Goal: Task Accomplishment & Management: Use online tool/utility

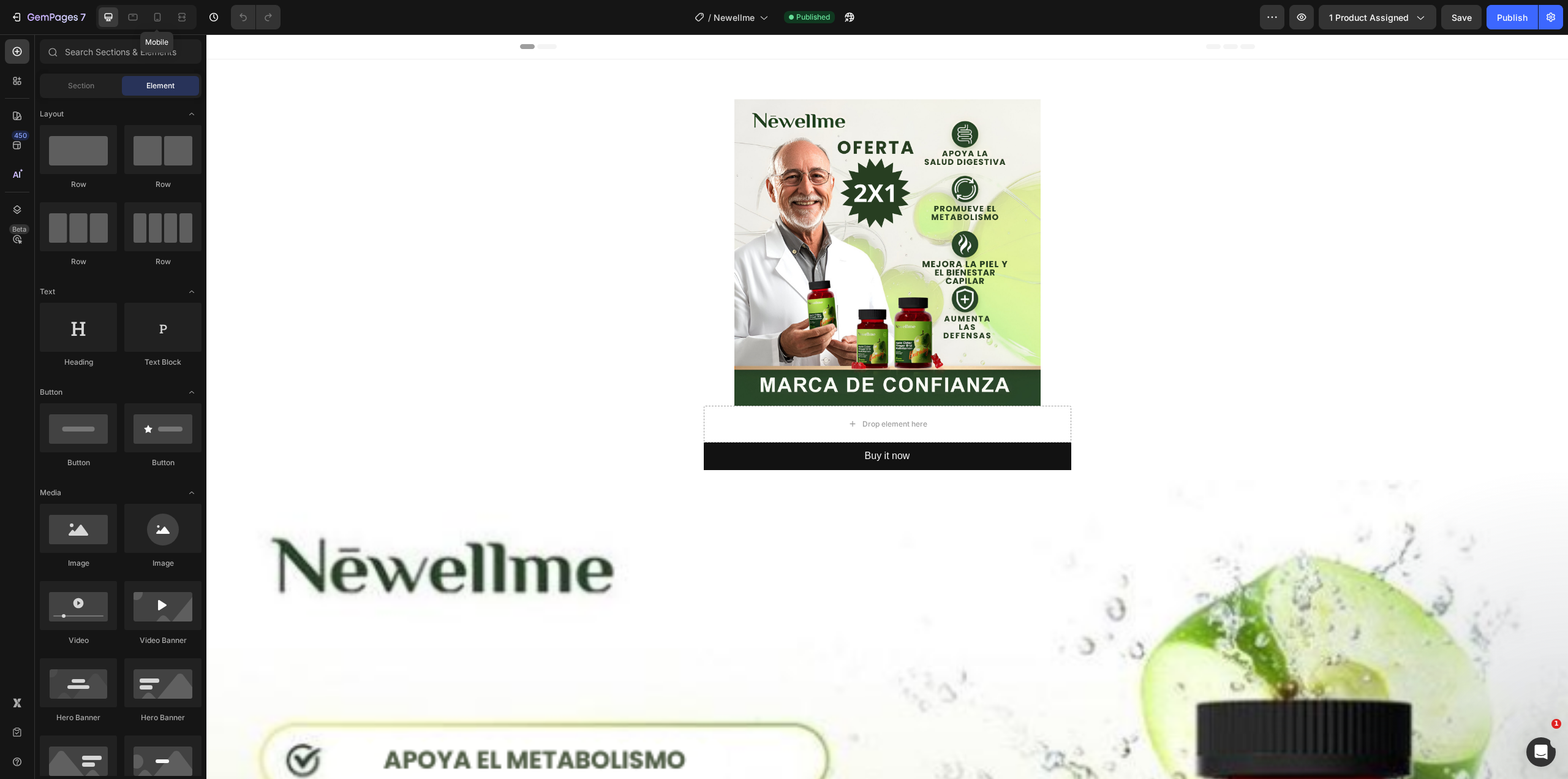
click at [164, 13] on div at bounding box center [157, 17] width 20 height 20
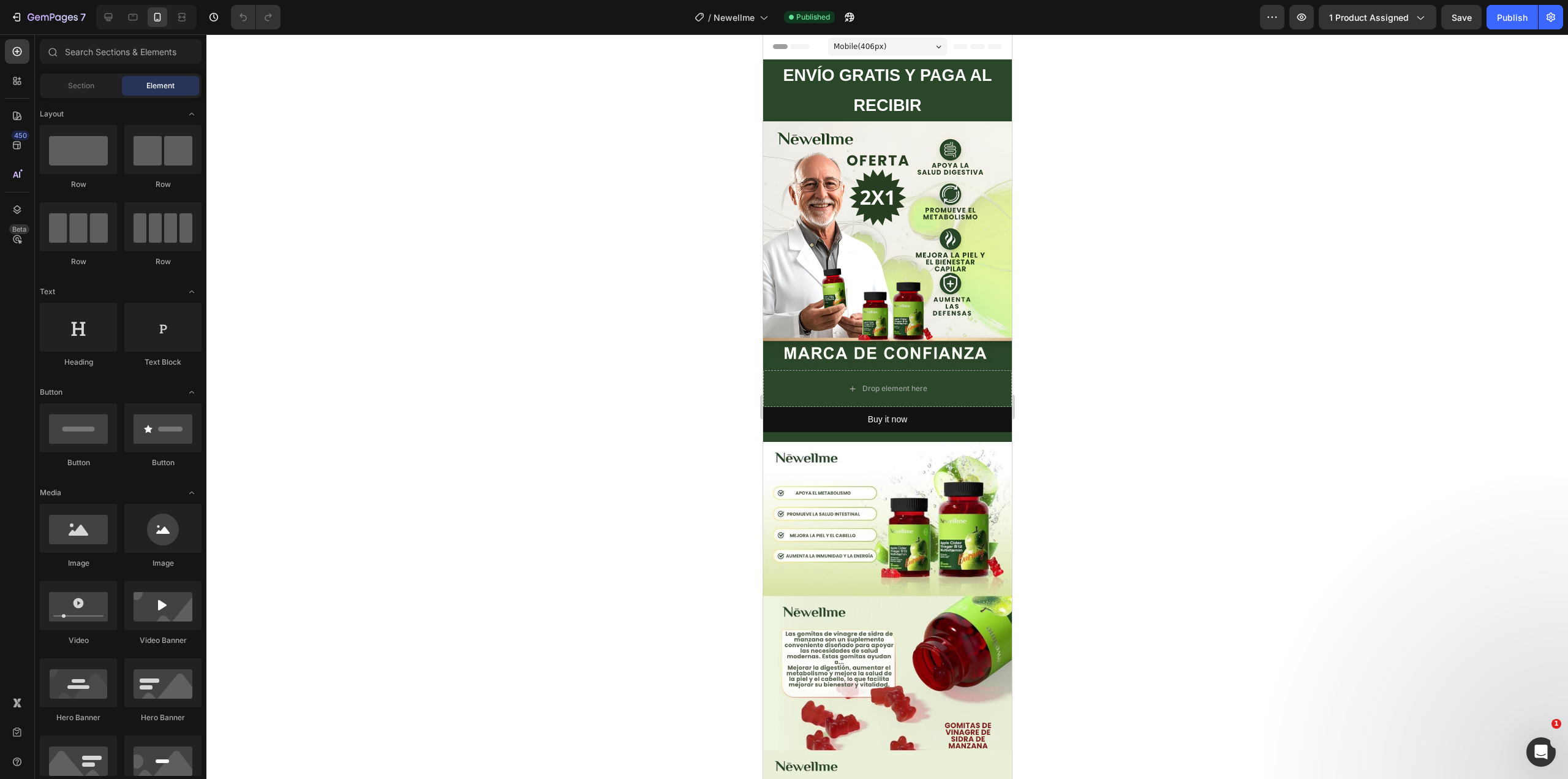
click at [802, 200] on img at bounding box center [887, 246] width 249 height 249
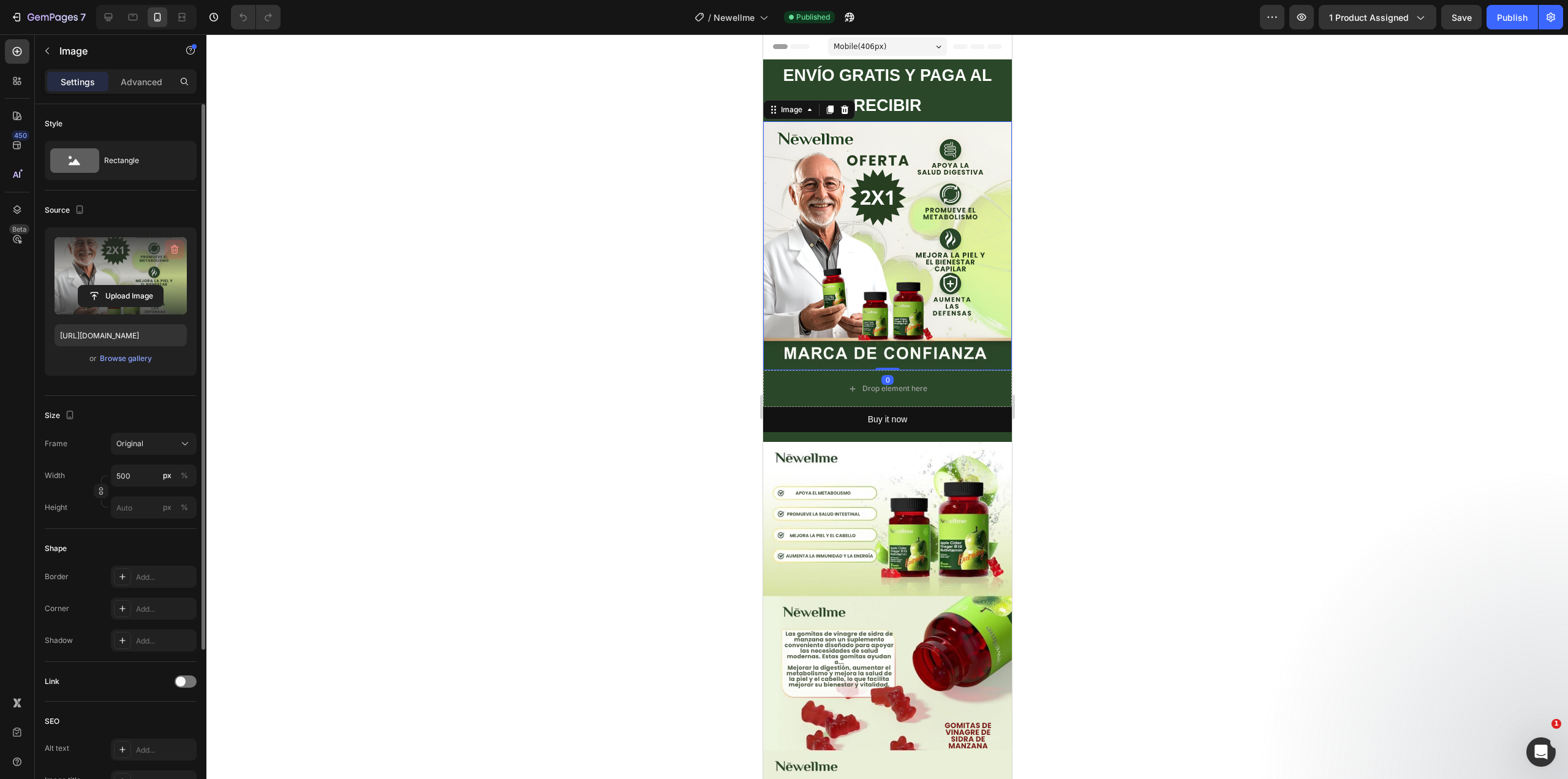
click at [178, 248] on icon "button" at bounding box center [174, 249] width 12 height 12
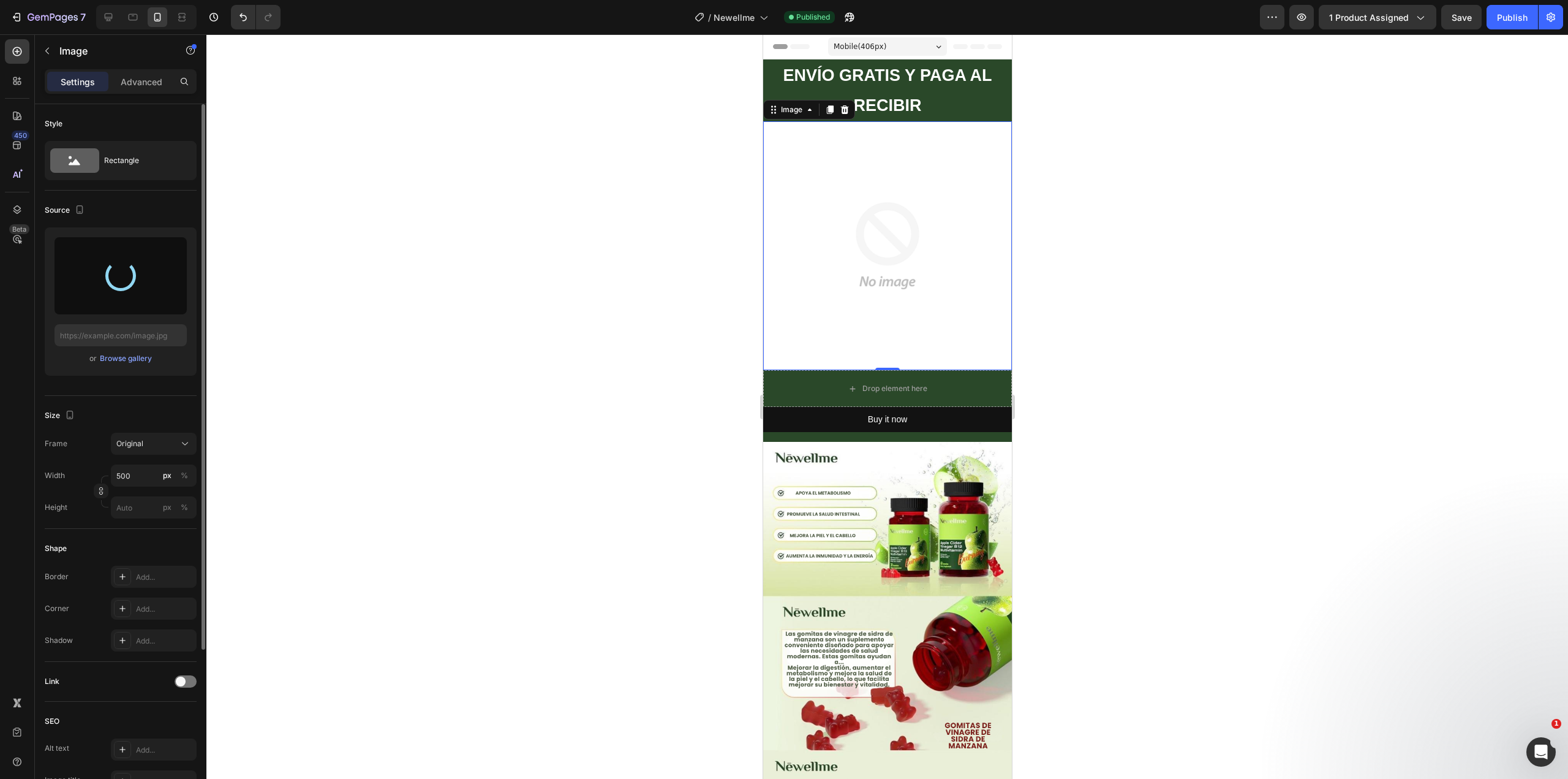
type input "[URL][DOMAIN_NAME]"
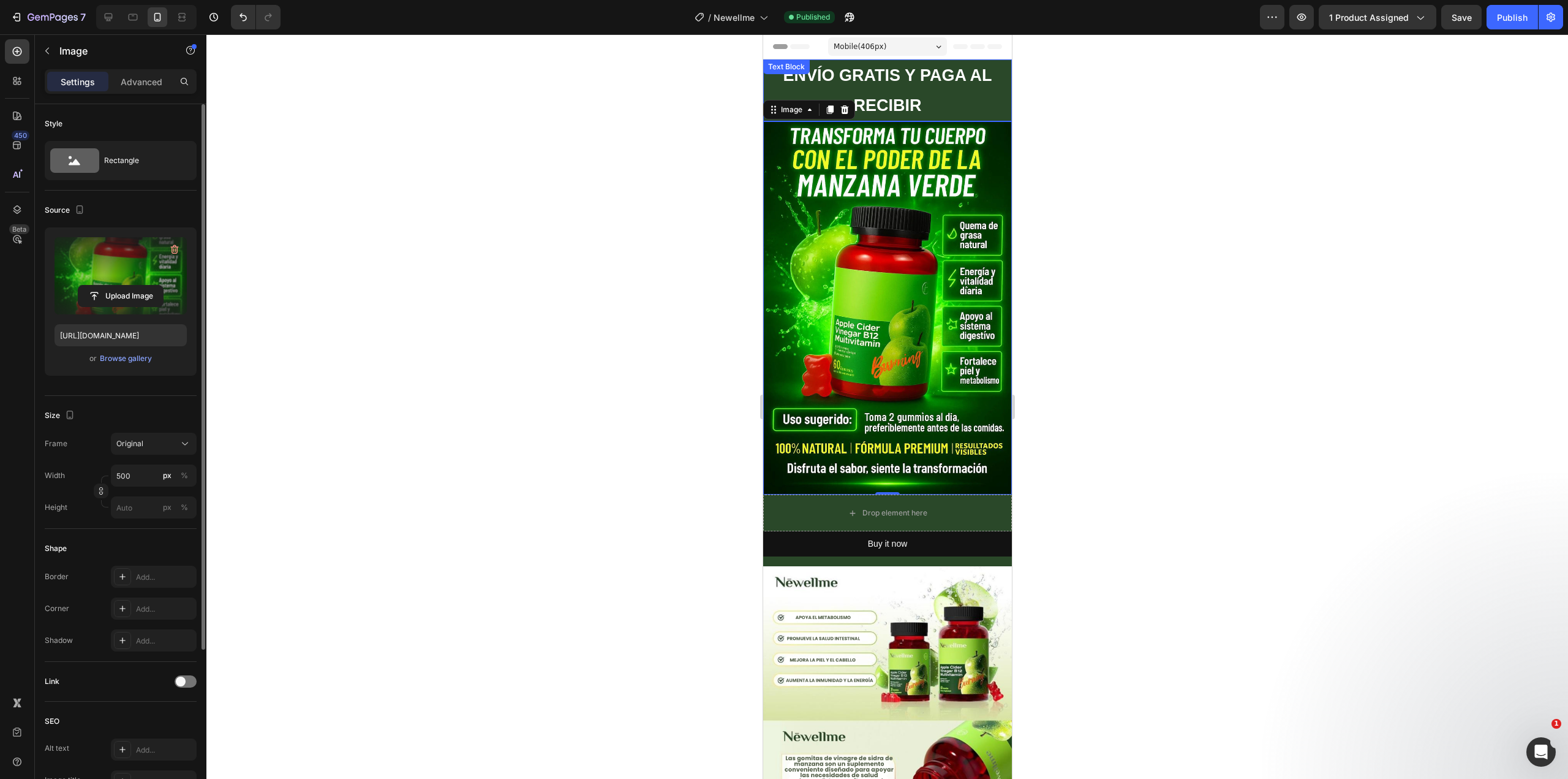
click at [984, 106] on p "ENVÍO GRATIS Y PAGA AL RECIBIR" at bounding box center [886, 91] width 246 height 60
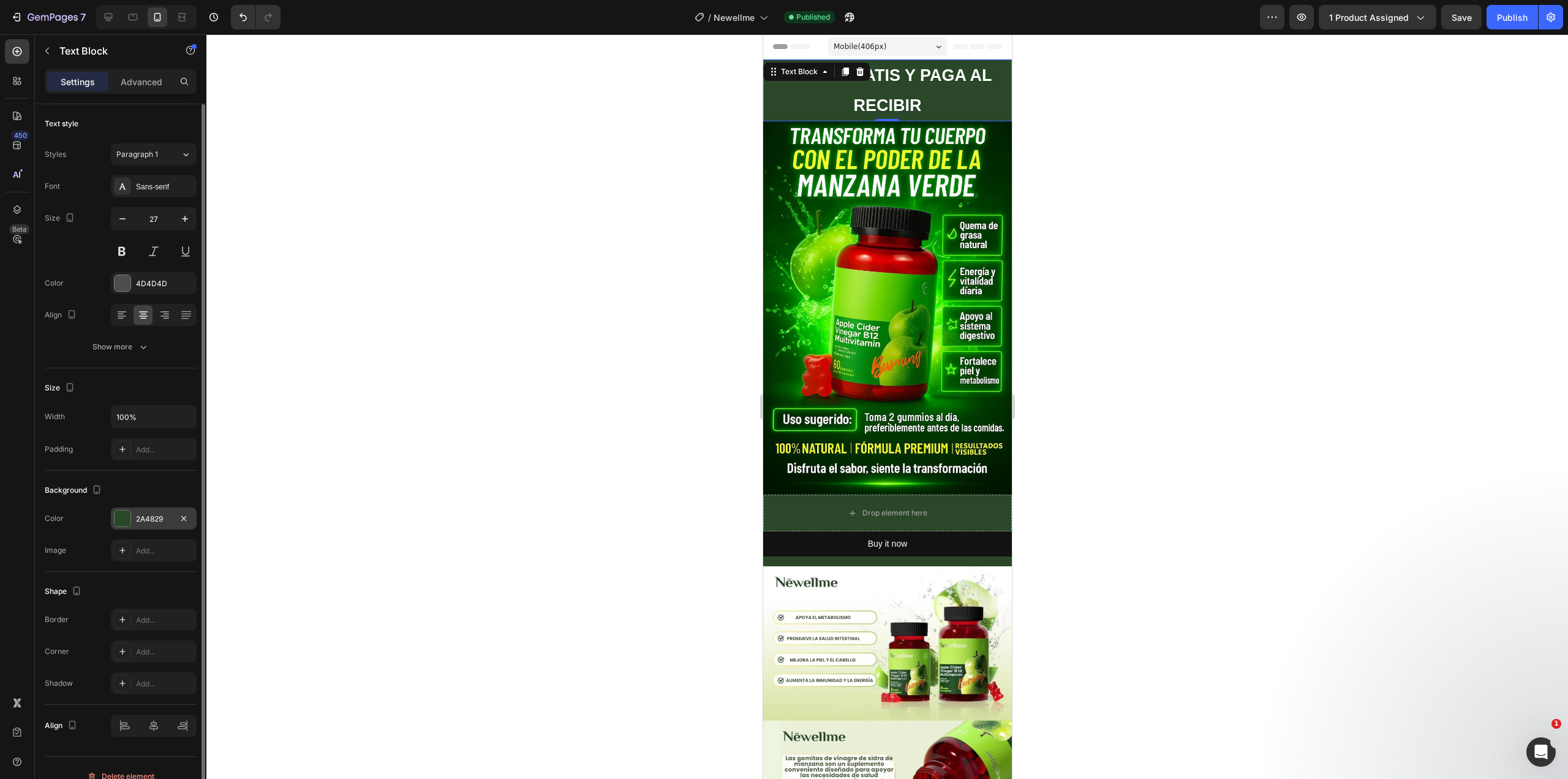
click at [137, 521] on div "2A4829" at bounding box center [153, 519] width 36 height 11
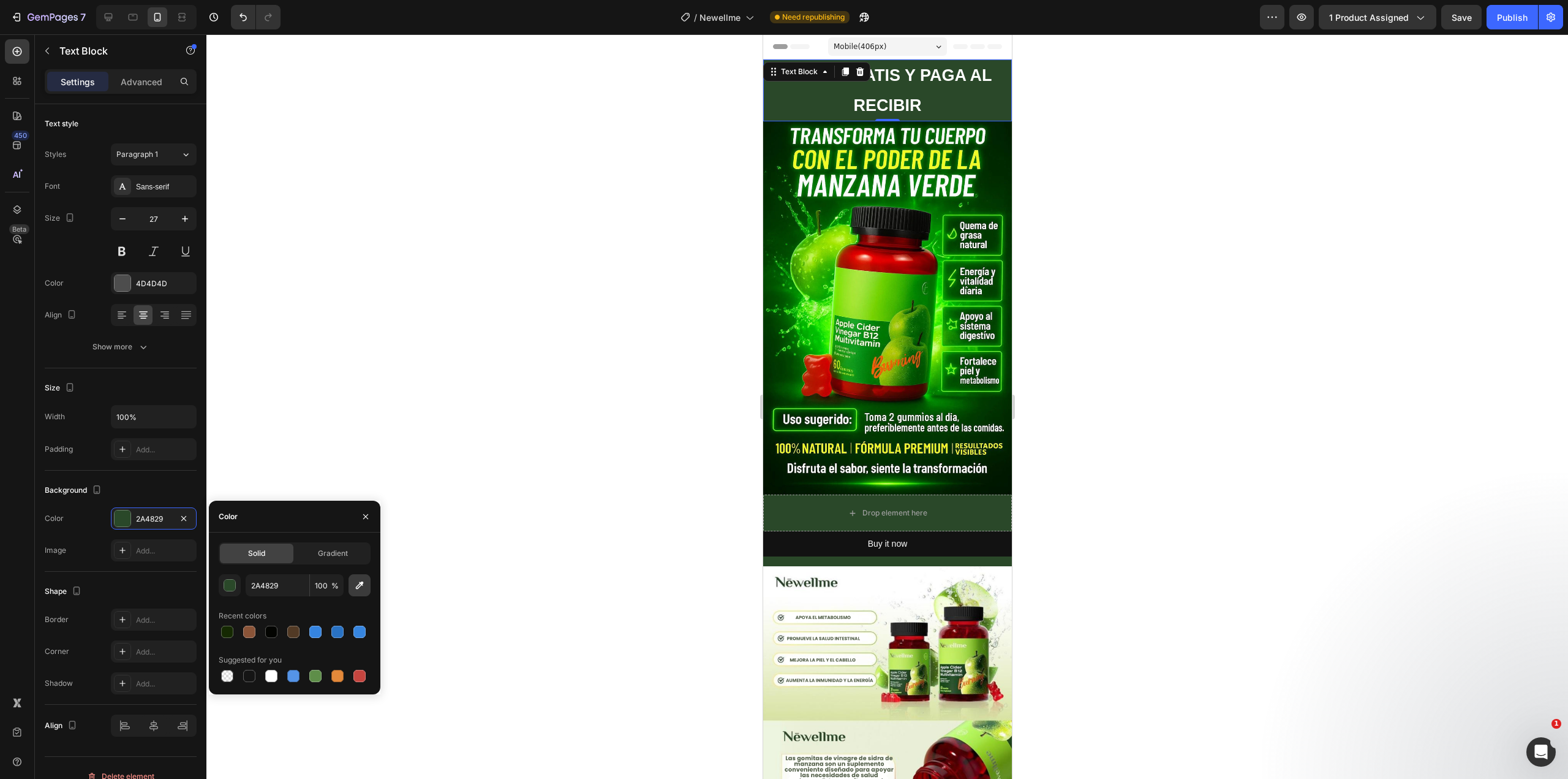
click at [353, 580] on icon "button" at bounding box center [359, 584] width 12 height 12
type input "002301"
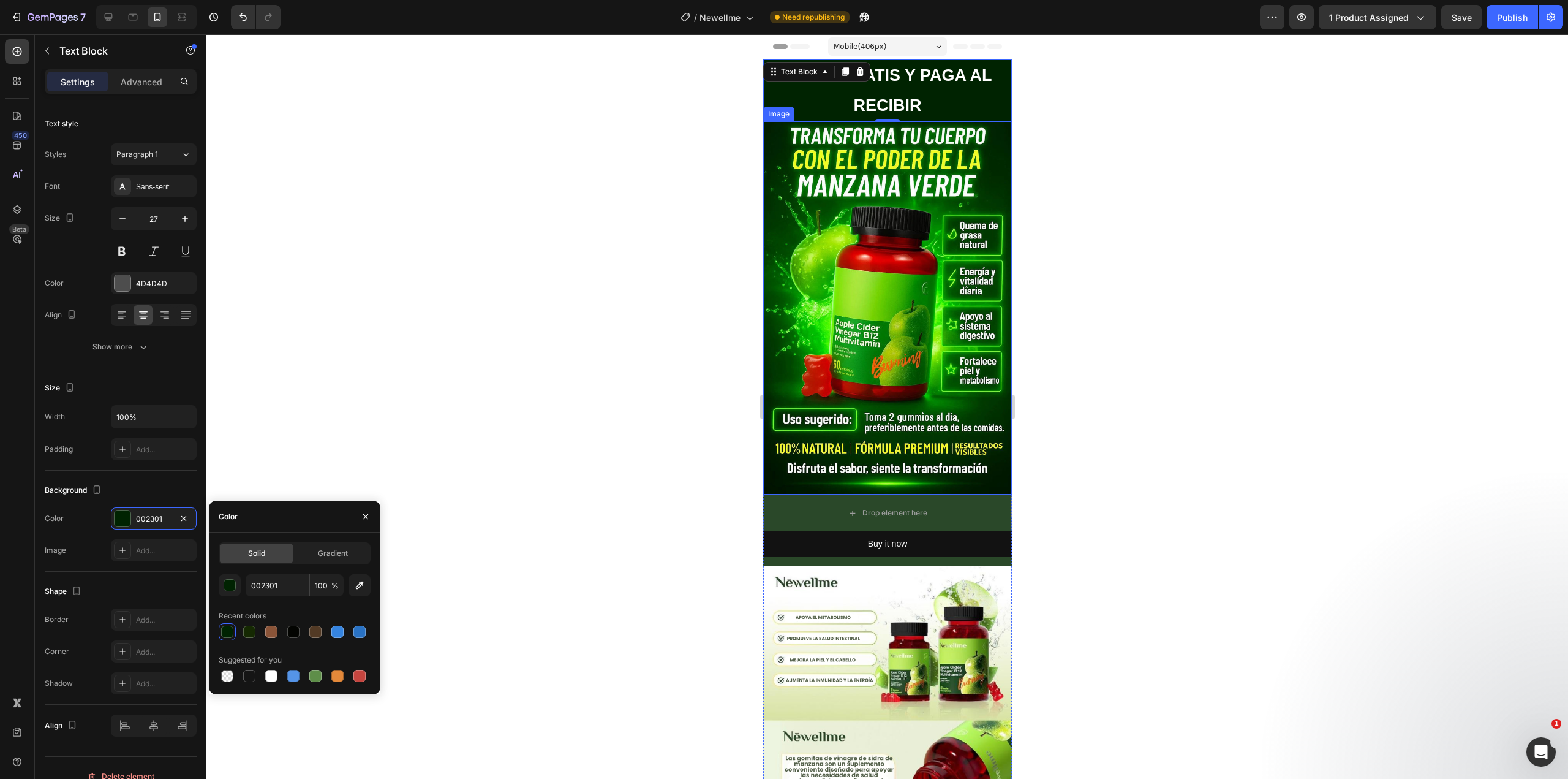
click at [1214, 172] on div at bounding box center [887, 407] width 1361 height 744
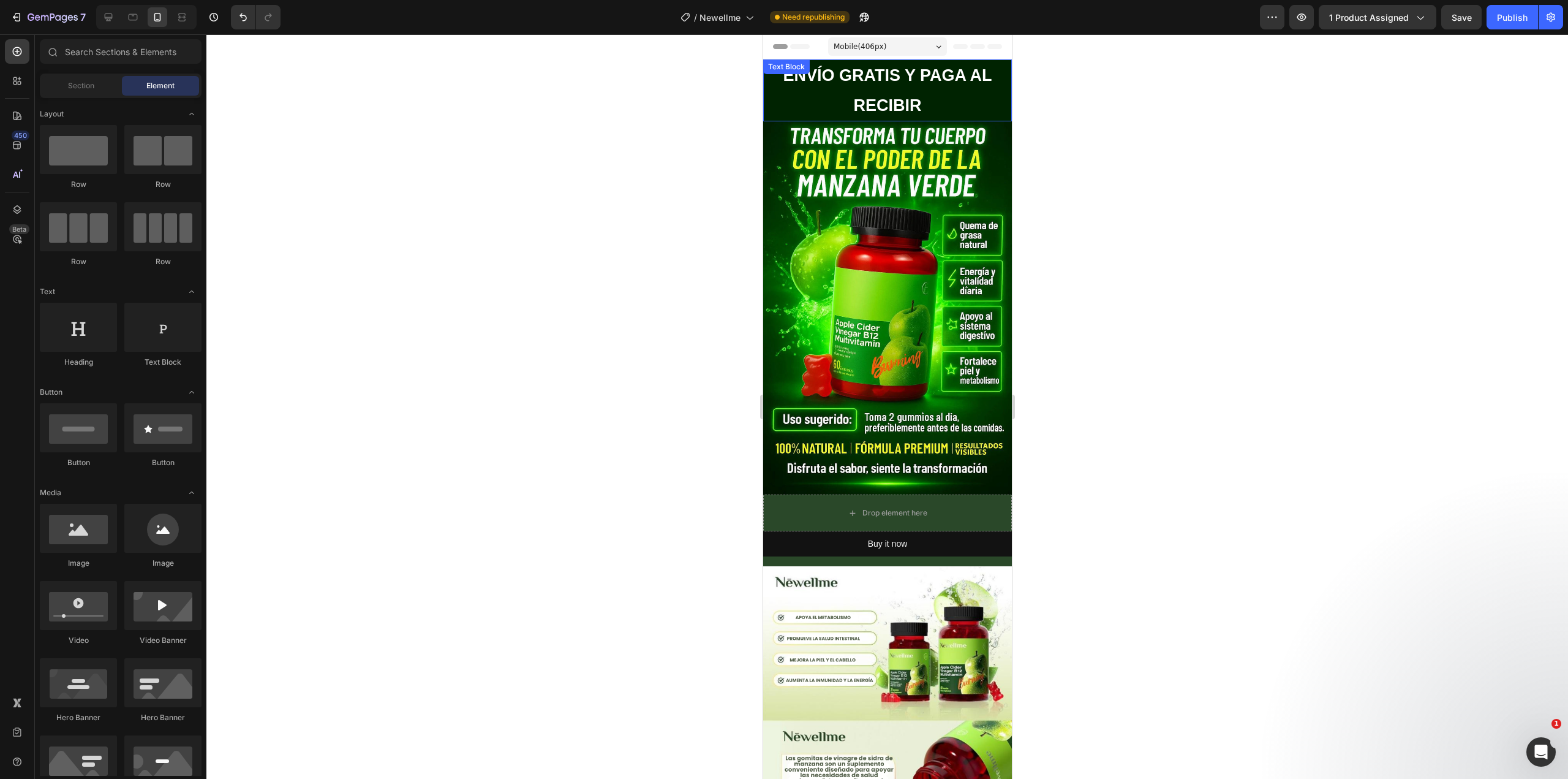
click at [892, 82] on strong "ENVÍO GRATIS Y PAGA AL RECIBIR" at bounding box center [886, 91] width 209 height 49
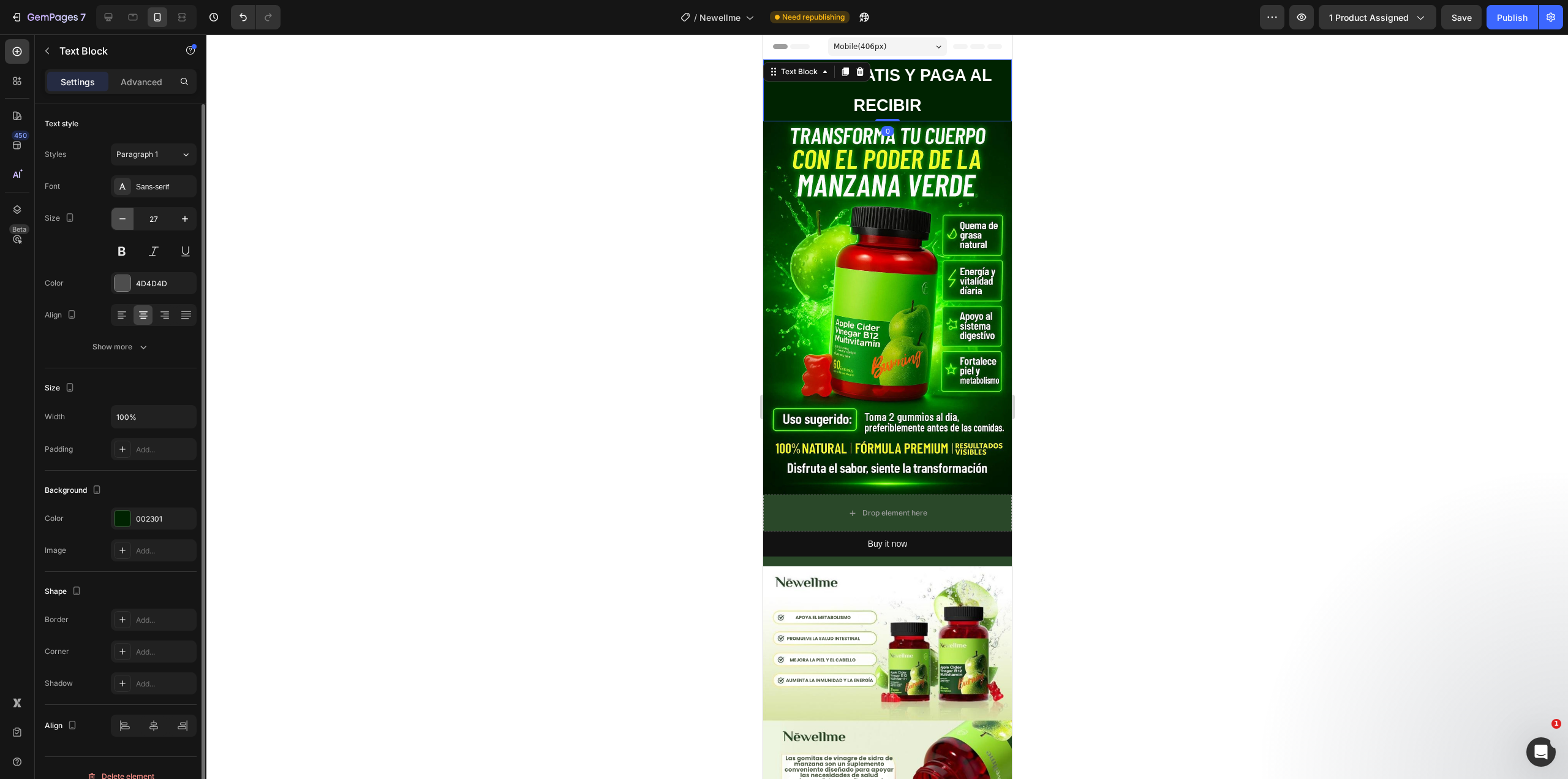
click at [125, 218] on icon "button" at bounding box center [122, 218] width 12 height 12
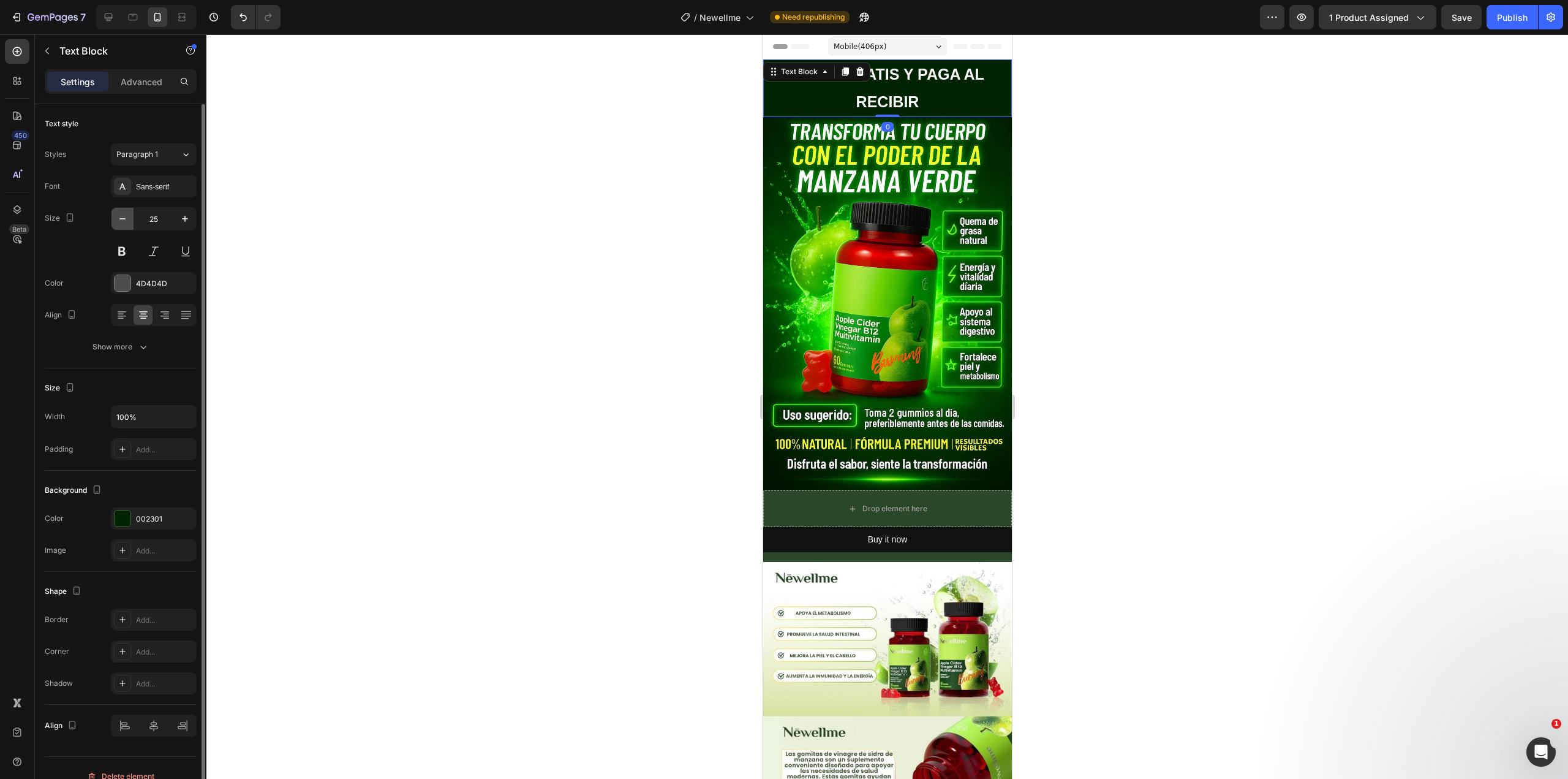
click at [126, 218] on icon "button" at bounding box center [122, 218] width 12 height 12
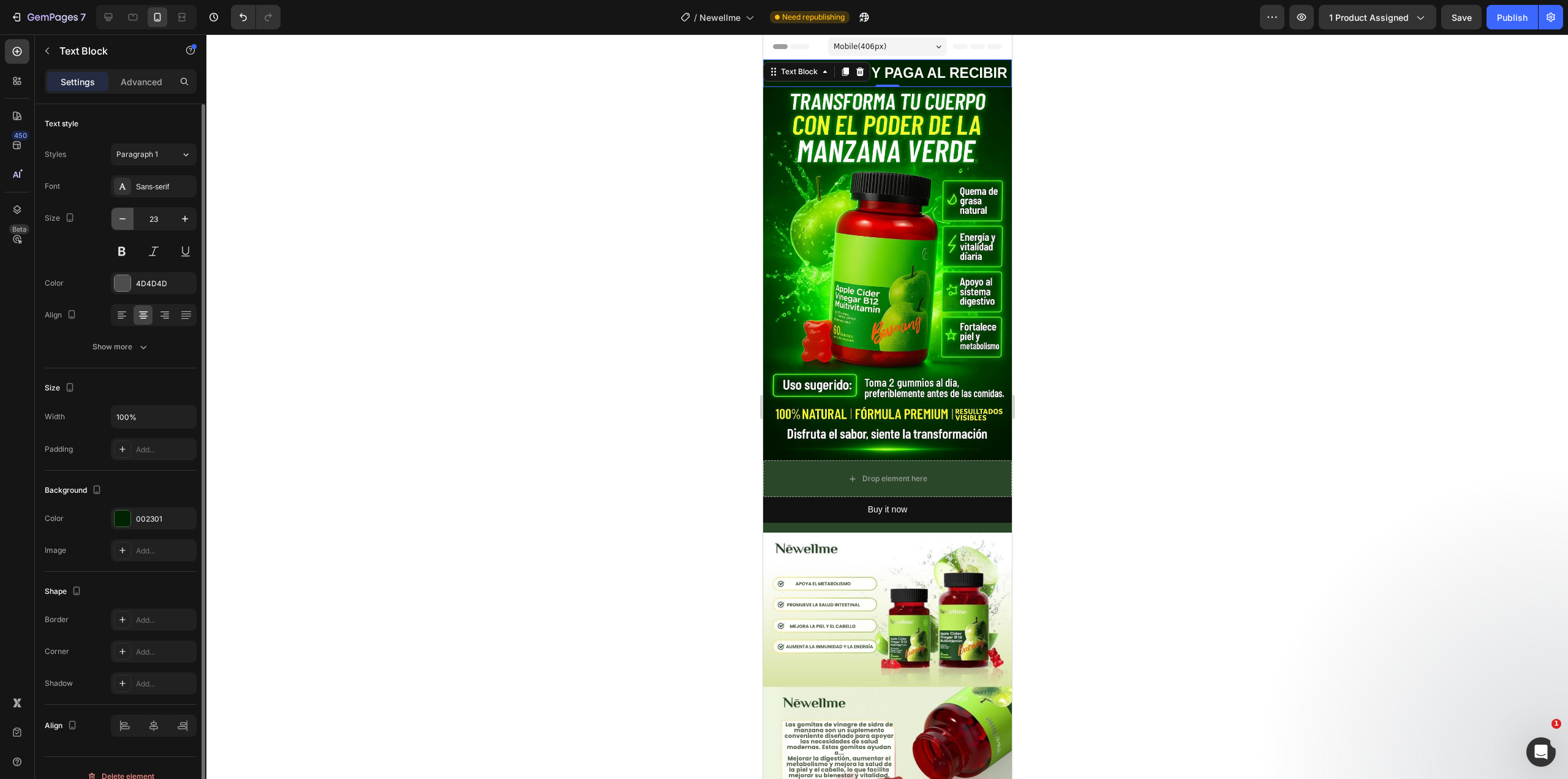
click at [126, 218] on icon "button" at bounding box center [122, 218] width 12 height 12
type input "20"
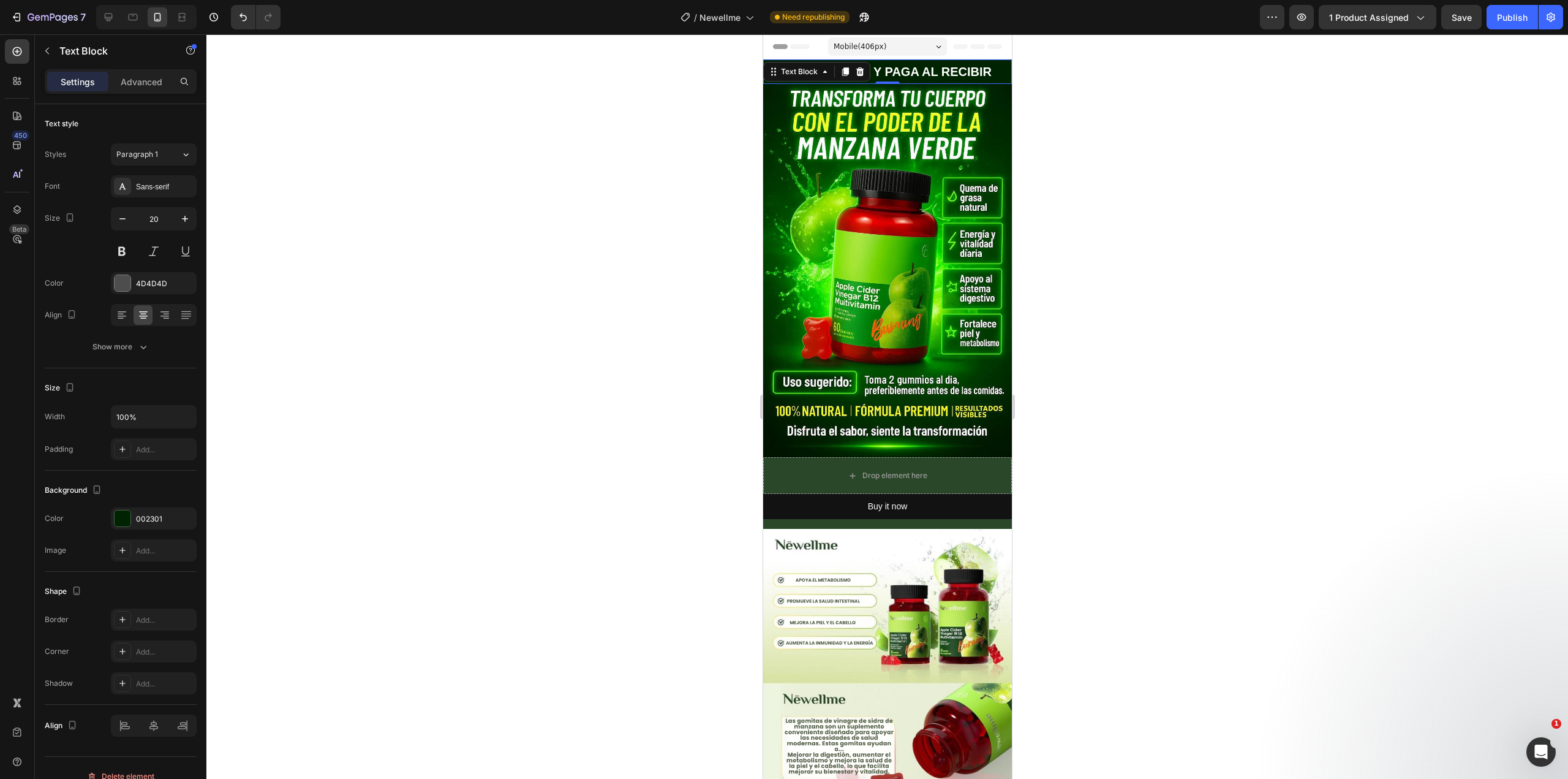
click at [576, 261] on div at bounding box center [887, 407] width 1361 height 744
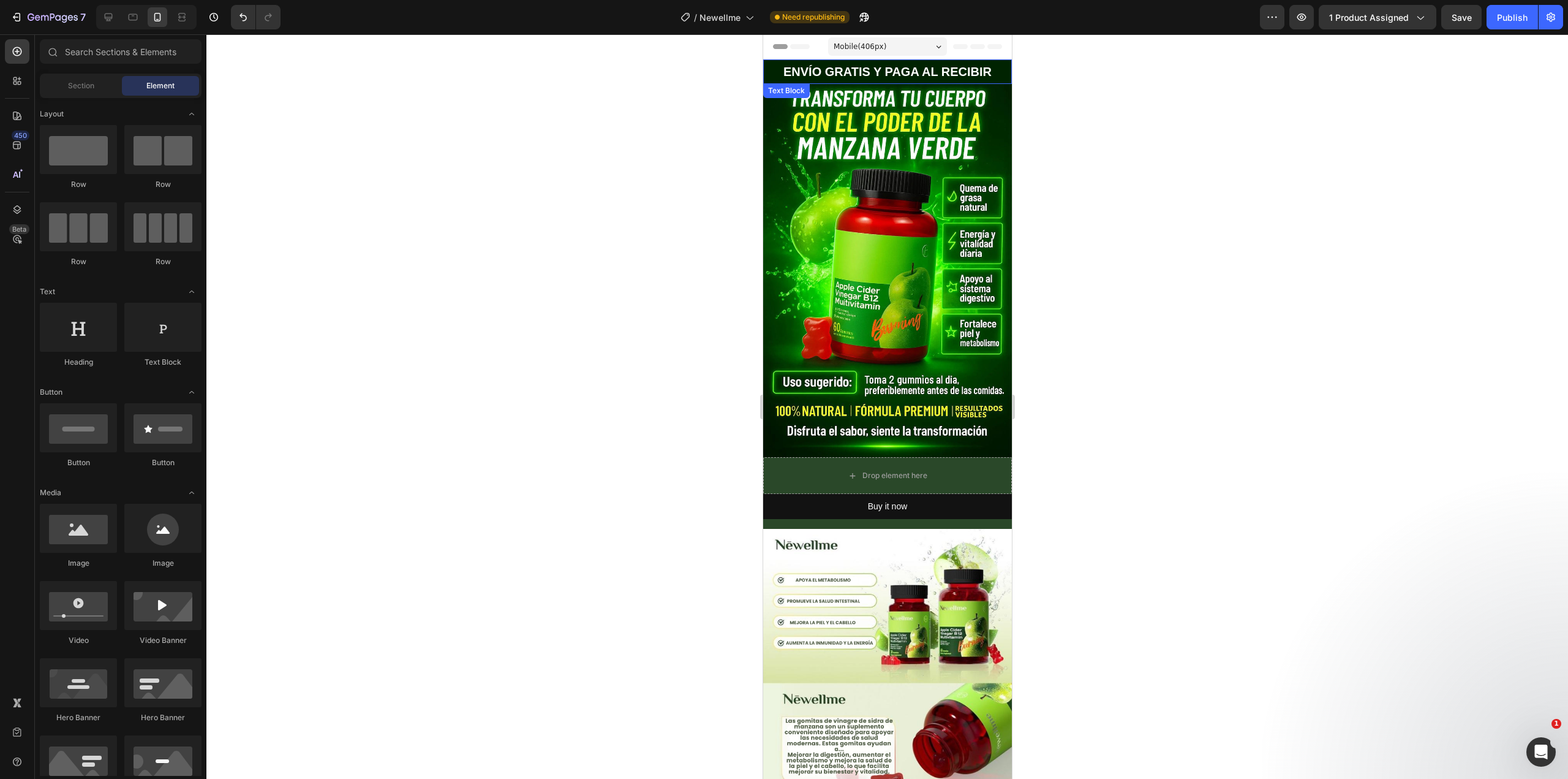
click at [917, 74] on strong "ENVÍO GRATIS Y PAGA AL RECIBIR" at bounding box center [886, 71] width 209 height 13
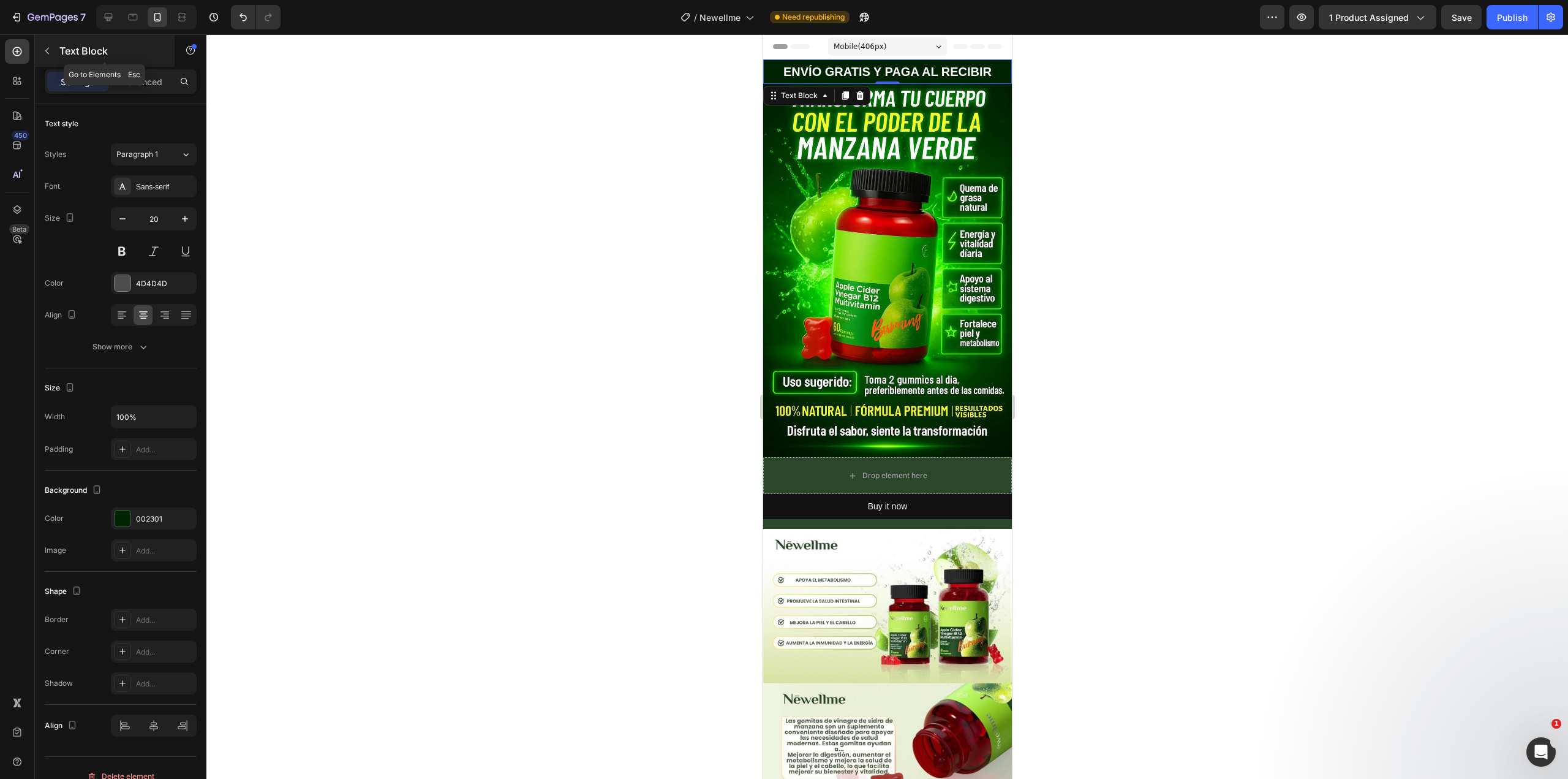
click at [49, 44] on button "button" at bounding box center [47, 50] width 20 height 20
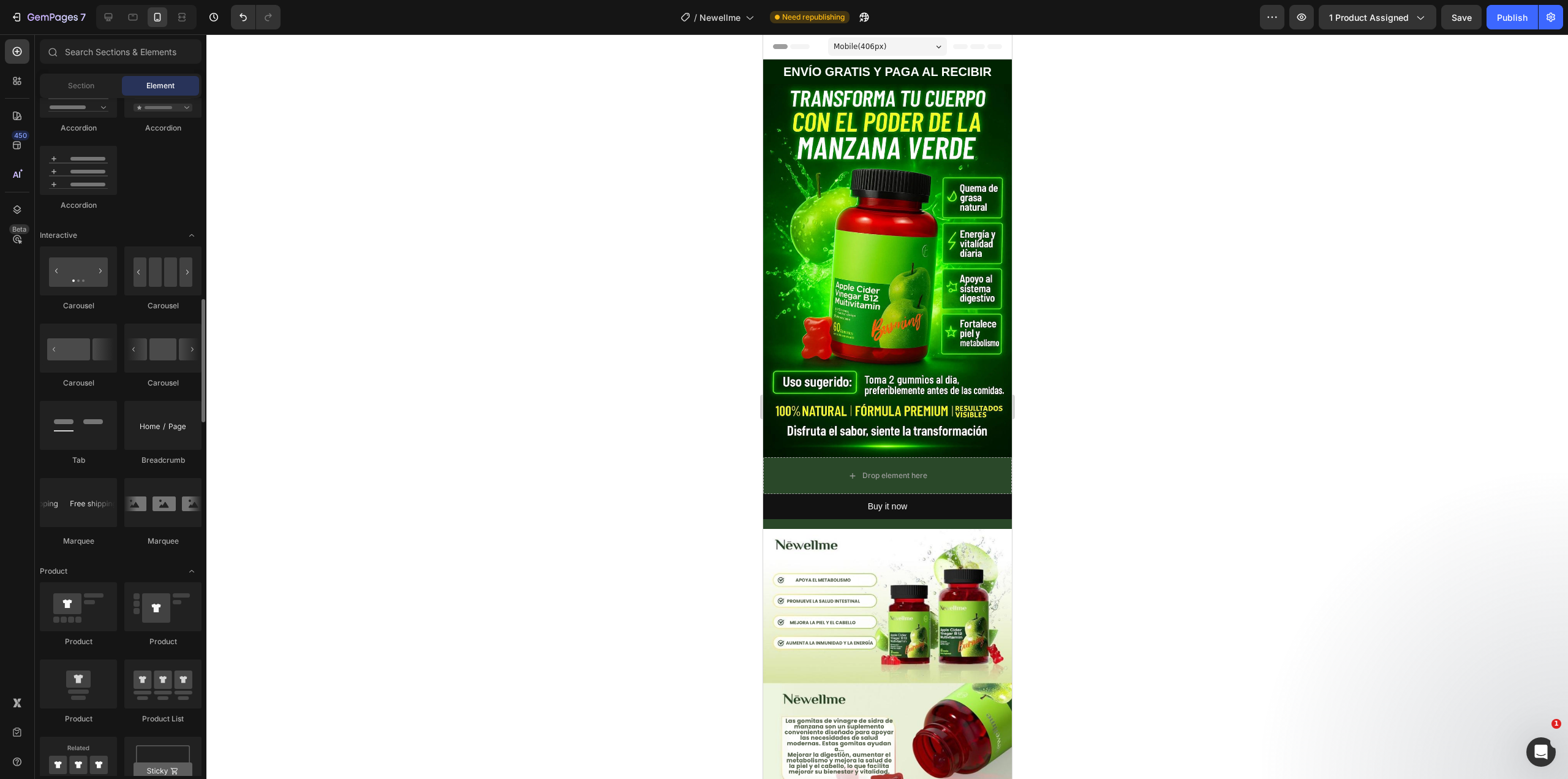
scroll to position [1225, 0]
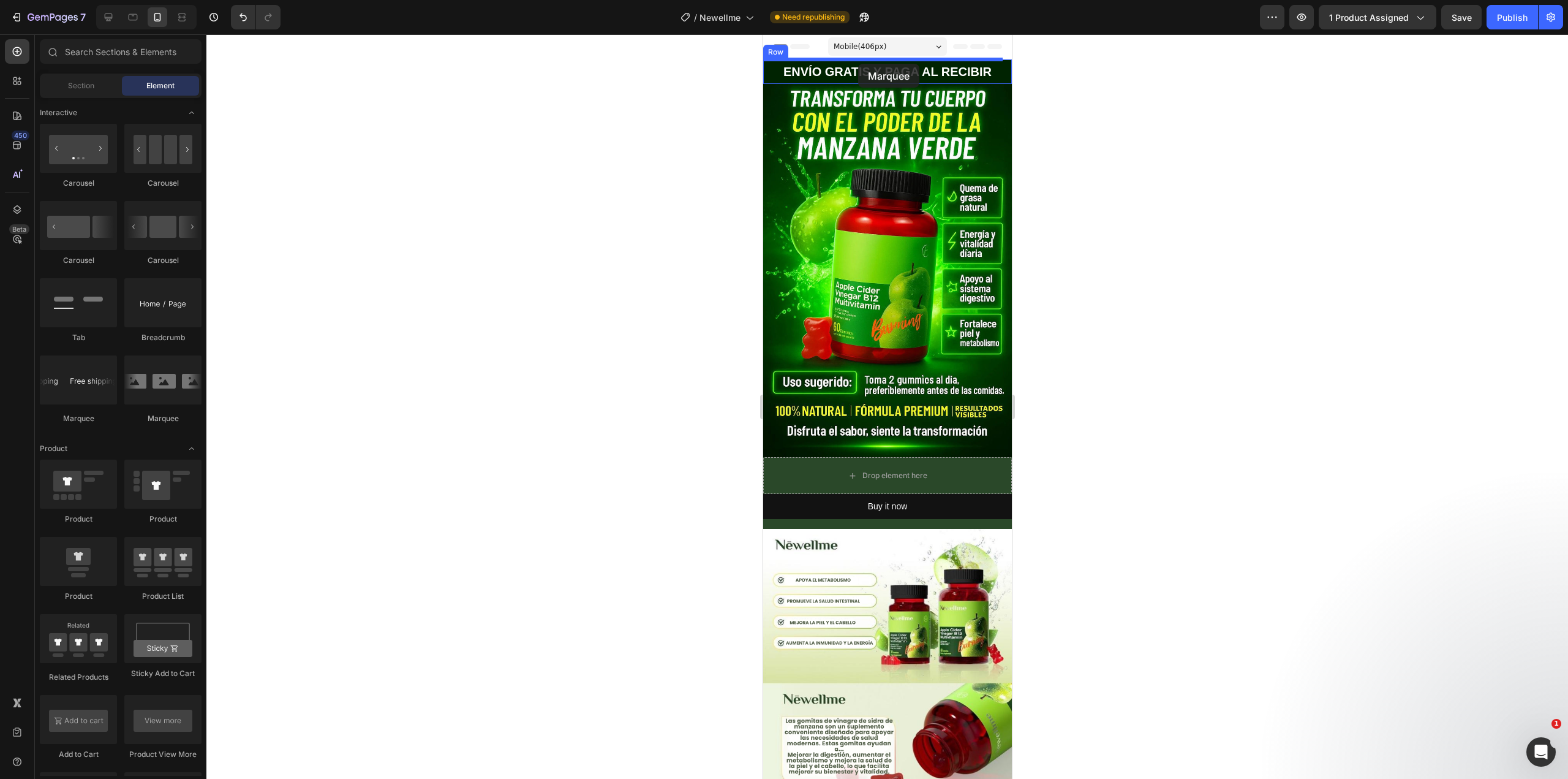
drag, startPoint x: 846, startPoint y: 420, endPoint x: 857, endPoint y: 64, distance: 356.2
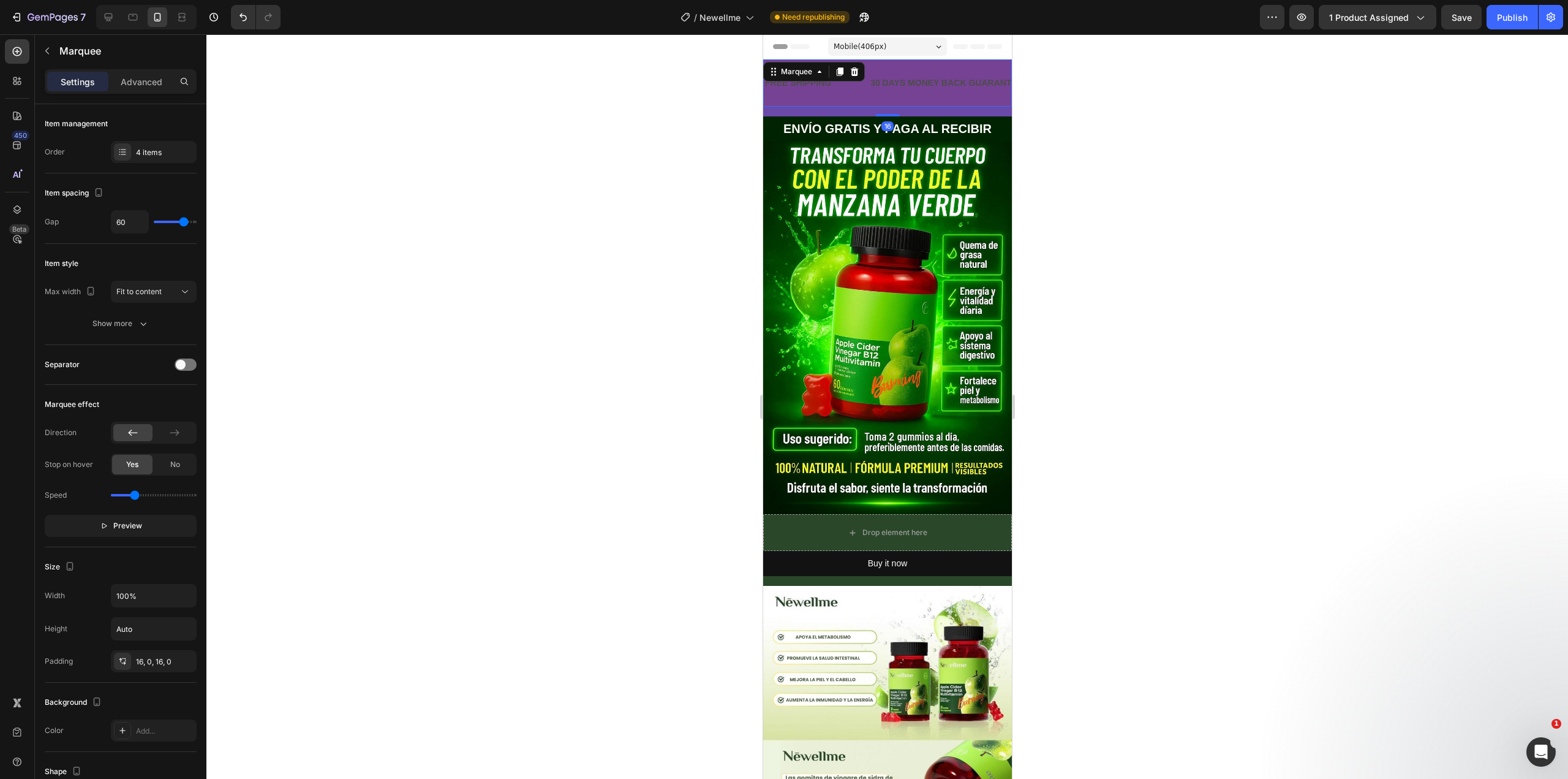
click at [1353, 124] on div at bounding box center [887, 407] width 1361 height 744
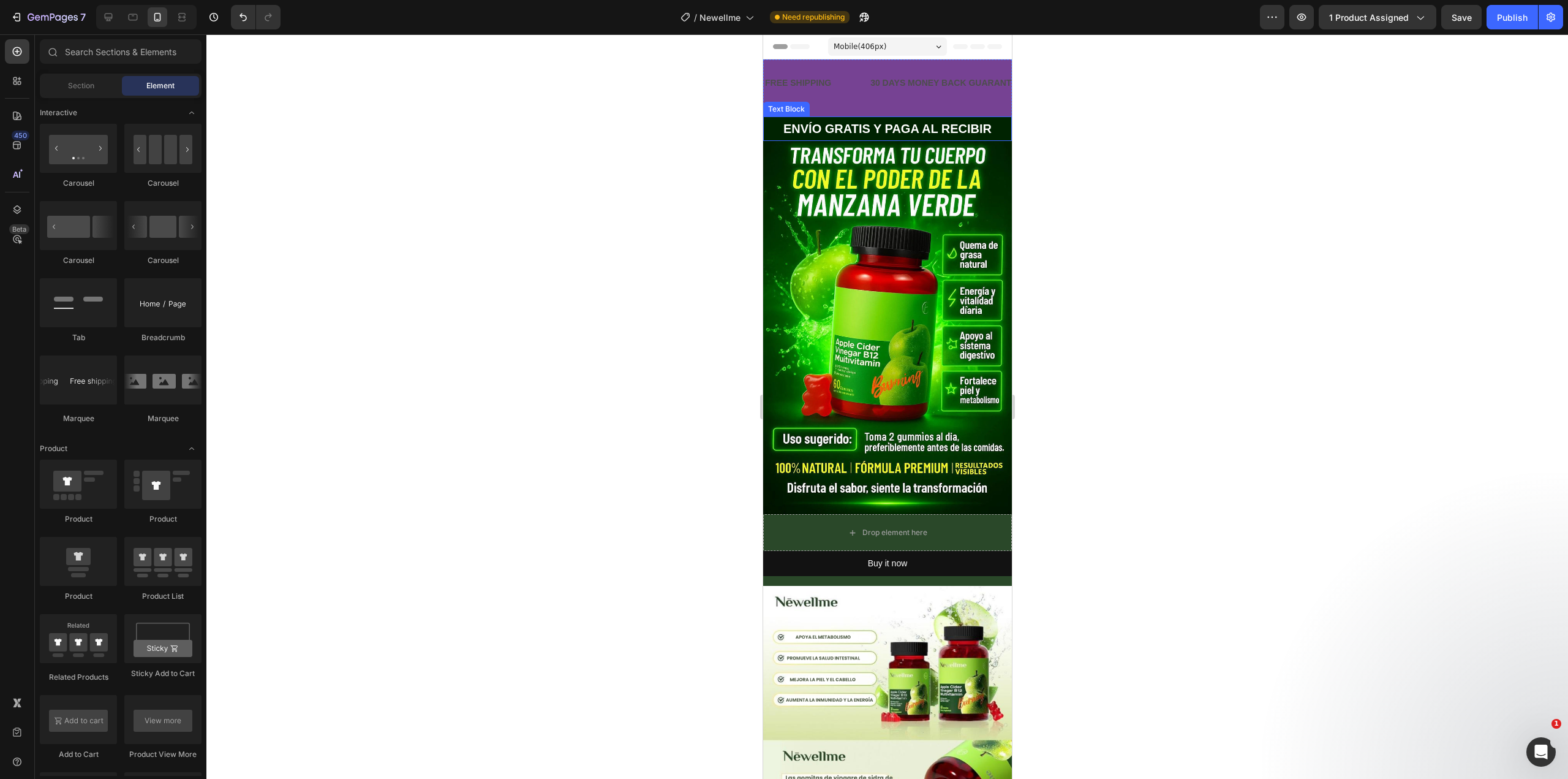
click at [923, 132] on strong "ENVÍO GRATIS Y PAGA AL RECIBIR" at bounding box center [886, 128] width 209 height 13
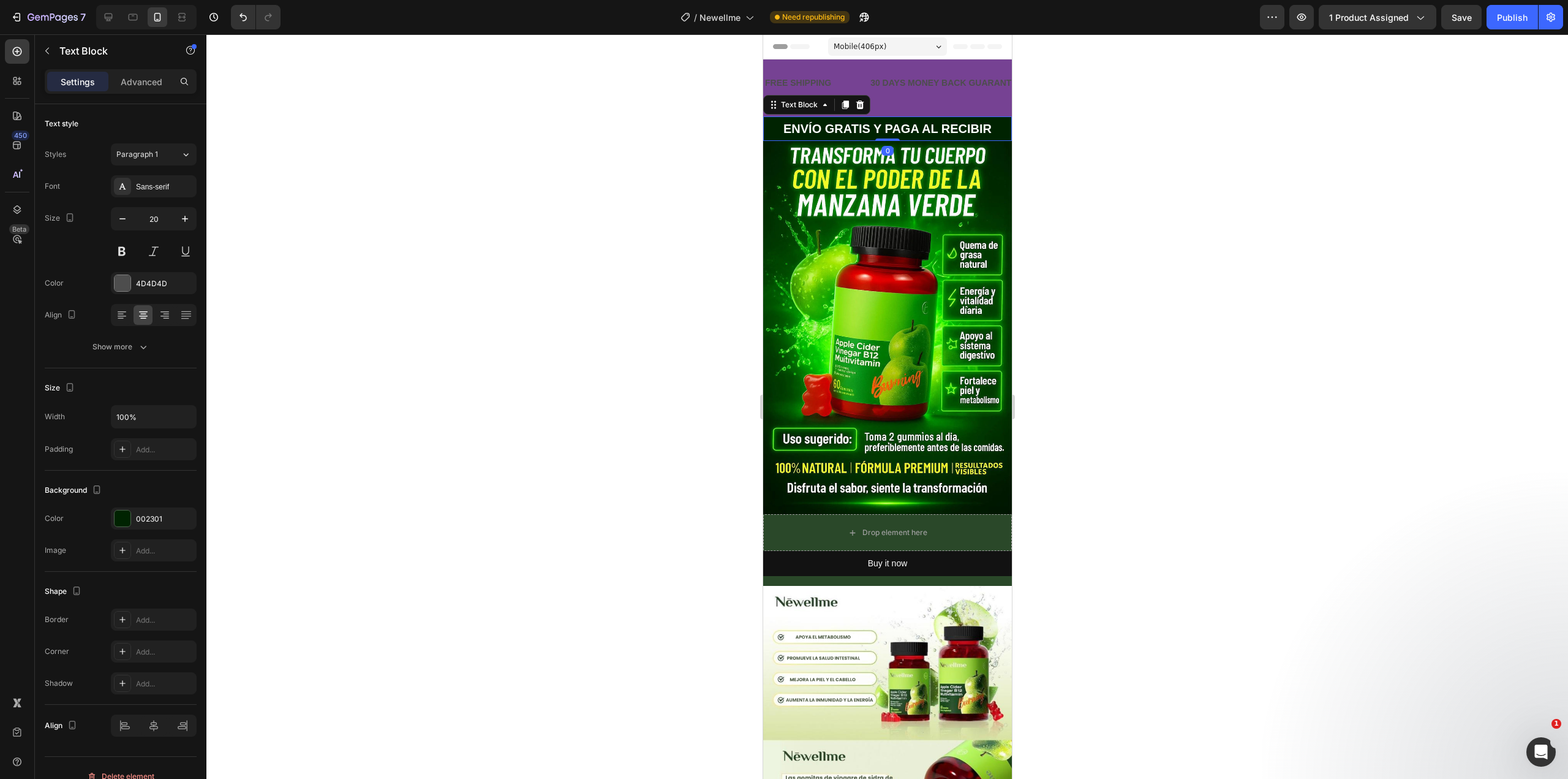
click at [923, 132] on strong "ENVÍO GRATIS Y PAGA AL RECIBIR" at bounding box center [886, 128] width 209 height 13
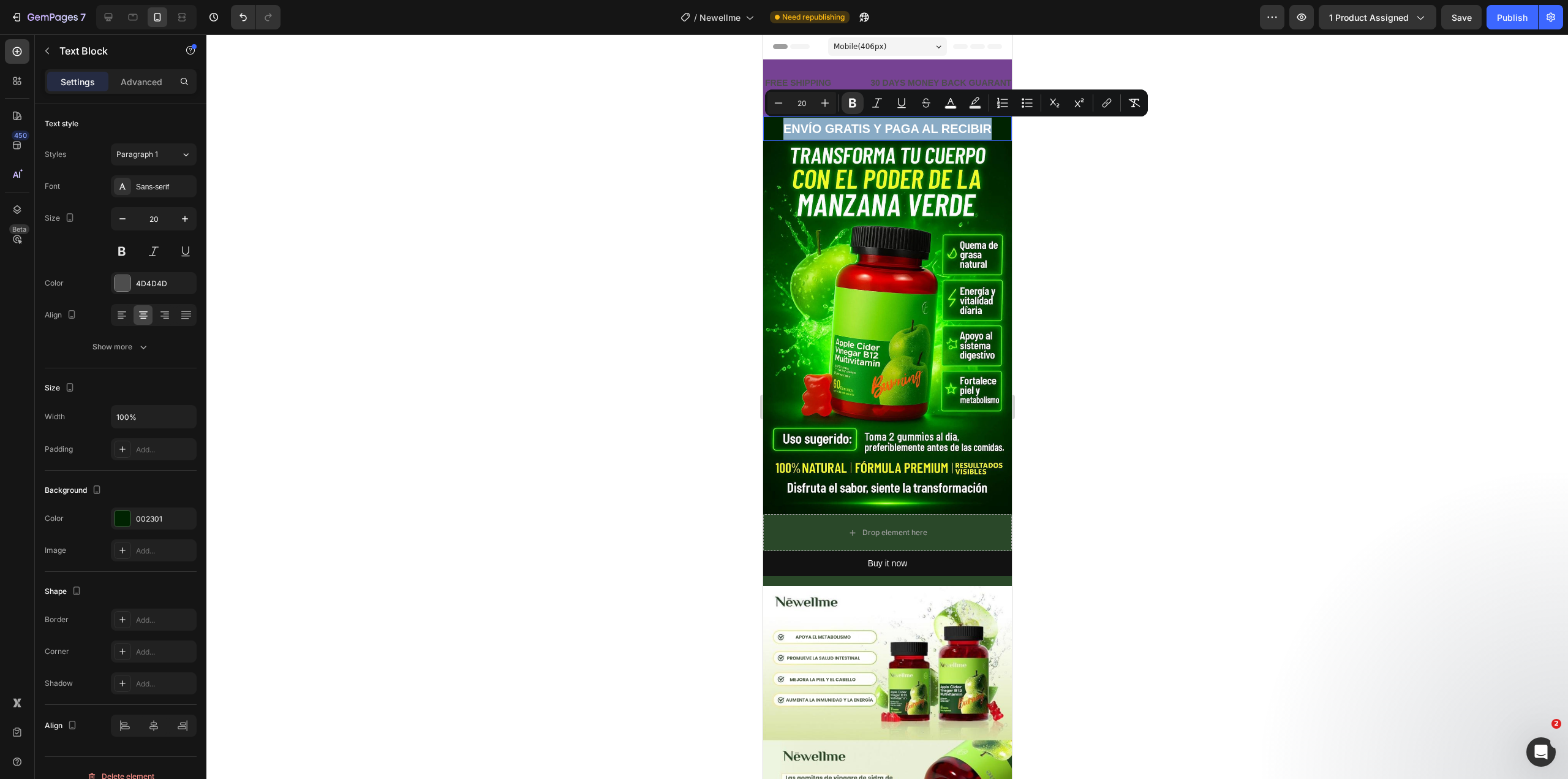
copy strong "ENVÍO GRATIS Y PAGA AL RECIBIR"
click at [1254, 173] on div at bounding box center [887, 407] width 1361 height 744
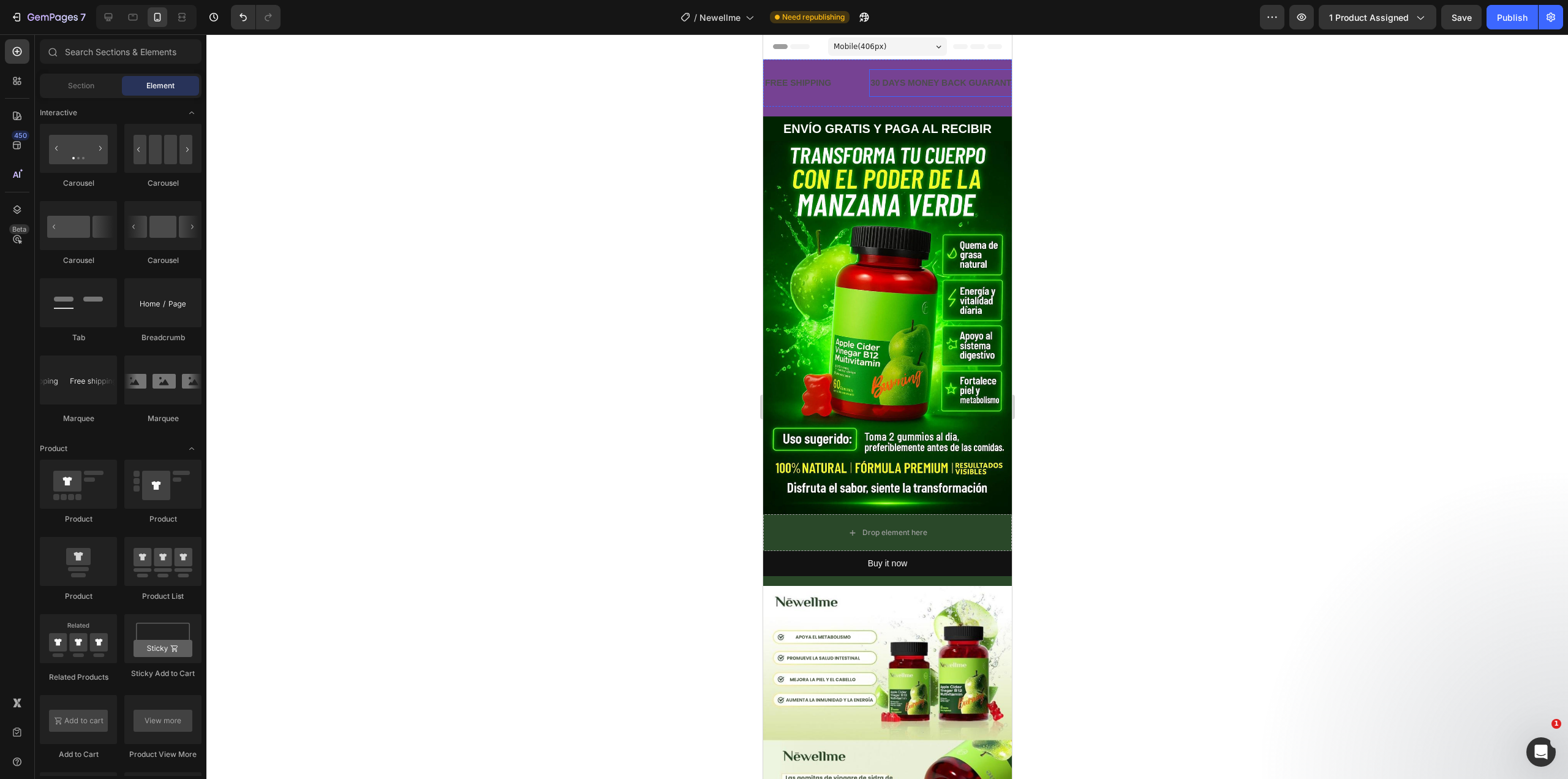
click at [896, 84] on div "30 DAYS MONEY BACK GUARANTEE" at bounding box center [946, 82] width 155 height 18
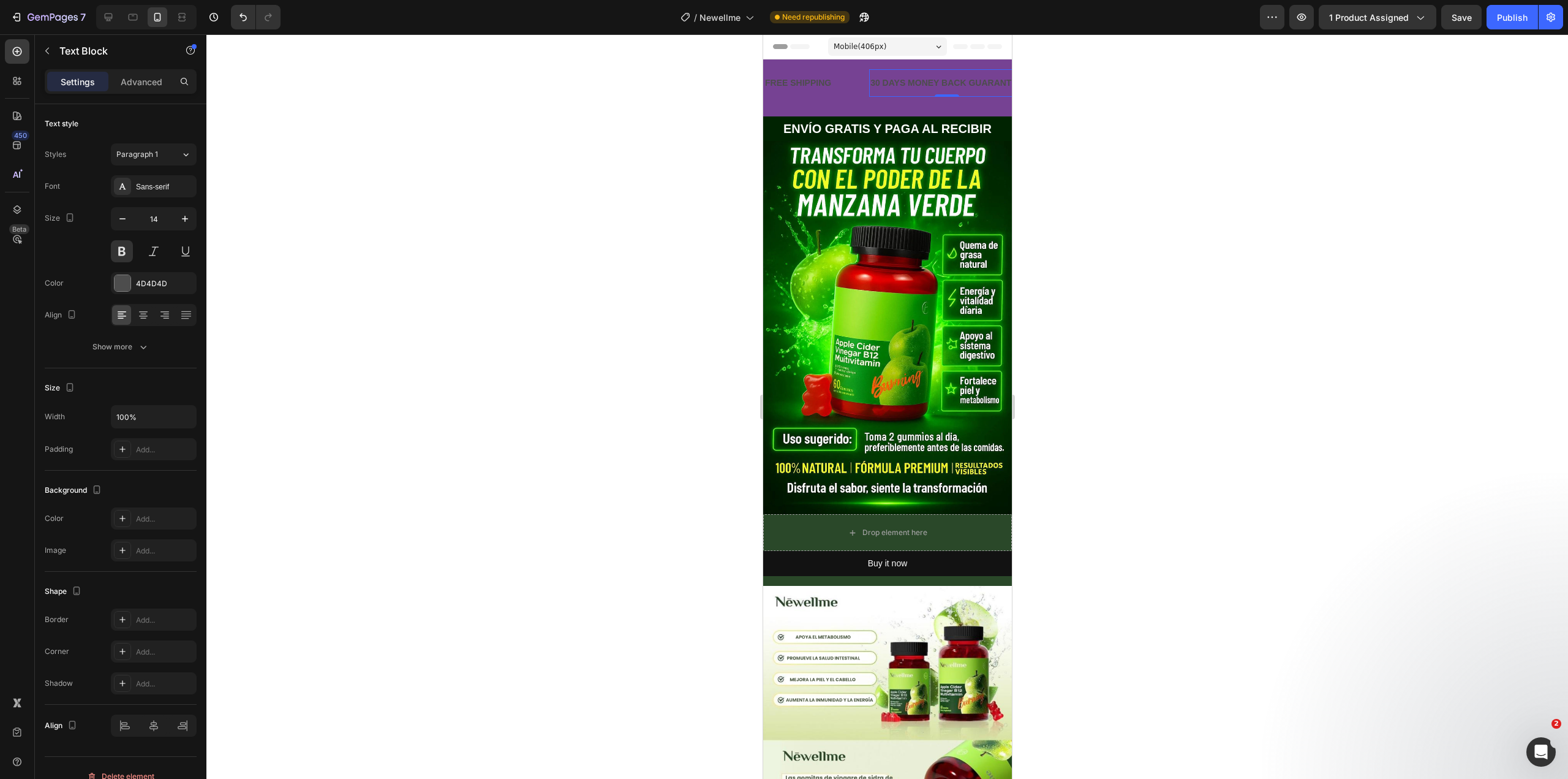
click at [896, 84] on p "30 DAYS MONEY BACK GUARANTEE" at bounding box center [945, 83] width 152 height 15
click at [791, 81] on div "FREE SHIPPING" at bounding box center [771, 82] width 68 height 18
click at [1039, 123] on div at bounding box center [887, 407] width 1361 height 744
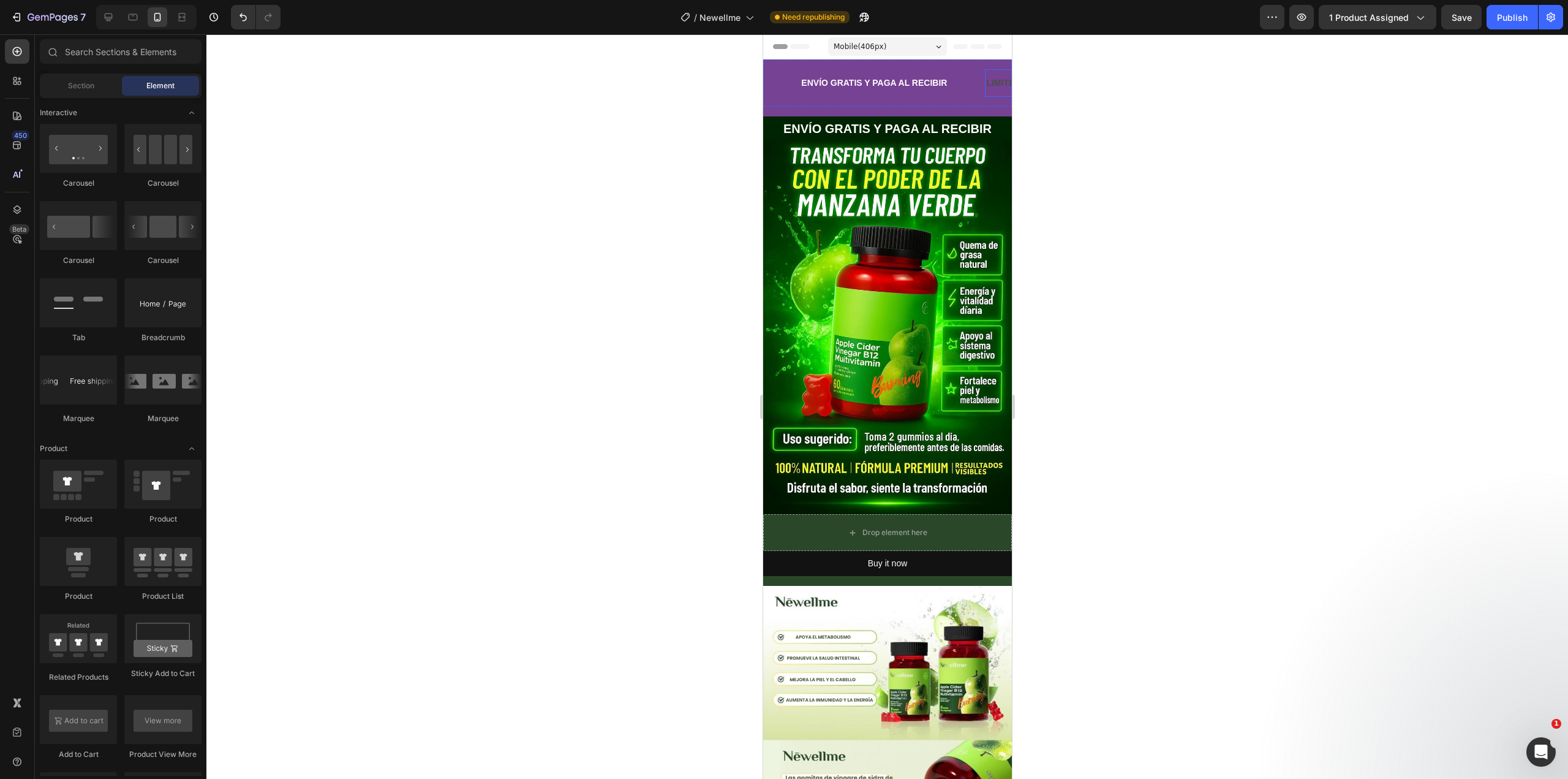
click at [992, 86] on div "LIMITED TIME 50% OFF SALE" at bounding box center [1046, 82] width 123 height 18
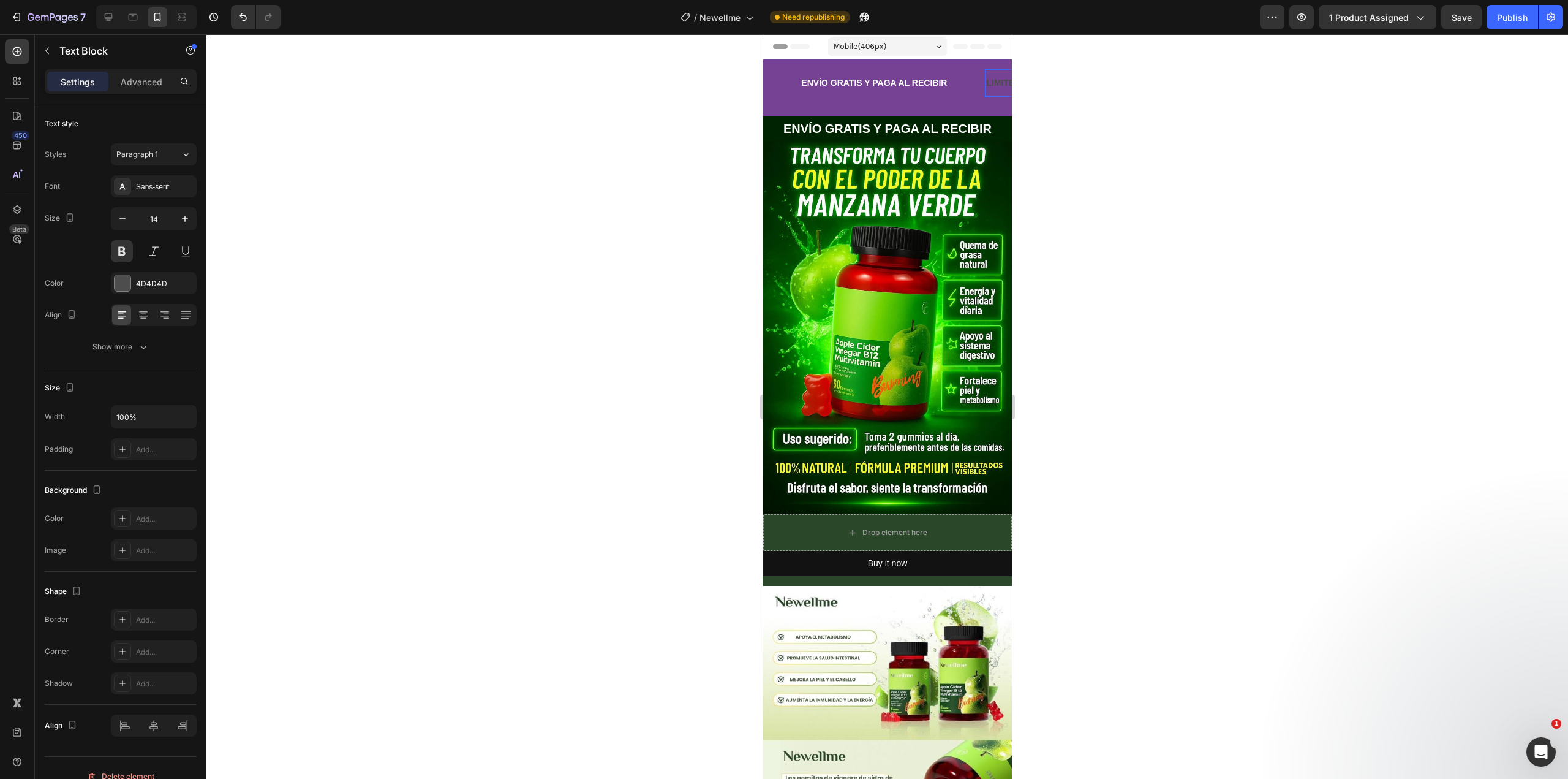
click at [992, 86] on div "LIMITED TIME 50% OFF SALE" at bounding box center [1046, 82] width 123 height 18
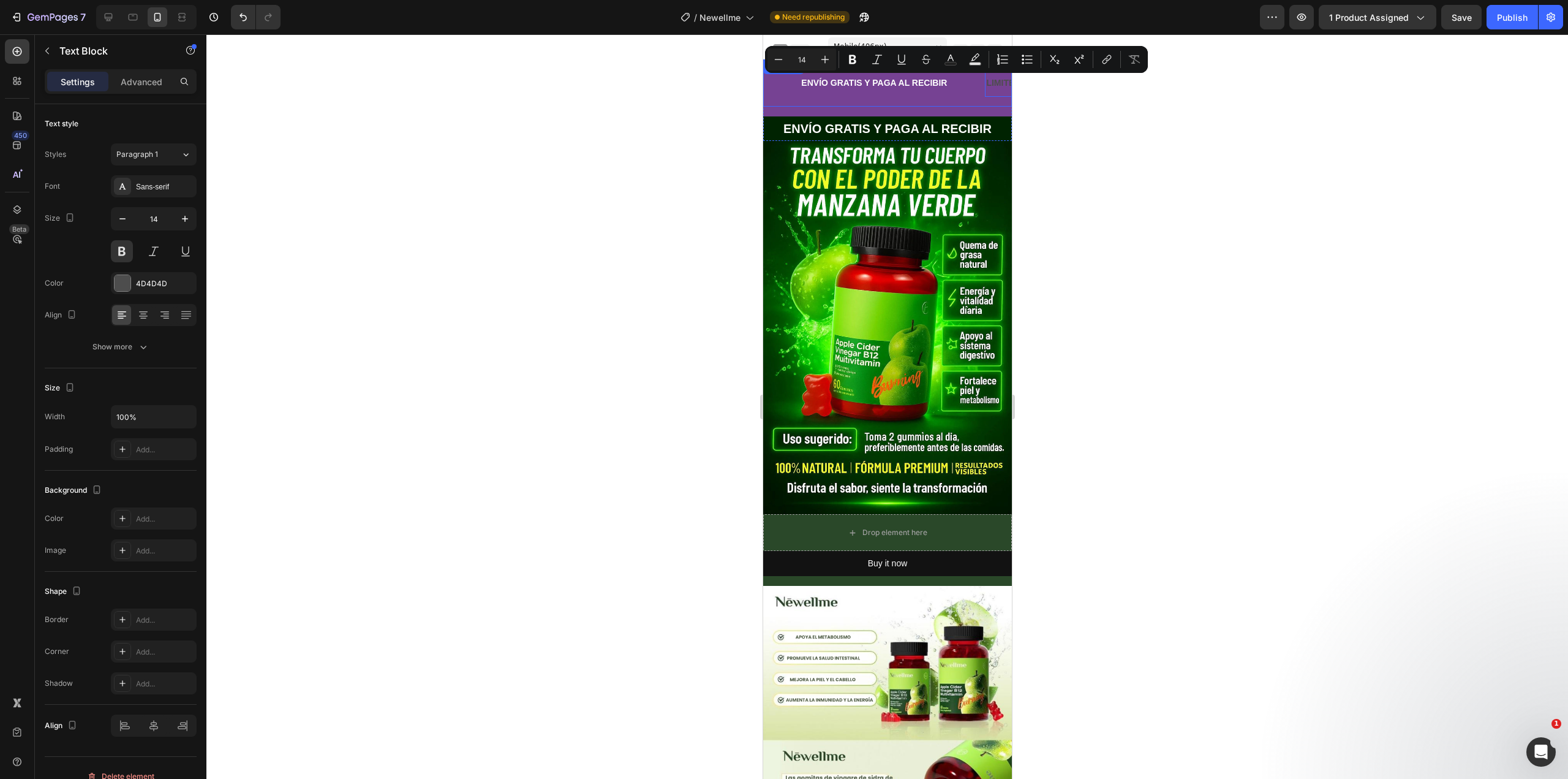
click at [881, 102] on div "FREE Text Block ENVÍO GRATIS Y PAGA AL RECIBIR Text Block LIMITED TIME 50% OFF …" at bounding box center [887, 83] width 249 height 47
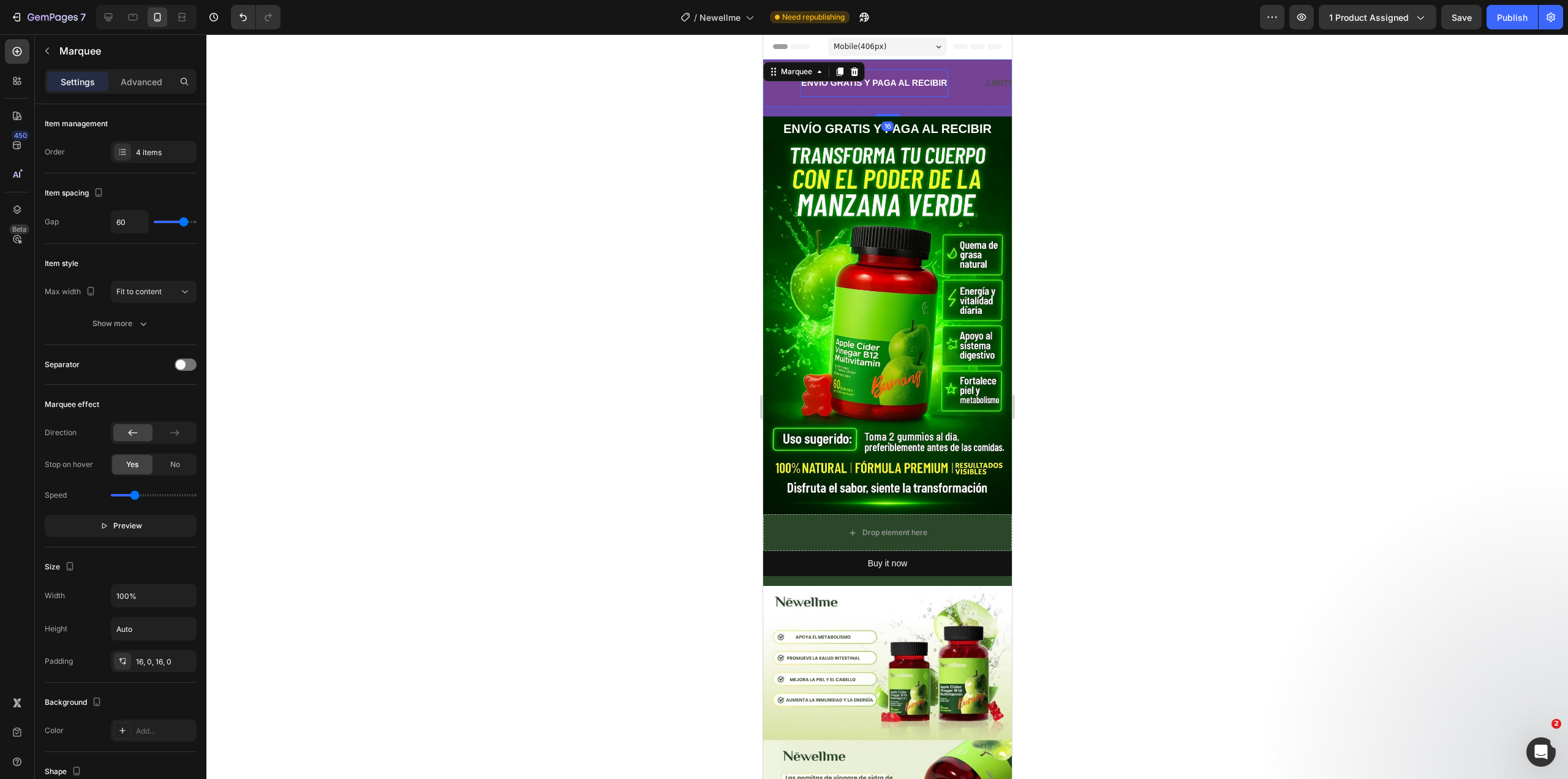
click at [862, 90] on p "ENVÍO GRATIS Y PAGA AL RECIBIR" at bounding box center [873, 83] width 146 height 15
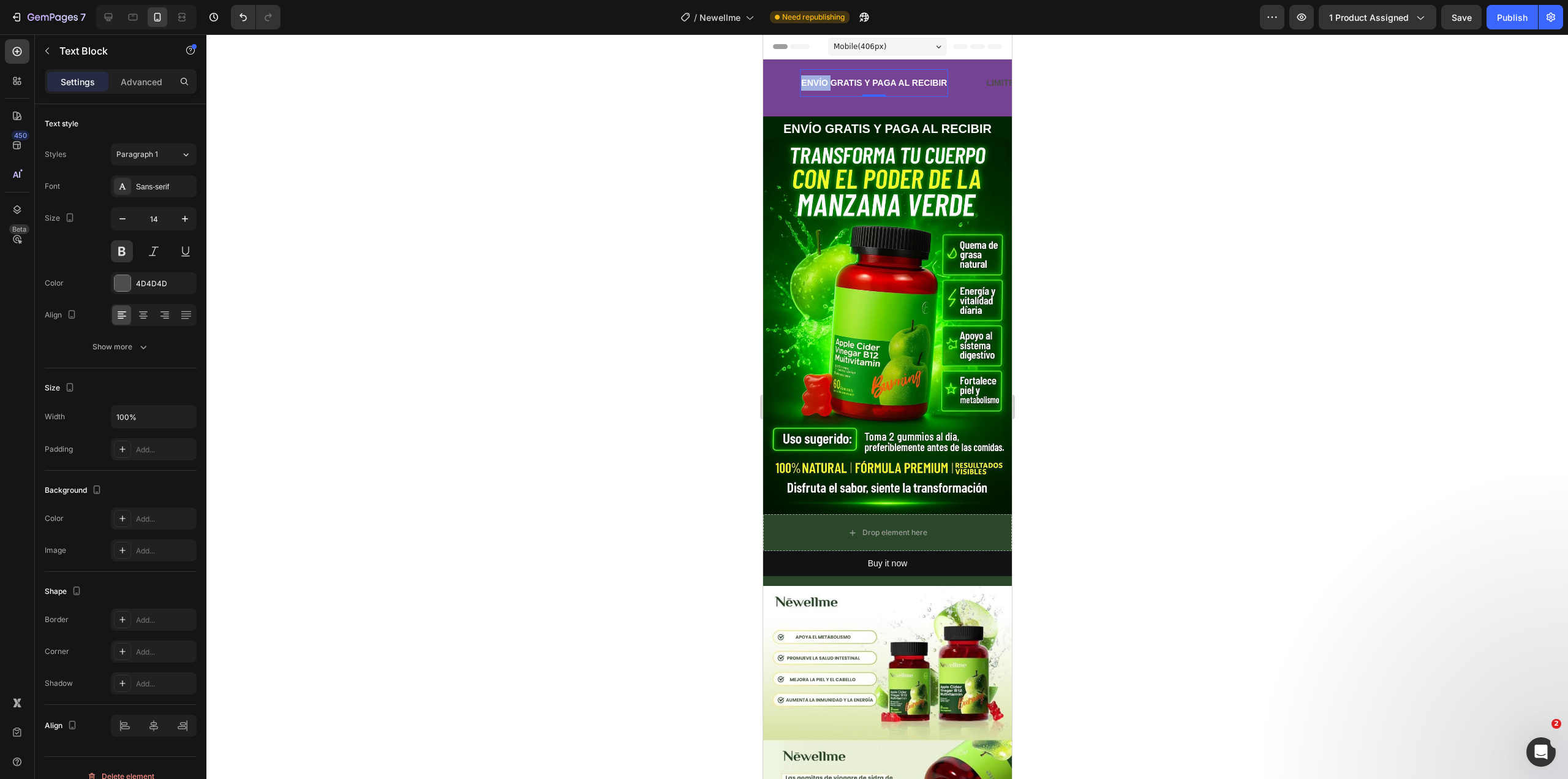
click at [814, 84] on strong "ENVÍO GRATIS Y PAGA AL RECIBIR" at bounding box center [873, 82] width 146 height 9
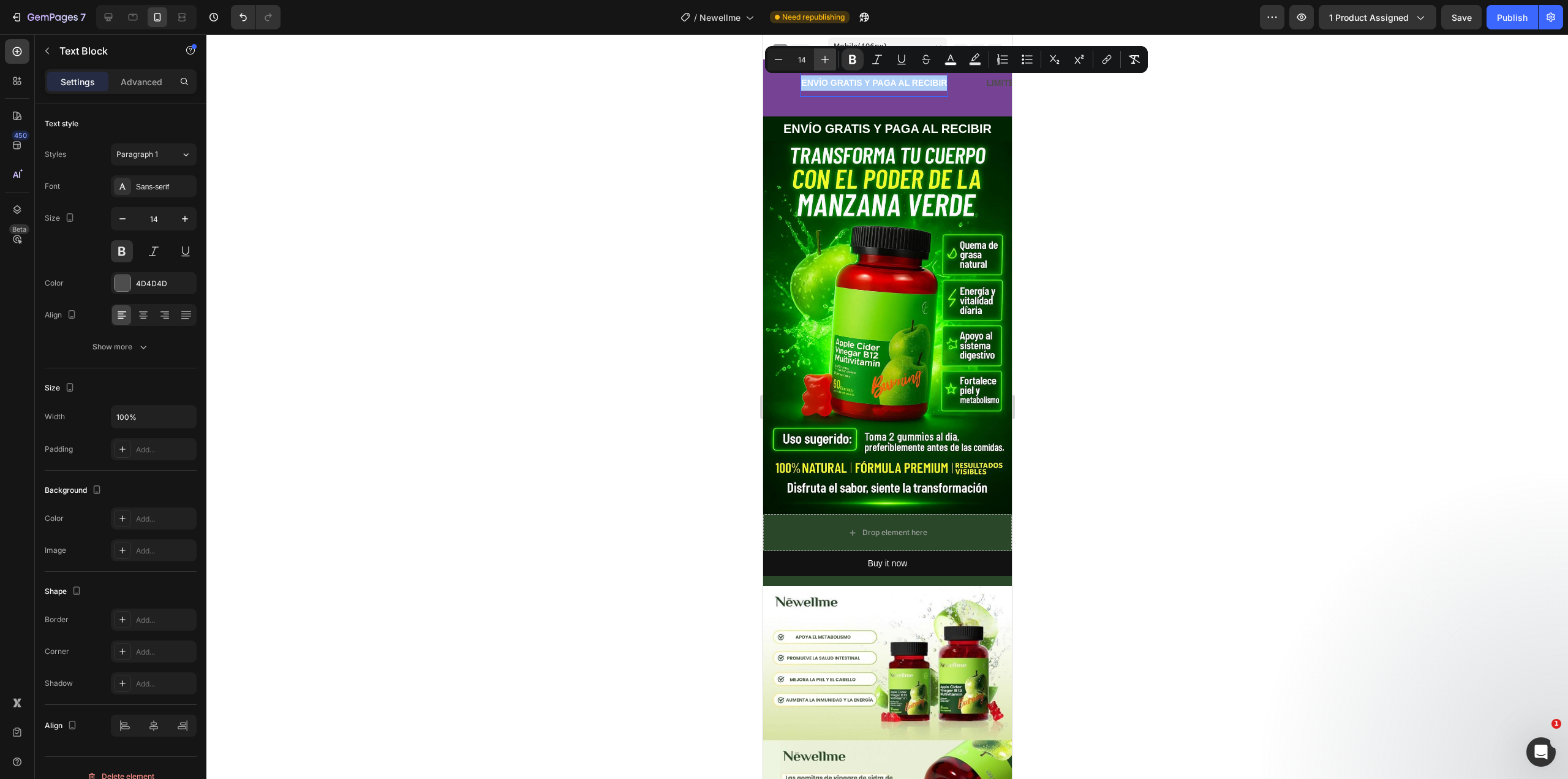
click at [827, 62] on icon "Editor contextual toolbar" at bounding box center [825, 59] width 12 height 12
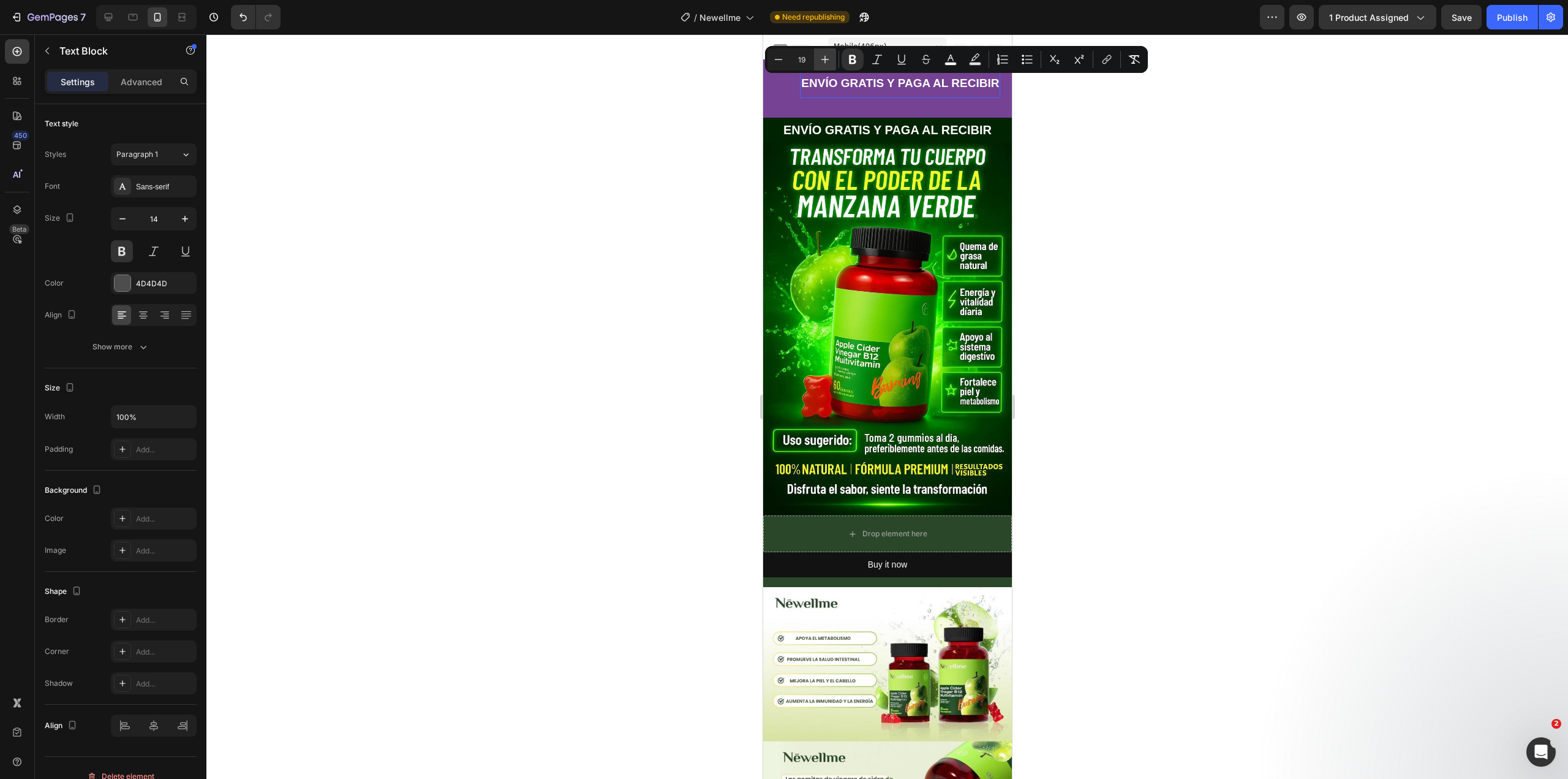
click at [827, 62] on icon "Editor contextual toolbar" at bounding box center [825, 59] width 12 height 12
type input "20"
click at [594, 133] on div at bounding box center [887, 407] width 1361 height 744
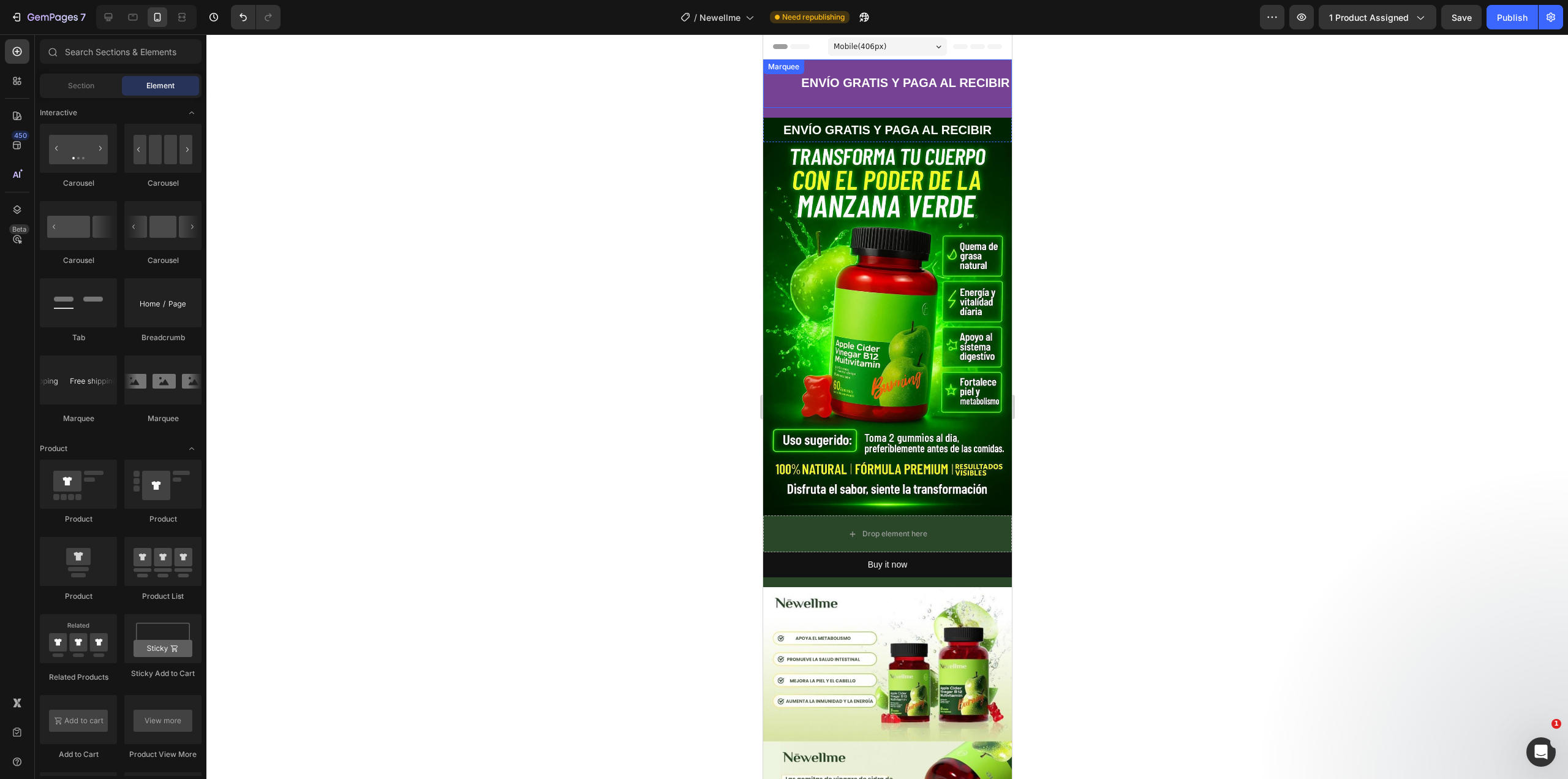
click at [785, 75] on div "FREE Text Block ENVÍO GRATIS Y PAGA AL RECIBIR Text Block LIMITED TIME 50% OFF …" at bounding box center [887, 84] width 249 height 49
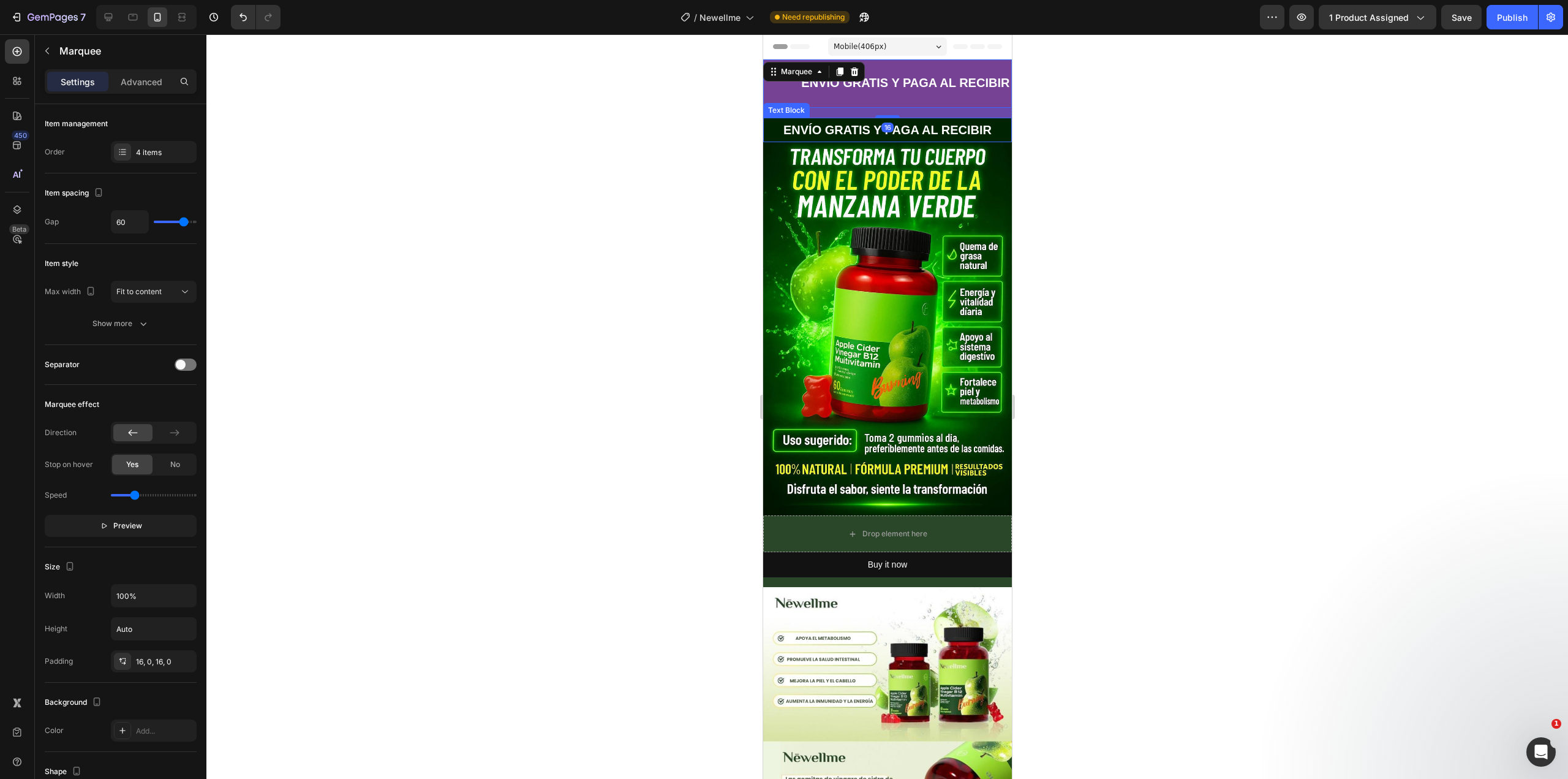
click at [797, 132] on strong "ENVÍO GRATIS Y PAGA AL RECIBIR" at bounding box center [886, 130] width 209 height 13
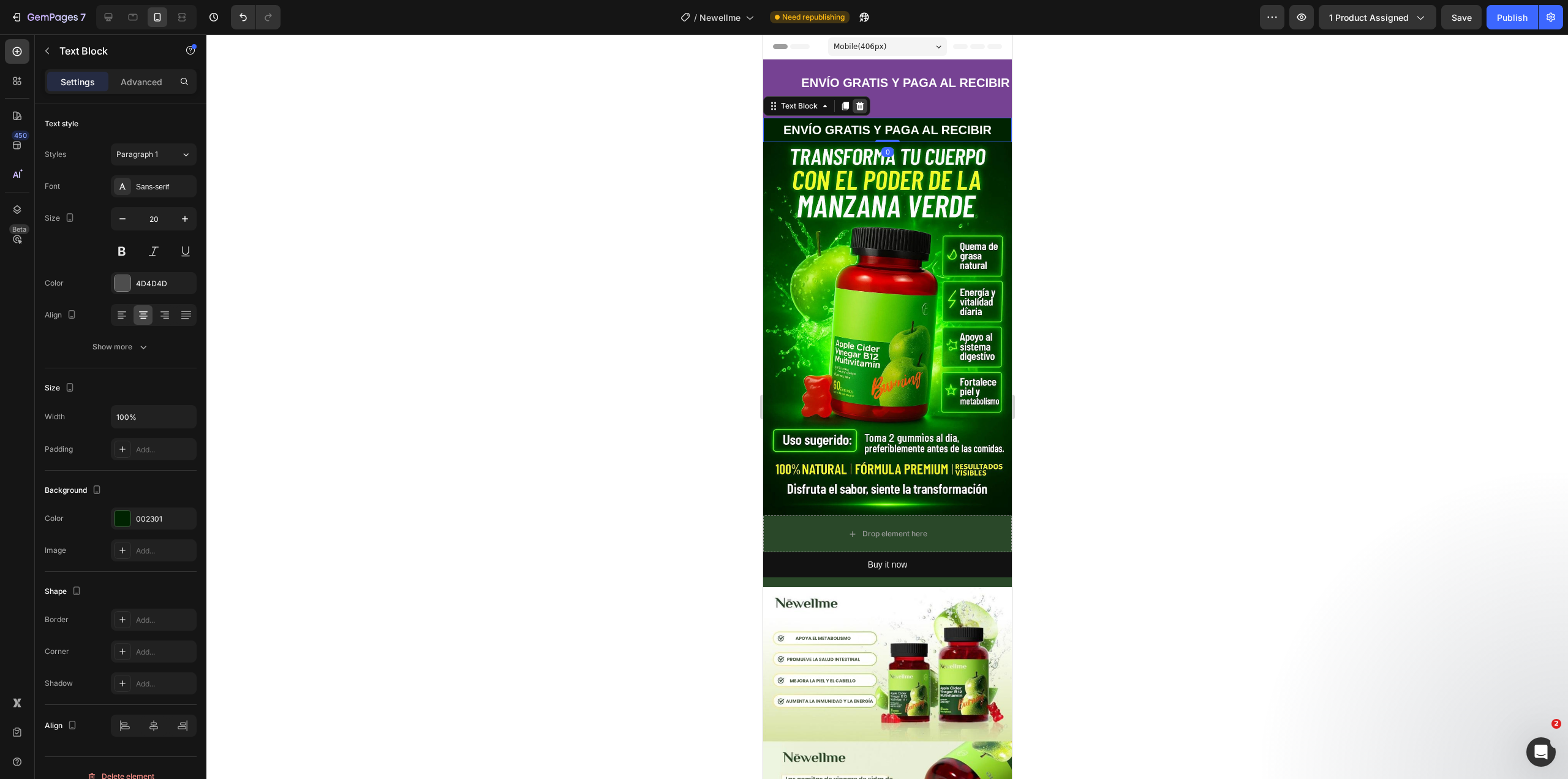
click at [860, 107] on icon at bounding box center [859, 106] width 8 height 8
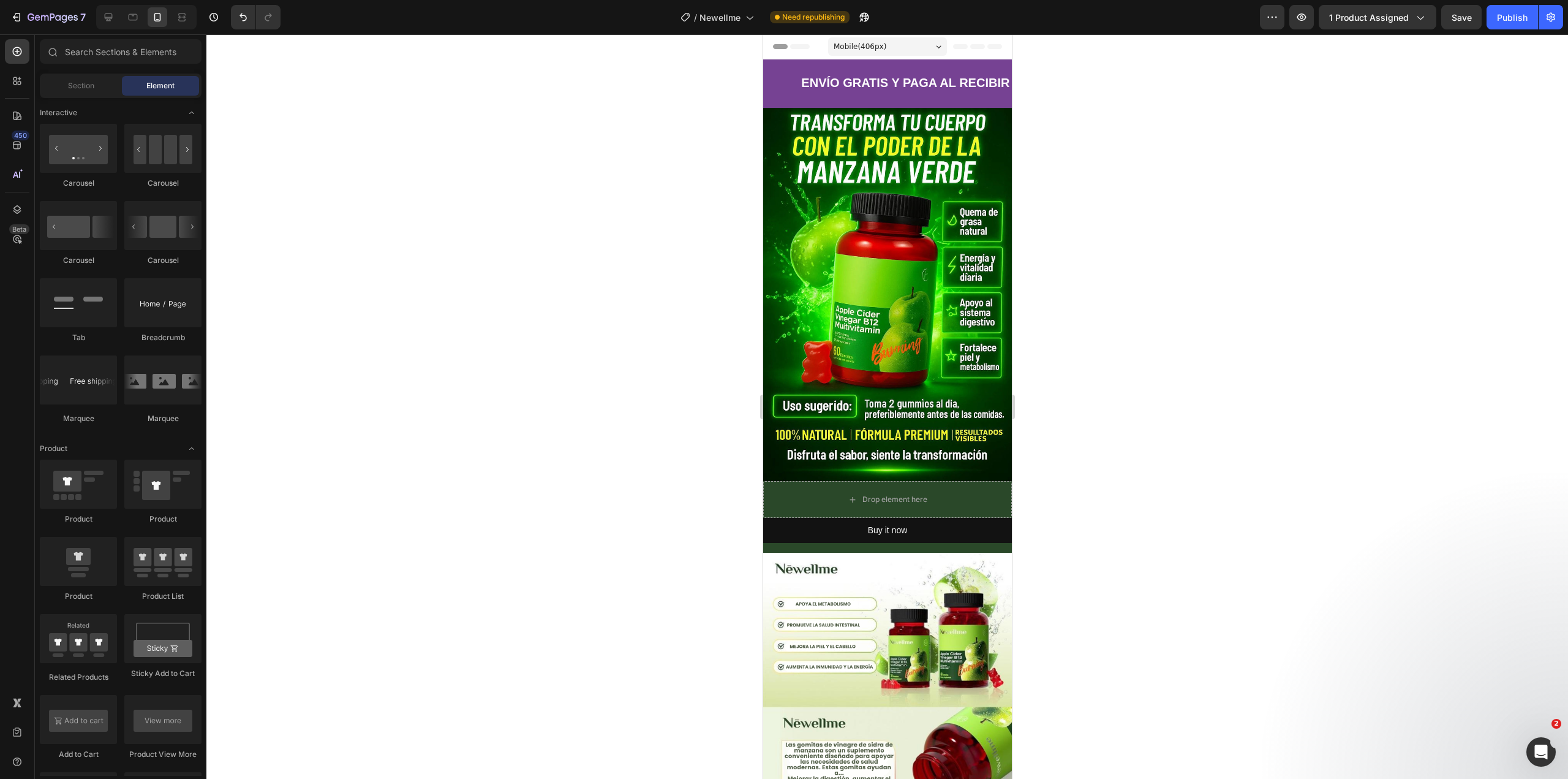
click at [1115, 140] on div at bounding box center [887, 407] width 1361 height 744
click at [795, 104] on div "FREE Text Block ENVÍO GRATIS Y PAGA AL RECIBIR Text Block LIMITED TIME 50% OFF …" at bounding box center [887, 84] width 249 height 49
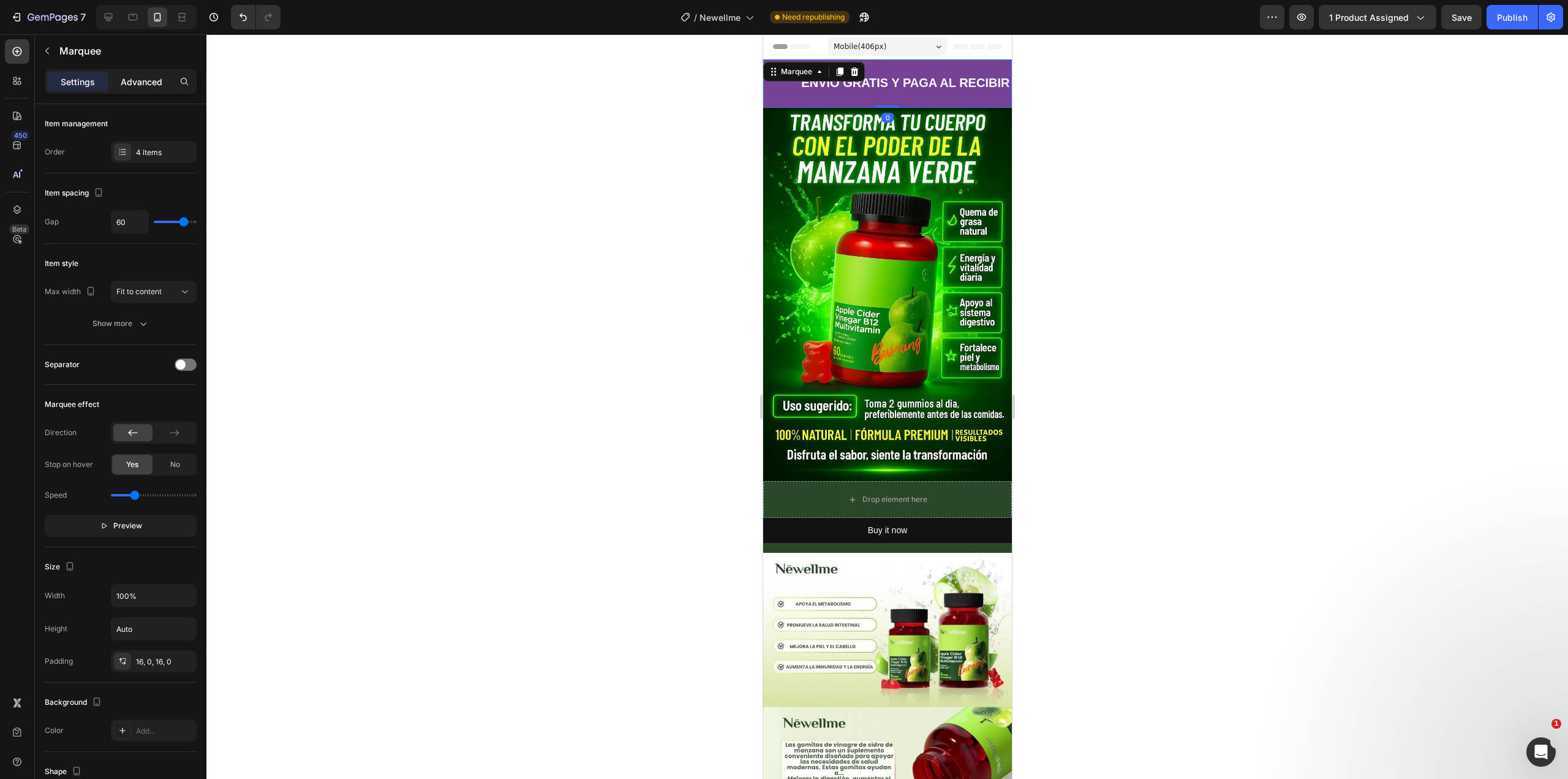
click at [139, 82] on p "Advanced" at bounding box center [141, 82] width 42 height 13
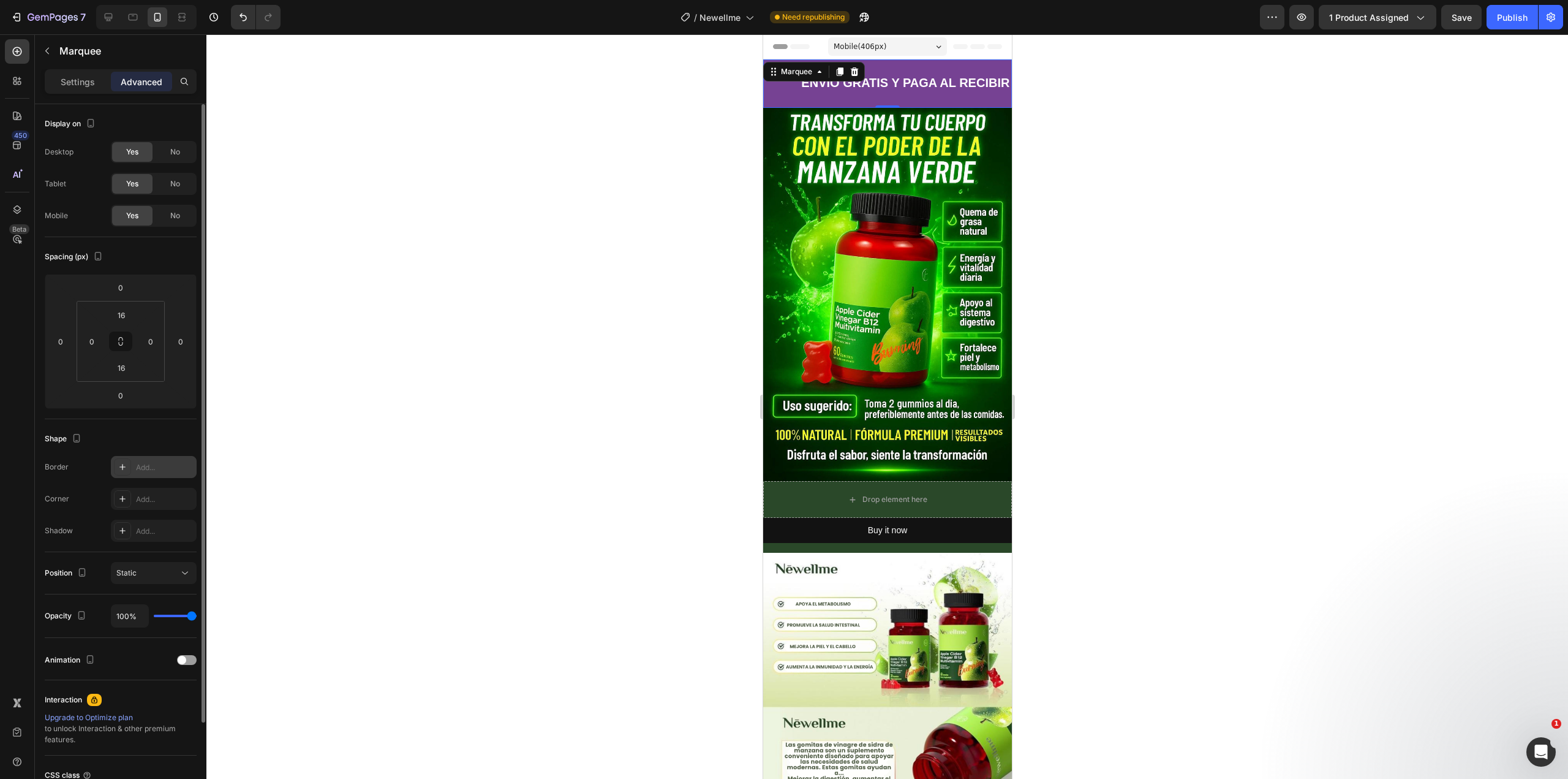
click at [151, 468] on div "Add..." at bounding box center [165, 468] width 58 height 11
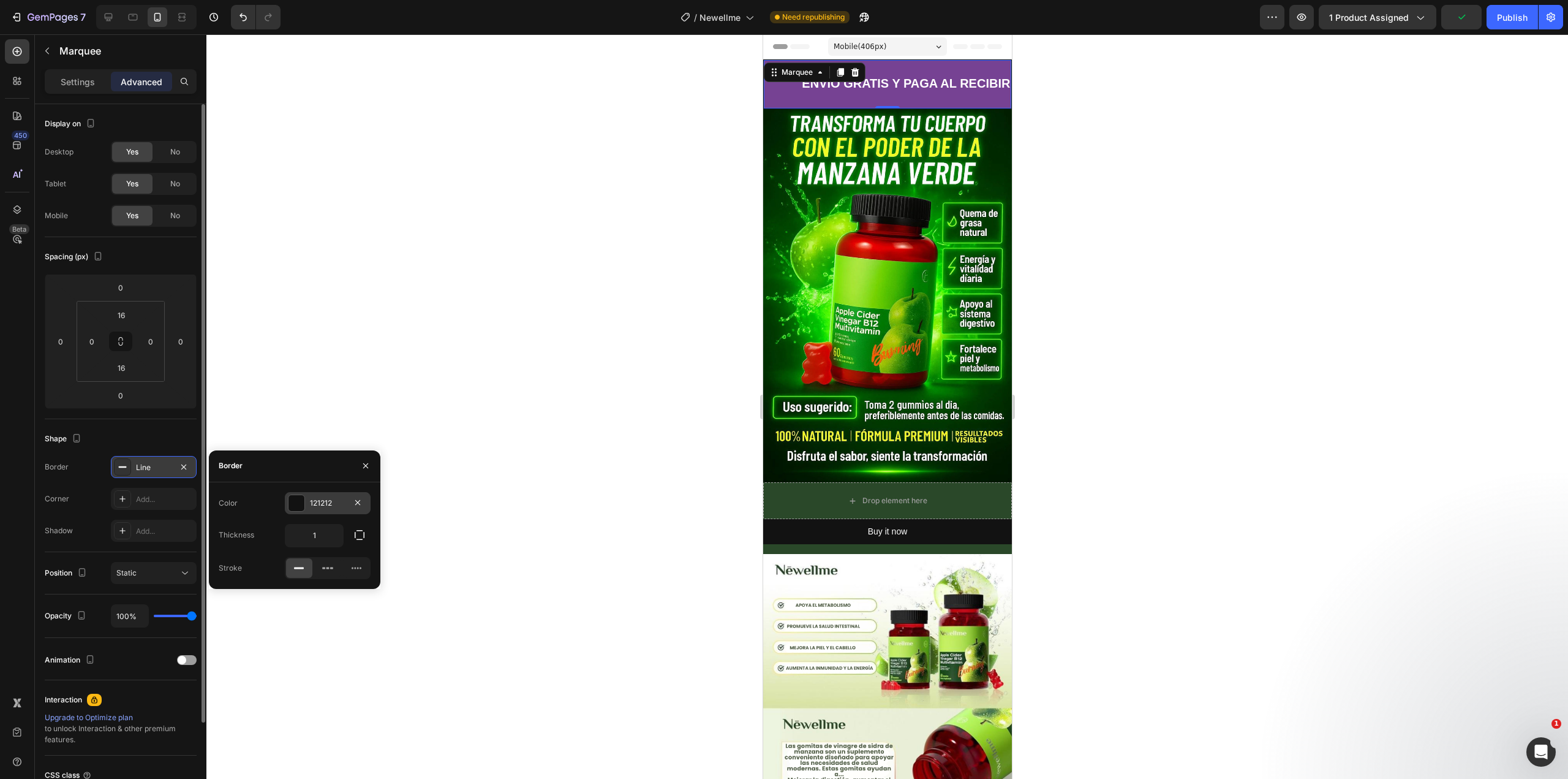
click at [308, 497] on div "121212" at bounding box center [328, 503] width 86 height 22
click at [227, 554] on div at bounding box center [226, 549] width 12 height 12
click at [242, 550] on div at bounding box center [250, 550] width 15 height 15
click at [224, 547] on div at bounding box center [226, 549] width 12 height 12
type input "002301"
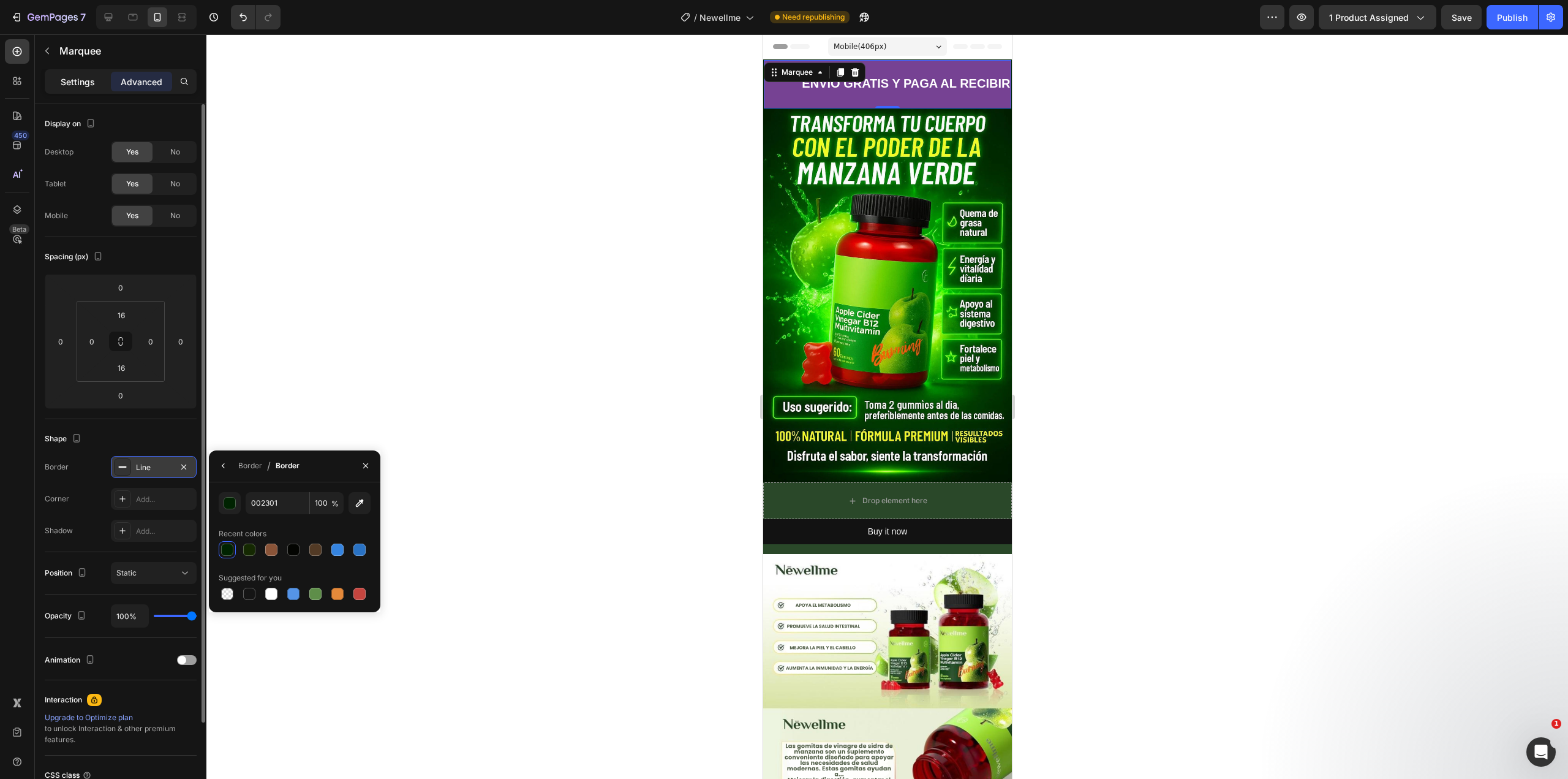
click at [84, 81] on p "Settings" at bounding box center [78, 82] width 35 height 13
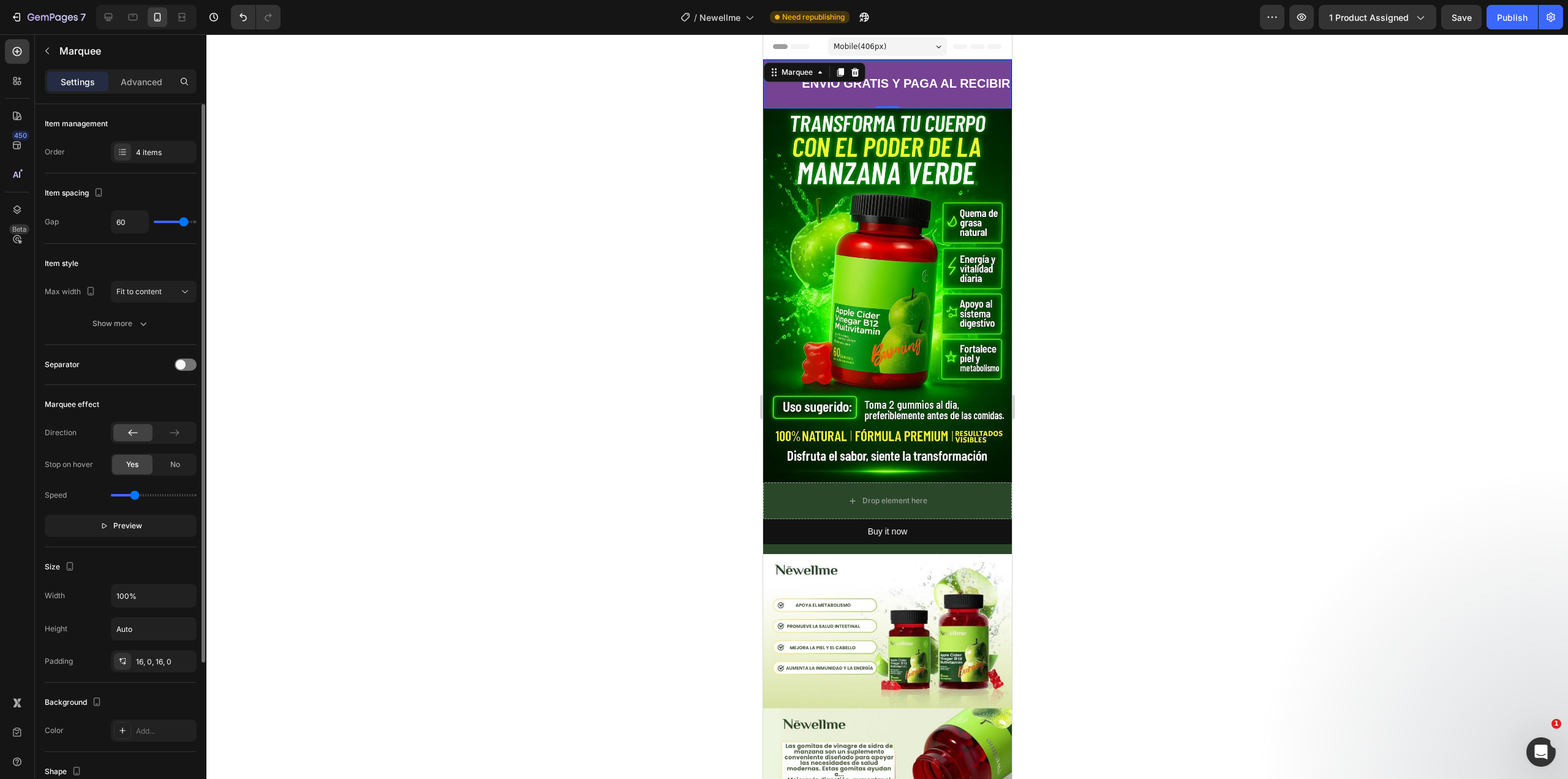
click at [779, 96] on div "FREE Text Block" at bounding box center [769, 83] width 62 height 27
click at [799, 70] on div "Marquee" at bounding box center [797, 72] width 36 height 11
click at [788, 118] on div "Product" at bounding box center [784, 117] width 33 height 7
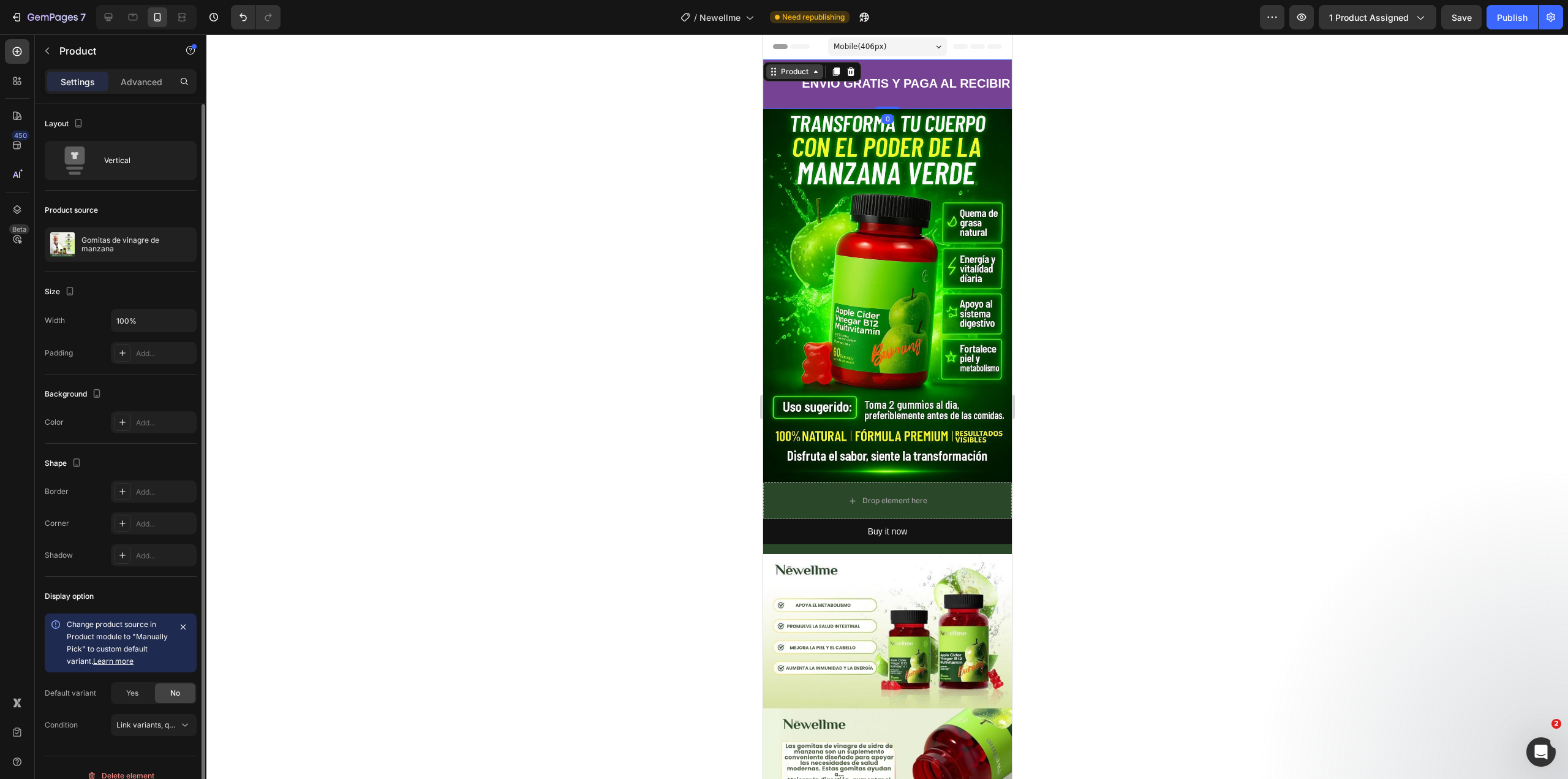
click at [800, 73] on div "Product" at bounding box center [794, 72] width 33 height 11
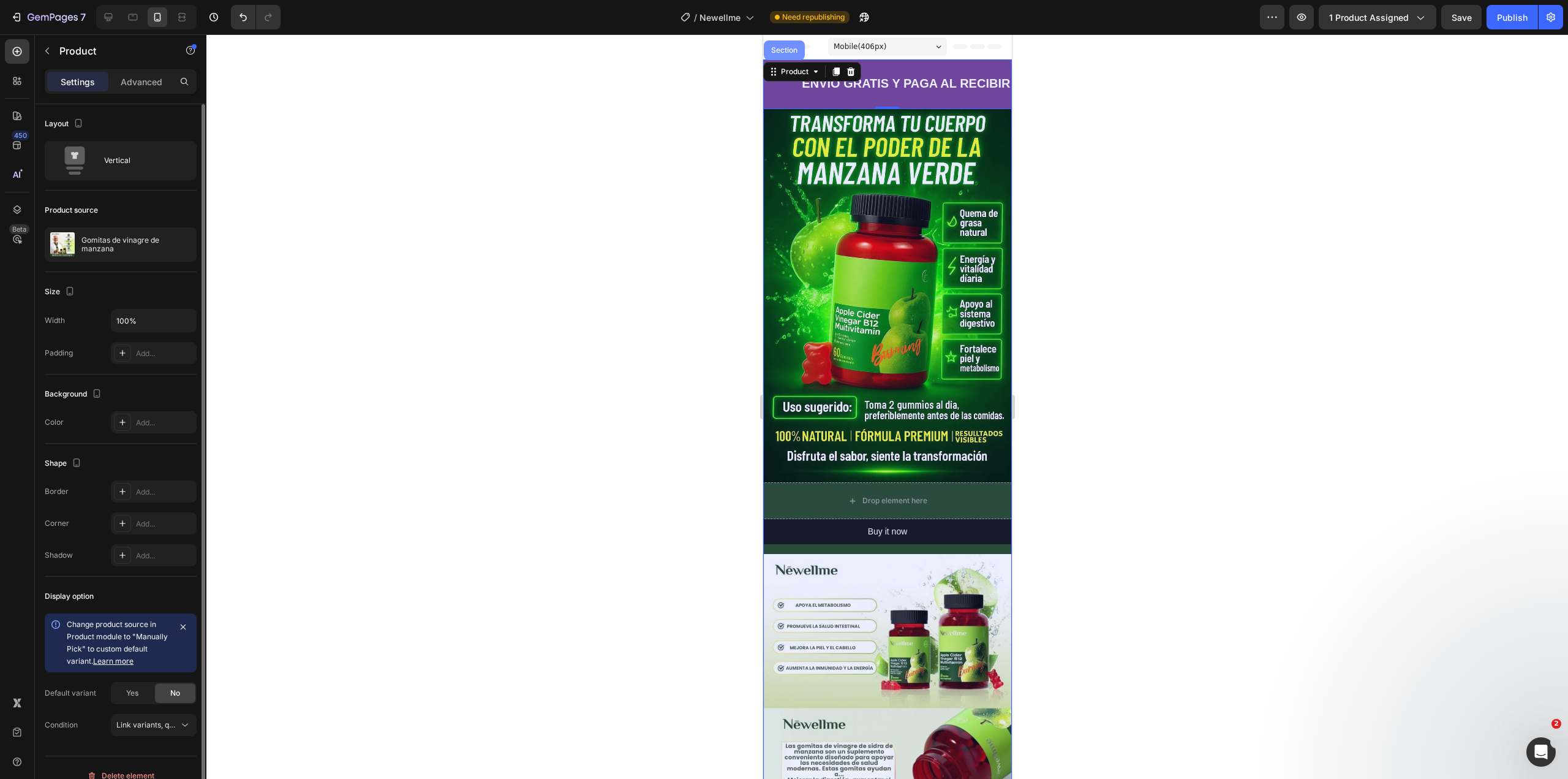
click at [783, 57] on div "Section" at bounding box center [784, 50] width 41 height 20
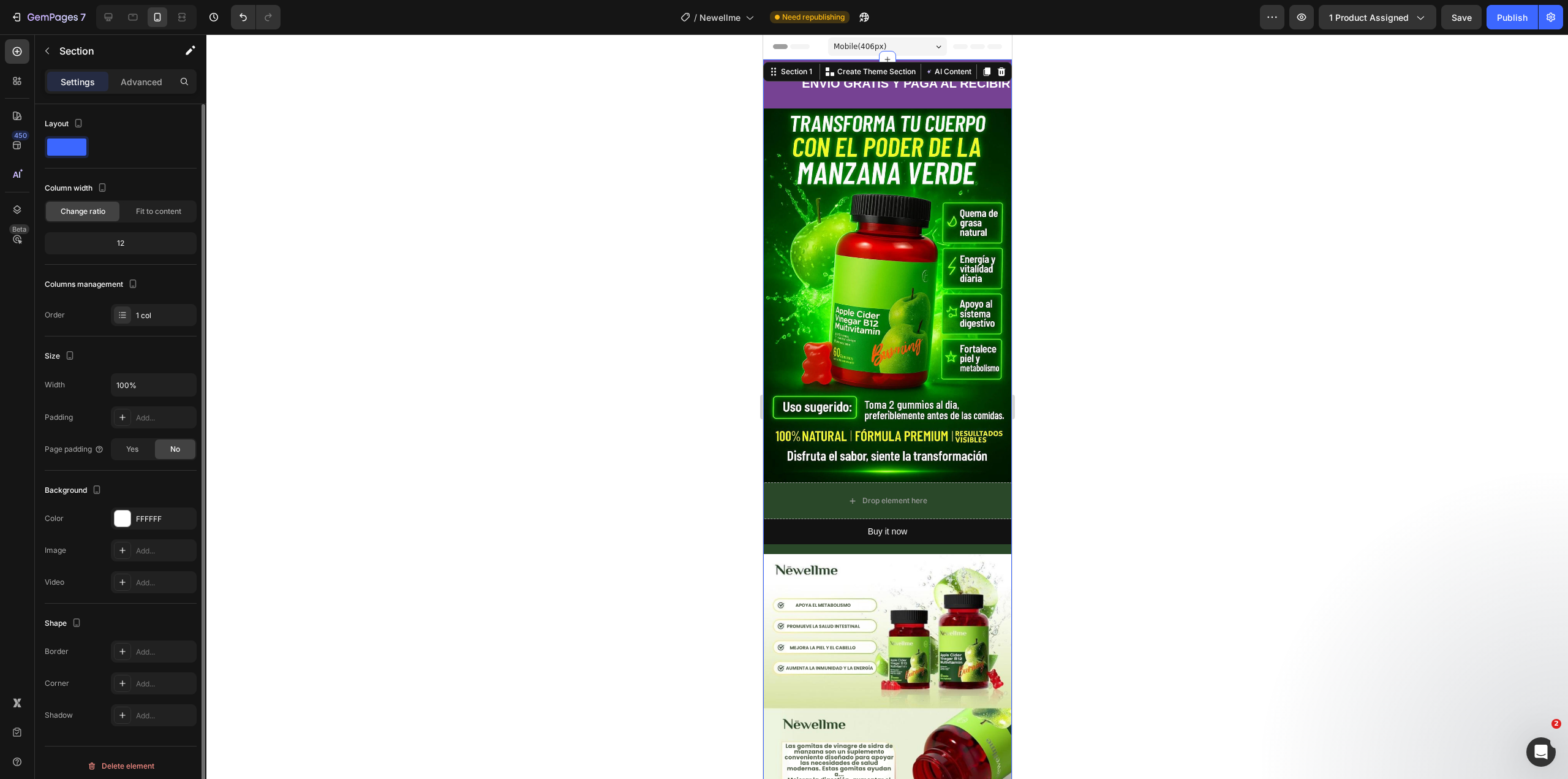
click at [1206, 171] on div at bounding box center [887, 407] width 1361 height 744
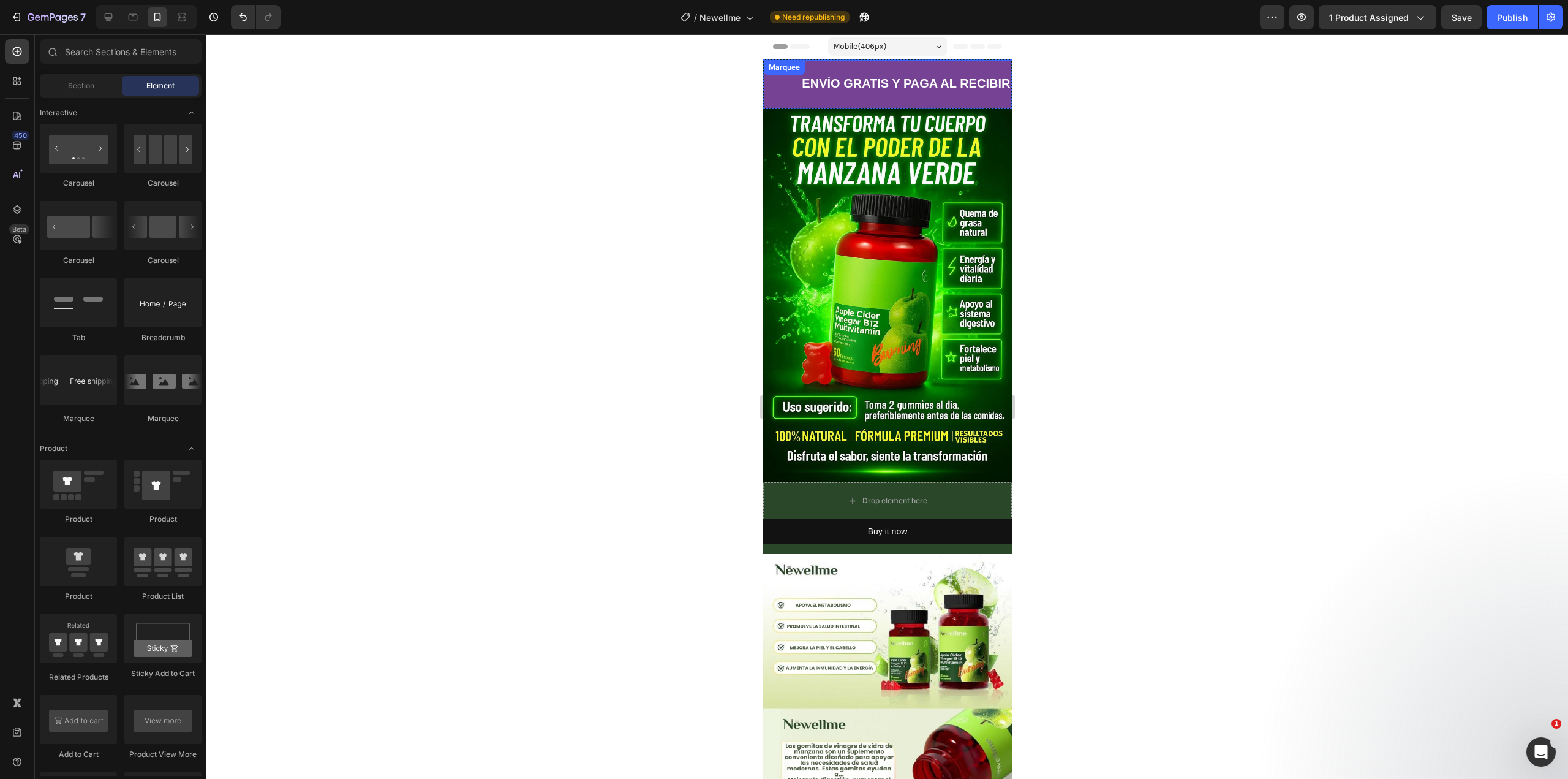
click at [961, 99] on div "FREE Text Block ENVÍO GRATIS Y PAGA AL RECIBIR Text Block LIMITED TIME 50% OFF …" at bounding box center [887, 84] width 249 height 50
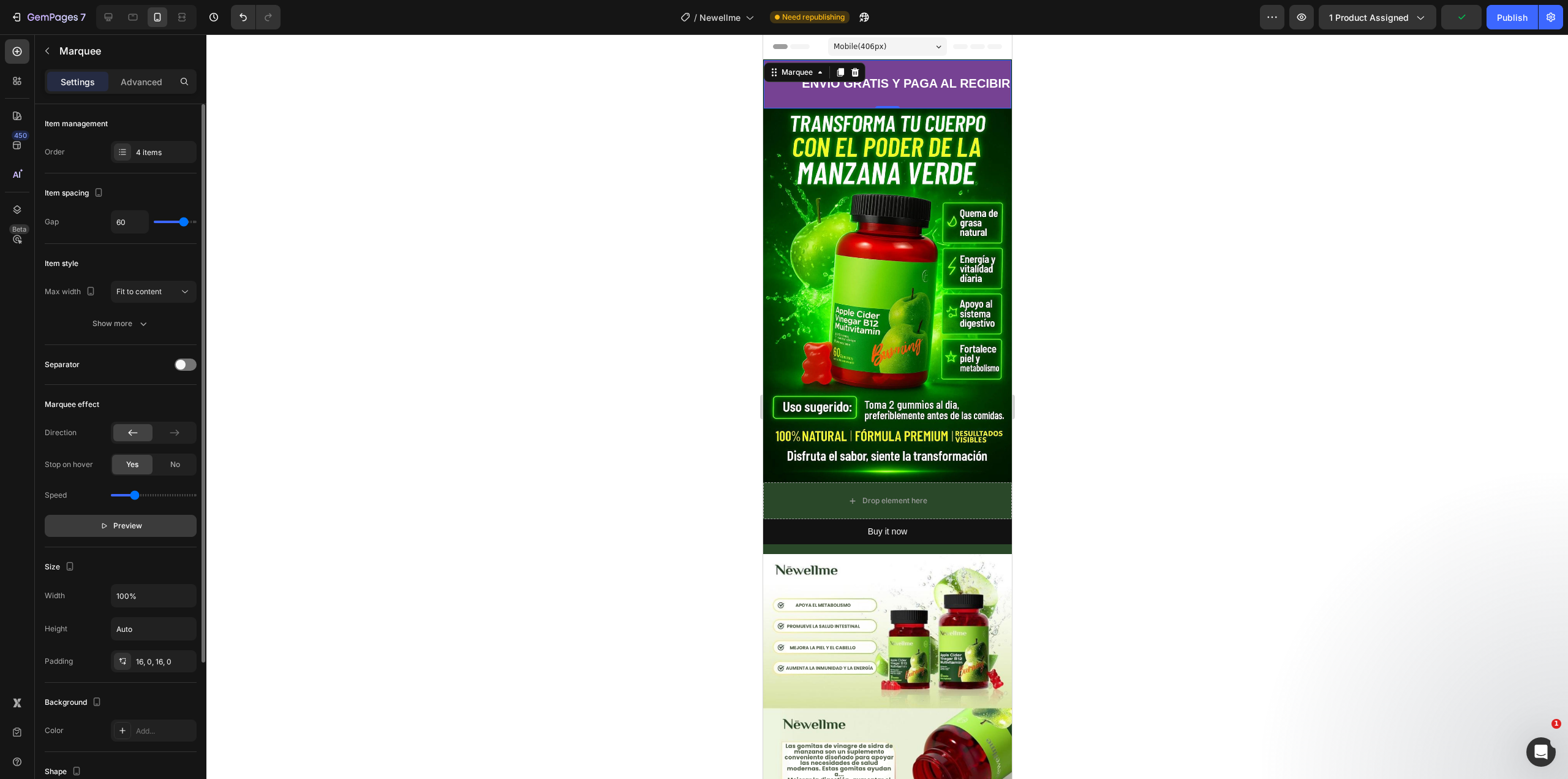
click at [106, 523] on icon "button" at bounding box center [104, 526] width 5 height 6
click at [106, 523] on icon "button" at bounding box center [108, 525] width 8 height 8
click at [149, 291] on span "Fit to content" at bounding box center [138, 292] width 45 height 9
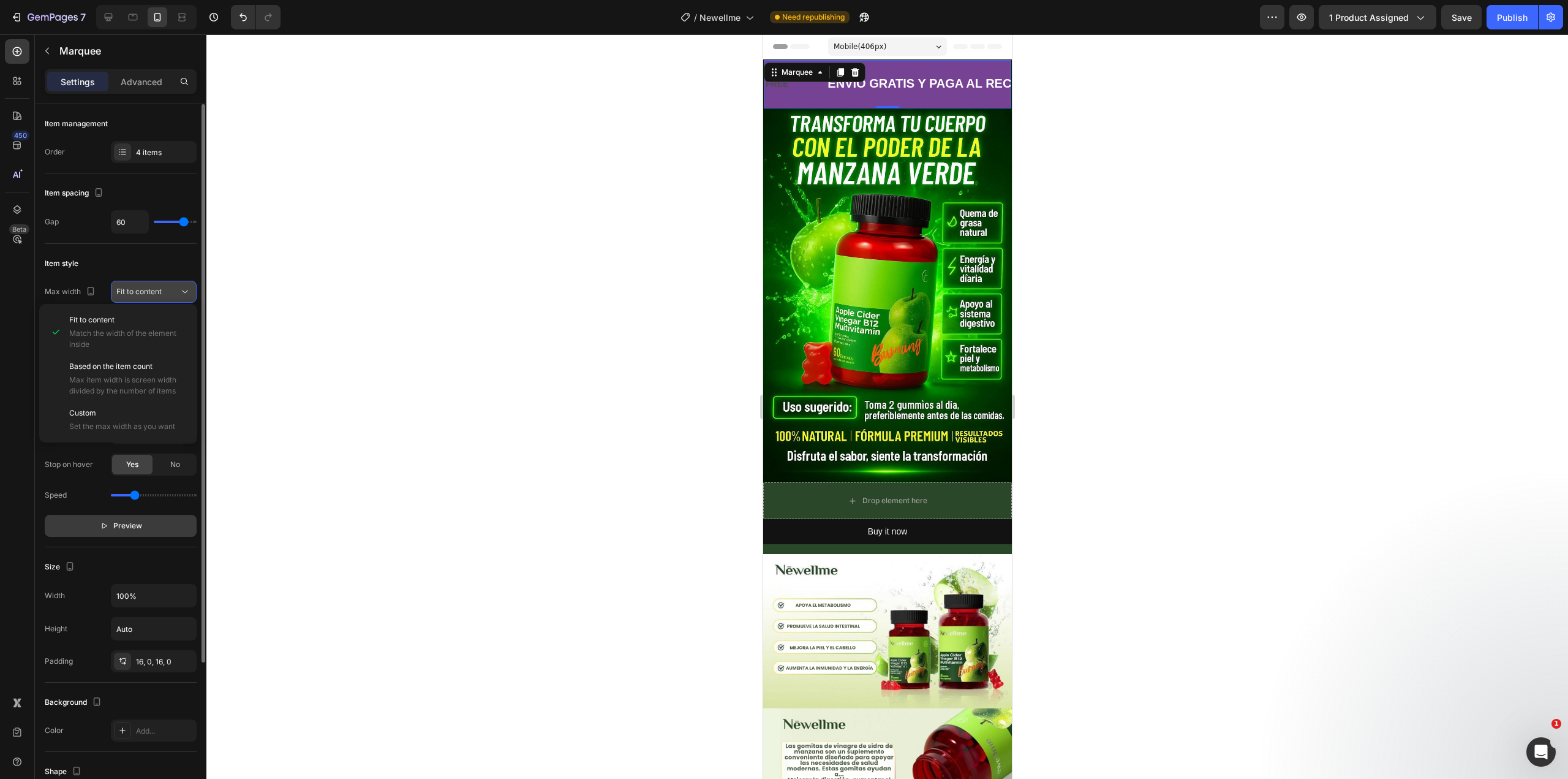
click at [149, 291] on span "Fit to content" at bounding box center [138, 292] width 45 height 9
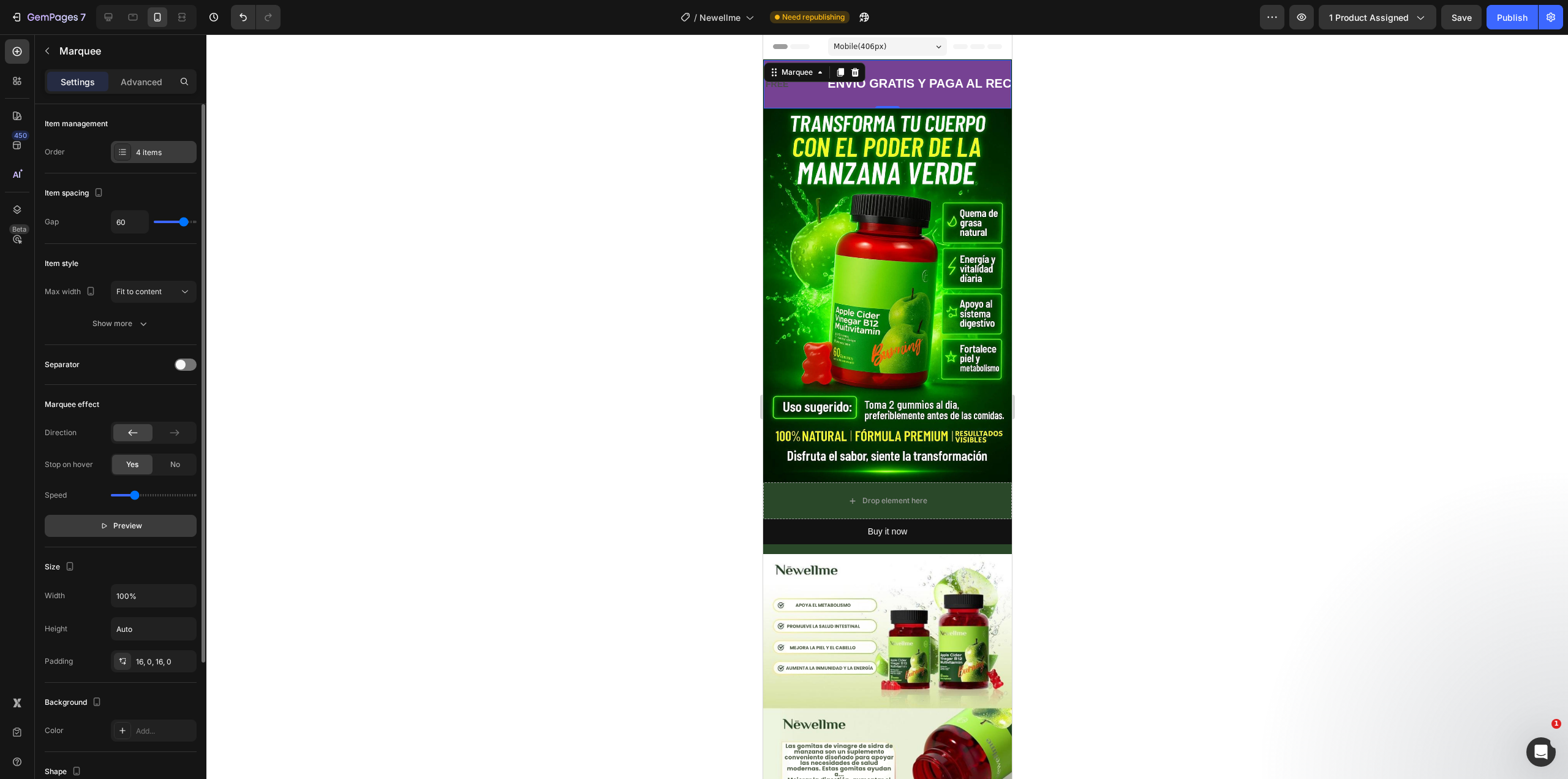
click at [122, 149] on icon at bounding box center [122, 149] width 5 height 1
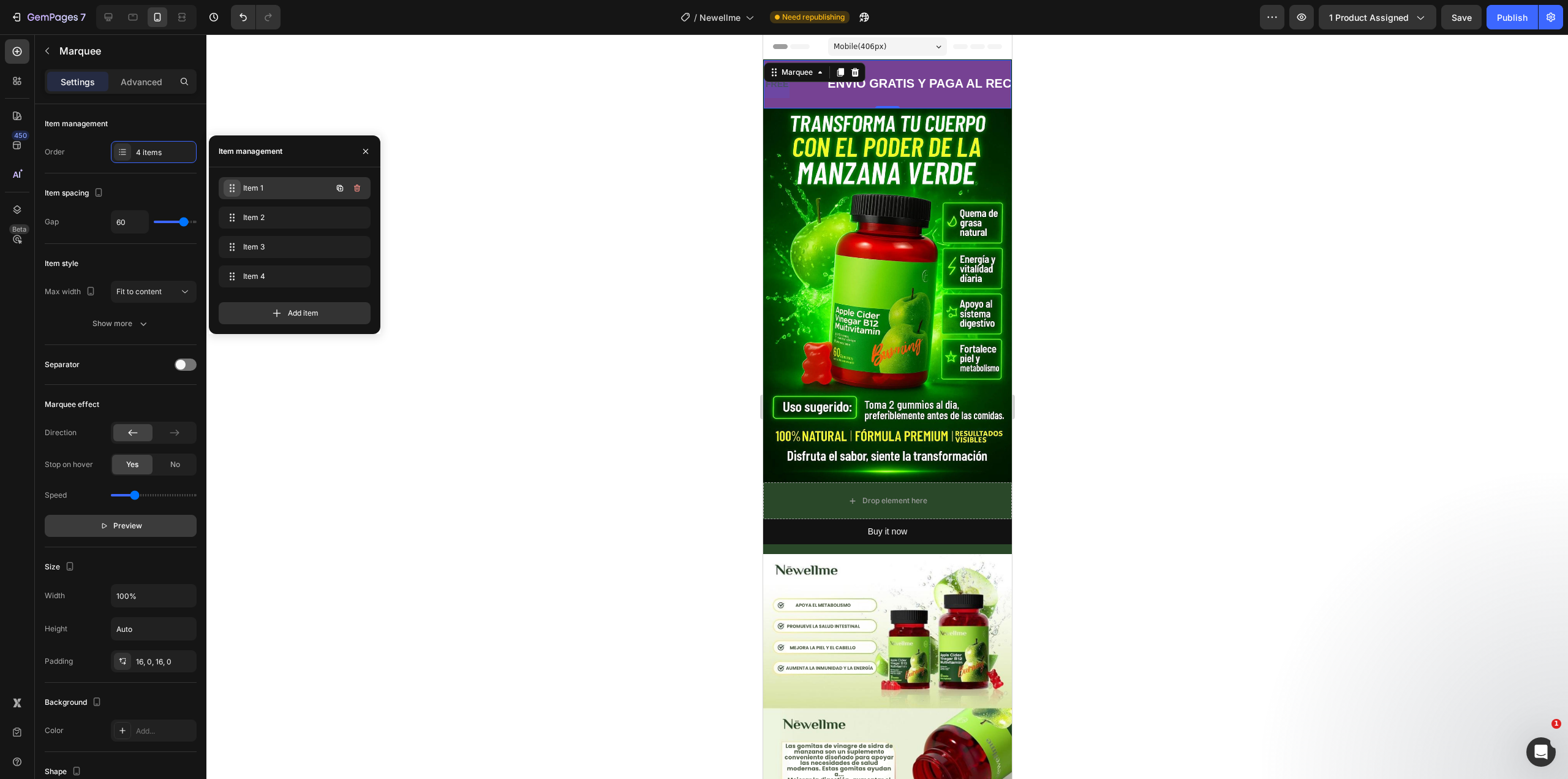
click at [234, 193] on span at bounding box center [232, 188] width 17 height 17
drag, startPoint x: 235, startPoint y: 189, endPoint x: 237, endPoint y: 213, distance: 24.1
drag, startPoint x: 233, startPoint y: 212, endPoint x: 235, endPoint y: 187, distance: 25.1
click at [255, 216] on span "Item 2" at bounding box center [278, 218] width 69 height 11
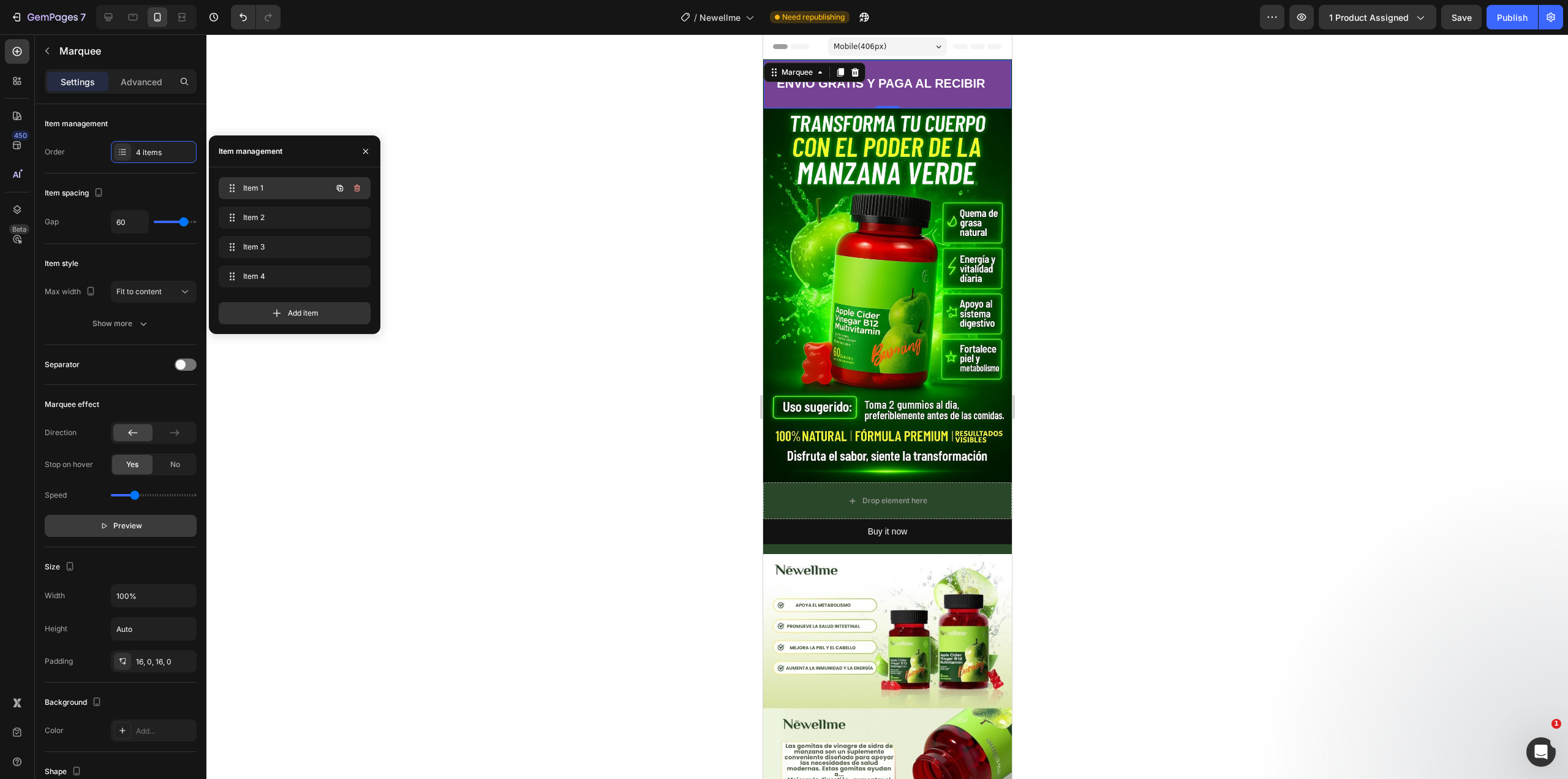
click at [260, 195] on div "Item 1 Item 1" at bounding box center [277, 188] width 108 height 17
click at [355, 188] on icon "button" at bounding box center [357, 188] width 7 height 7
click at [357, 191] on div "Delete" at bounding box center [349, 188] width 22 height 11
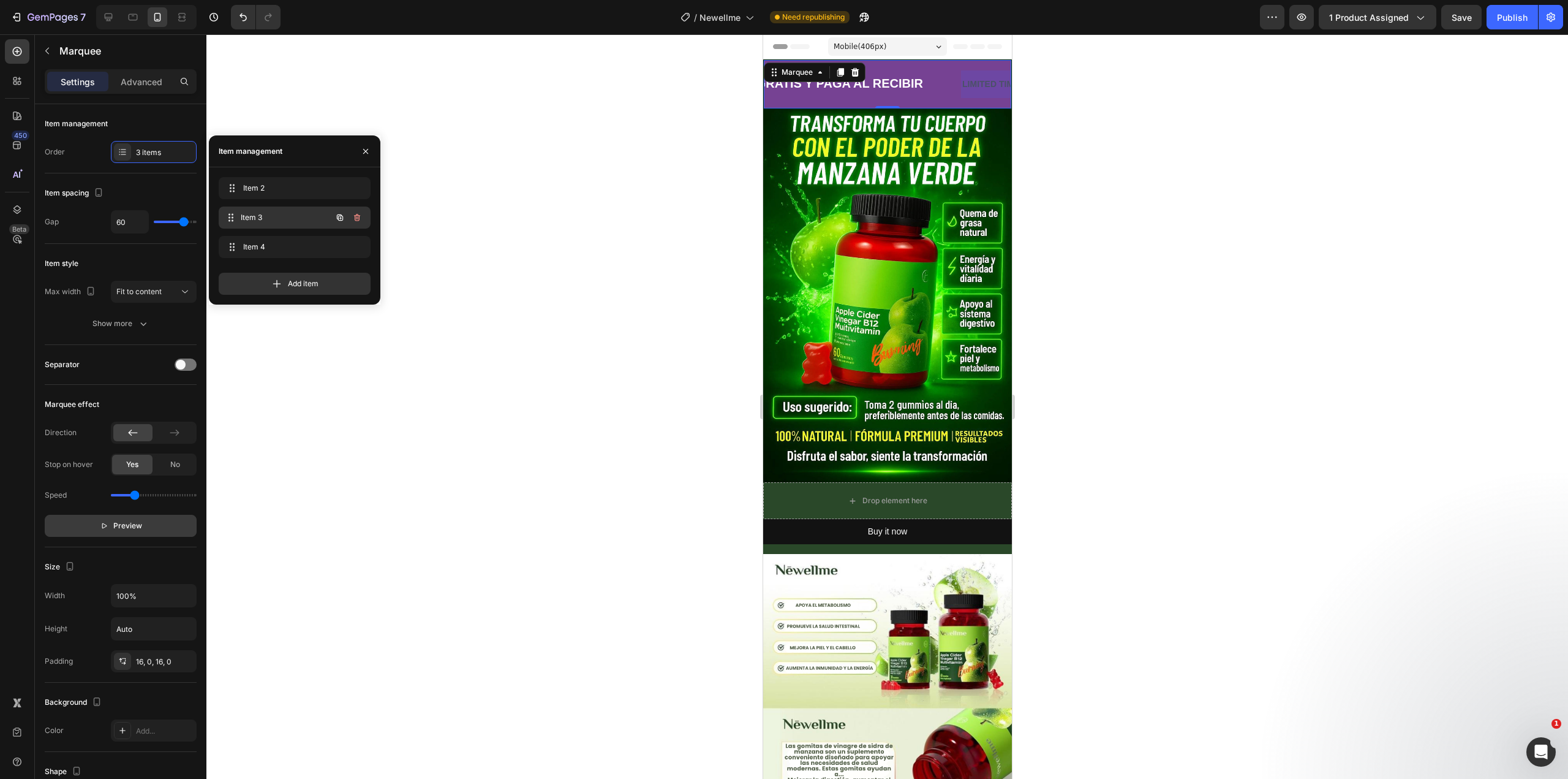
click at [318, 220] on div "Item 3 Item 3" at bounding box center [277, 217] width 108 height 17
click at [356, 216] on icon "button" at bounding box center [357, 217] width 9 height 9
click at [360, 217] on div "Delete" at bounding box center [349, 218] width 22 height 11
click at [289, 219] on span "Item 4" at bounding box center [278, 218] width 69 height 11
click at [360, 221] on icon "button" at bounding box center [357, 217] width 9 height 9
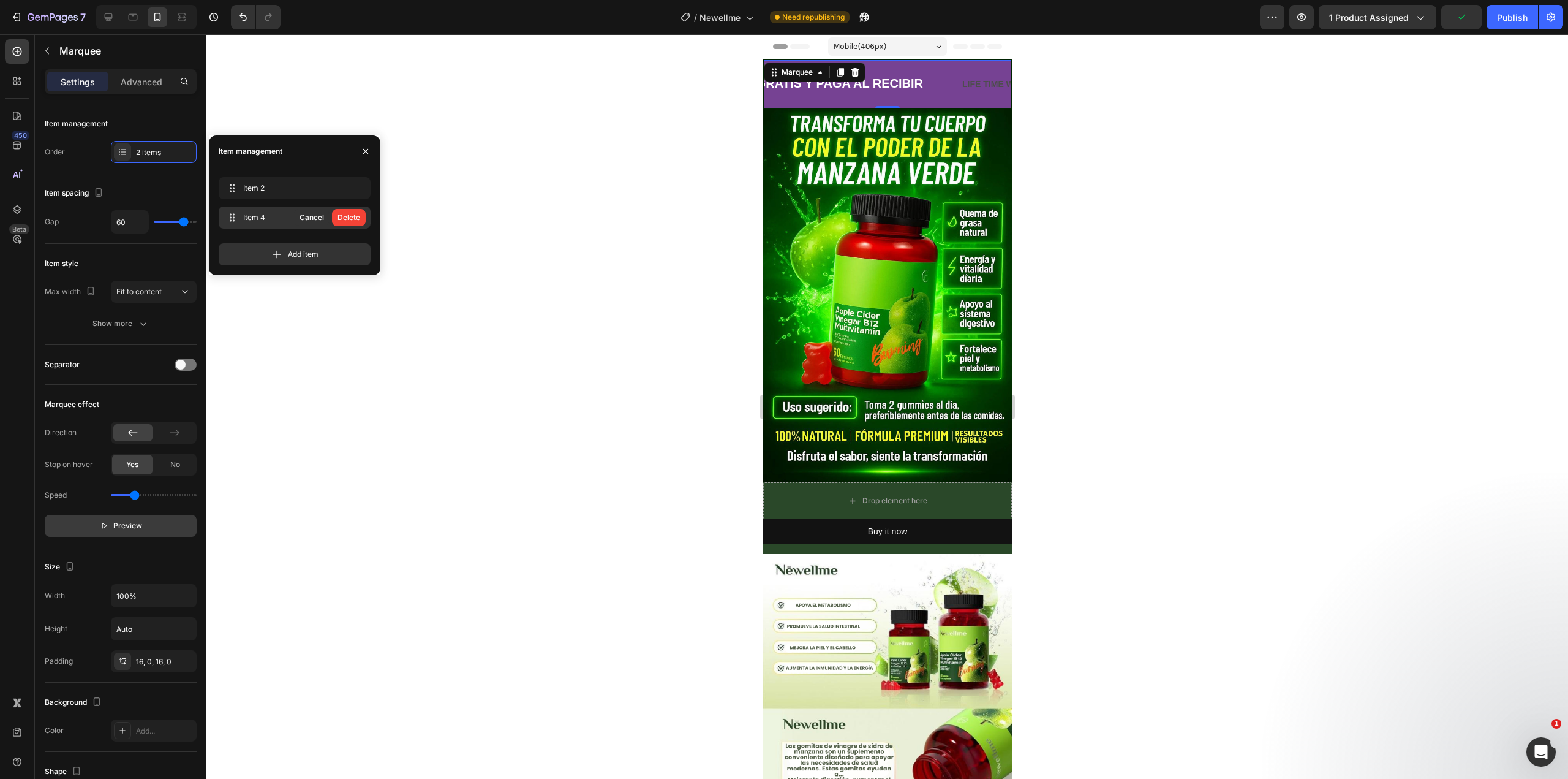
click at [360, 221] on div "Delete" at bounding box center [349, 218] width 22 height 11
click at [236, 286] on div at bounding box center [887, 407] width 1361 height 744
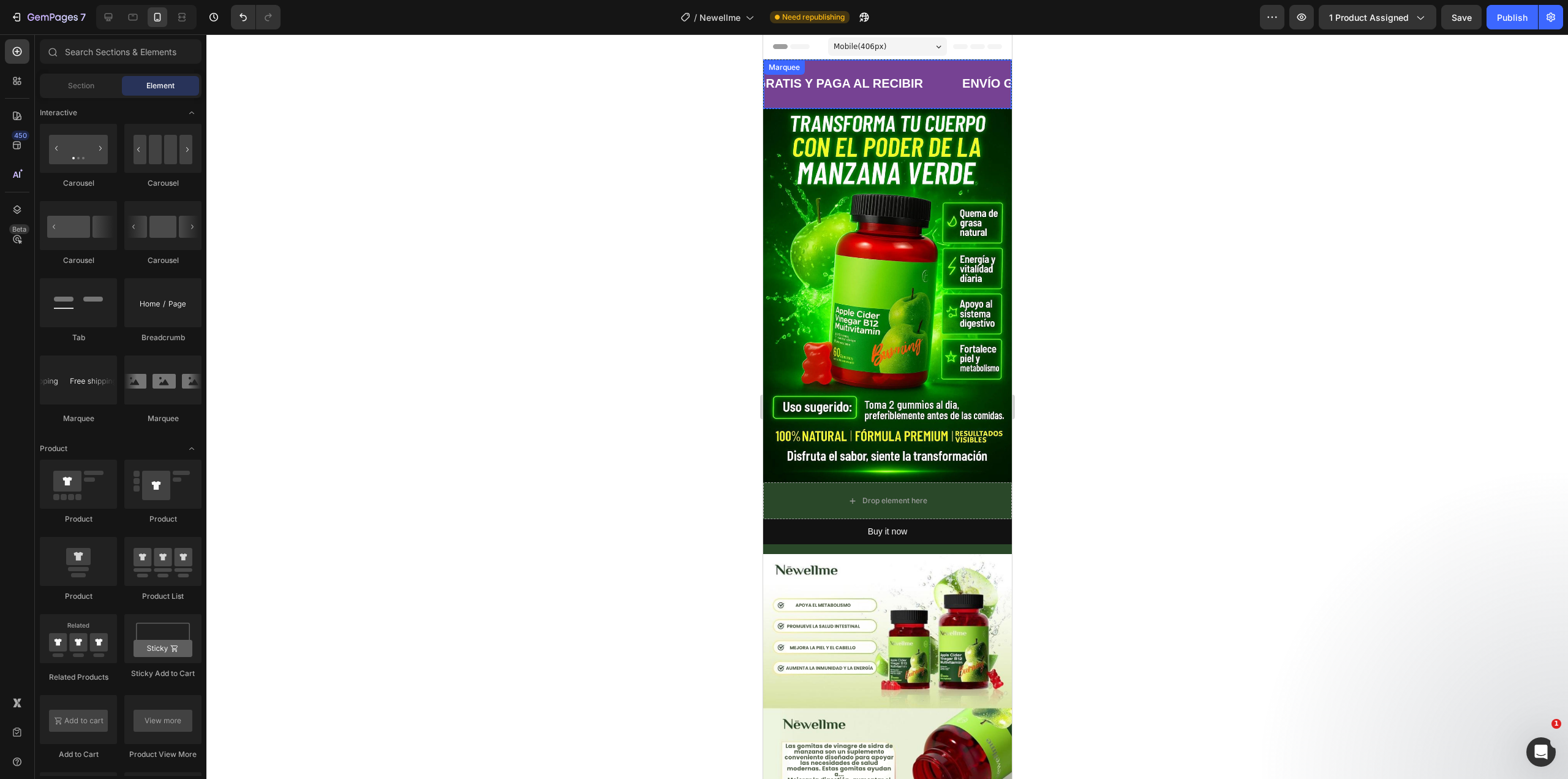
click at [858, 105] on div "ENVÍO GRATIS Y PAGA AL RECIBIR Text Block ENVÍO GRATIS Y PAGA AL RECIBIR Text B…" at bounding box center [887, 84] width 249 height 50
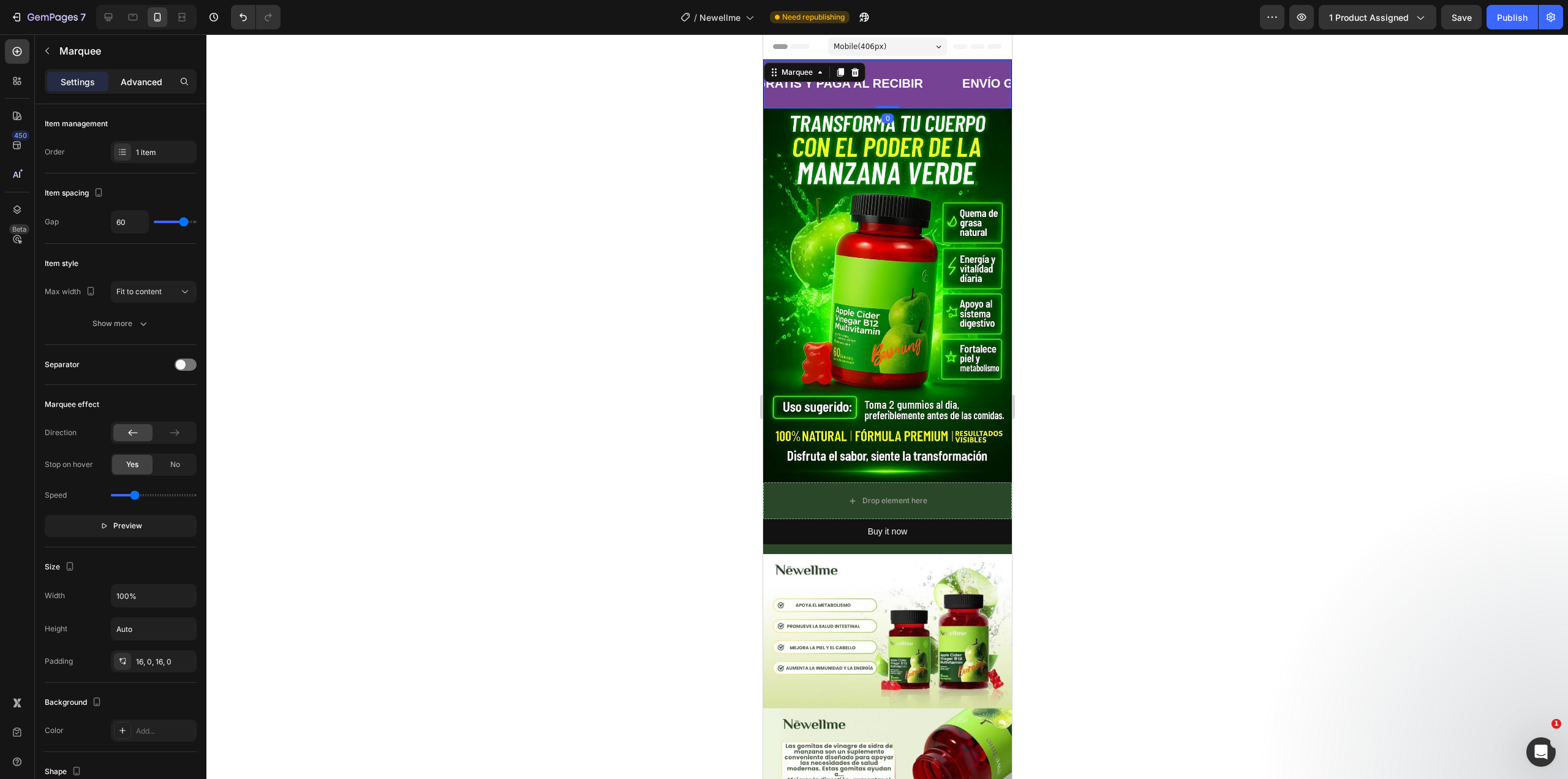
click at [143, 80] on p "Advanced" at bounding box center [141, 82] width 42 height 13
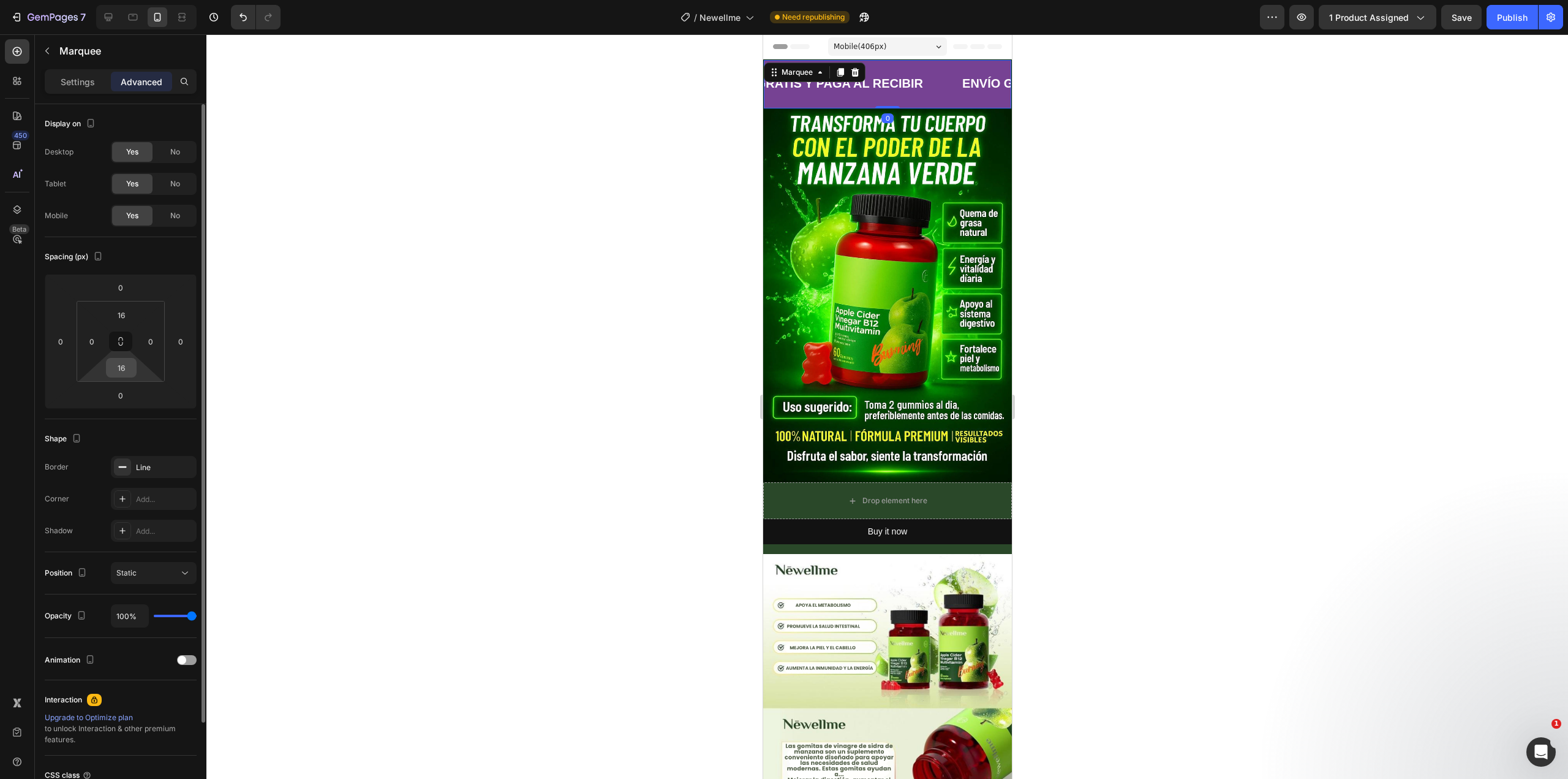
click at [126, 372] on input "16" at bounding box center [122, 368] width 24 height 19
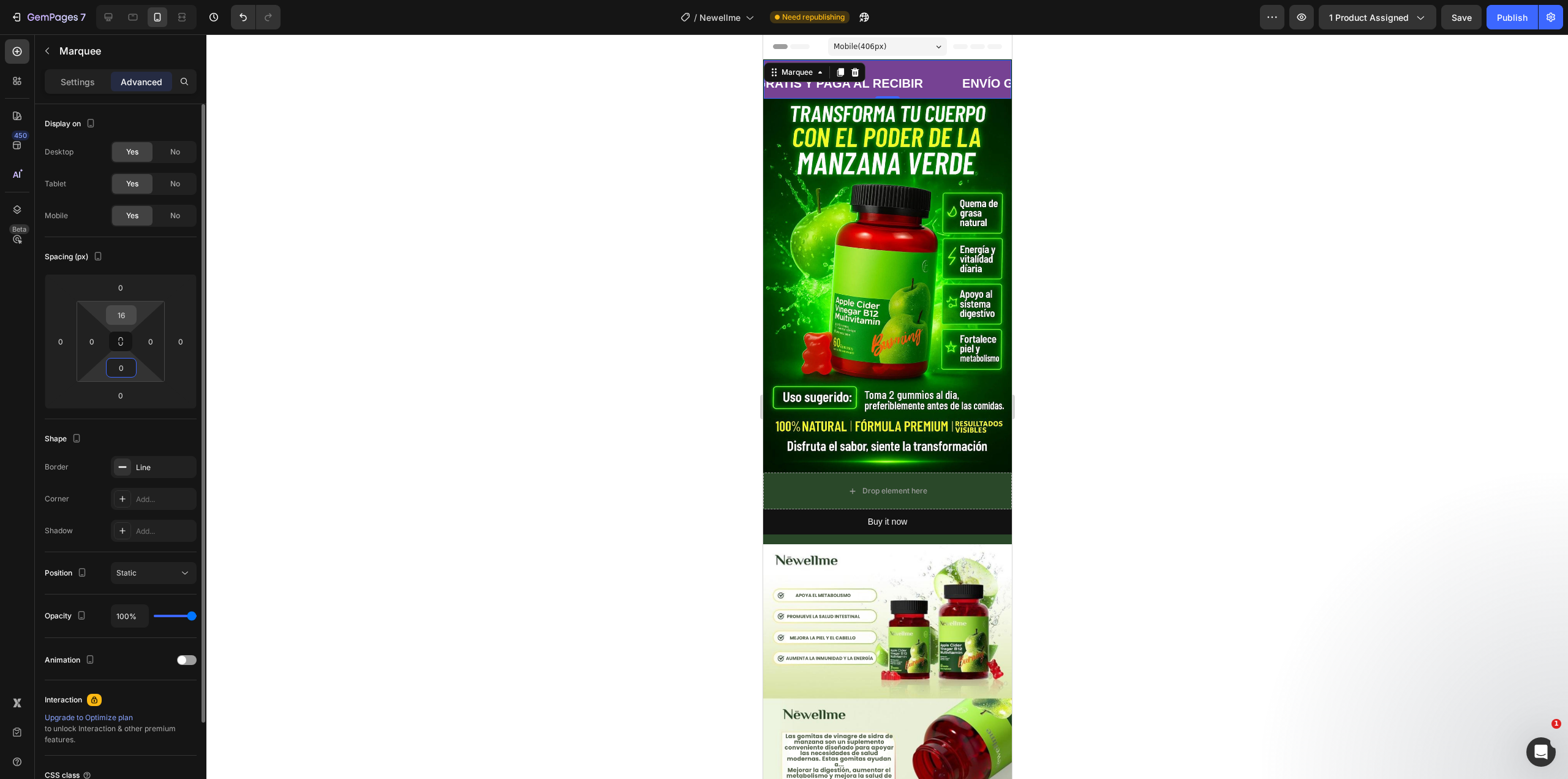
type input "0"
click at [123, 319] on input "16" at bounding box center [122, 315] width 24 height 19
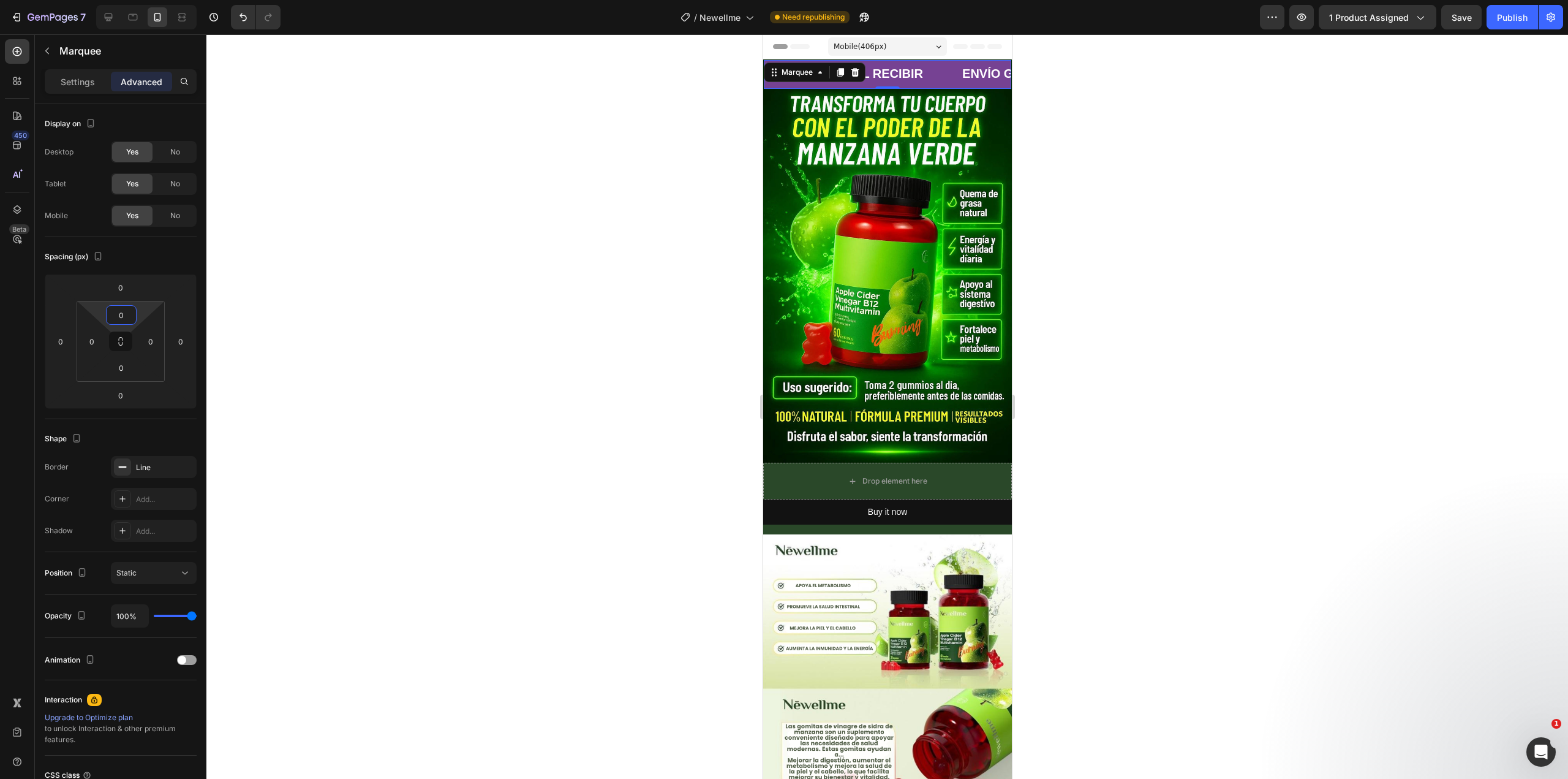
type input "0"
click at [340, 267] on div at bounding box center [887, 407] width 1361 height 744
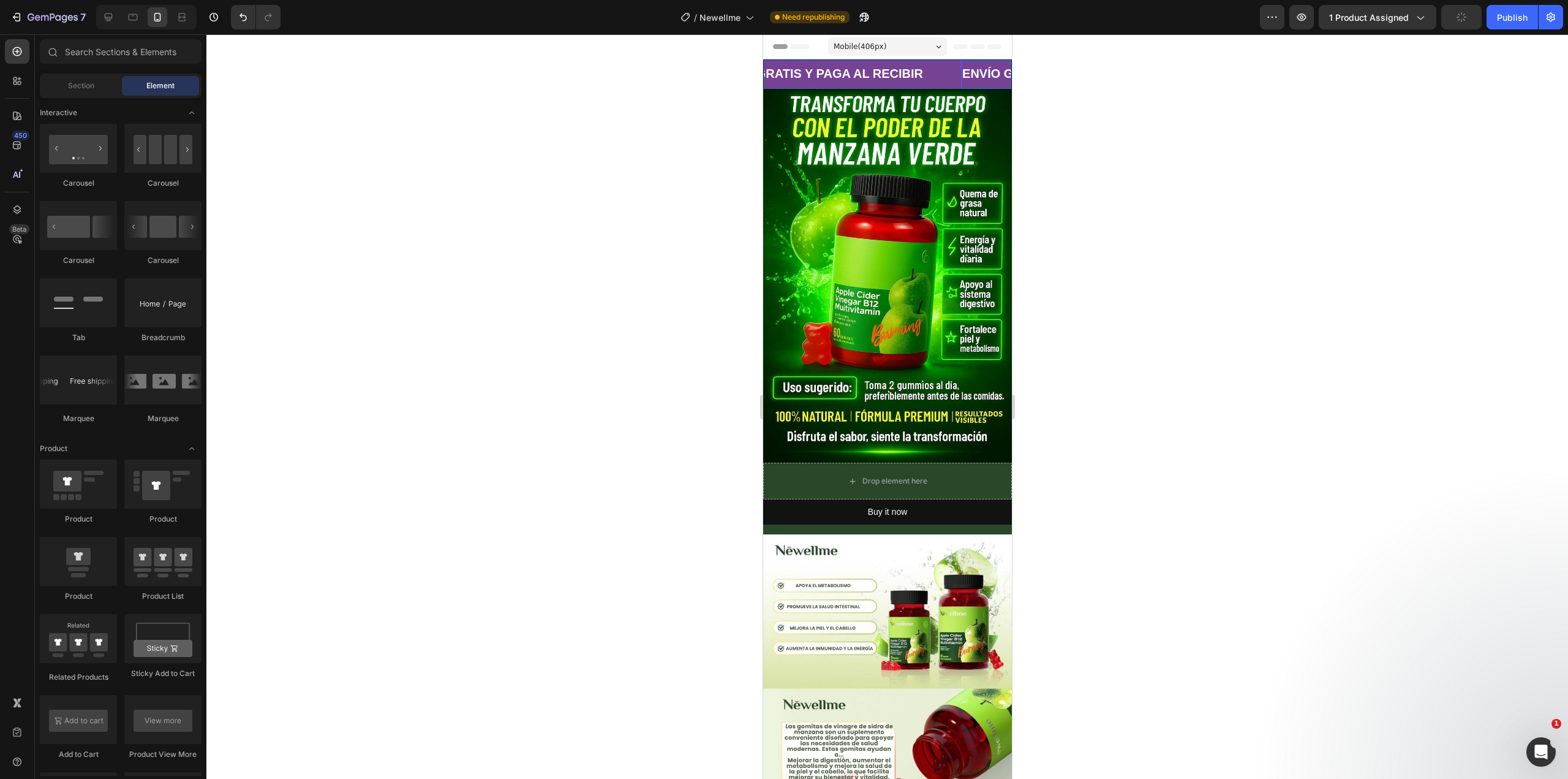
click at [938, 70] on div "ENVÍO GRATIS Y PAGA AL RECIBIR Text Block" at bounding box center [813, 74] width 248 height 29
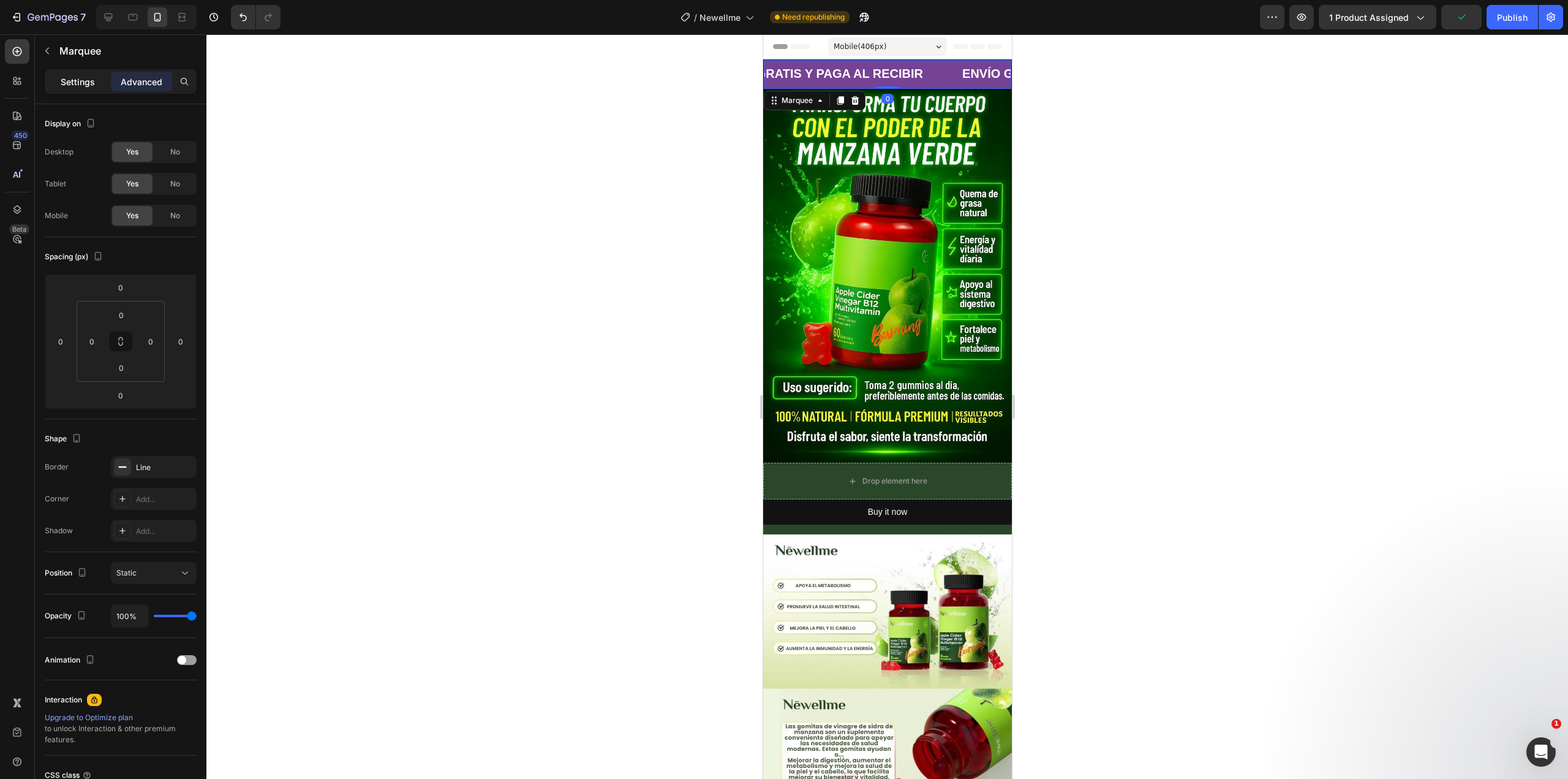
click at [106, 79] on div "Settings" at bounding box center [78, 81] width 62 height 20
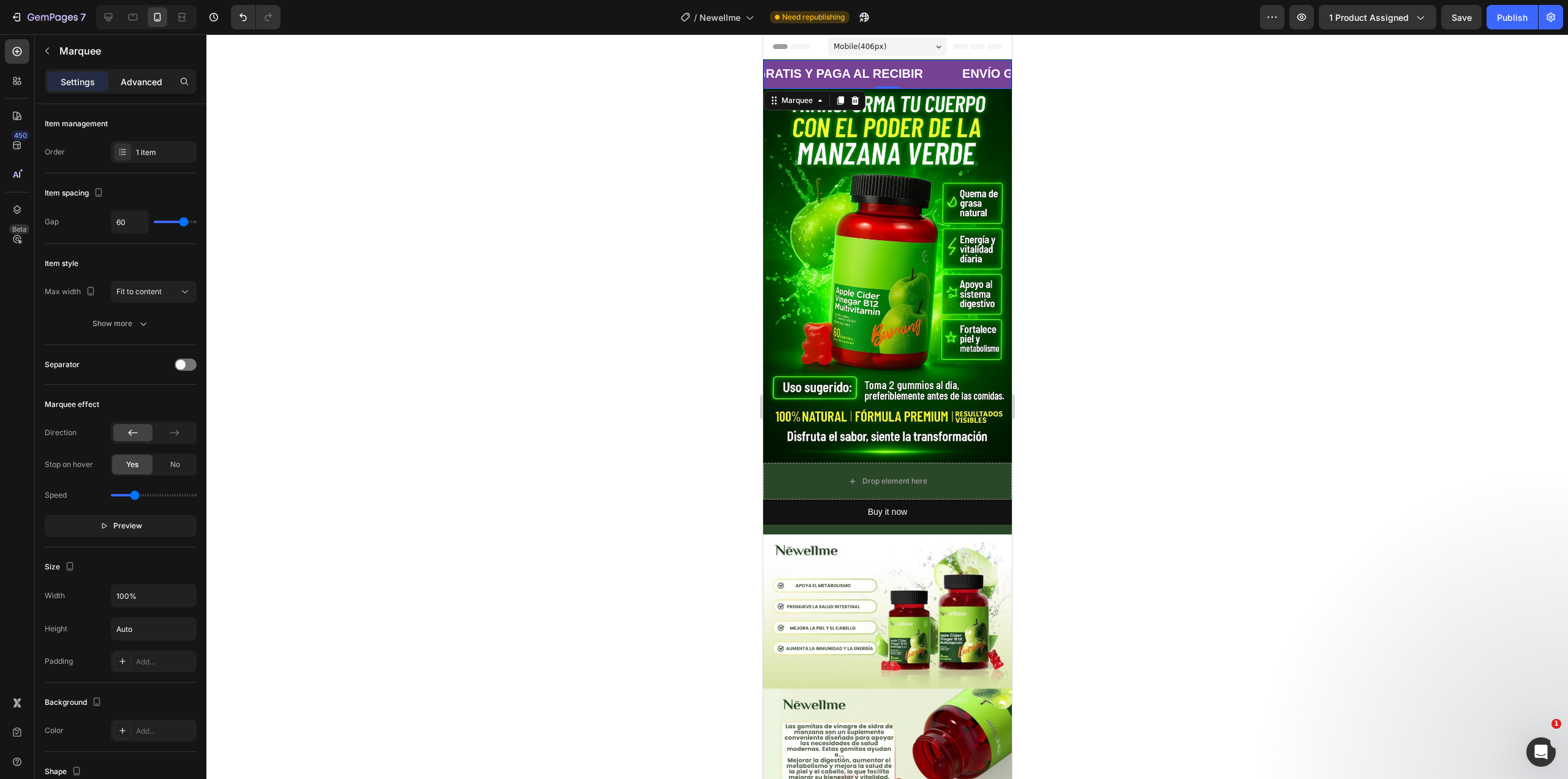
click at [134, 76] on p "Advanced" at bounding box center [141, 82] width 42 height 13
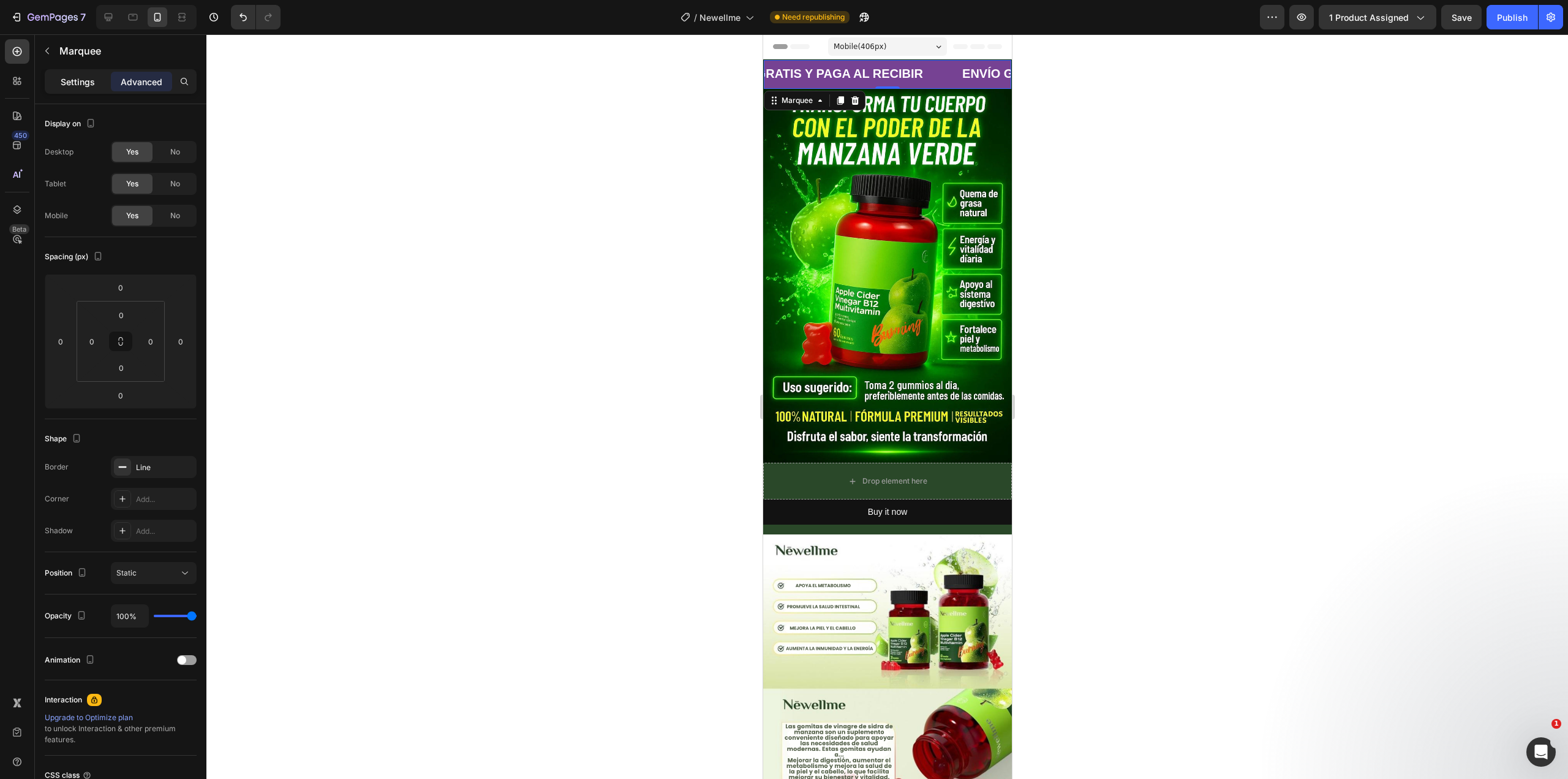
click at [82, 84] on p "Settings" at bounding box center [78, 82] width 35 height 13
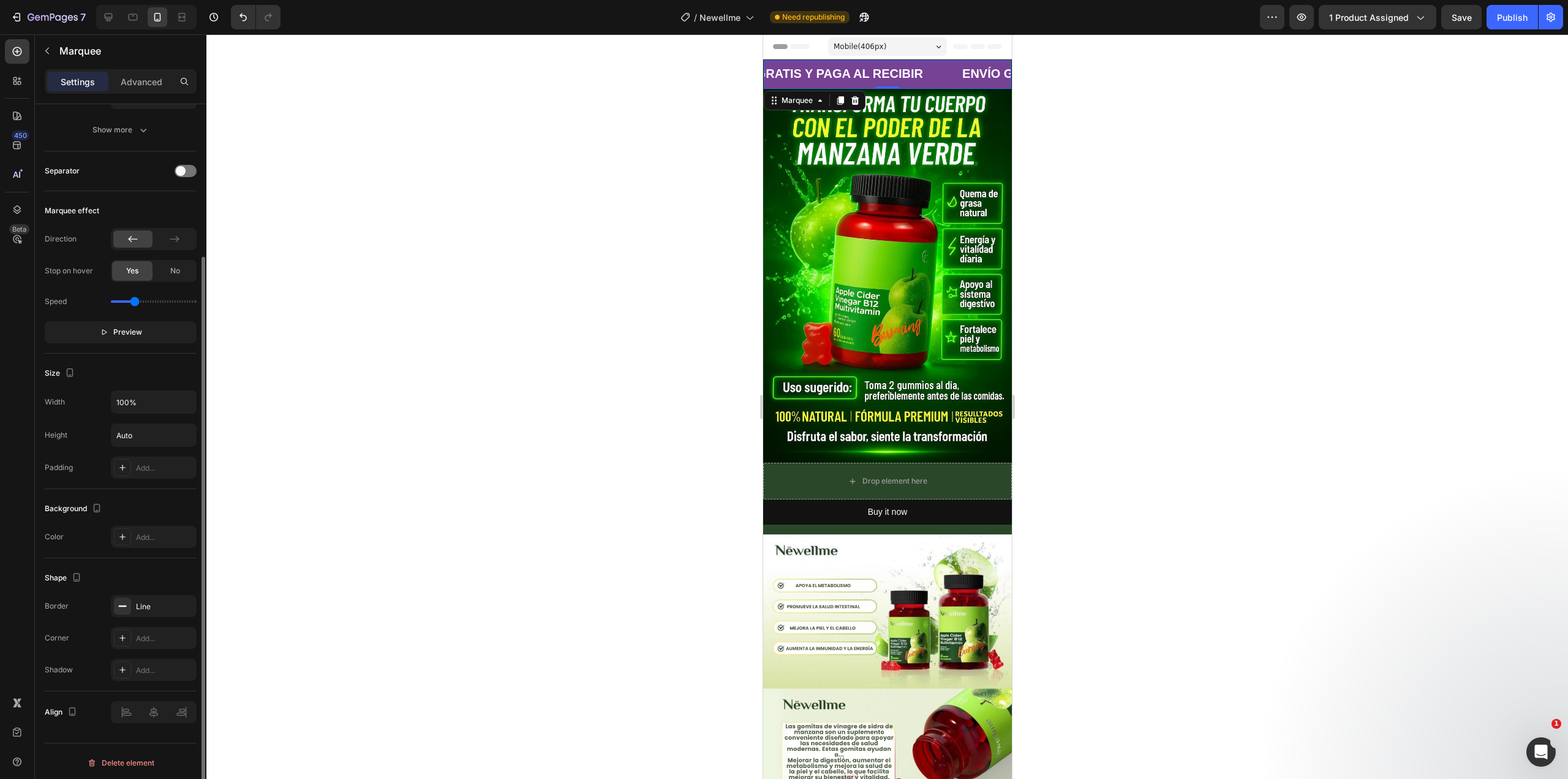
scroll to position [194, 0]
click at [158, 537] on div "Add..." at bounding box center [165, 538] width 58 height 11
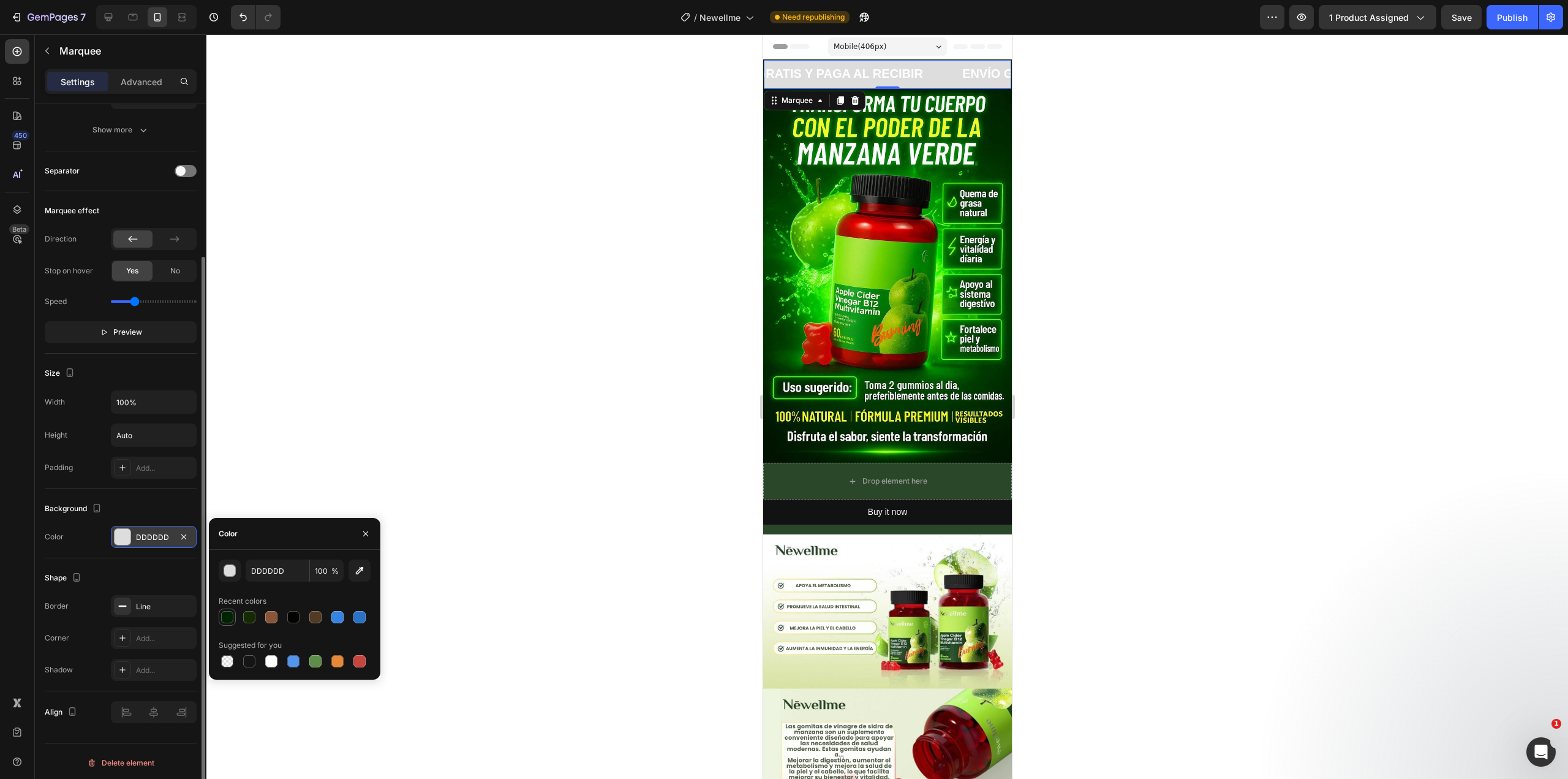
click at [223, 617] on div at bounding box center [226, 616] width 12 height 12
type input "002301"
click at [1189, 361] on div at bounding box center [887, 407] width 1361 height 744
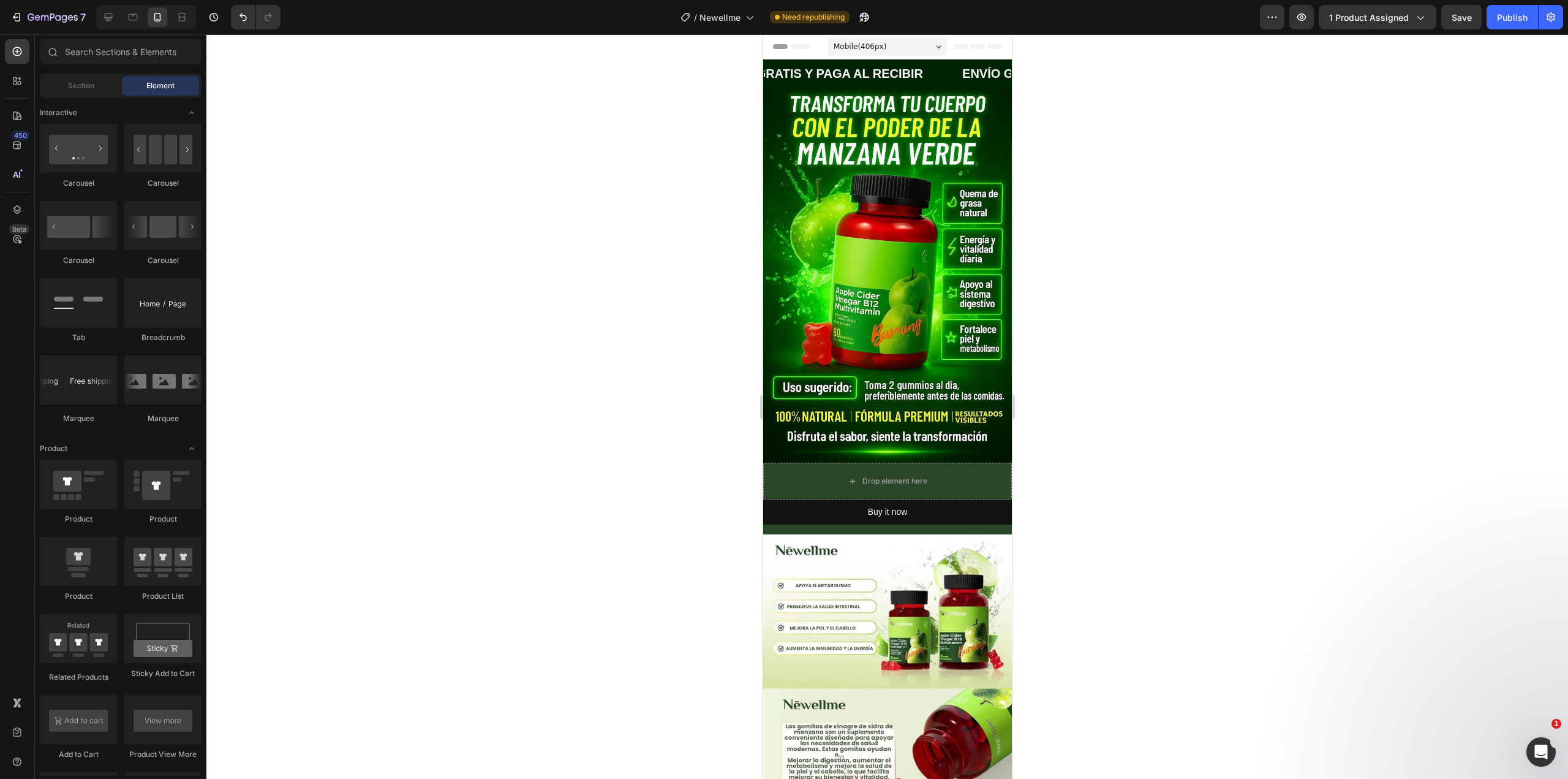
click at [1390, 198] on div at bounding box center [887, 407] width 1361 height 744
click at [102, 79] on div "Section" at bounding box center [80, 85] width 78 height 20
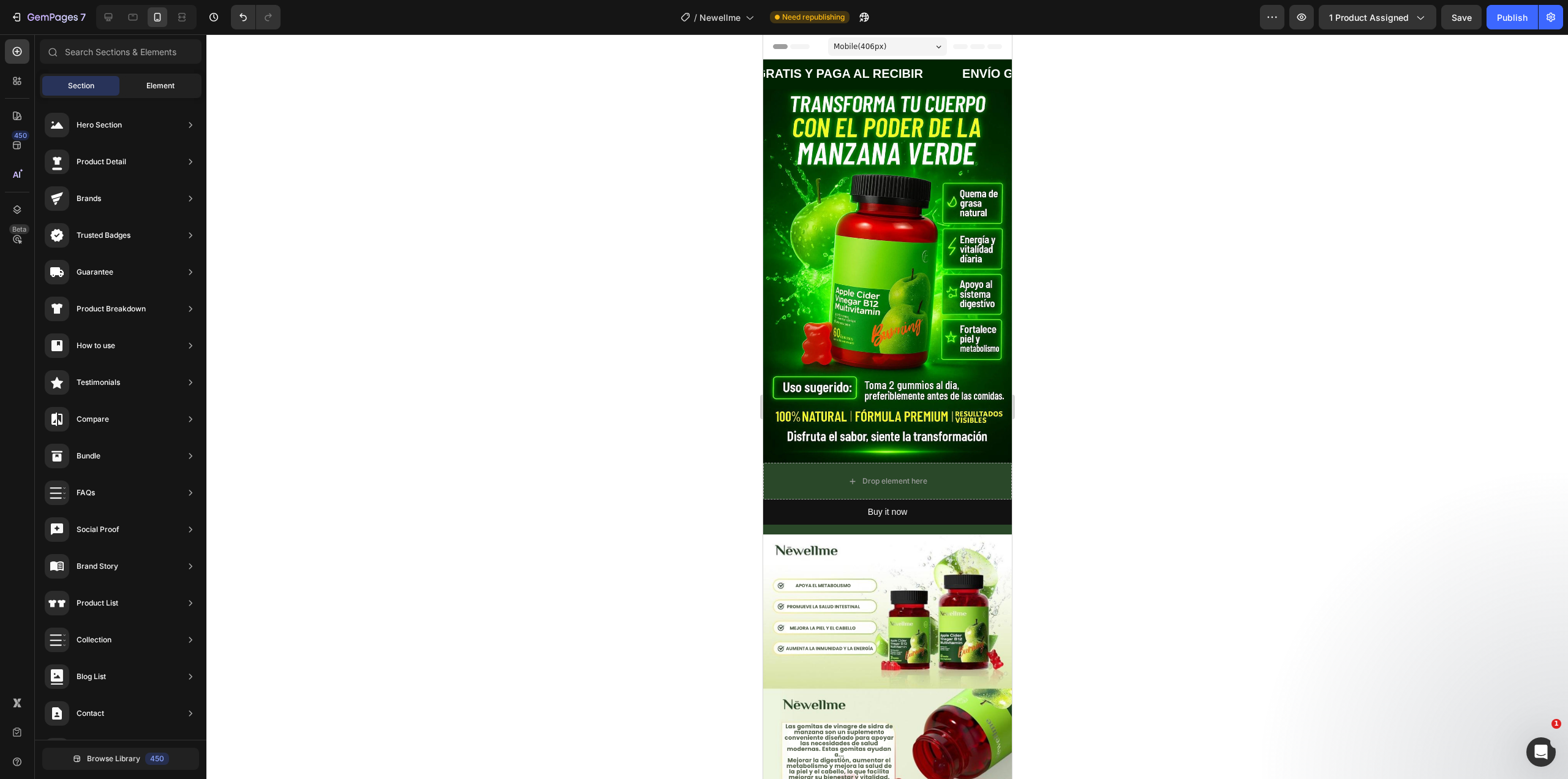
click at [140, 83] on div "Element" at bounding box center [160, 85] width 78 height 20
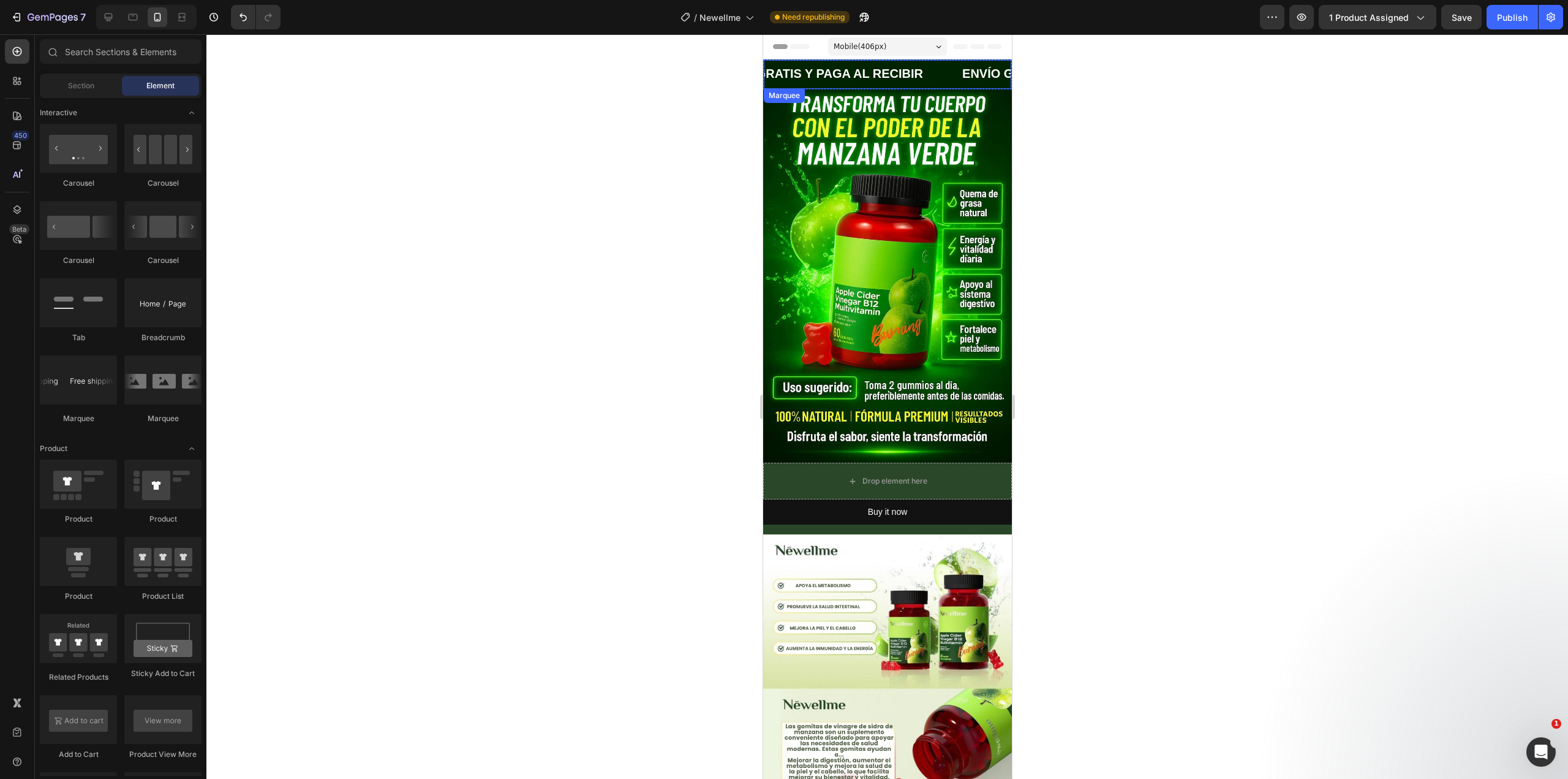
click at [928, 81] on div "ENVÍO GRATIS Y PAGA AL RECIBIR Text Block" at bounding box center [835, 74] width 248 height 29
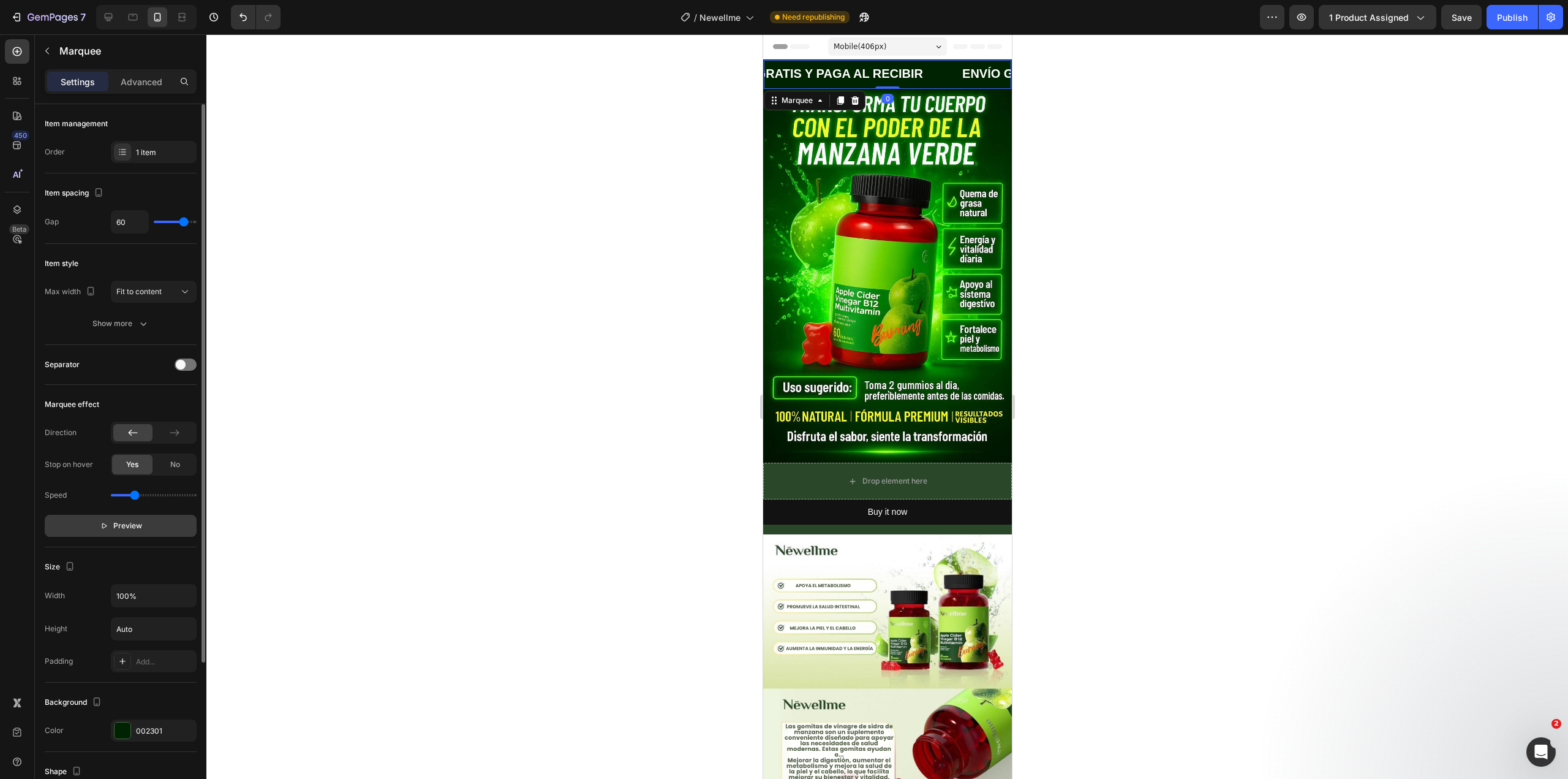
click at [106, 521] on icon "button" at bounding box center [104, 525] width 8 height 8
click at [1342, 416] on div at bounding box center [887, 407] width 1361 height 744
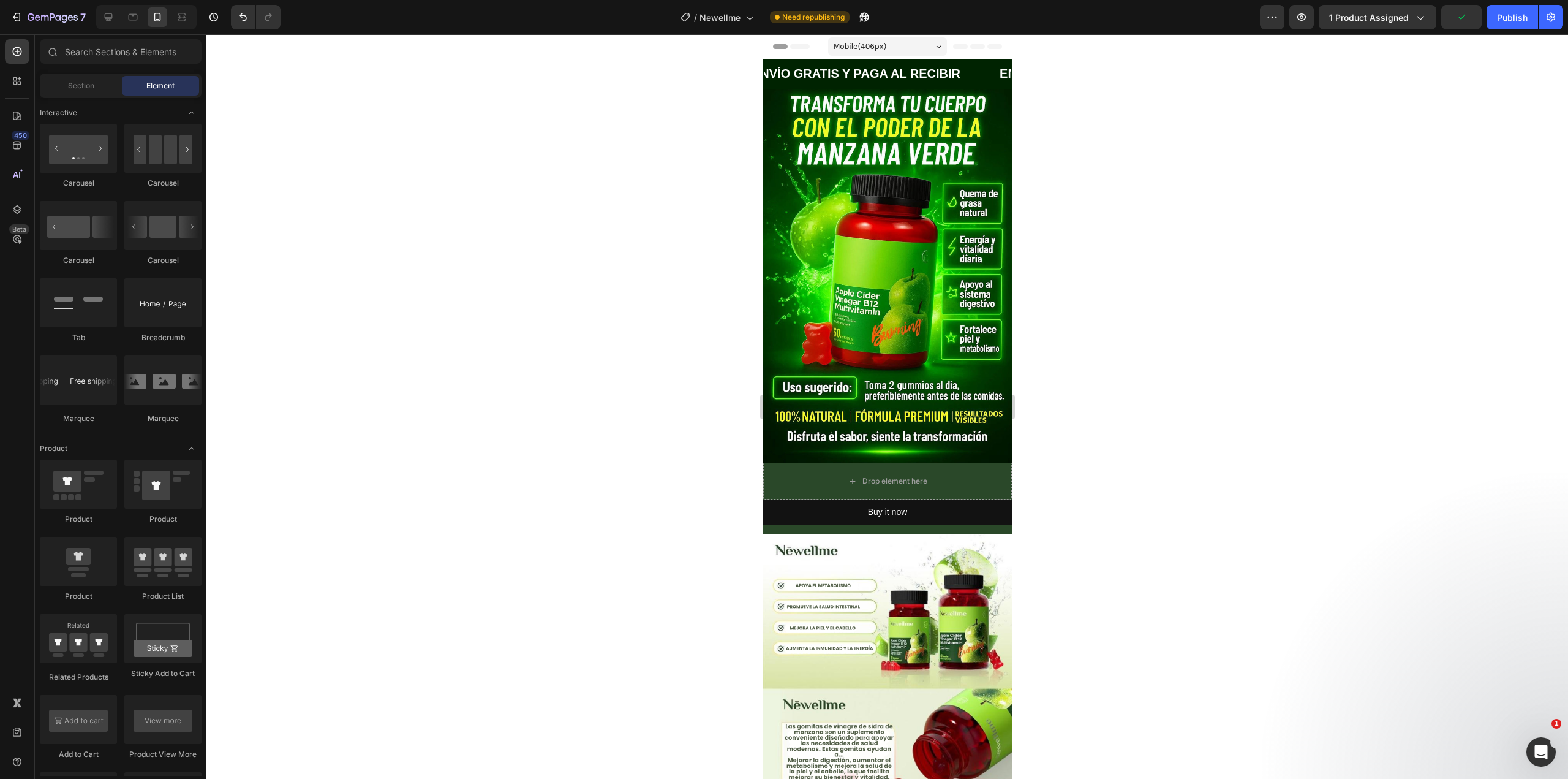
scroll to position [0, 9]
click at [974, 463] on div "Drop element here" at bounding box center [887, 481] width 249 height 36
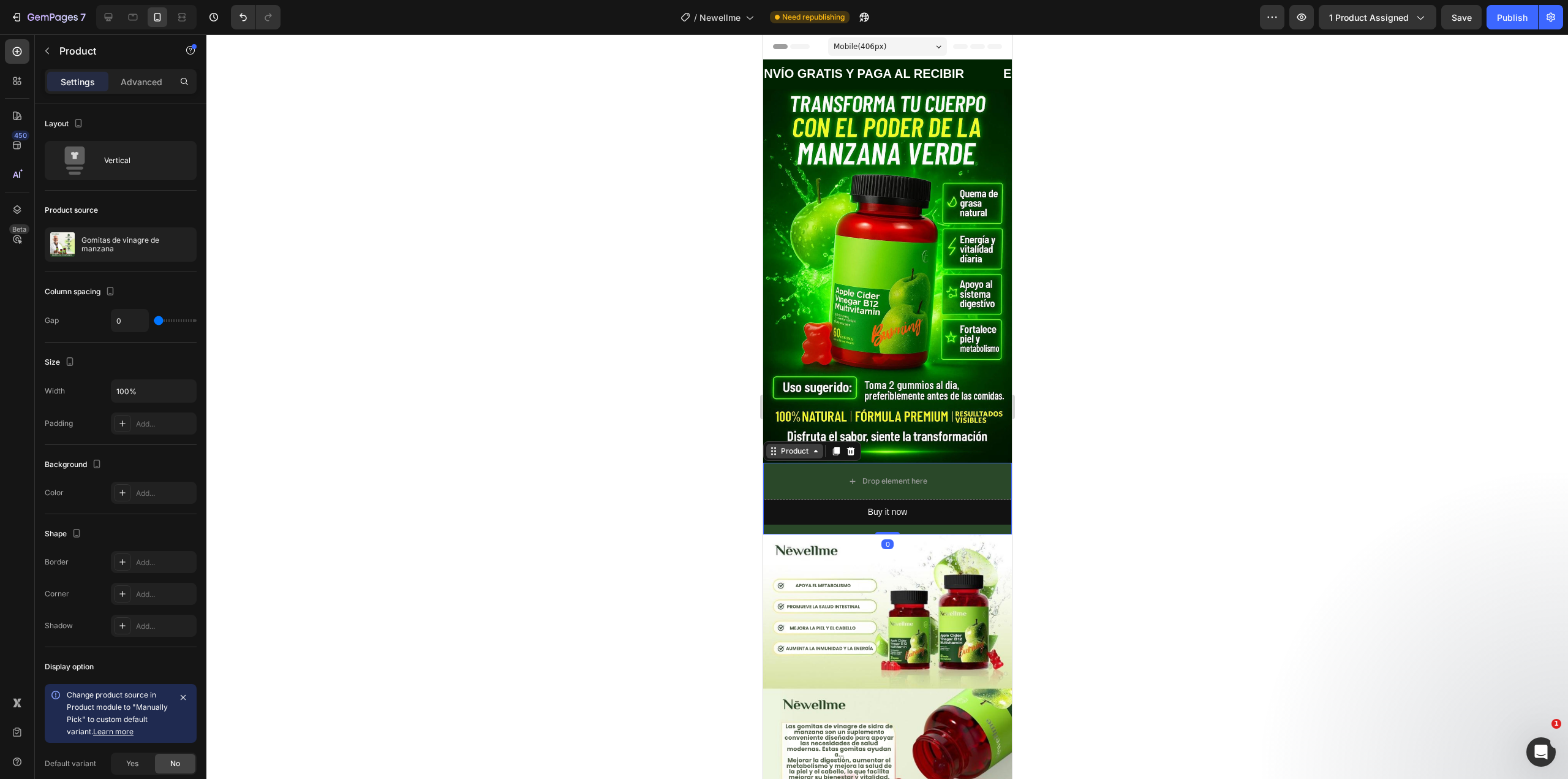
click at [793, 445] on div "Product" at bounding box center [794, 451] width 33 height 11
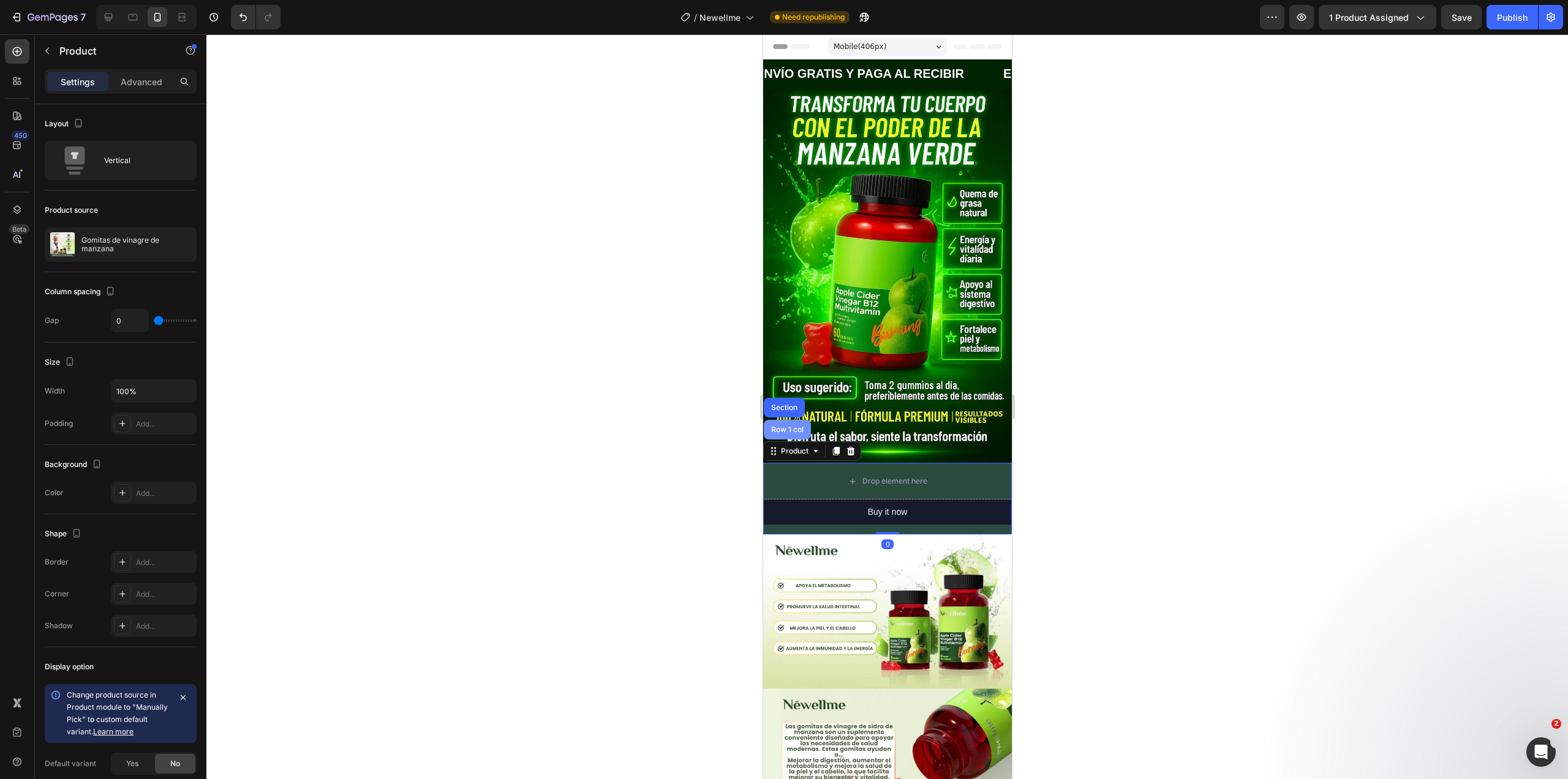
click at [791, 426] on div "Row 1 col" at bounding box center [786, 429] width 37 height 7
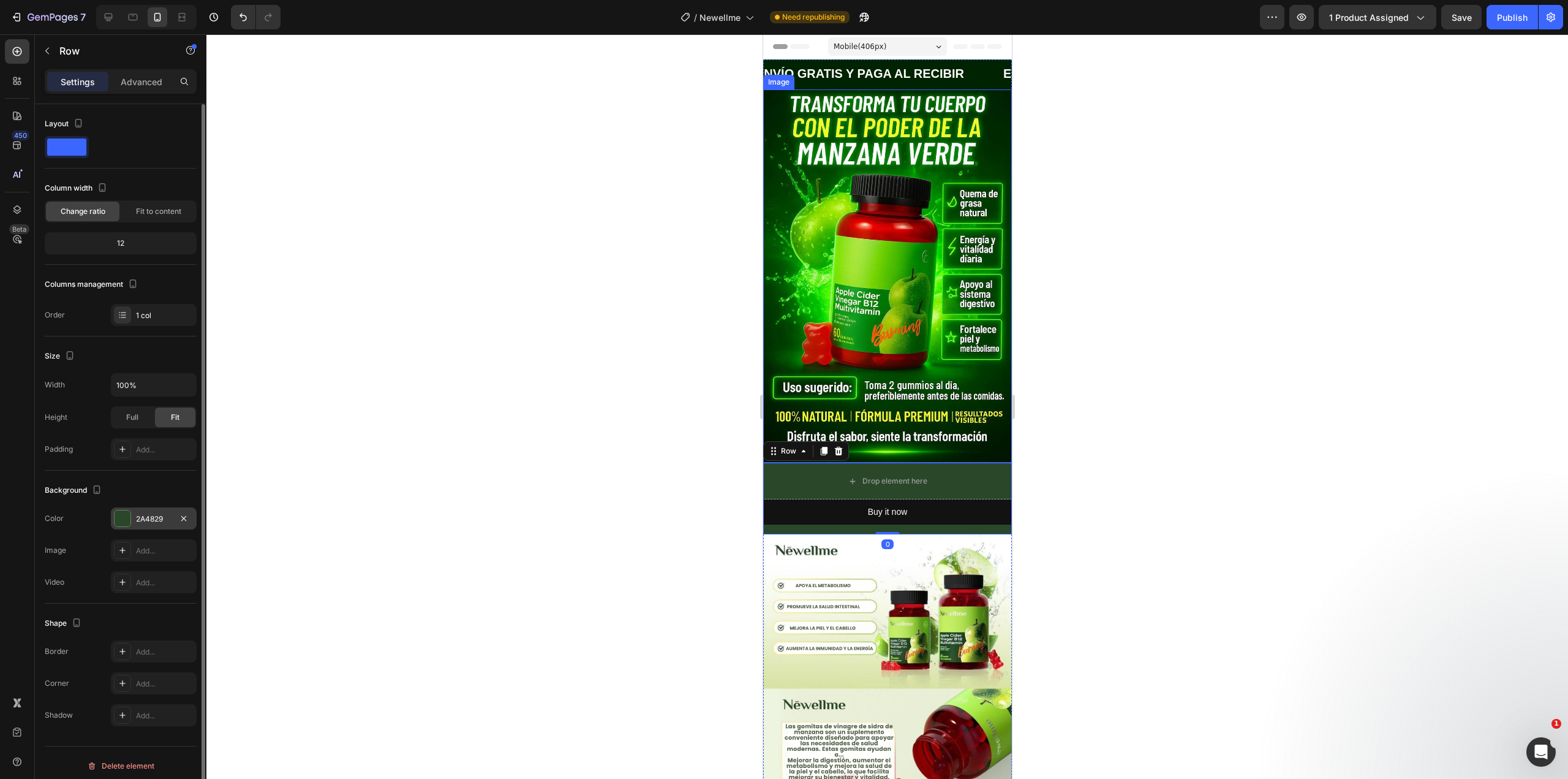
click at [115, 518] on div at bounding box center [122, 518] width 16 height 16
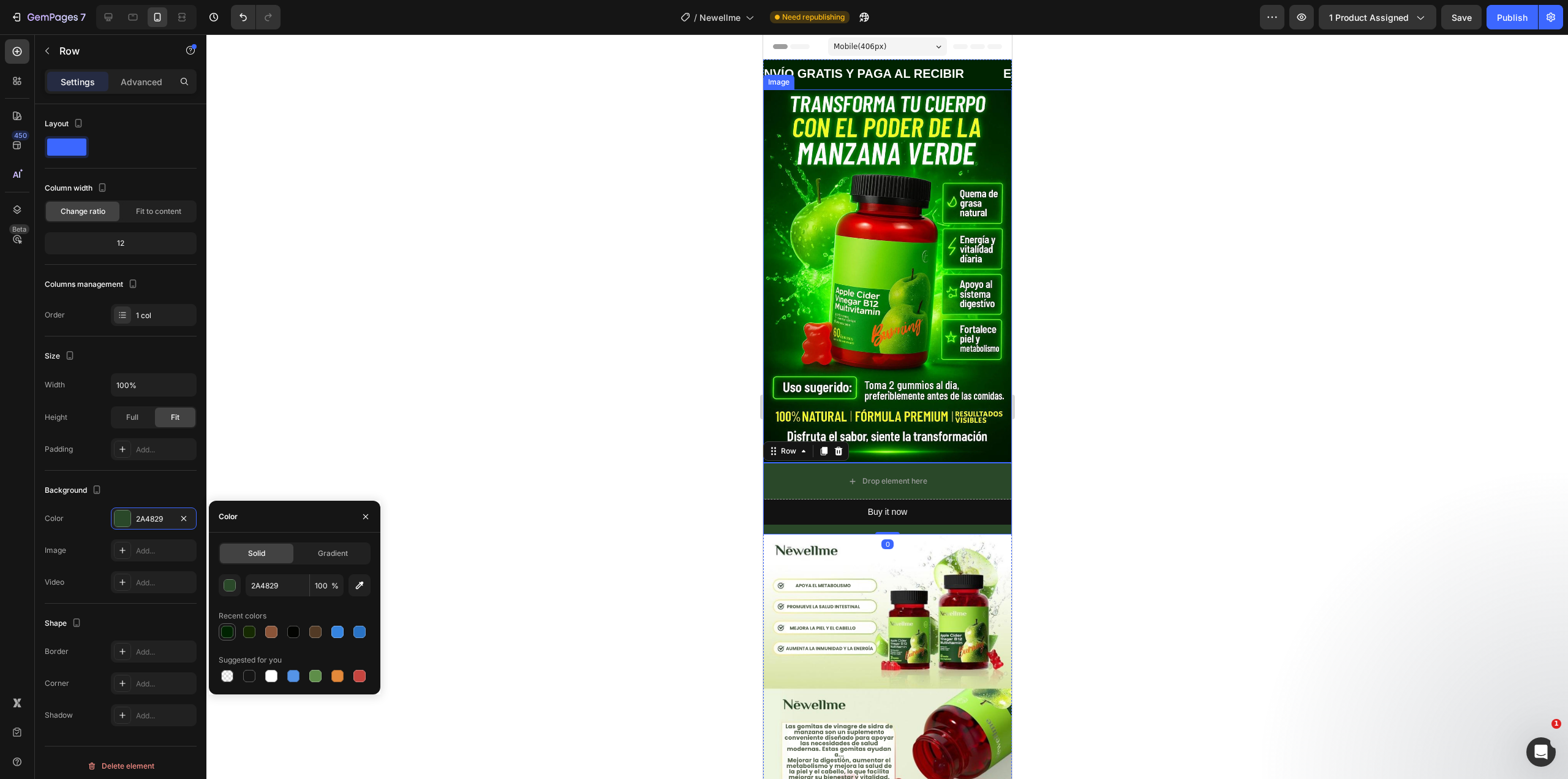
click at [230, 634] on div at bounding box center [226, 631] width 12 height 12
type input "002301"
click at [465, 434] on div at bounding box center [887, 407] width 1361 height 744
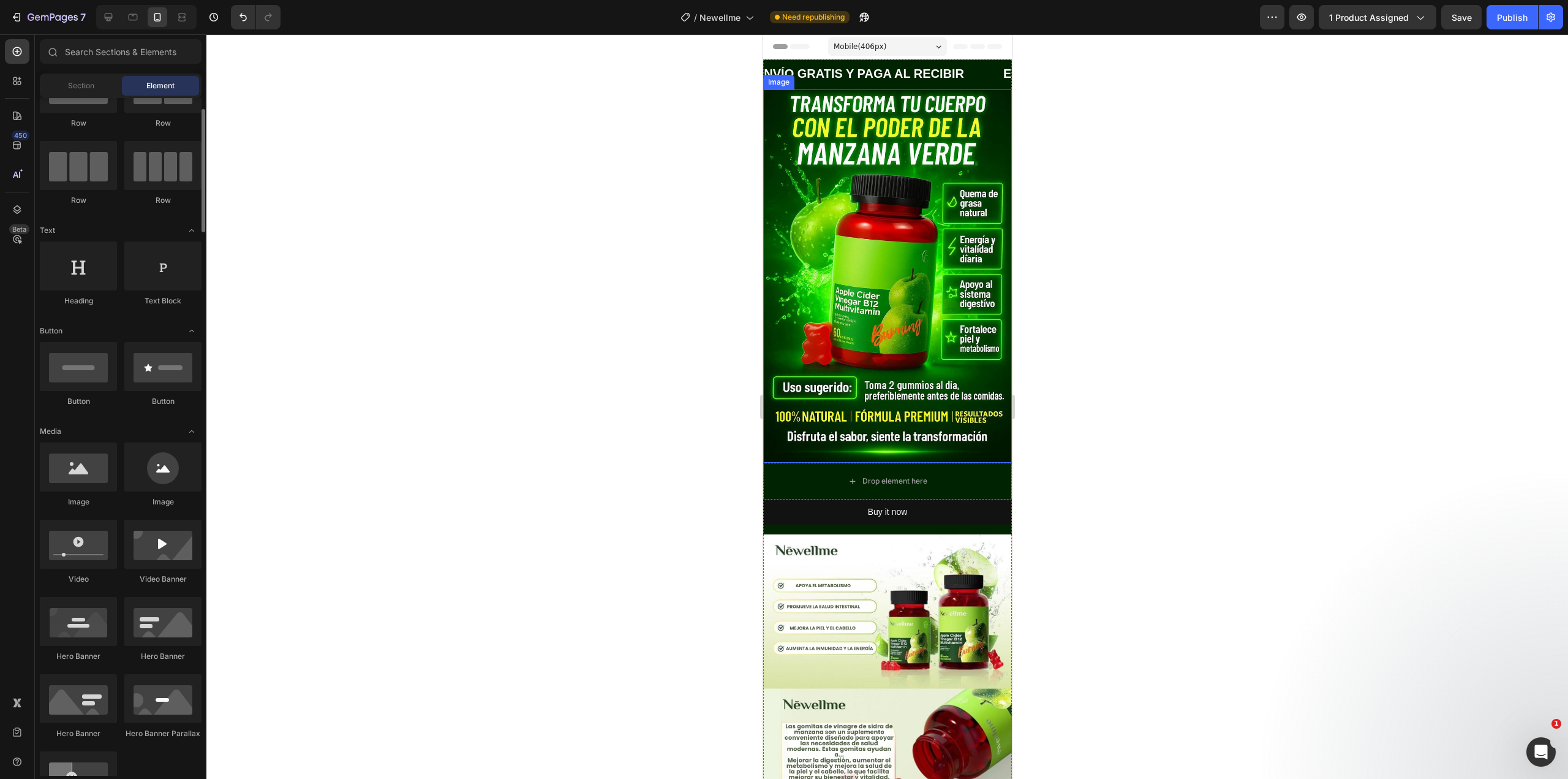
scroll to position [0, 0]
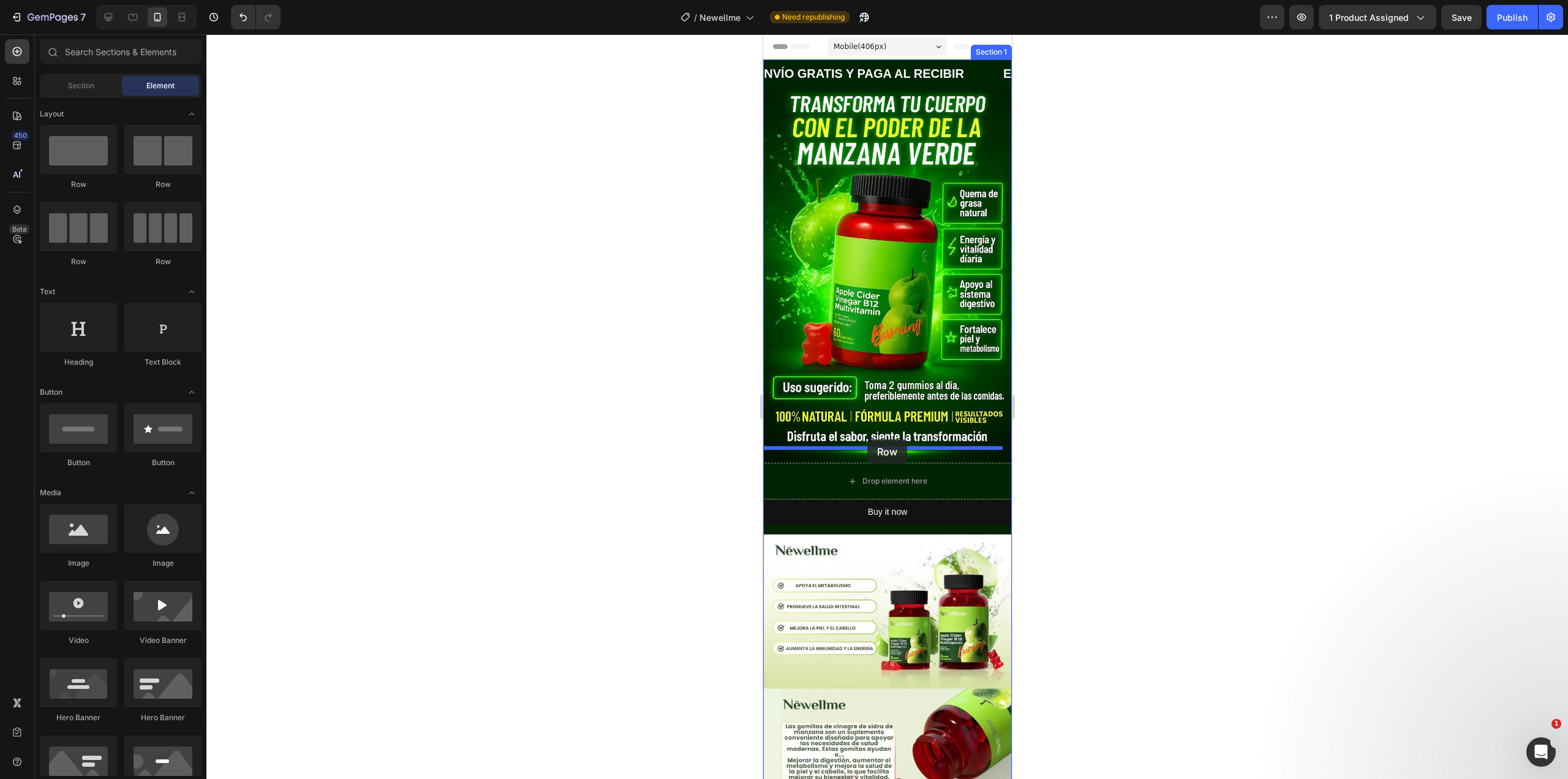
drag, startPoint x: 839, startPoint y: 208, endPoint x: 867, endPoint y: 440, distance: 233.7
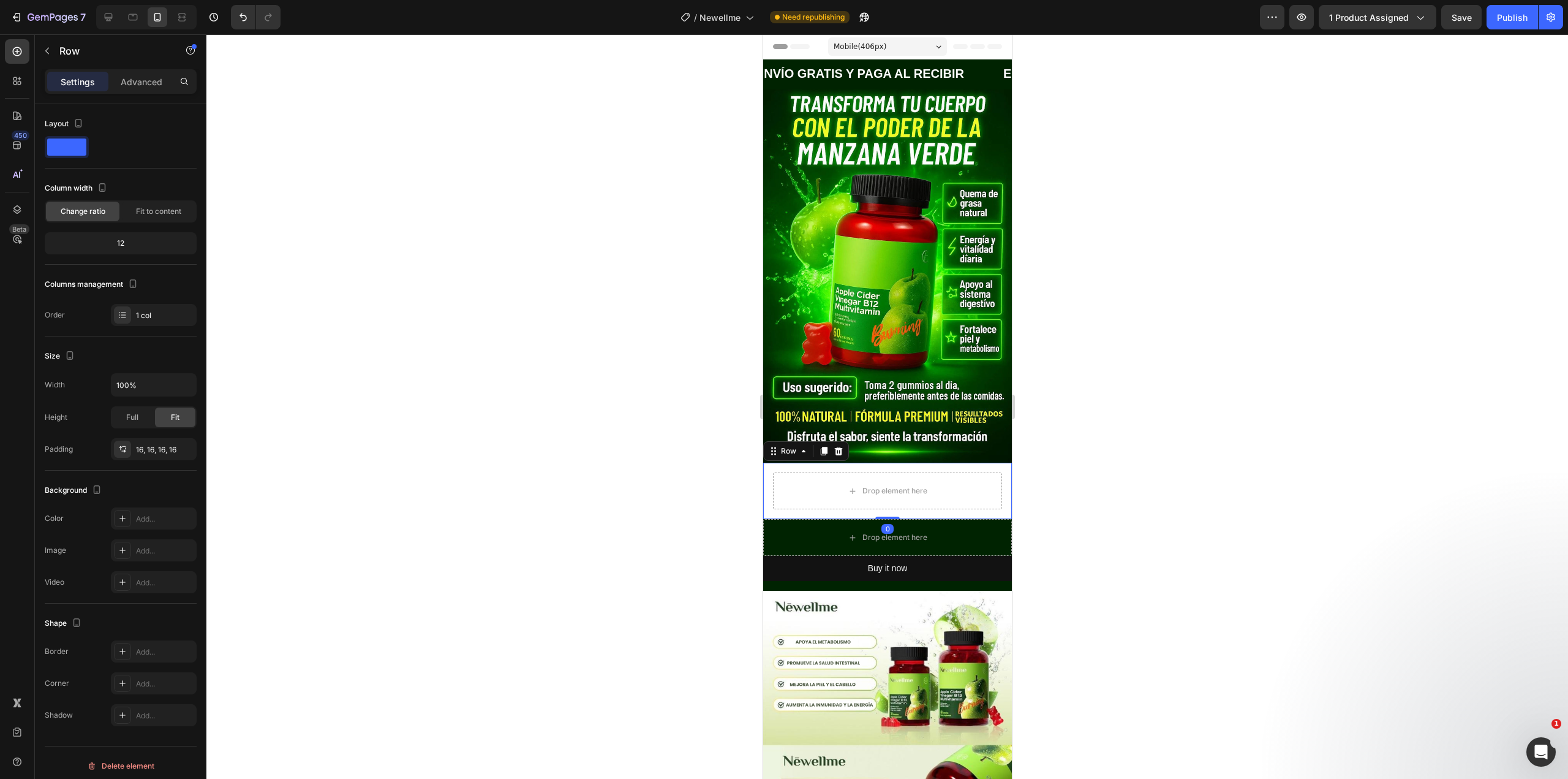
click at [1146, 470] on div at bounding box center [887, 407] width 1361 height 744
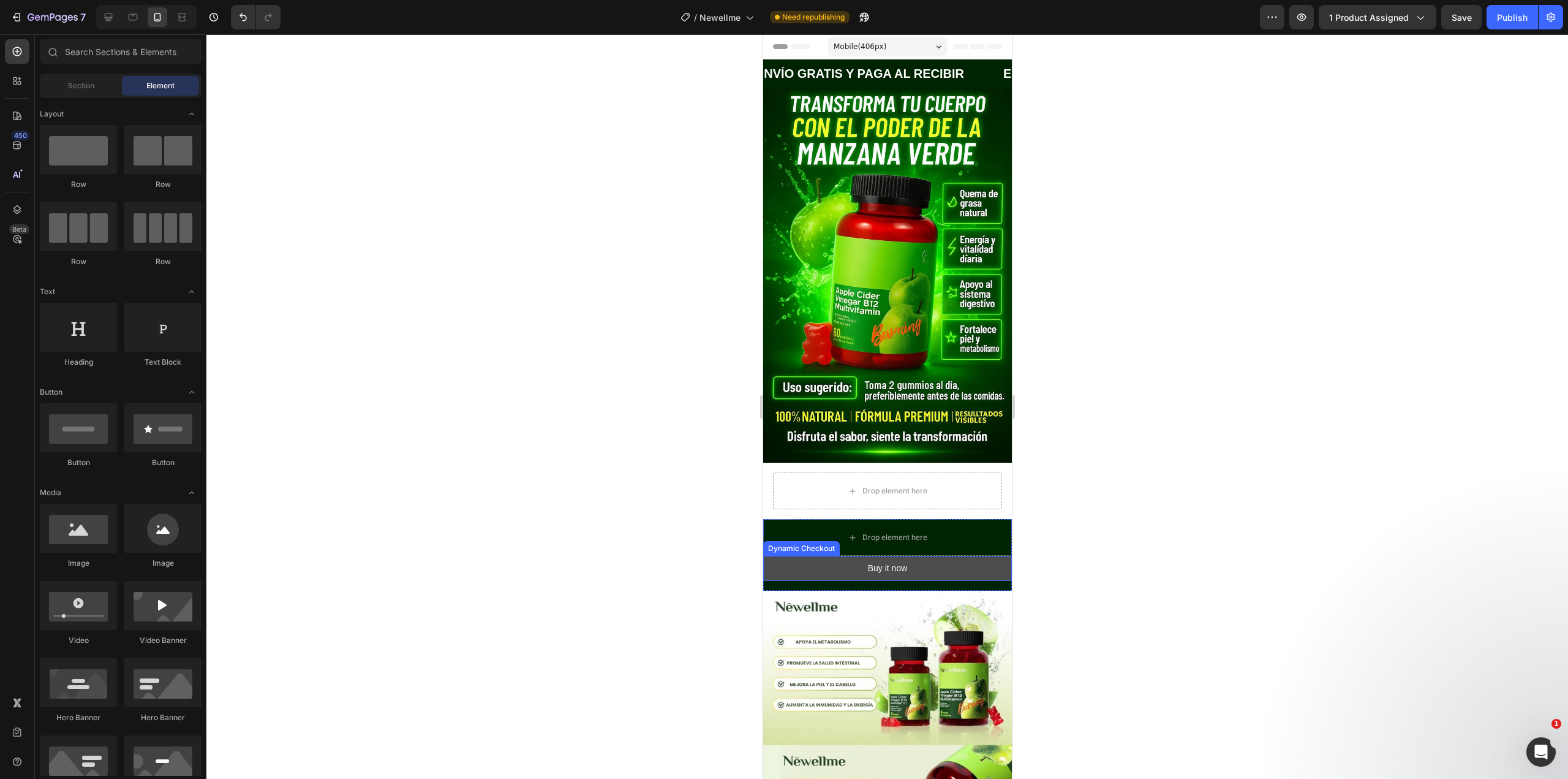
click at [928, 555] on button "Buy it now" at bounding box center [887, 568] width 249 height 25
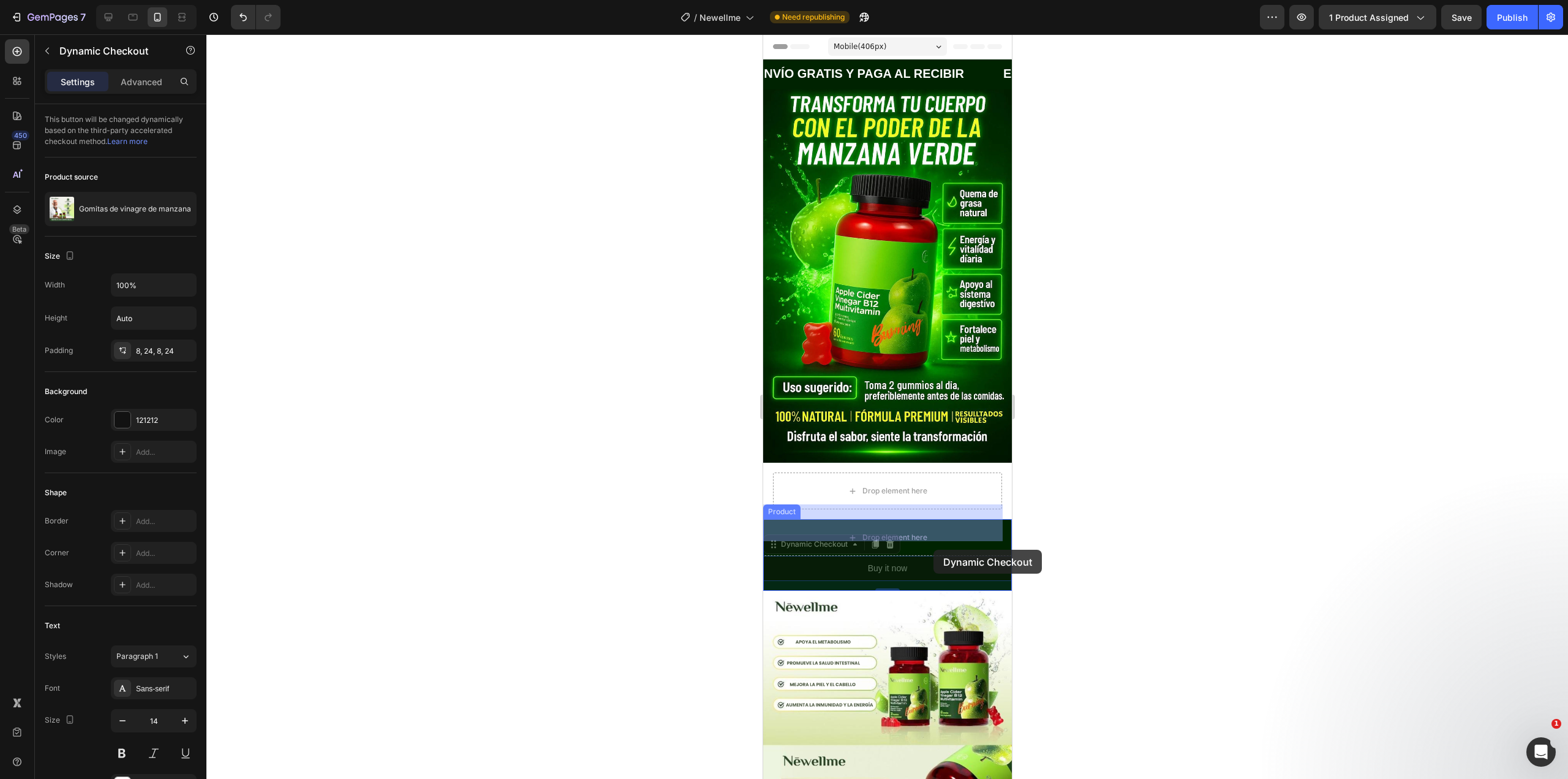
drag, startPoint x: 944, startPoint y: 555, endPoint x: 933, endPoint y: 550, distance: 12.1
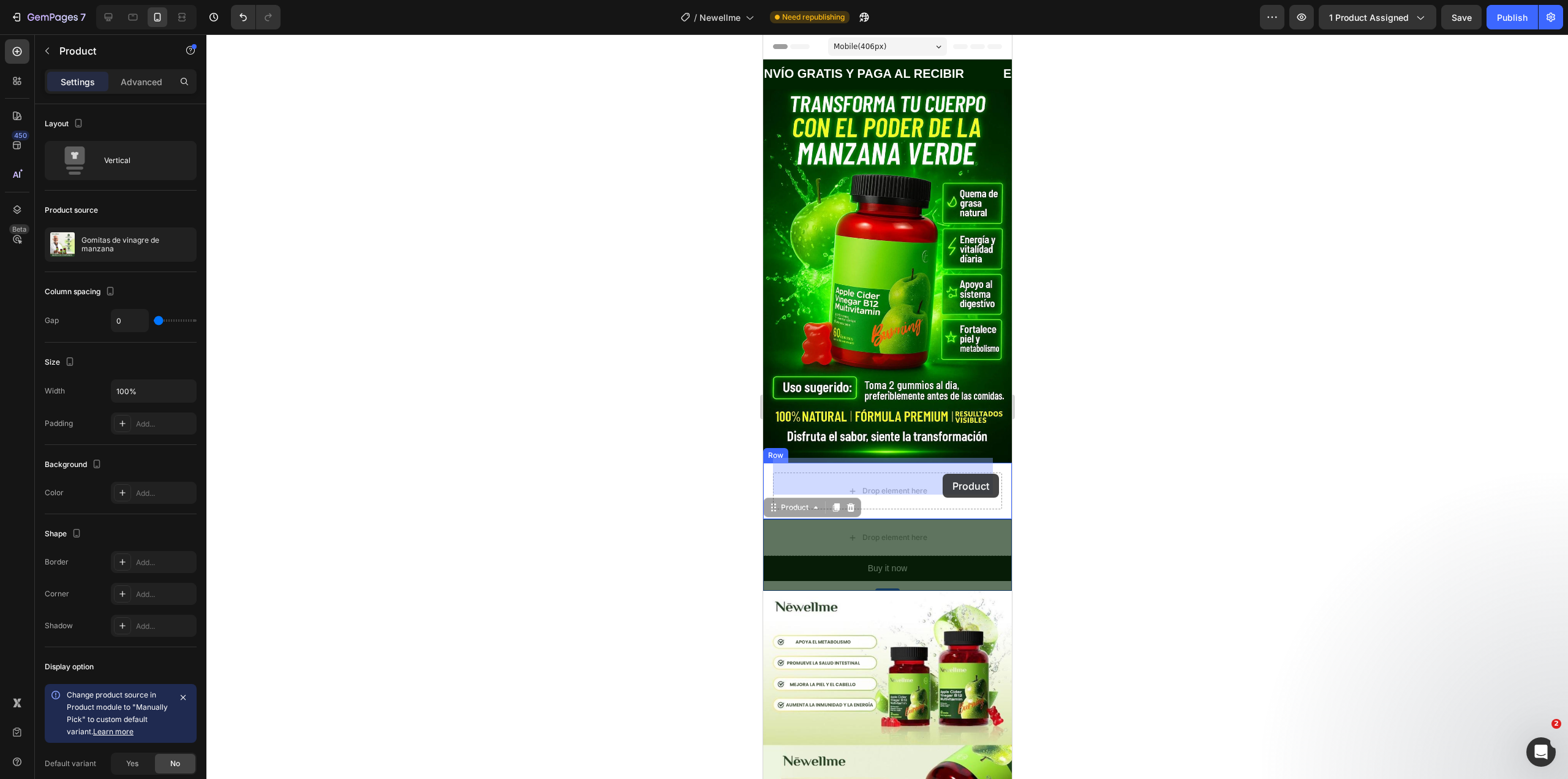
drag, startPoint x: 961, startPoint y: 524, endPoint x: 942, endPoint y: 473, distance: 54.4
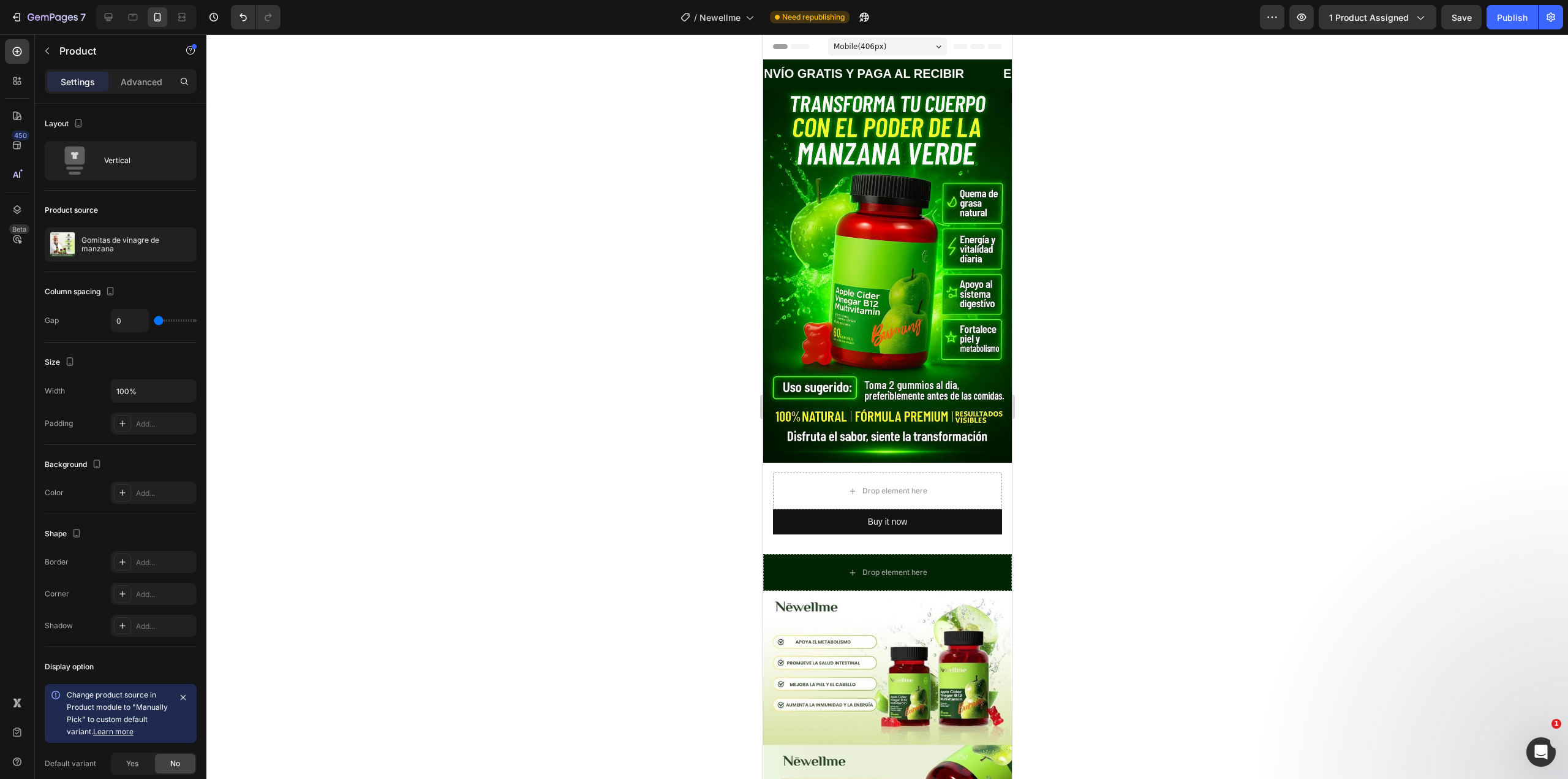
click at [1173, 485] on div at bounding box center [887, 407] width 1361 height 744
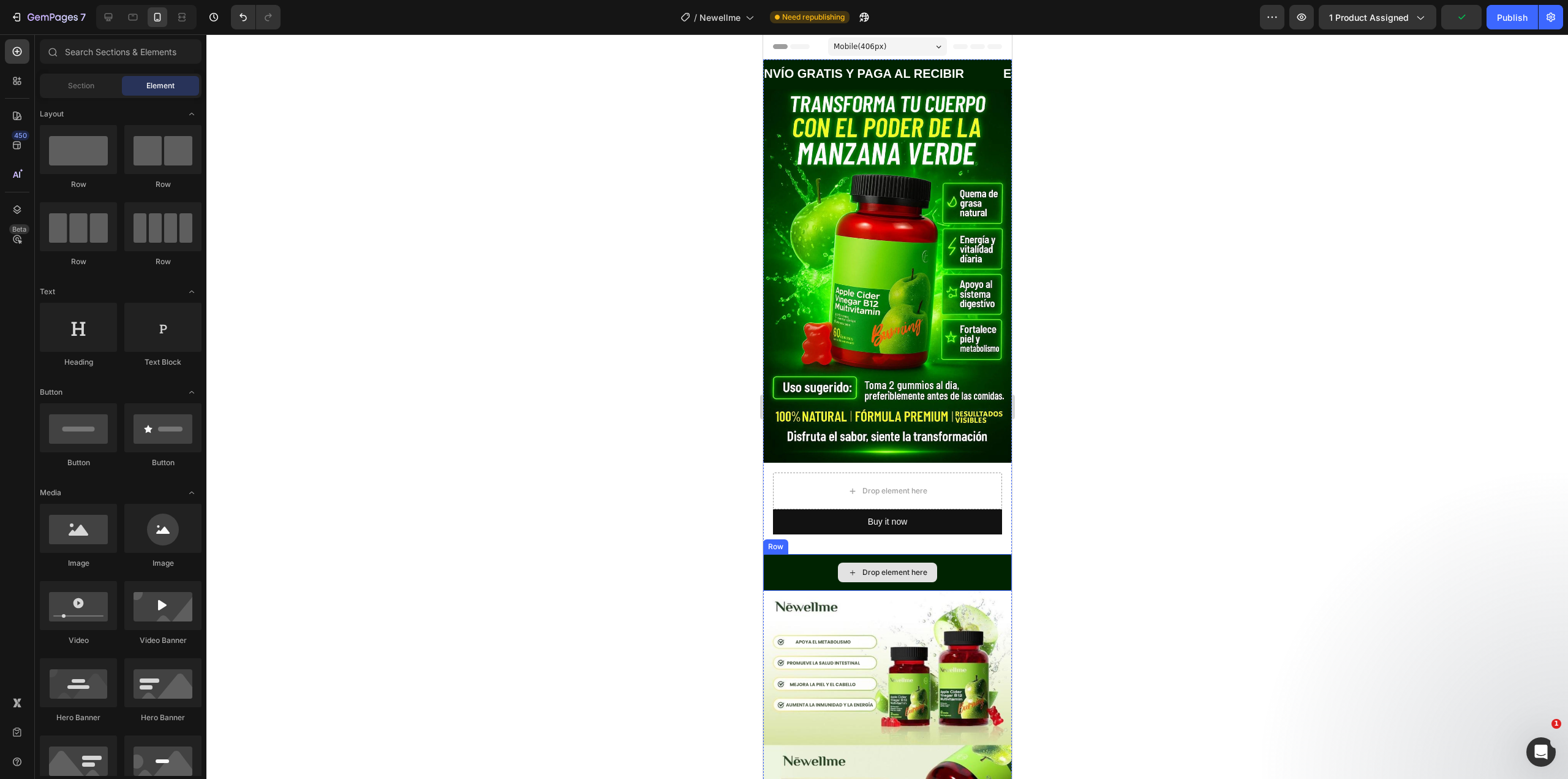
click at [960, 554] on div "Drop element here" at bounding box center [887, 571] width 249 height 36
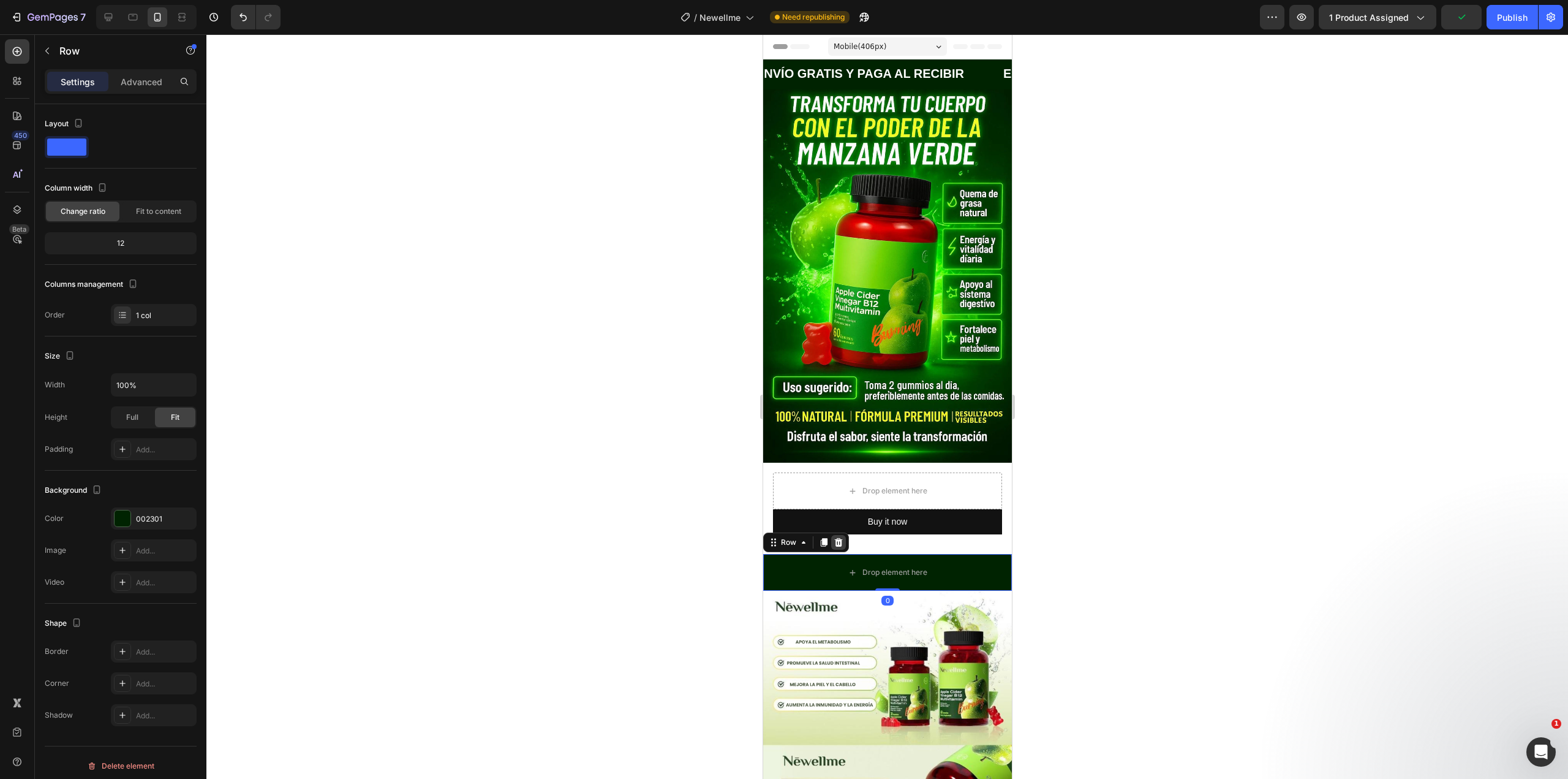
click at [841, 538] on icon at bounding box center [838, 541] width 8 height 8
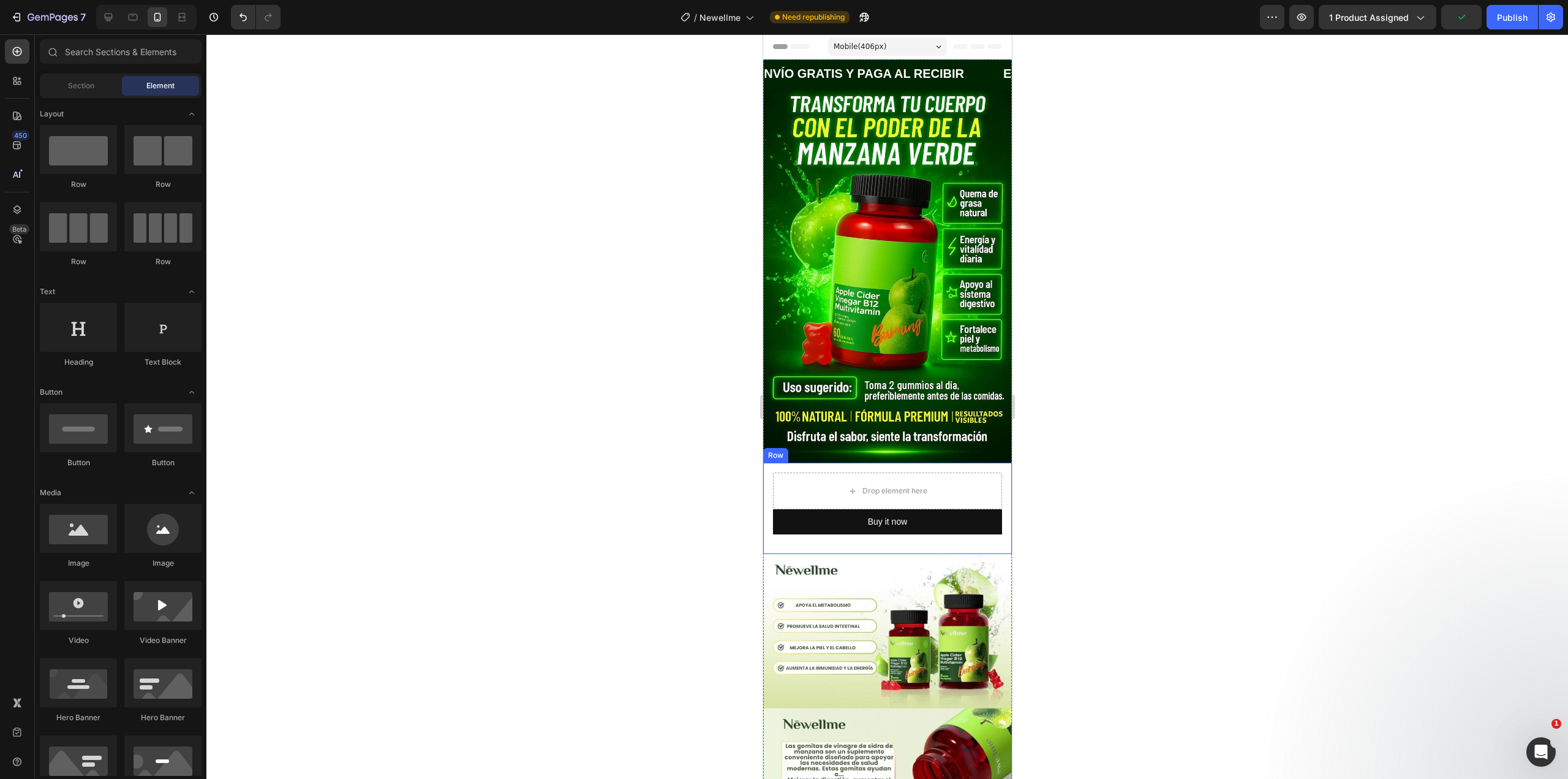
click at [997, 528] on div "Drop element here Buy it now Dynamic Checkout Product Row" at bounding box center [887, 509] width 249 height 92
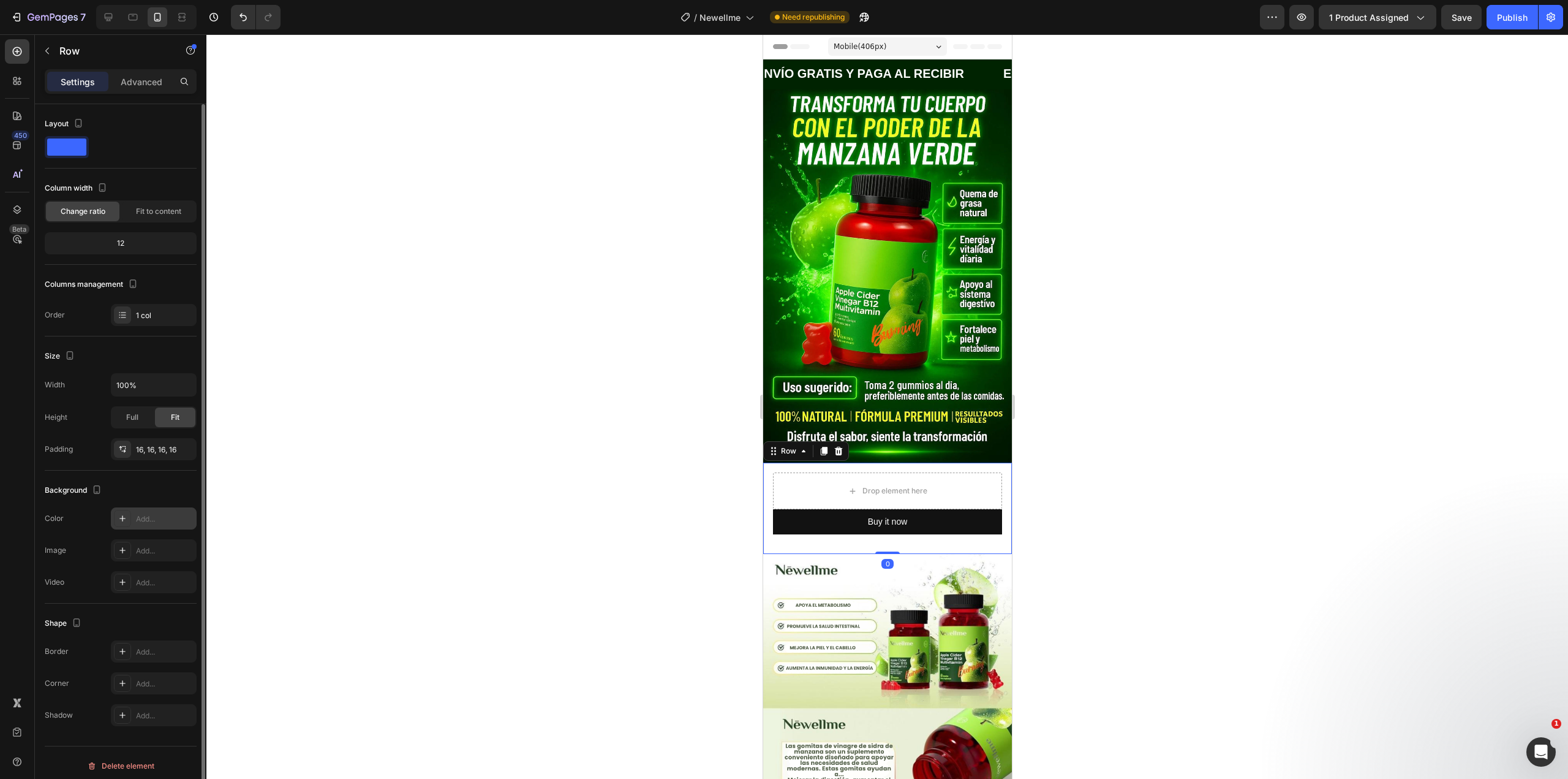
click at [125, 514] on icon at bounding box center [122, 518] width 9 height 9
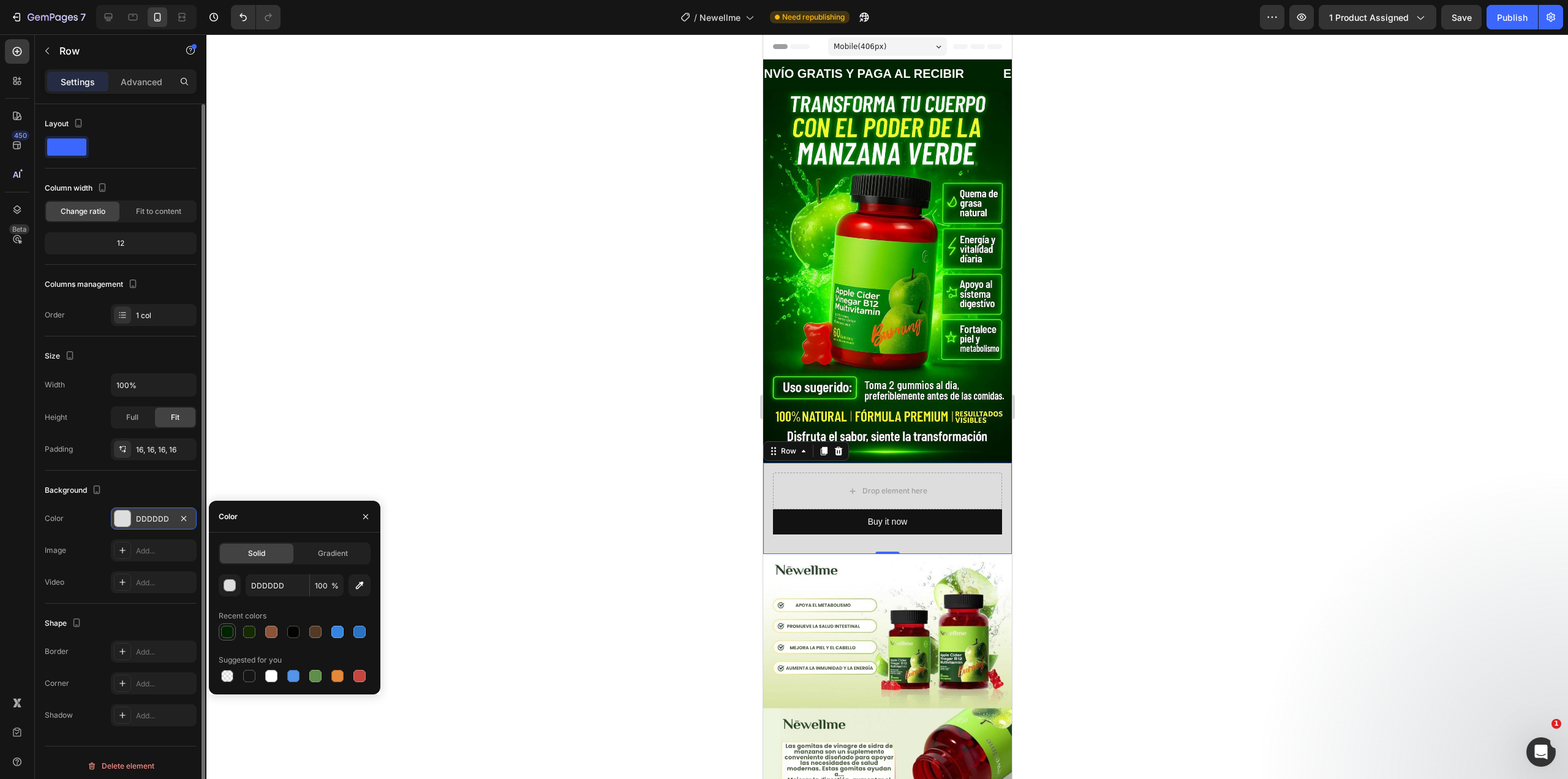
click at [226, 629] on div at bounding box center [226, 631] width 12 height 12
type input "002301"
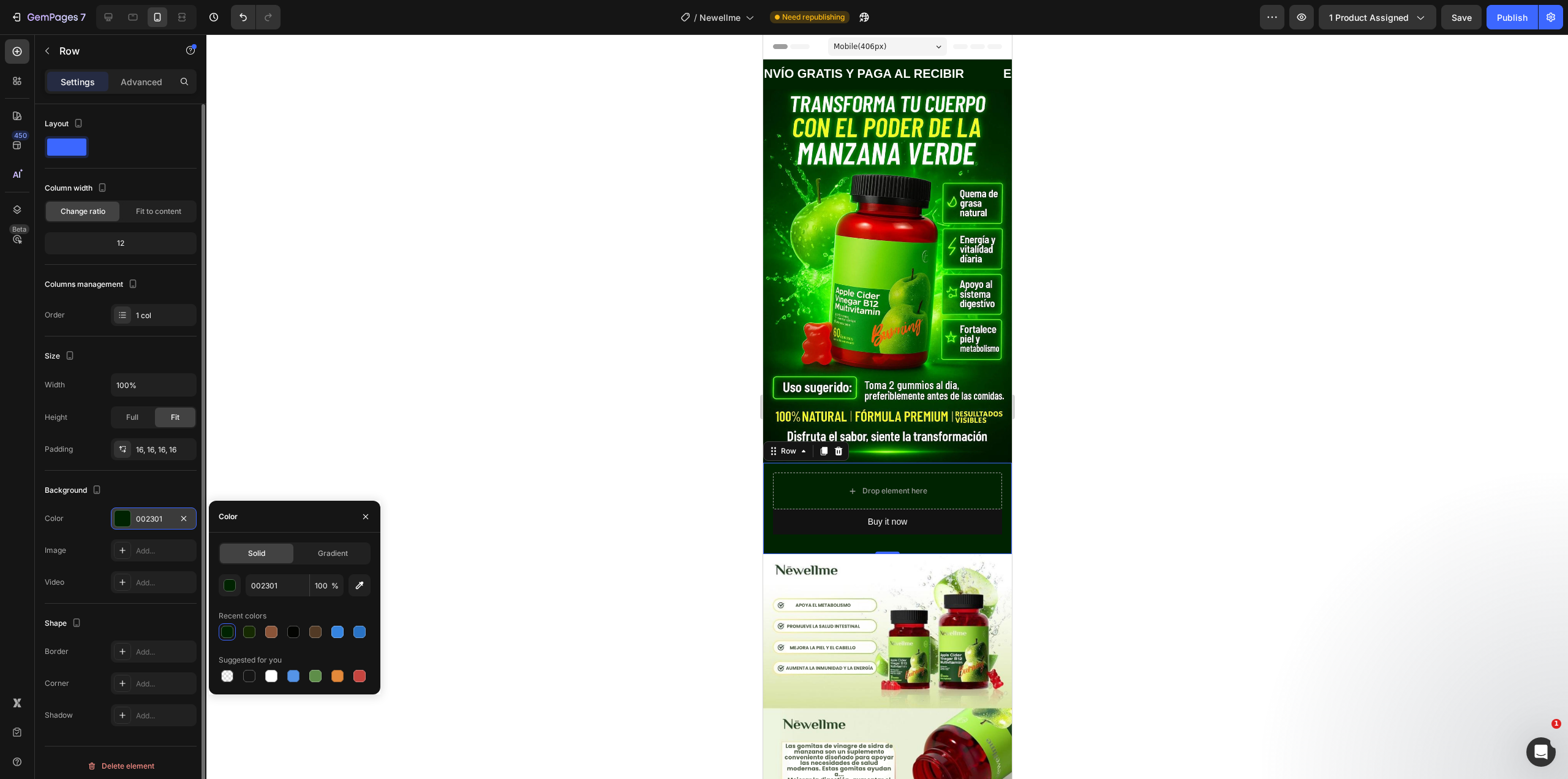
click at [454, 430] on div at bounding box center [887, 407] width 1361 height 744
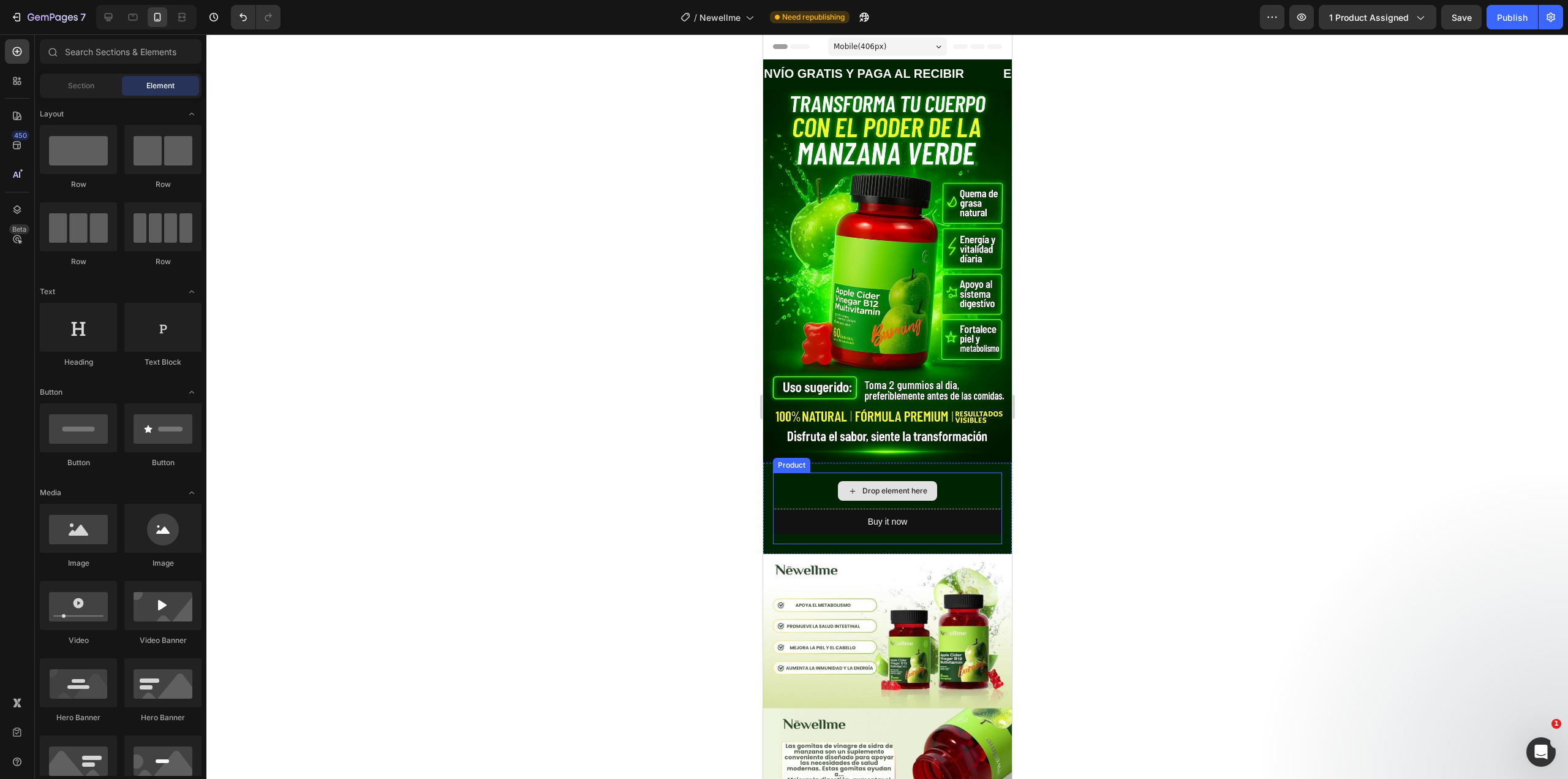
click at [937, 482] on div "Drop element here" at bounding box center [886, 490] width 229 height 36
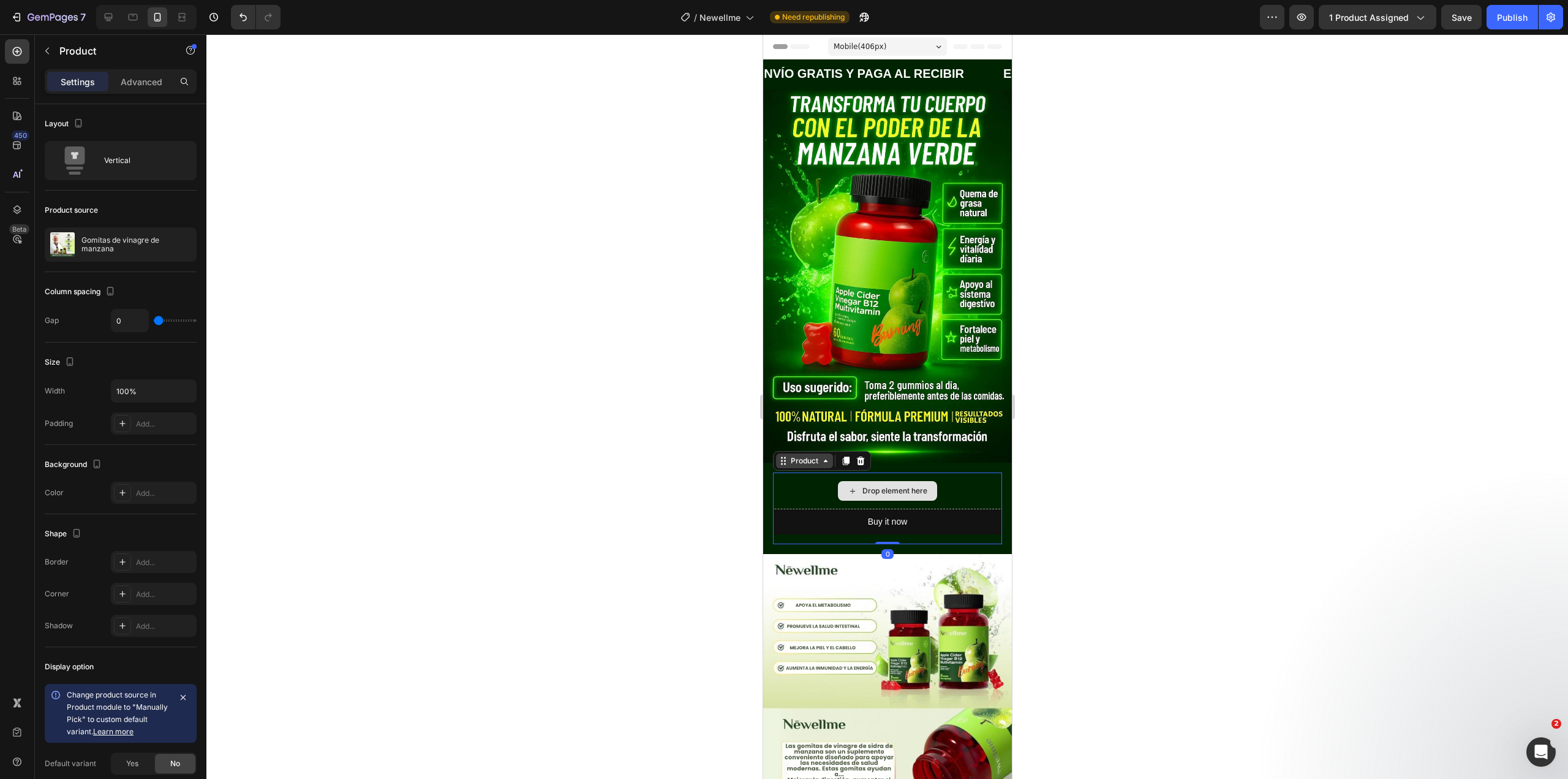
click at [819, 455] on div "Product" at bounding box center [803, 461] width 33 height 11
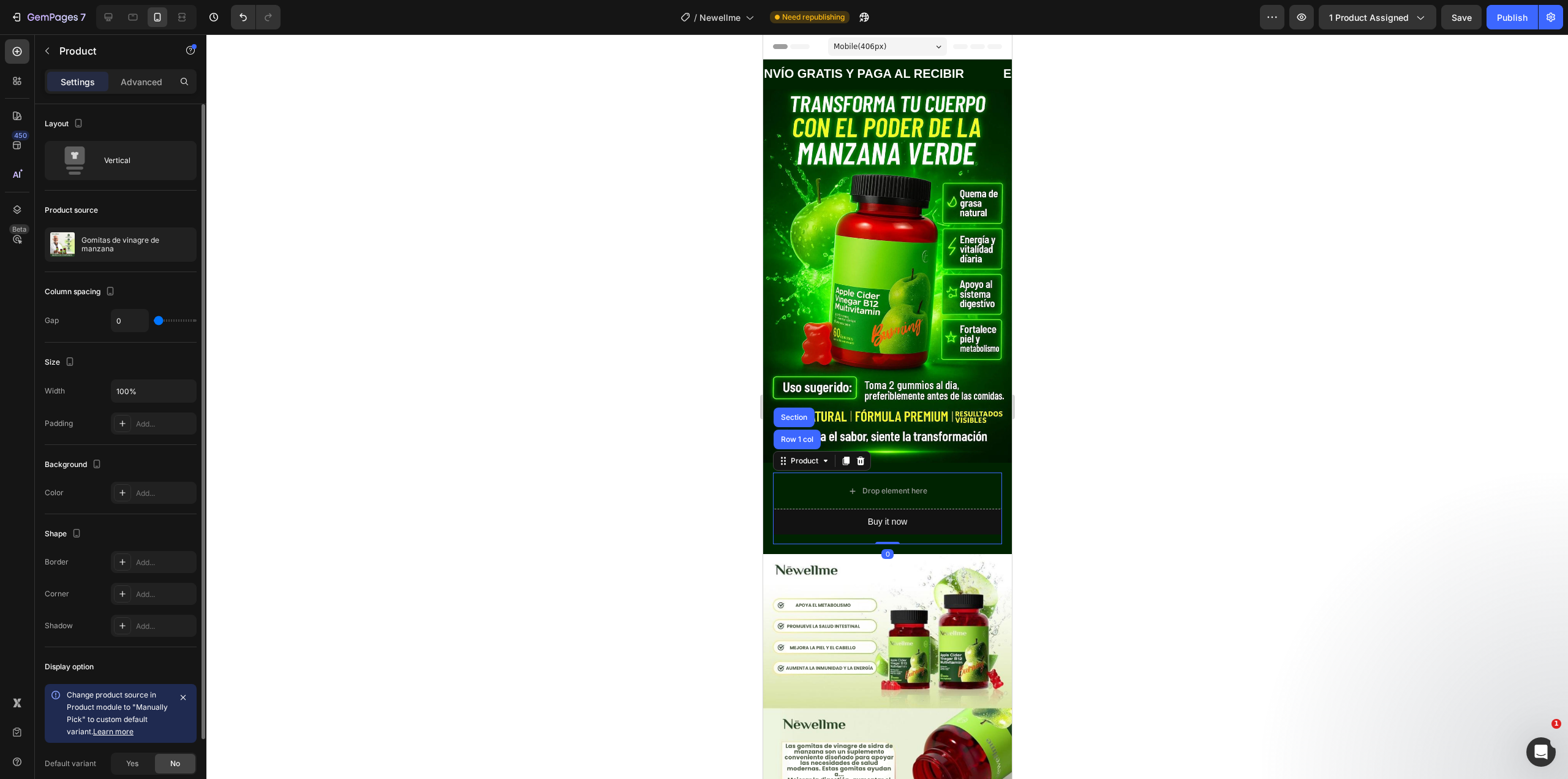
click at [161, 530] on div "Shape" at bounding box center [121, 533] width 151 height 20
click at [154, 487] on div "Add..." at bounding box center [165, 493] width 58 height 11
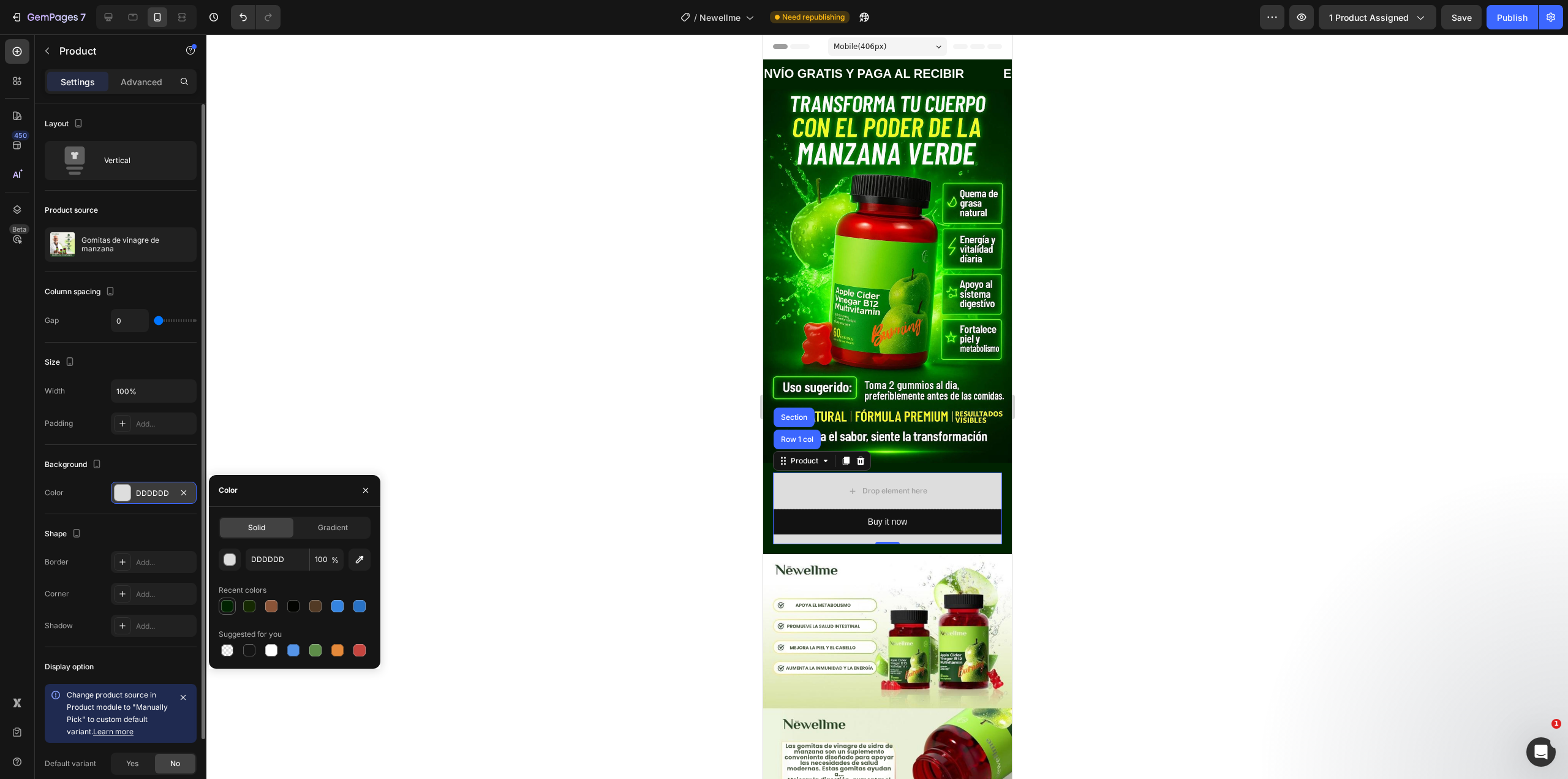
click at [226, 602] on div at bounding box center [226, 605] width 12 height 12
type input "002301"
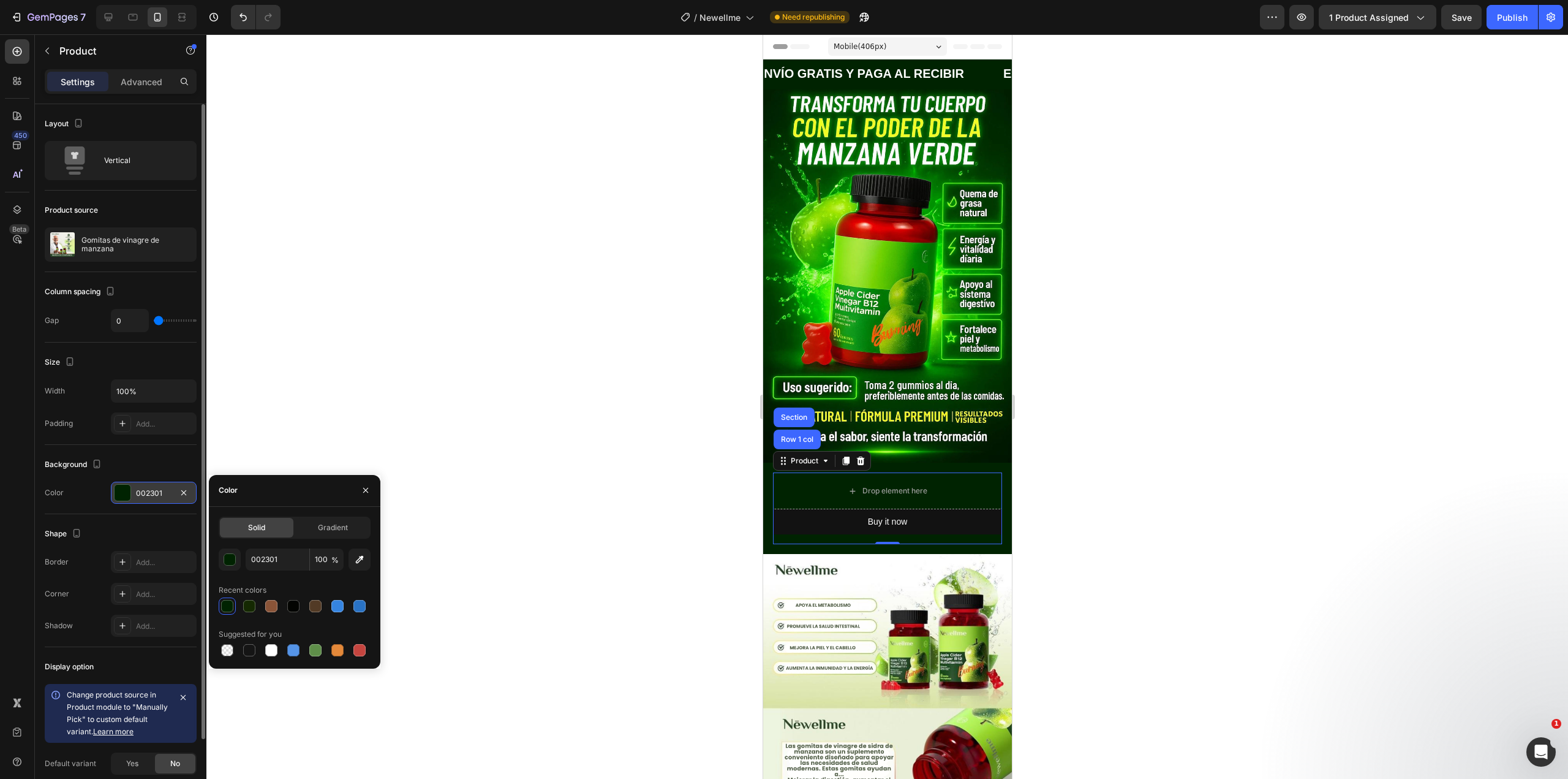
click at [416, 339] on div at bounding box center [887, 407] width 1361 height 744
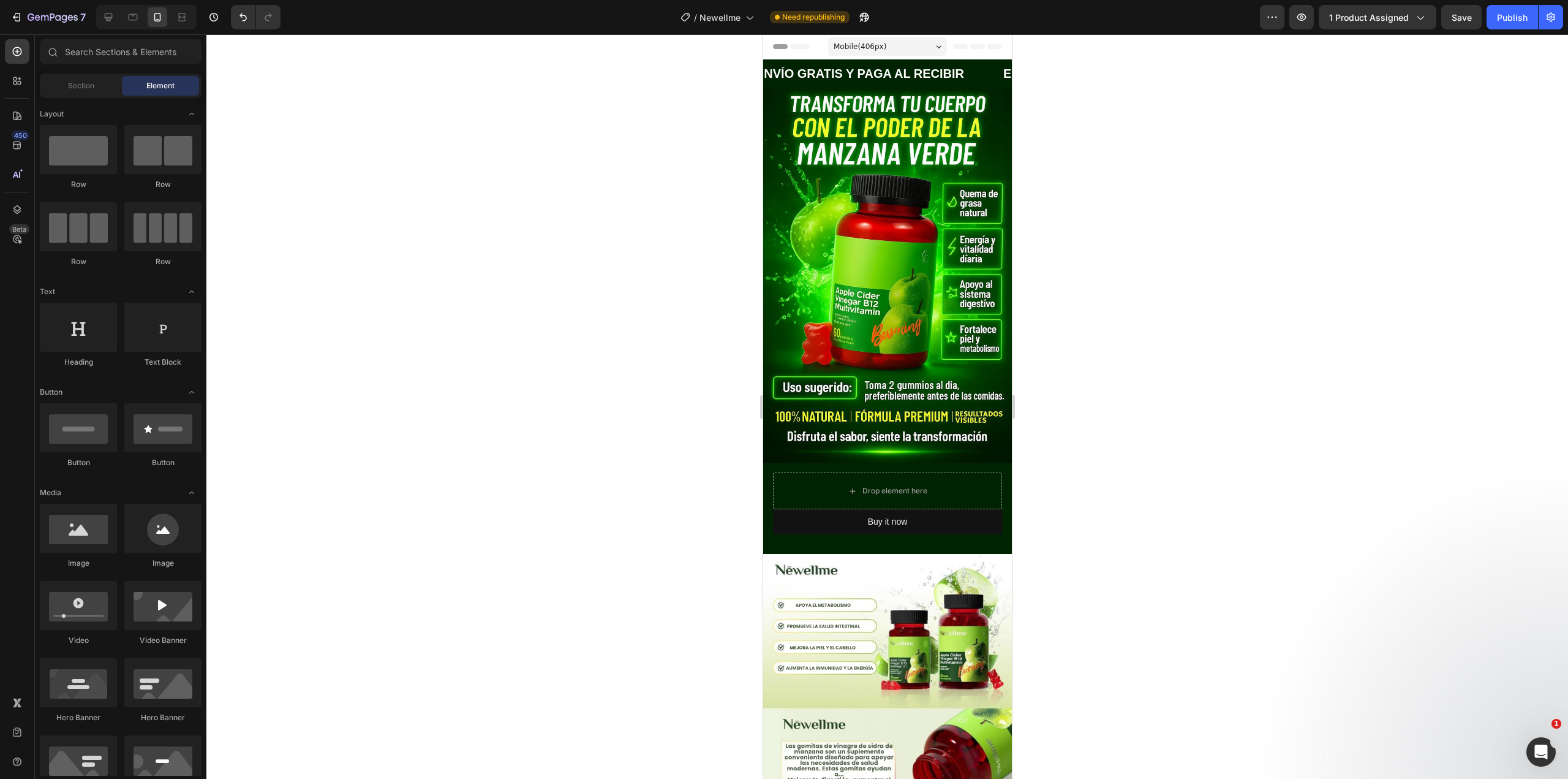
click at [1186, 403] on div at bounding box center [887, 407] width 1361 height 744
click at [935, 509] on button "Buy it now" at bounding box center [886, 521] width 229 height 25
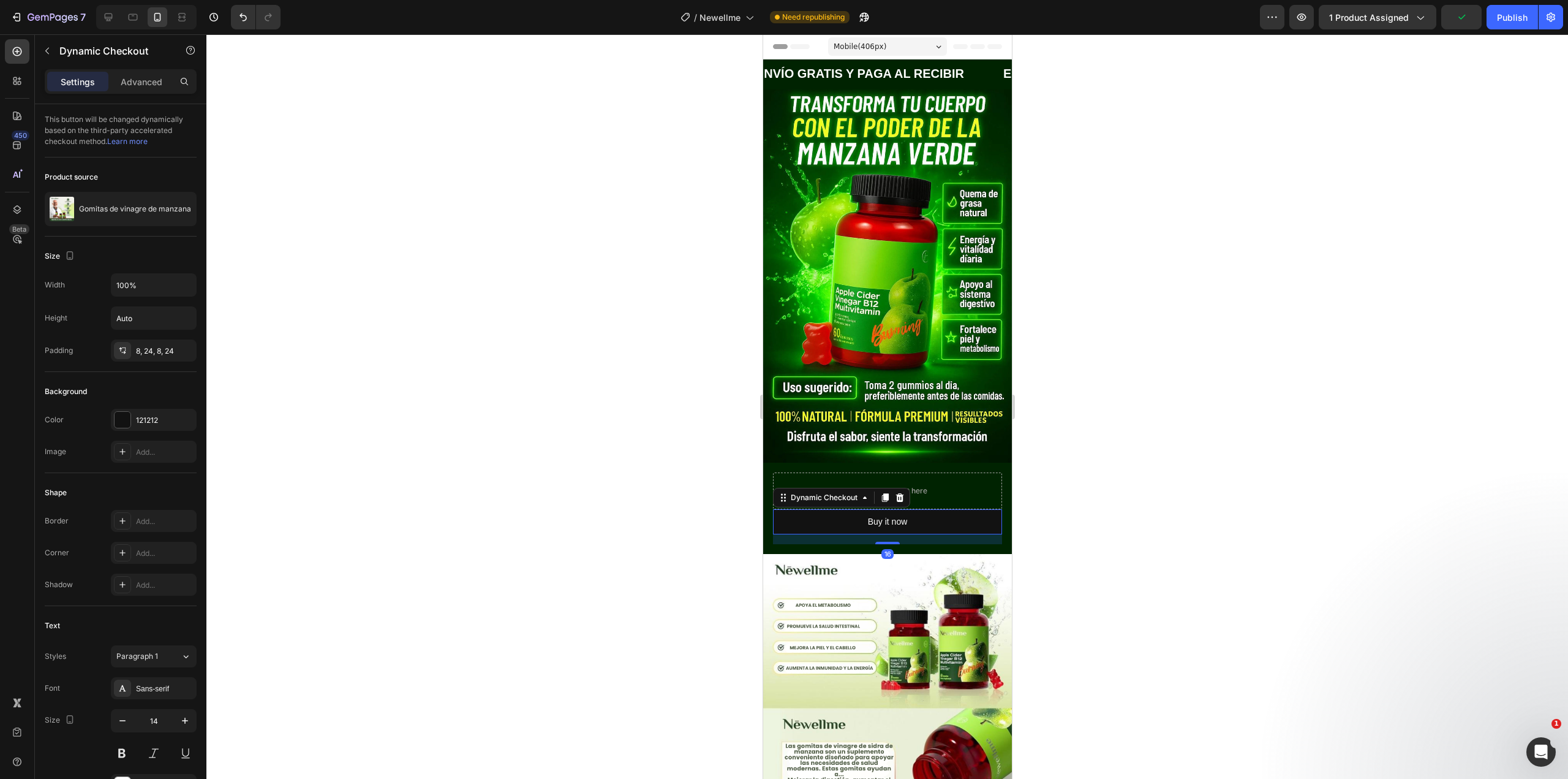
click at [335, 379] on div at bounding box center [887, 407] width 1361 height 744
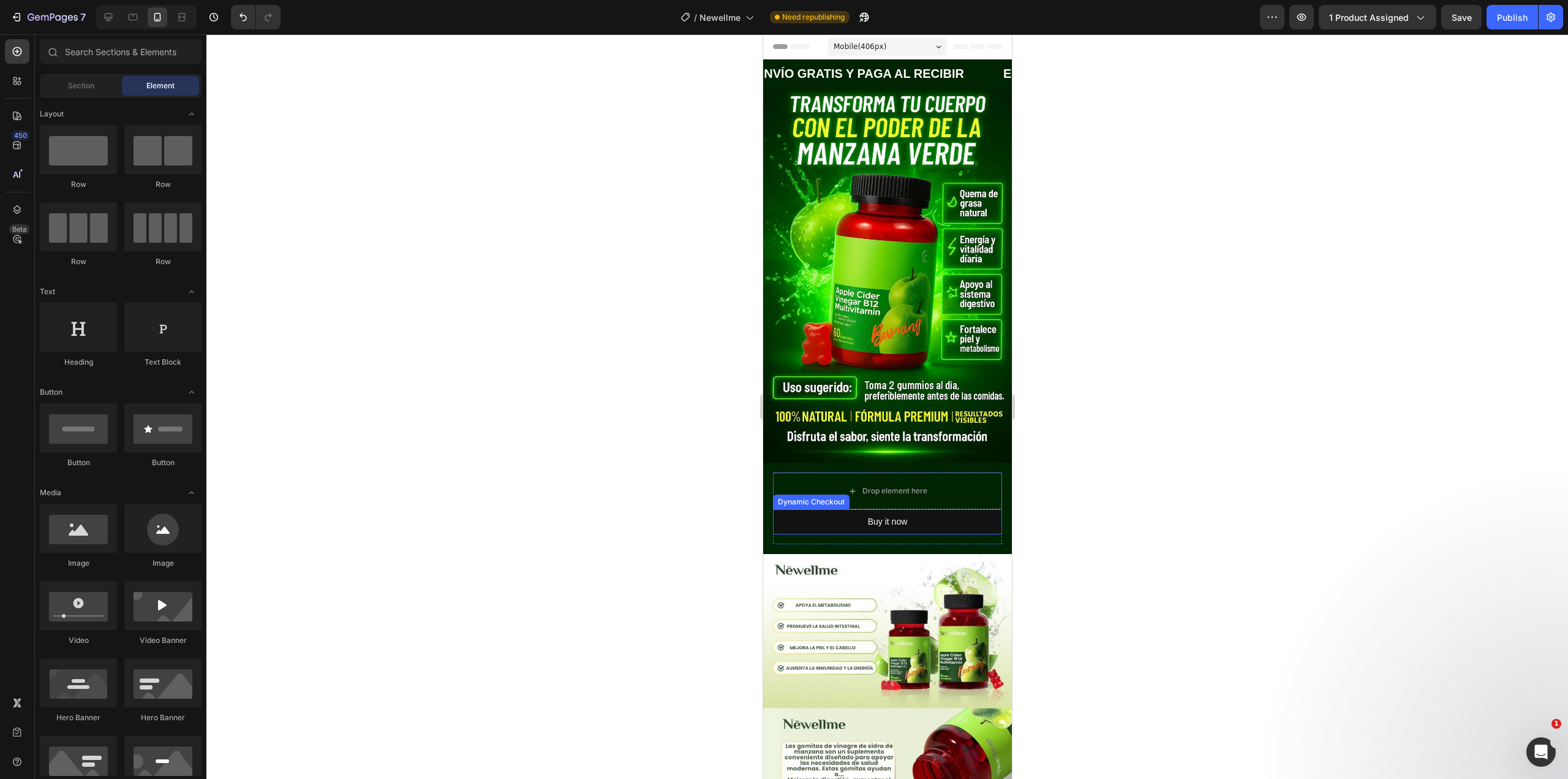
scroll to position [245, 0]
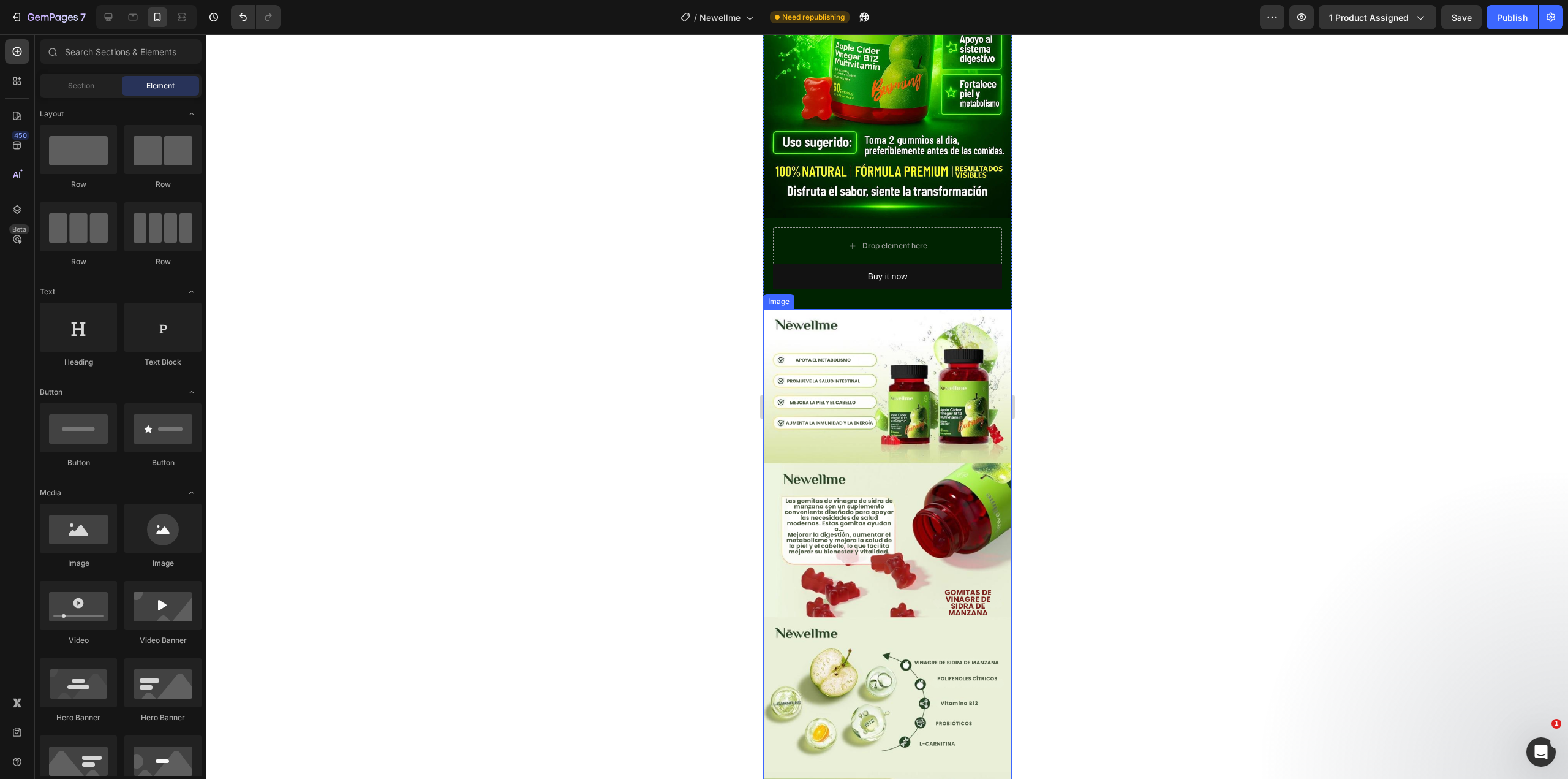
click at [901, 408] on img at bounding box center [887, 694] width 249 height 771
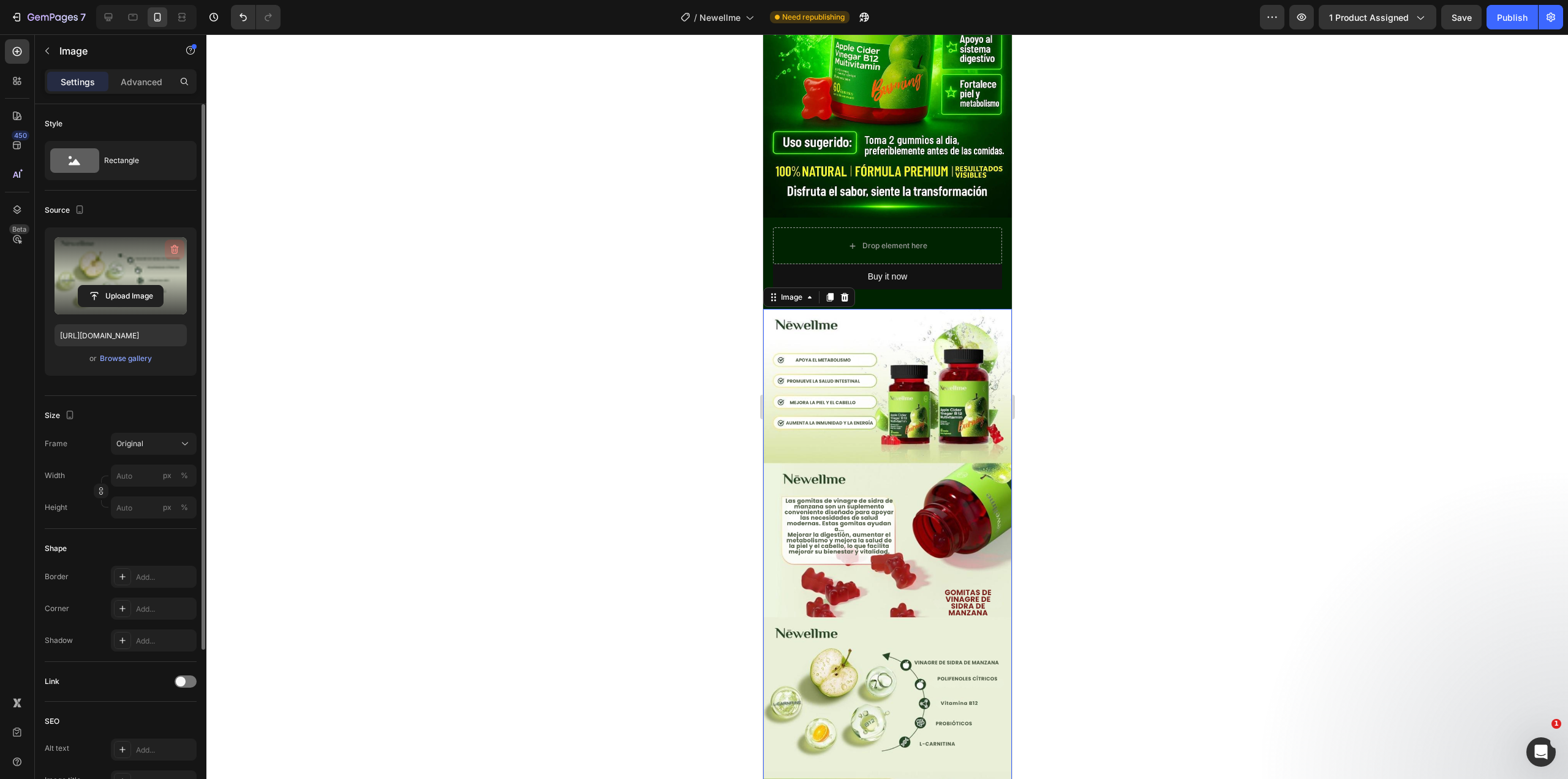
click at [173, 243] on icon "button" at bounding box center [174, 249] width 12 height 12
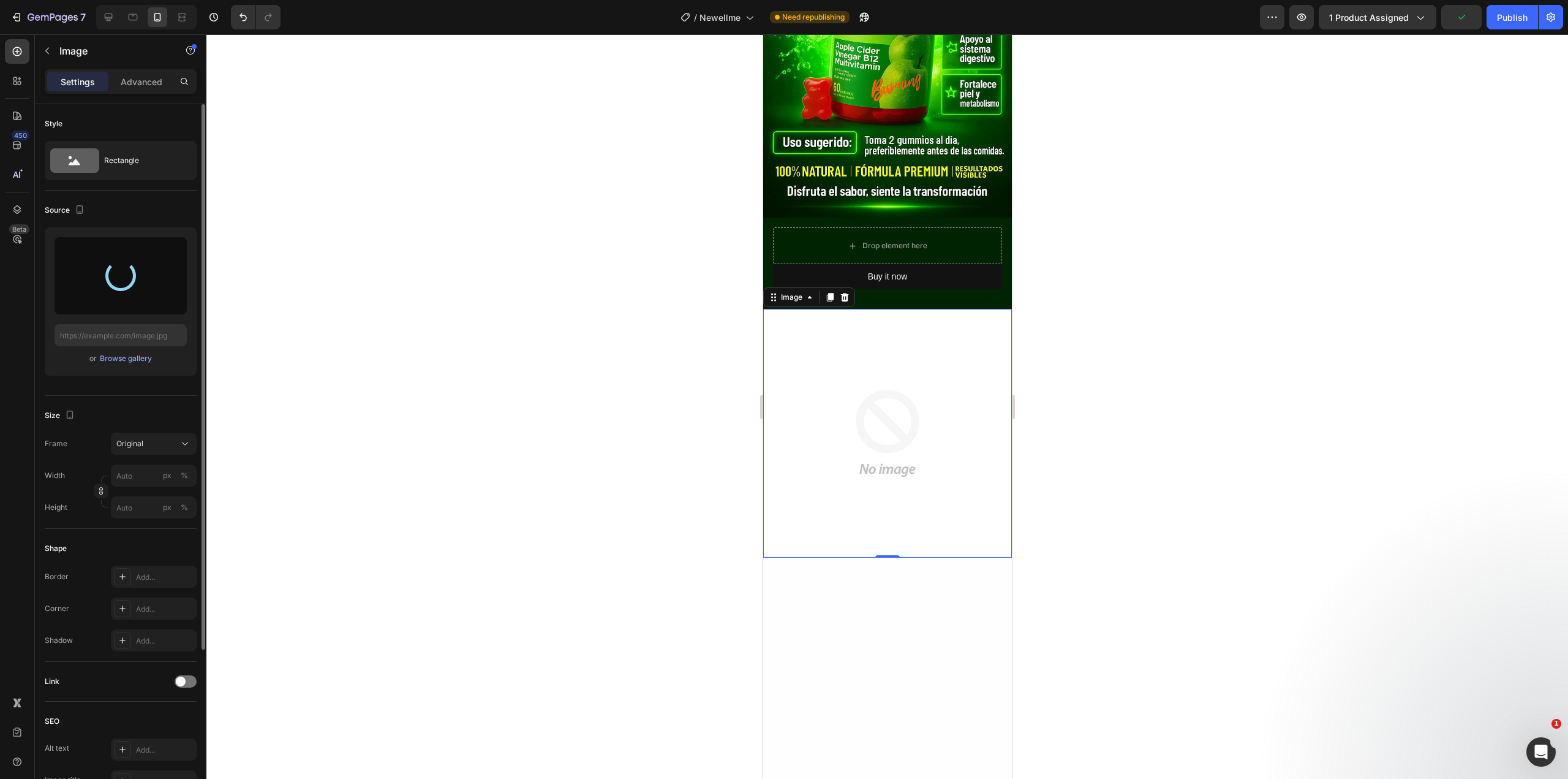
type input "[URL][DOMAIN_NAME]"
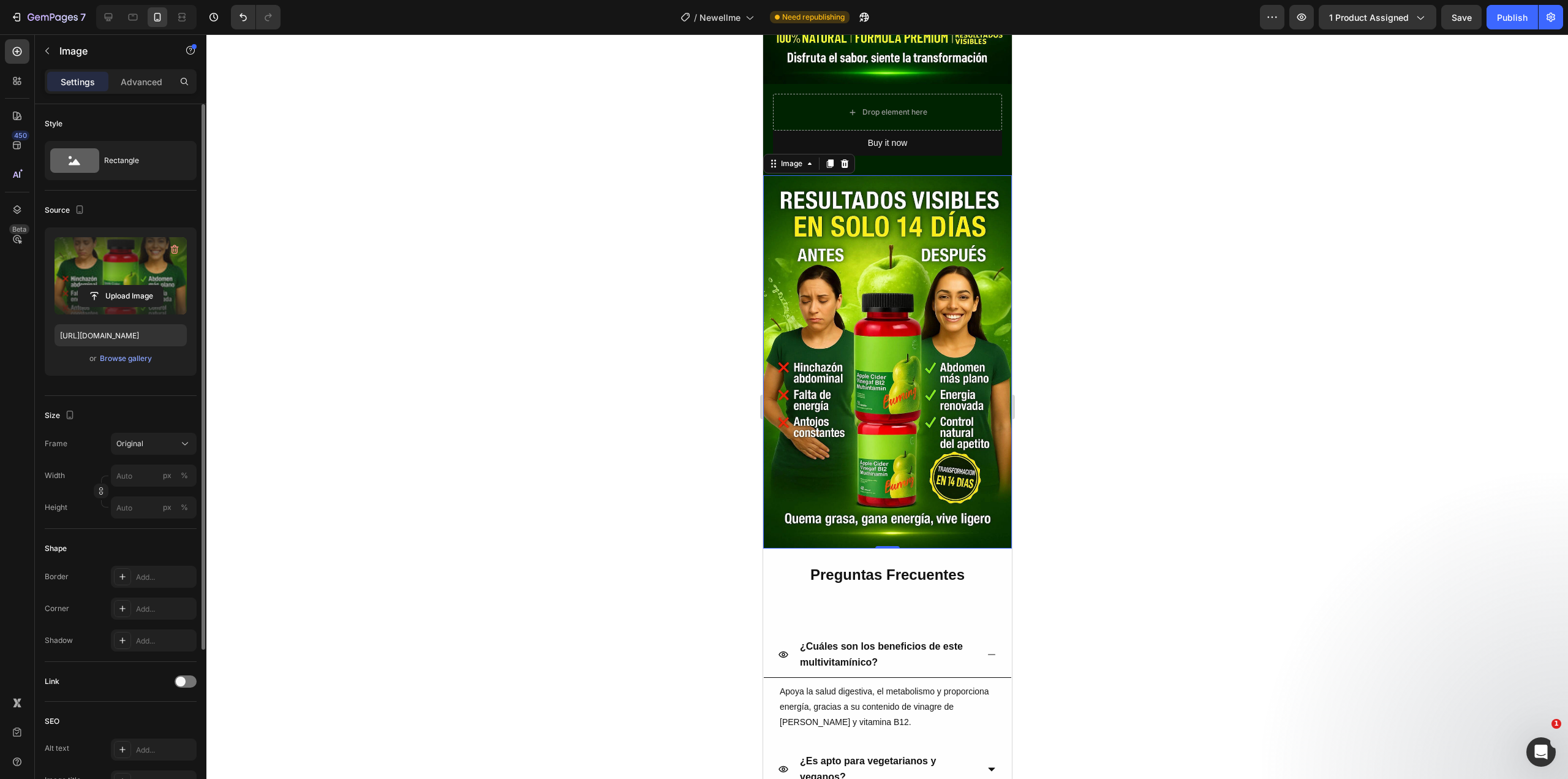
scroll to position [490, 0]
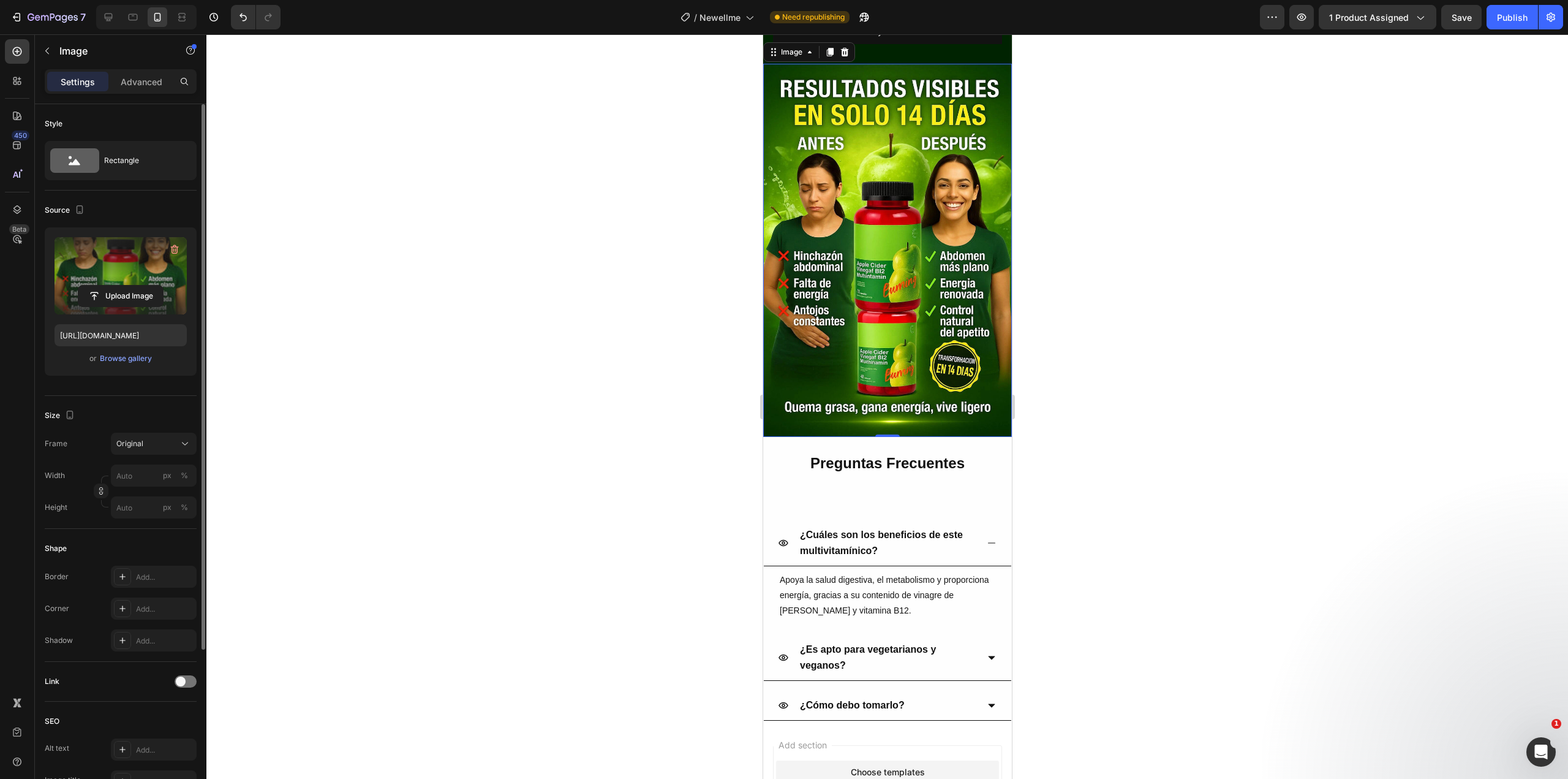
click at [880, 283] on img at bounding box center [887, 250] width 249 height 373
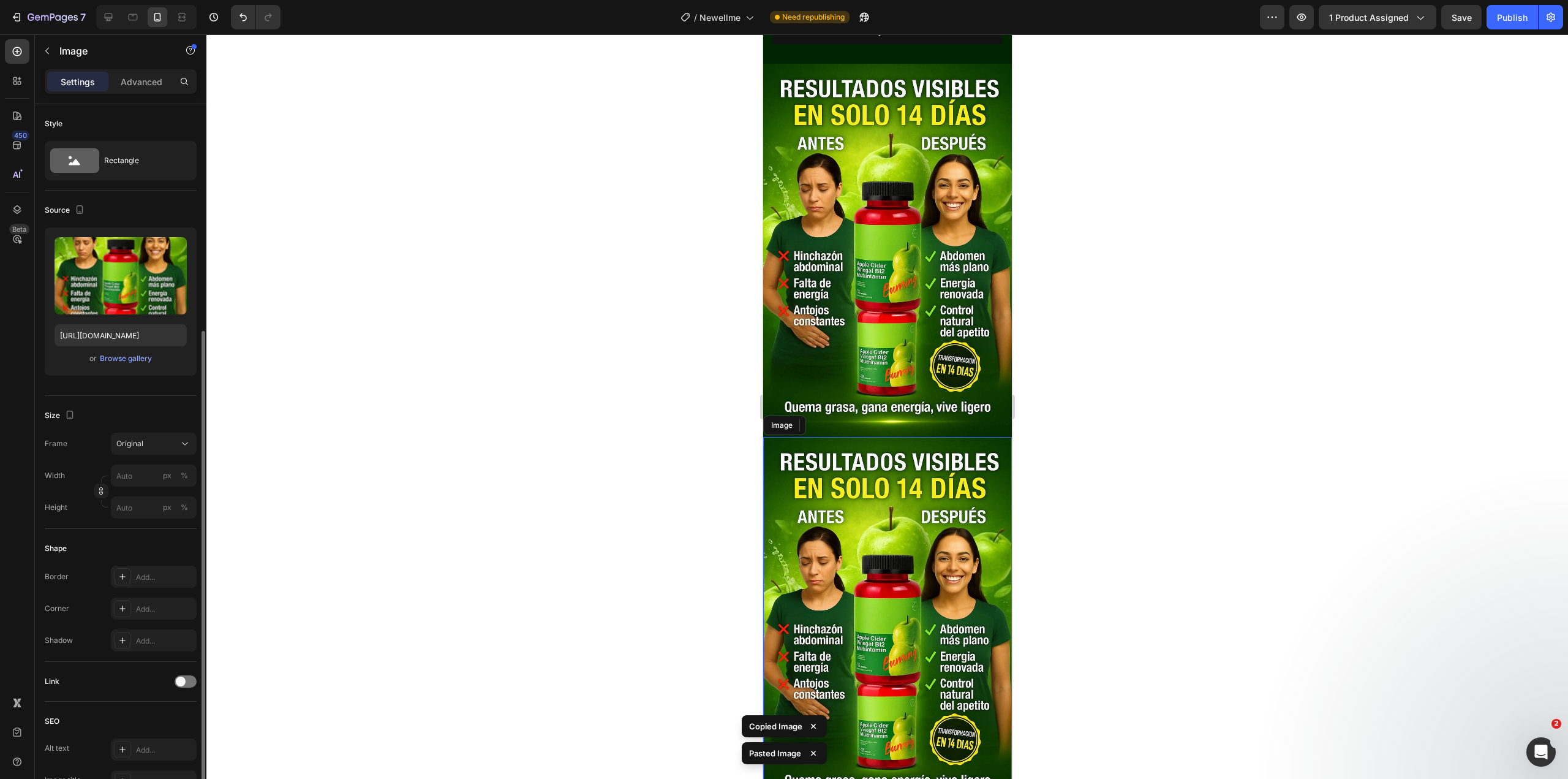
scroll to position [128, 0]
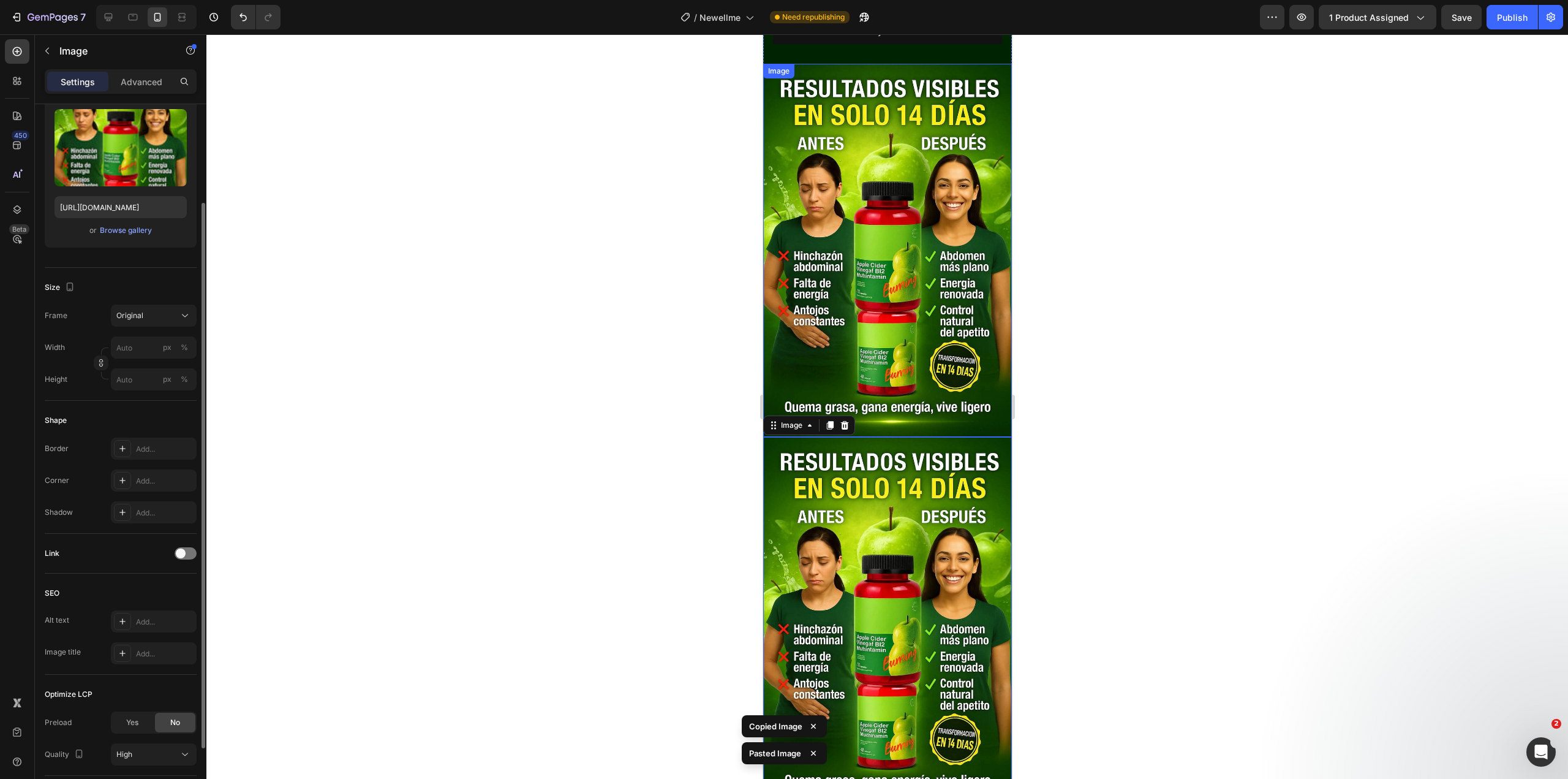
click at [1274, 351] on div at bounding box center [887, 407] width 1361 height 744
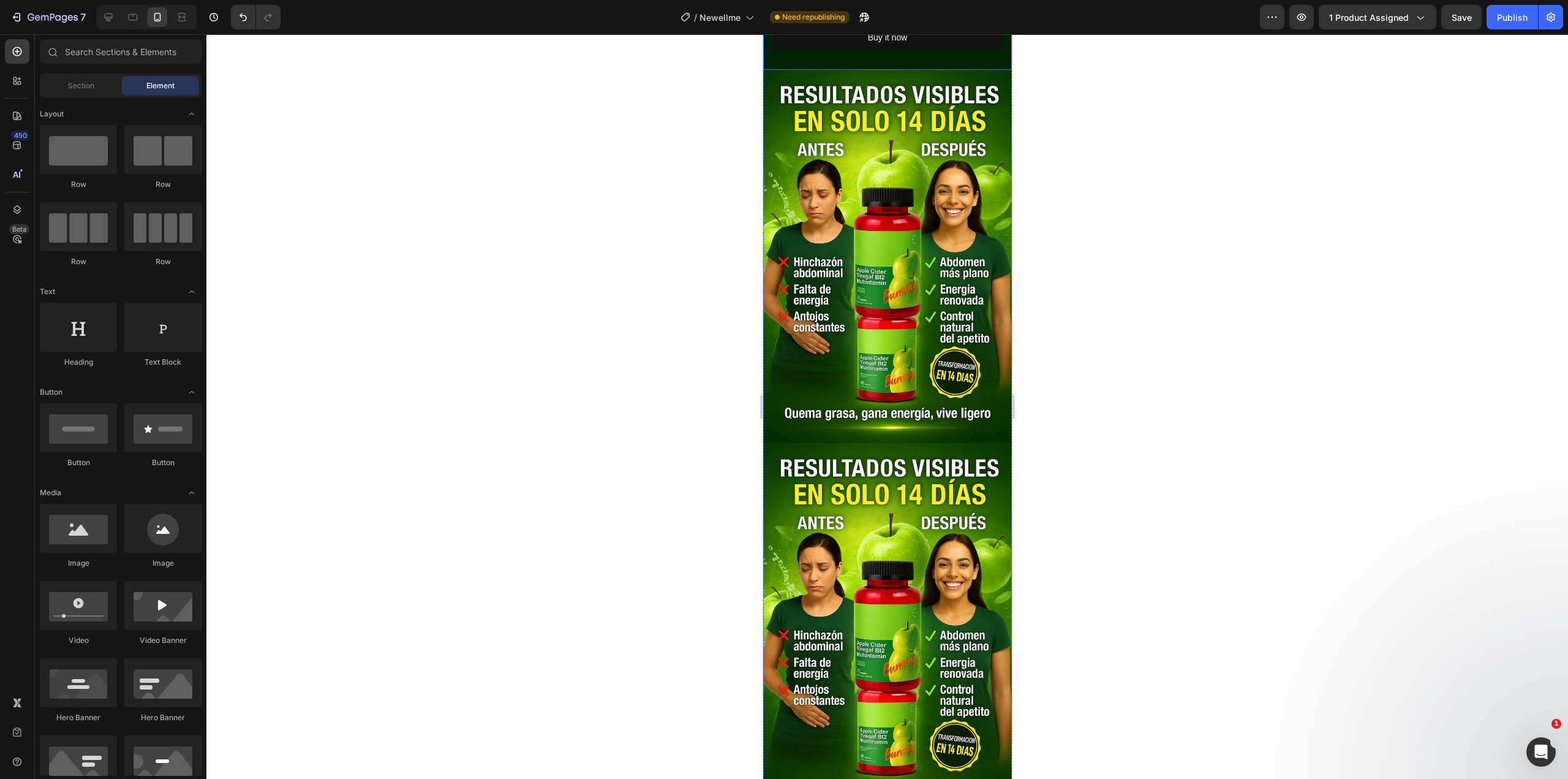
scroll to position [735, 0]
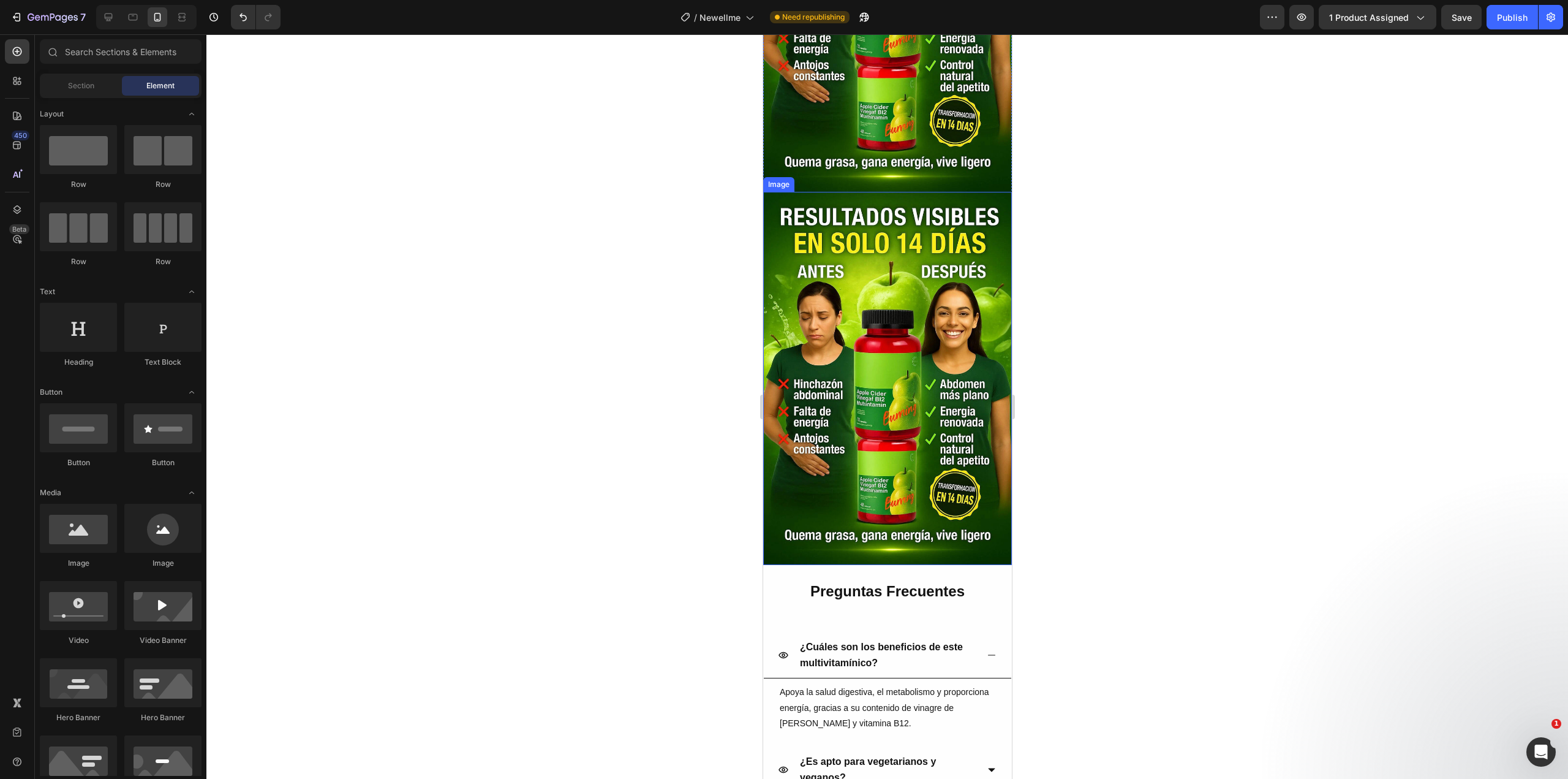
click at [865, 394] on img at bounding box center [887, 378] width 249 height 373
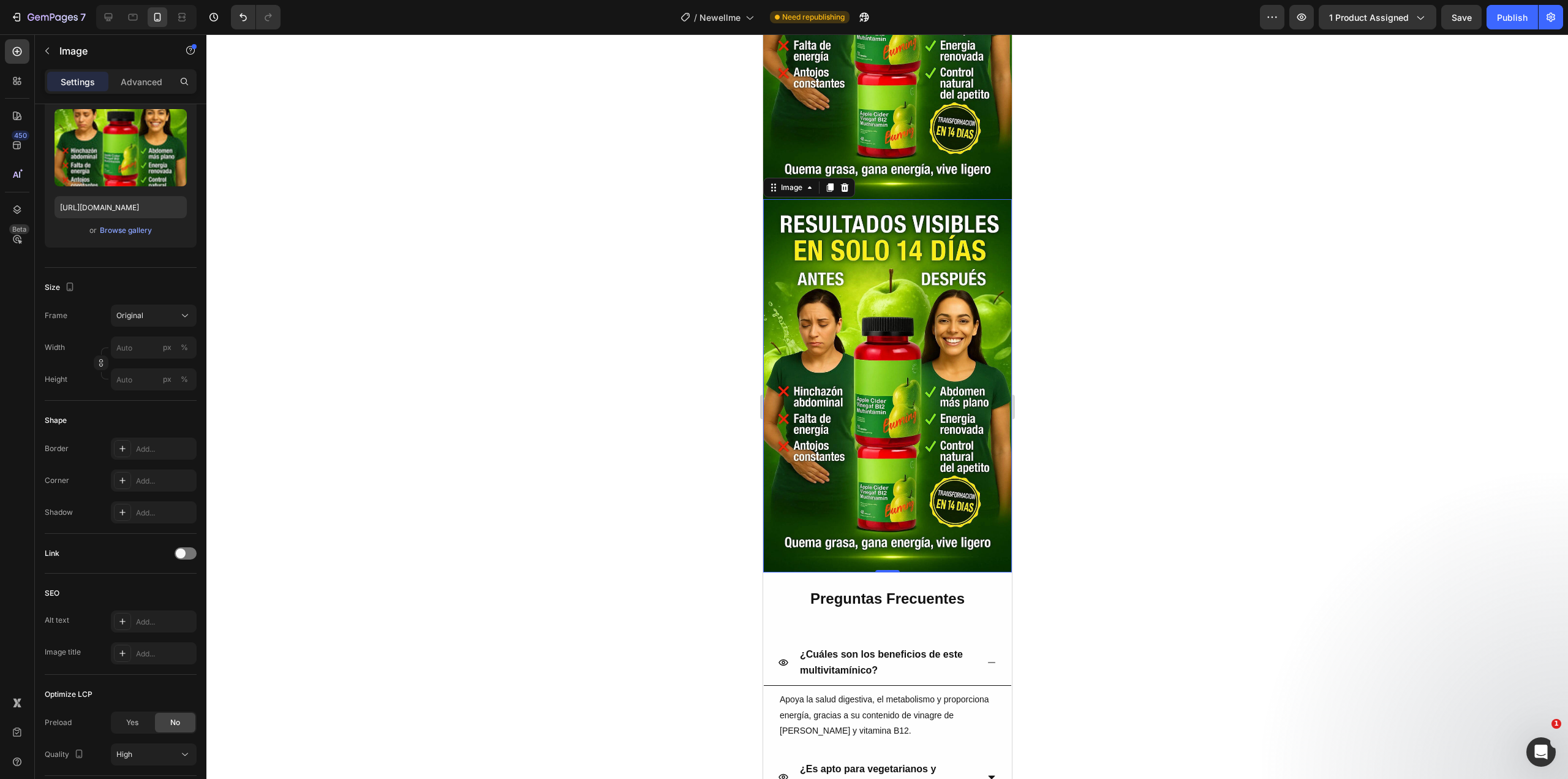
scroll to position [1225, 0]
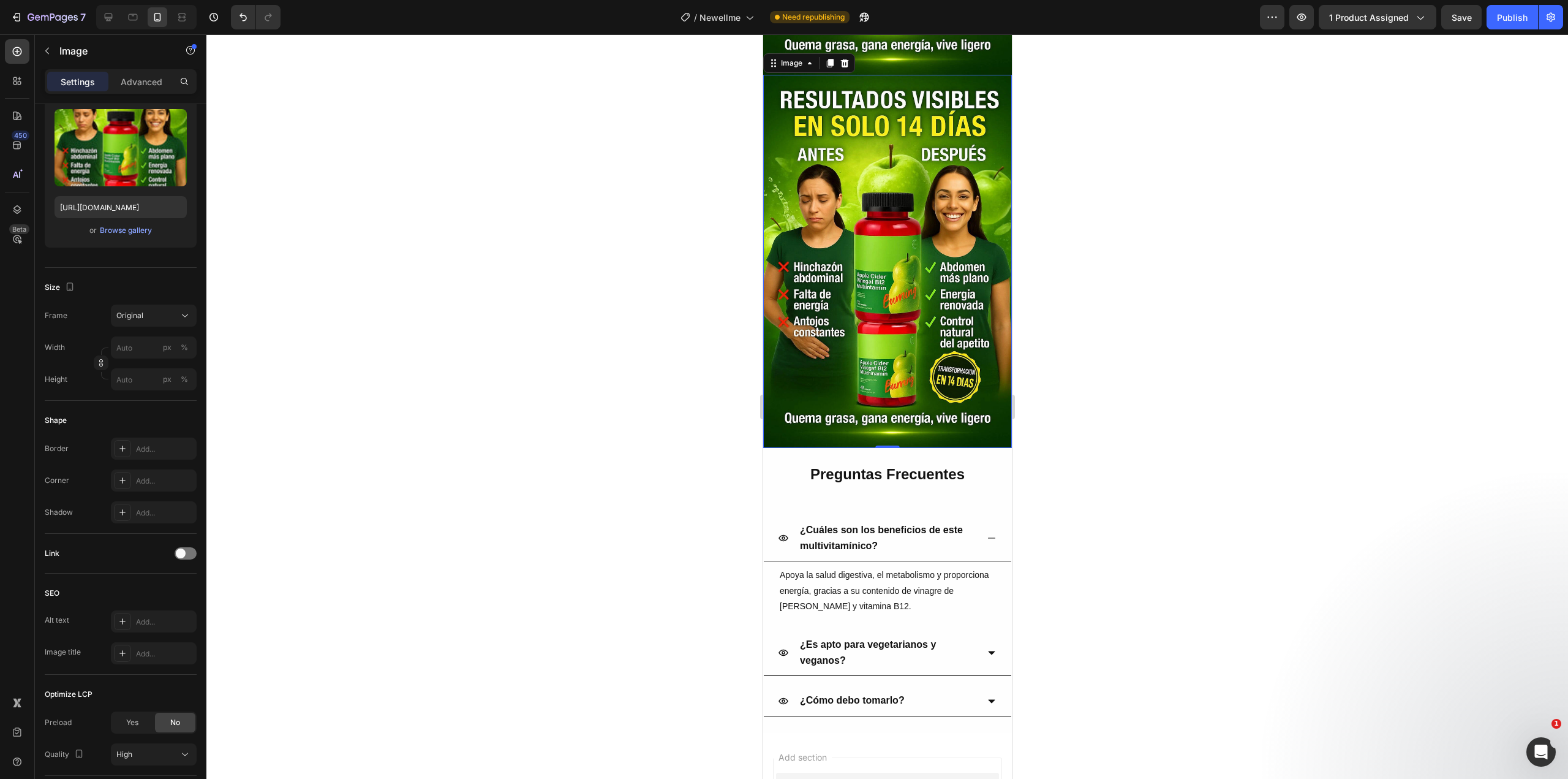
click at [836, 296] on img at bounding box center [887, 261] width 249 height 373
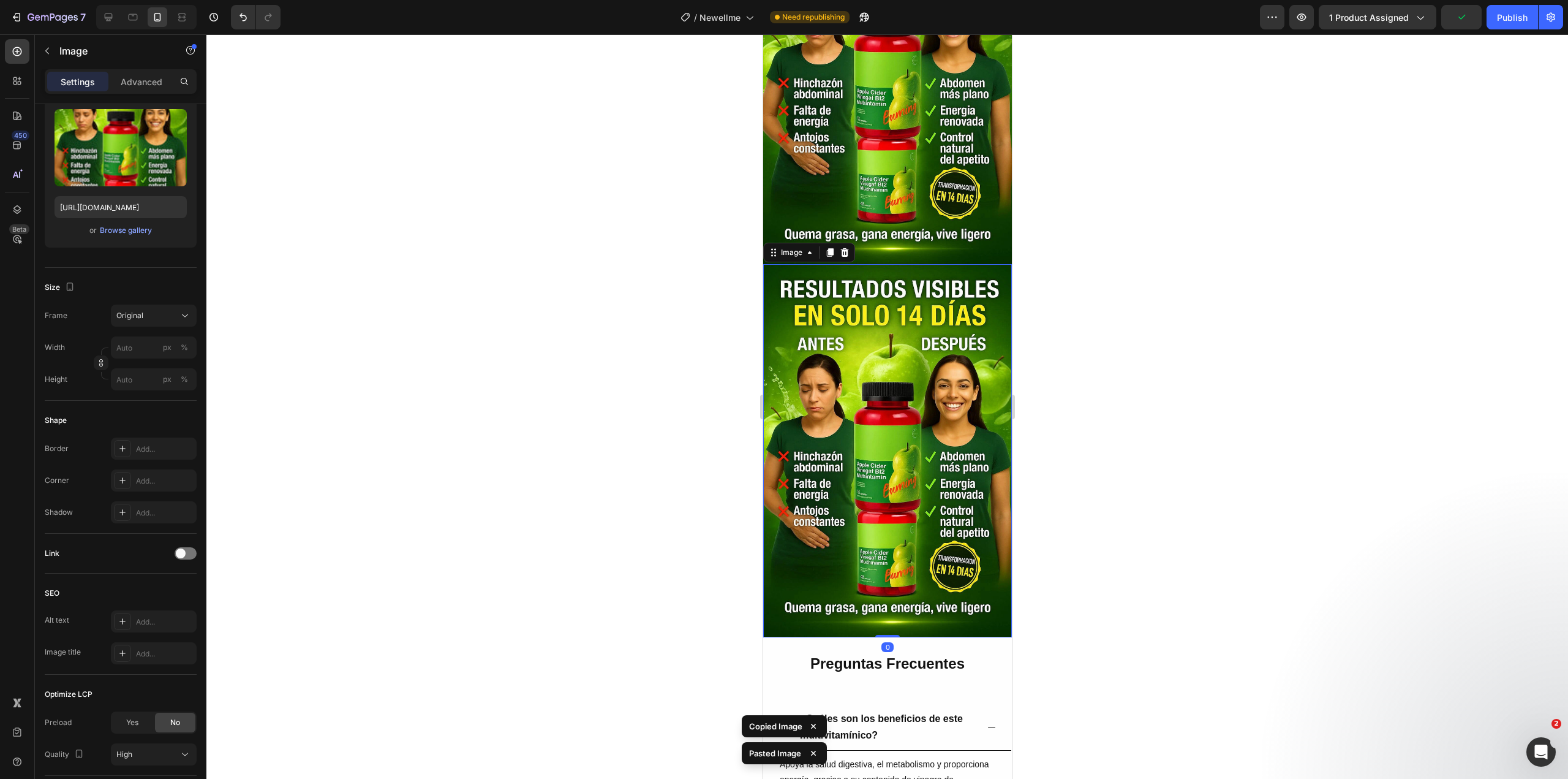
click at [879, 312] on img at bounding box center [887, 450] width 249 height 373
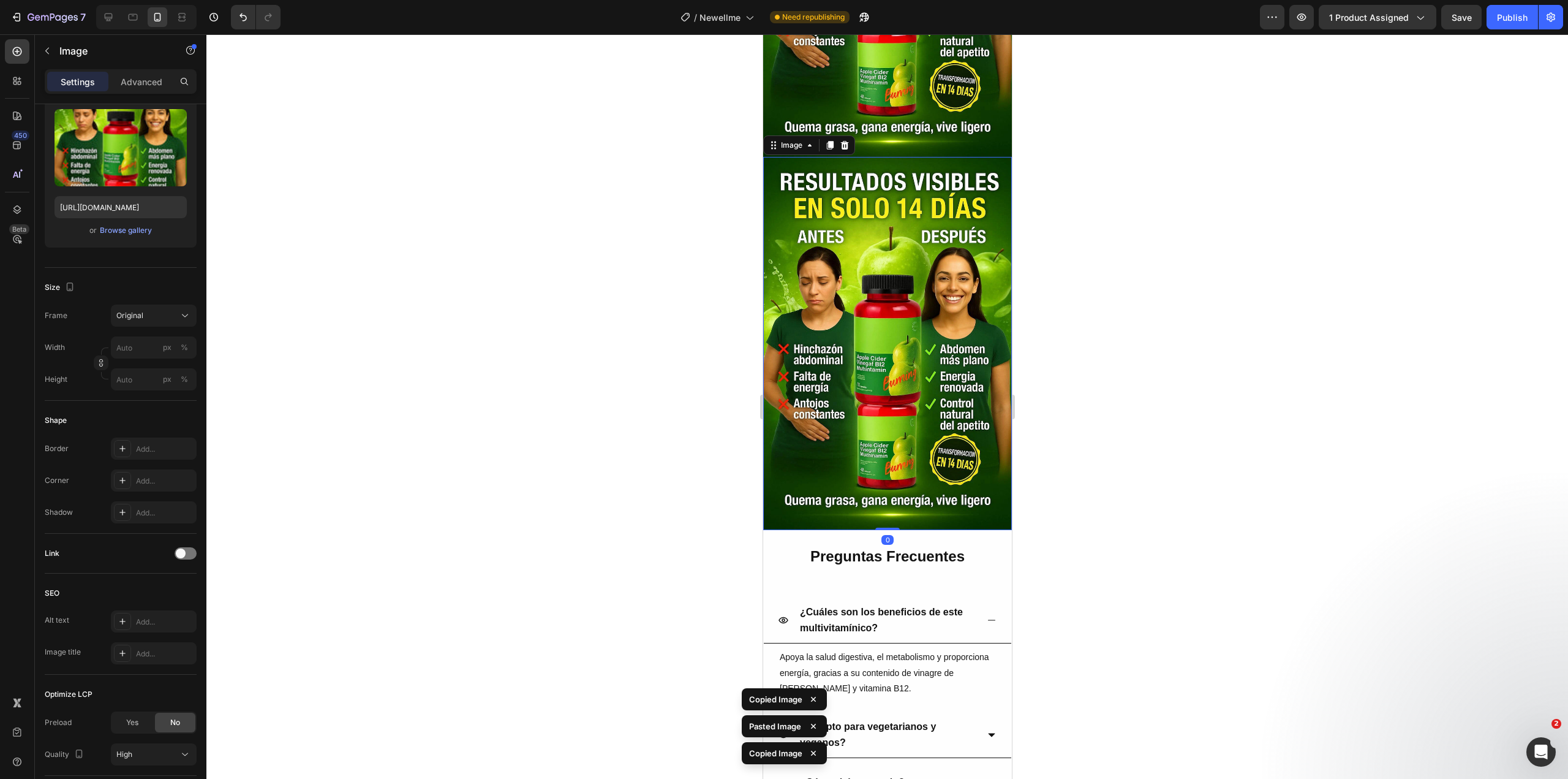
scroll to position [1897, 0]
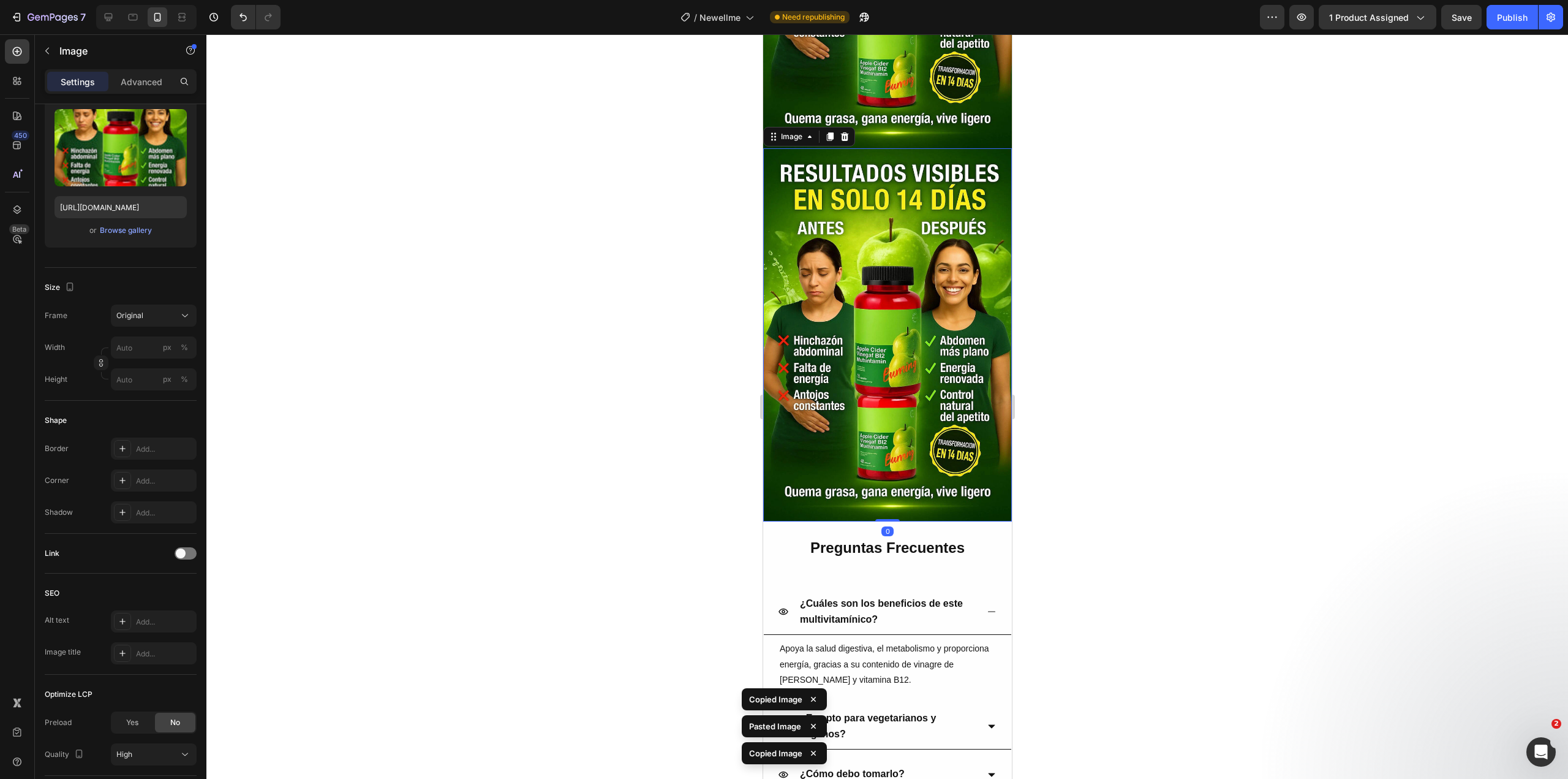
click at [894, 273] on img at bounding box center [887, 335] width 249 height 373
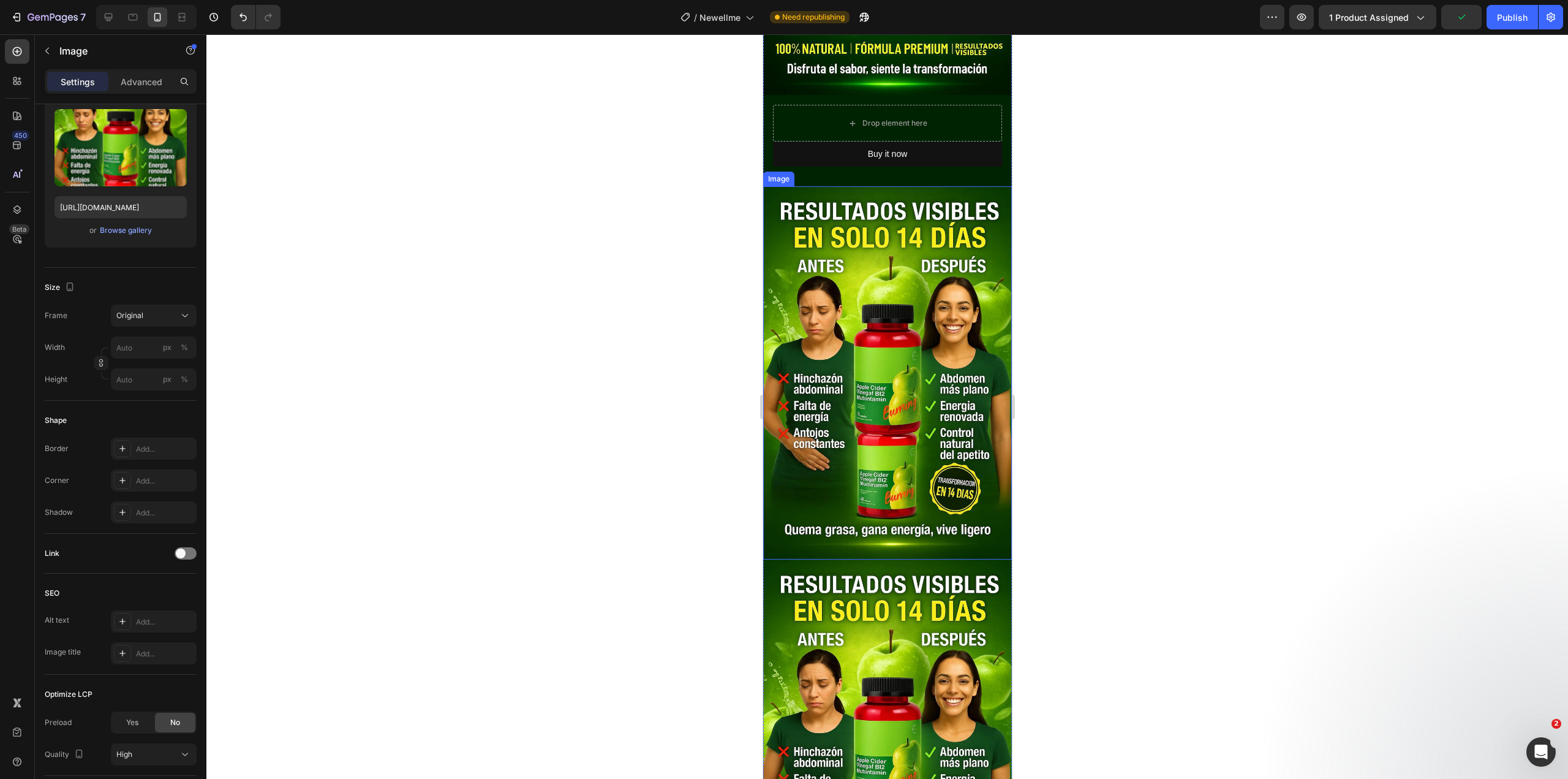
scroll to position [613, 0]
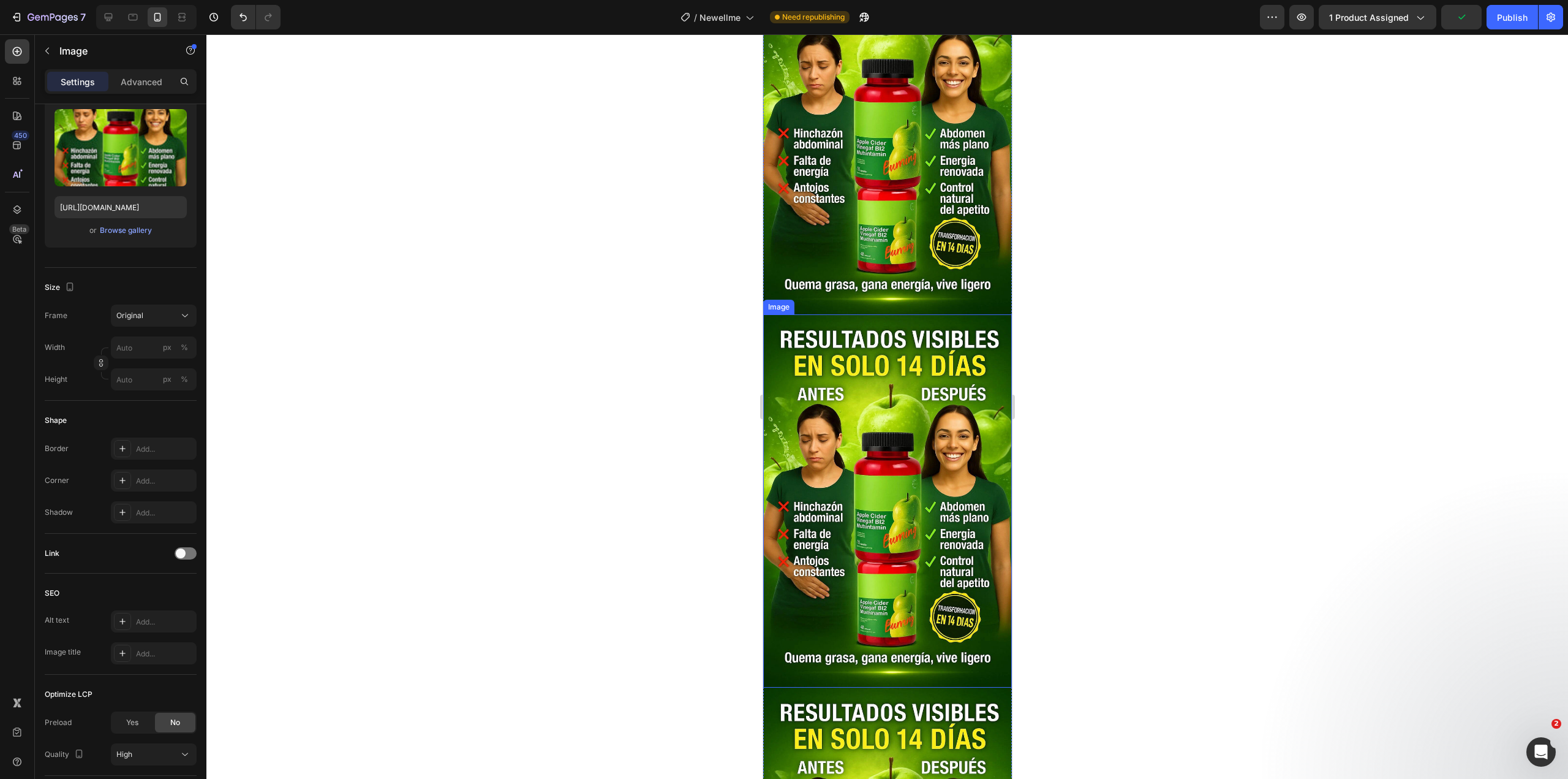
click at [899, 406] on img at bounding box center [887, 500] width 249 height 373
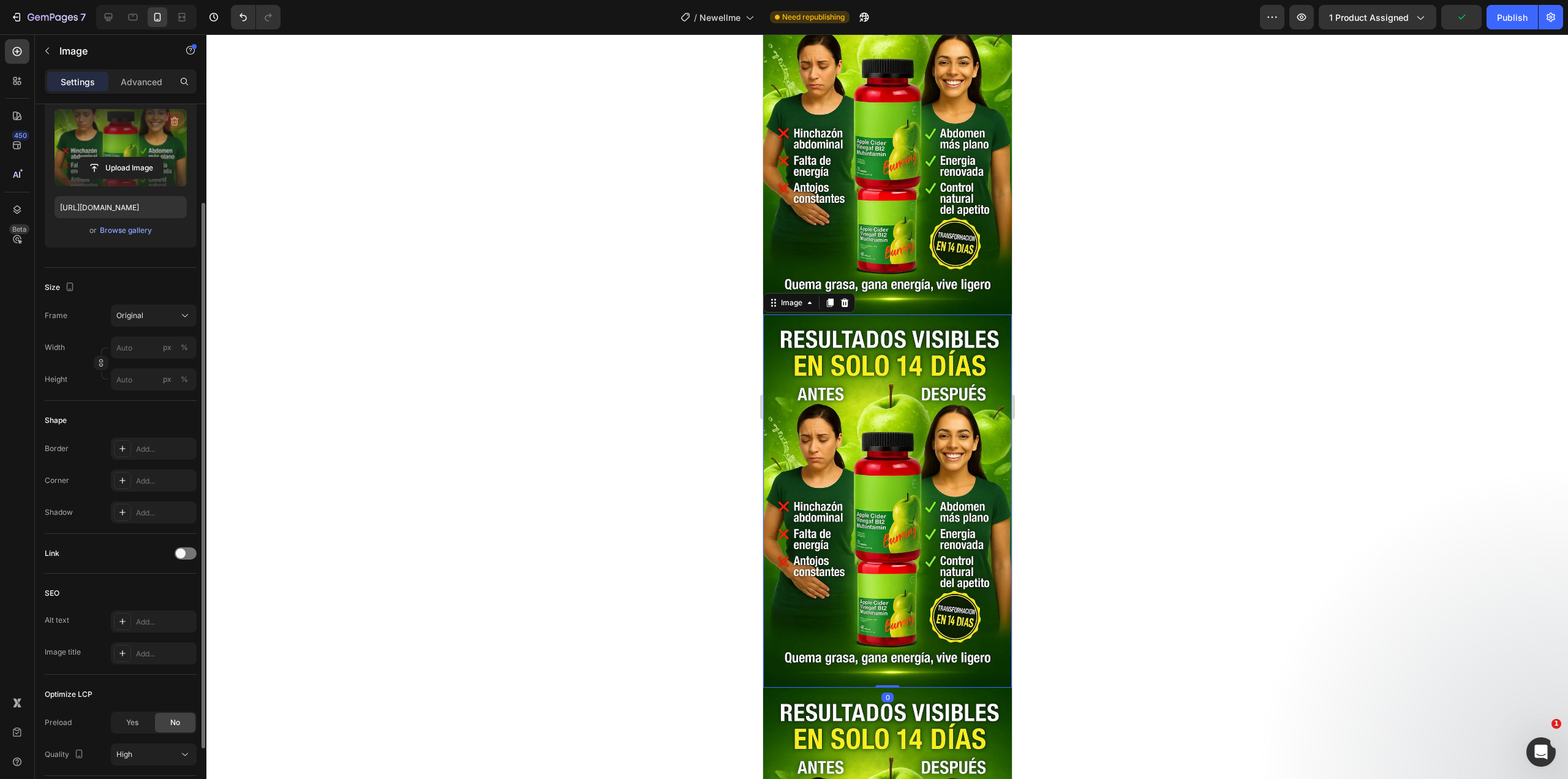
click at [174, 117] on icon "button" at bounding box center [175, 122] width 8 height 9
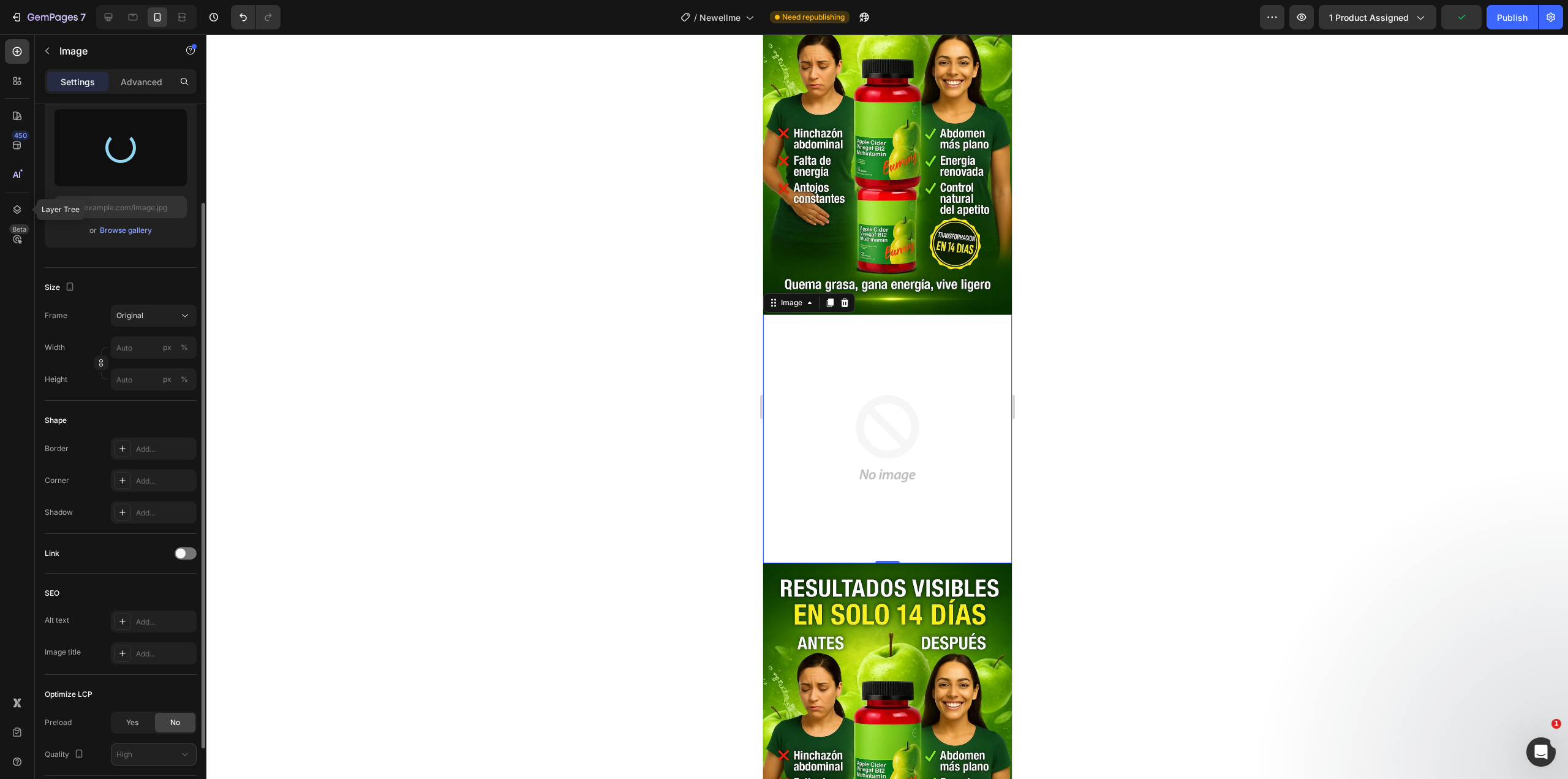
type input "[URL][DOMAIN_NAME]"
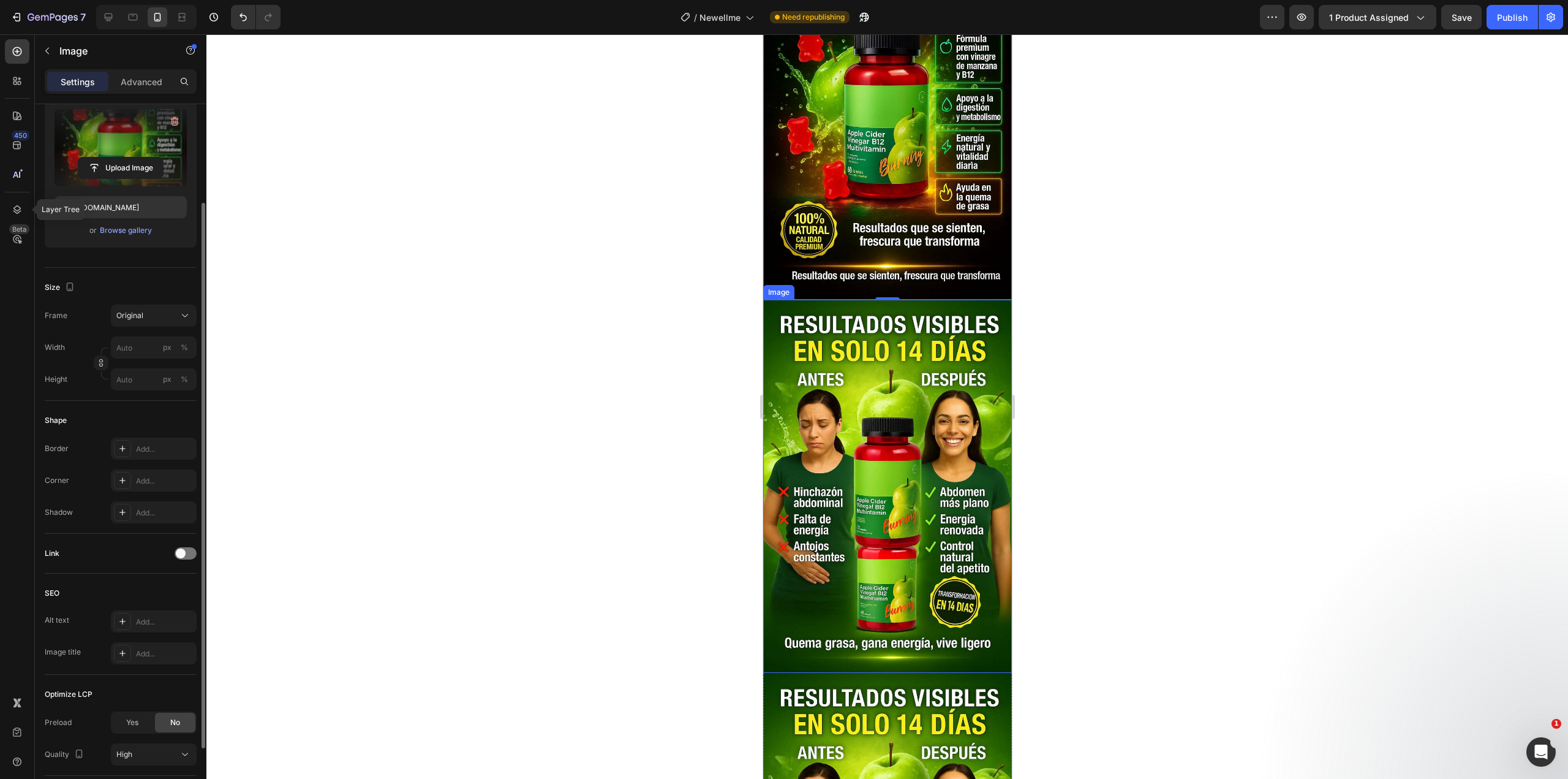
scroll to position [1042, 0]
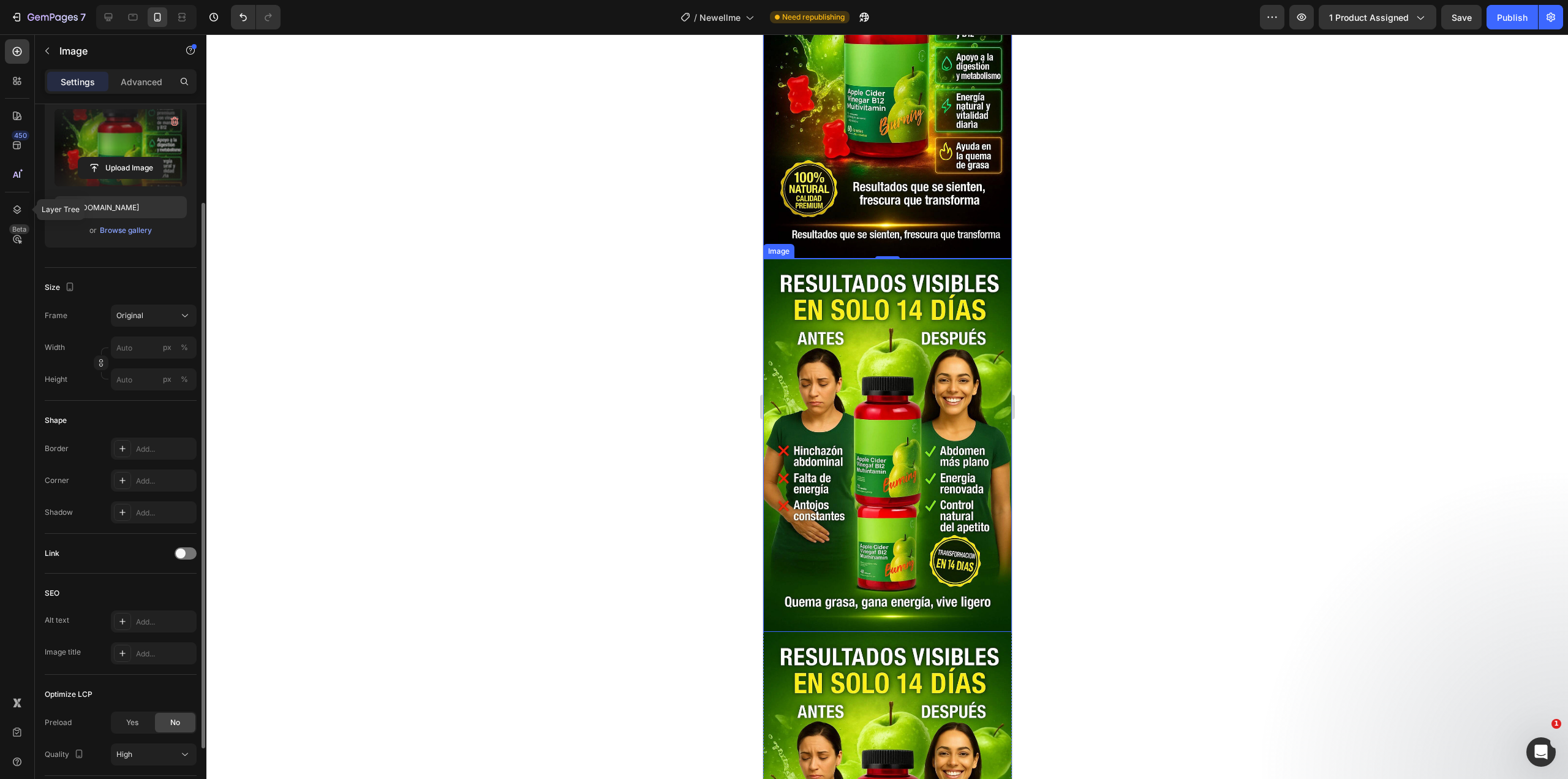
click at [853, 369] on img at bounding box center [887, 444] width 249 height 373
click at [179, 122] on icon "button" at bounding box center [174, 121] width 12 height 12
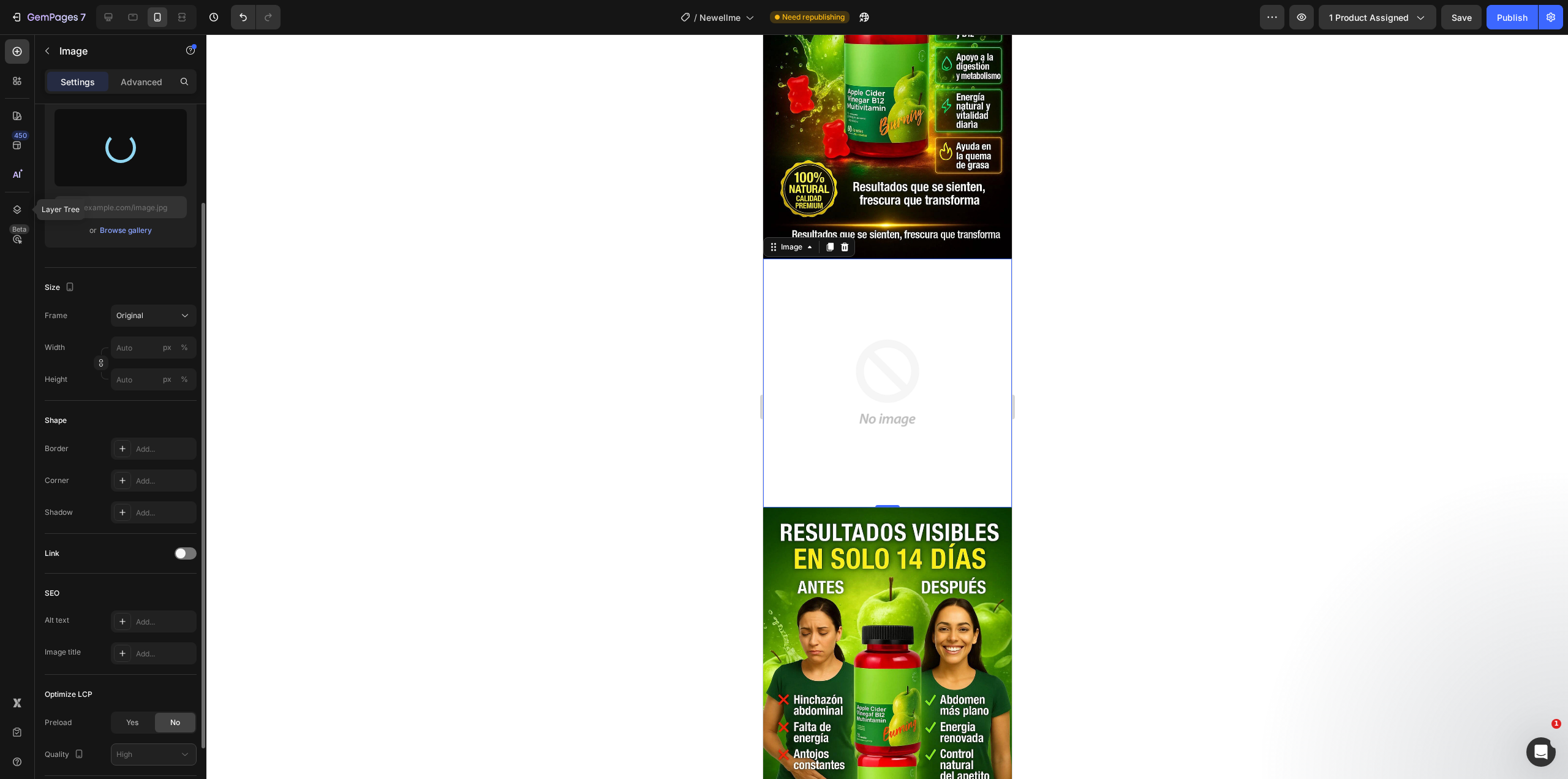
type input "[URL][DOMAIN_NAME]"
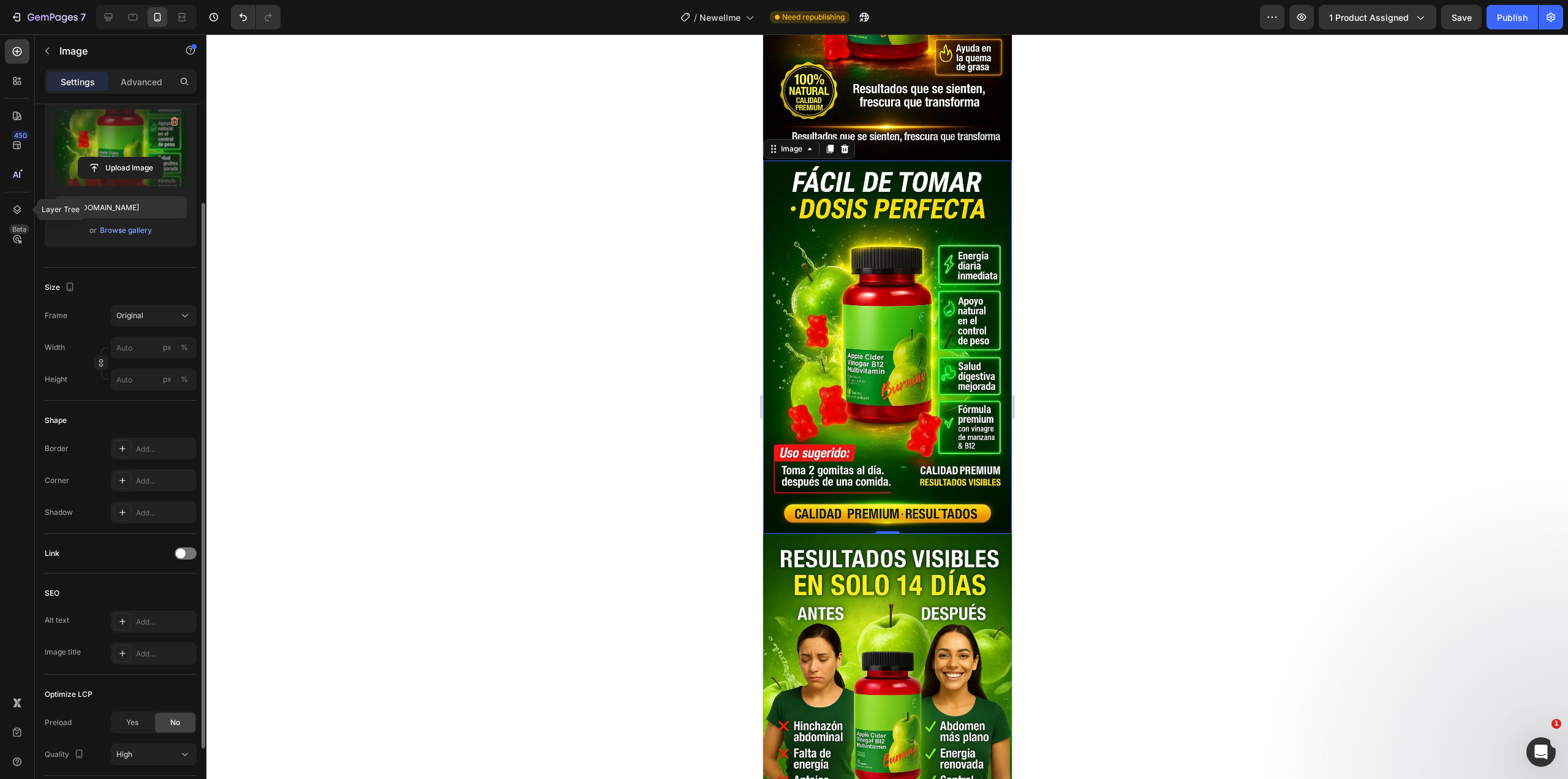
scroll to position [1287, 0]
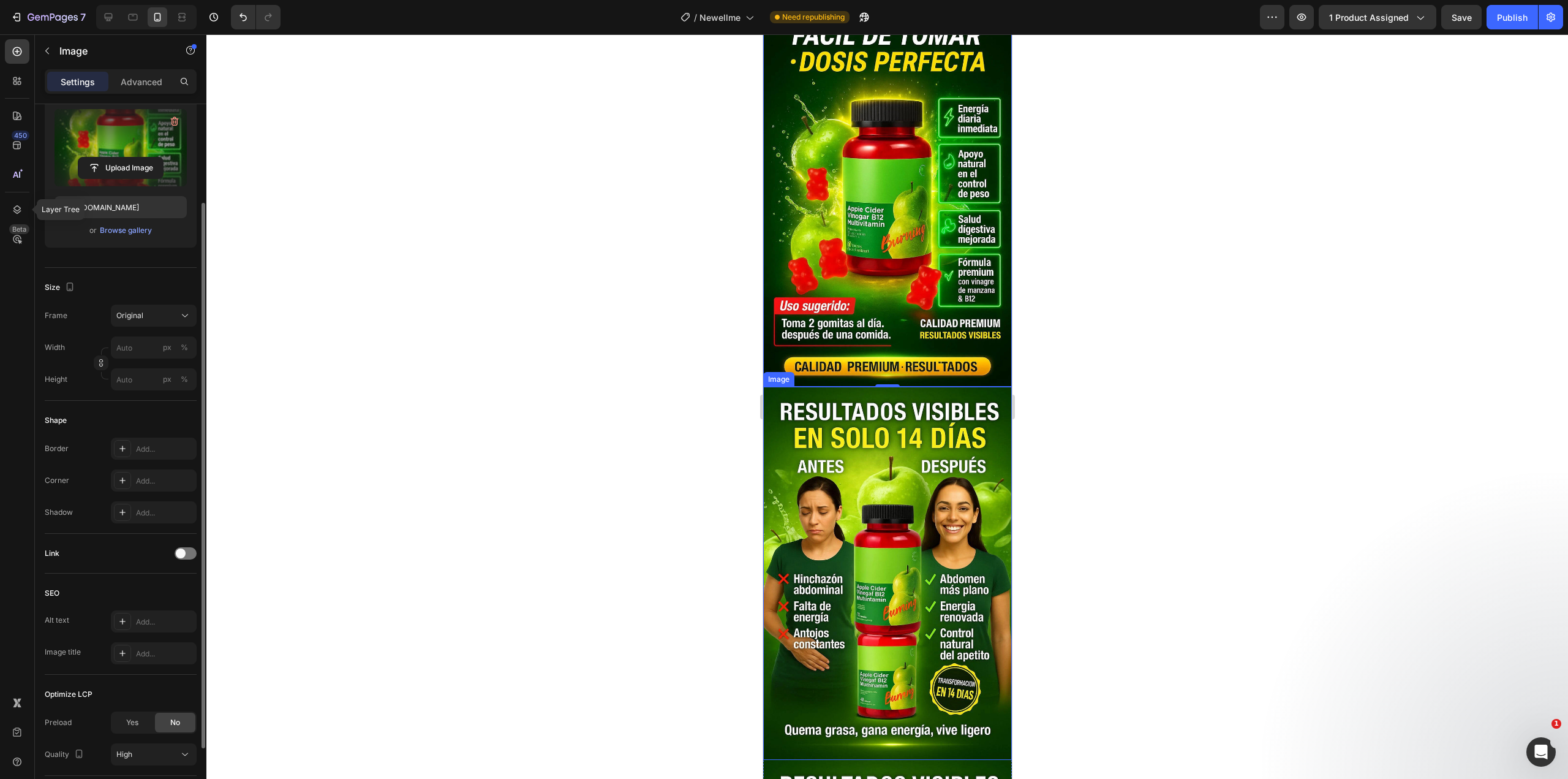
click at [867, 422] on img at bounding box center [887, 572] width 249 height 373
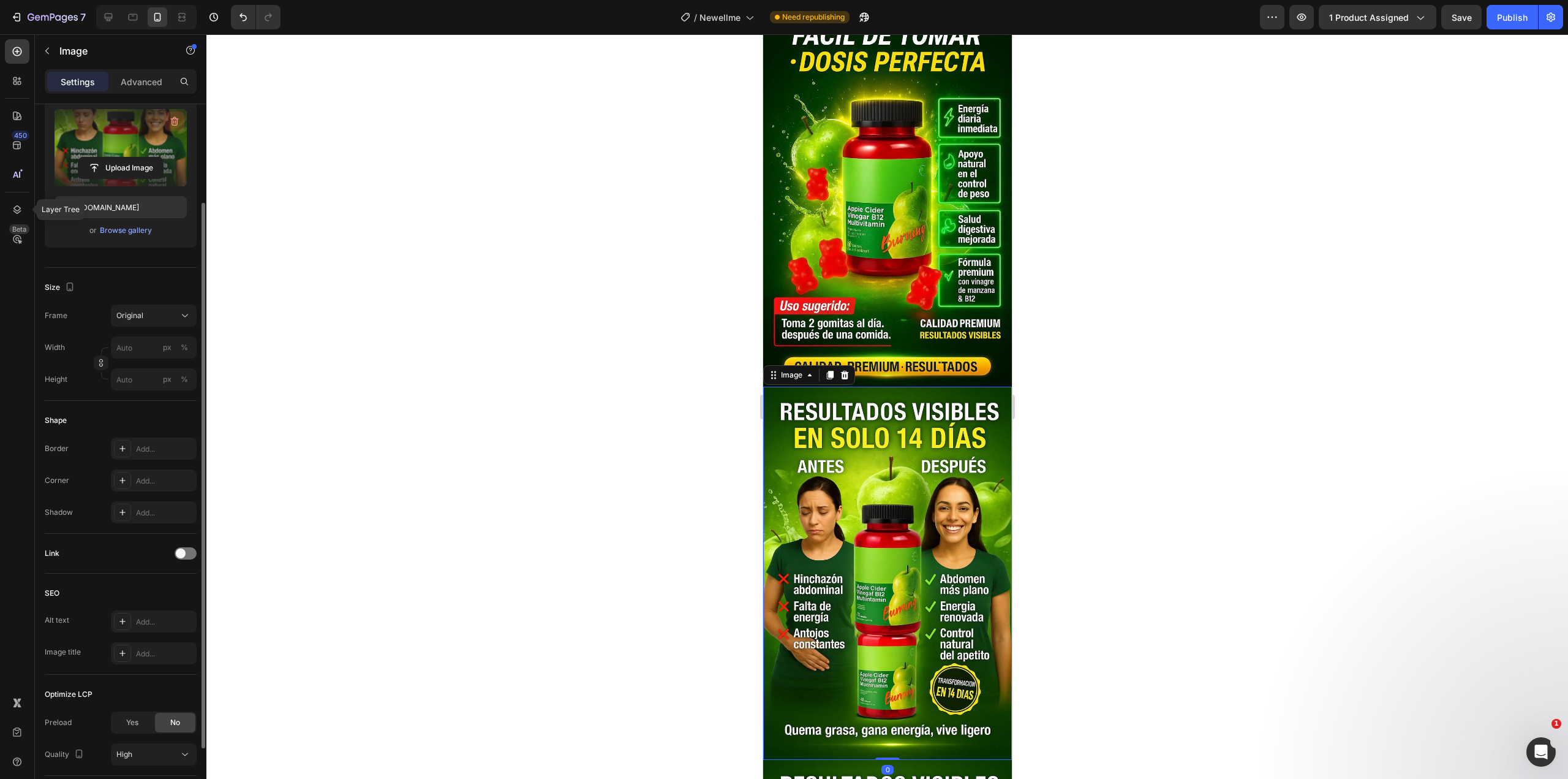
click at [175, 120] on icon "button" at bounding box center [175, 122] width 1 height 4
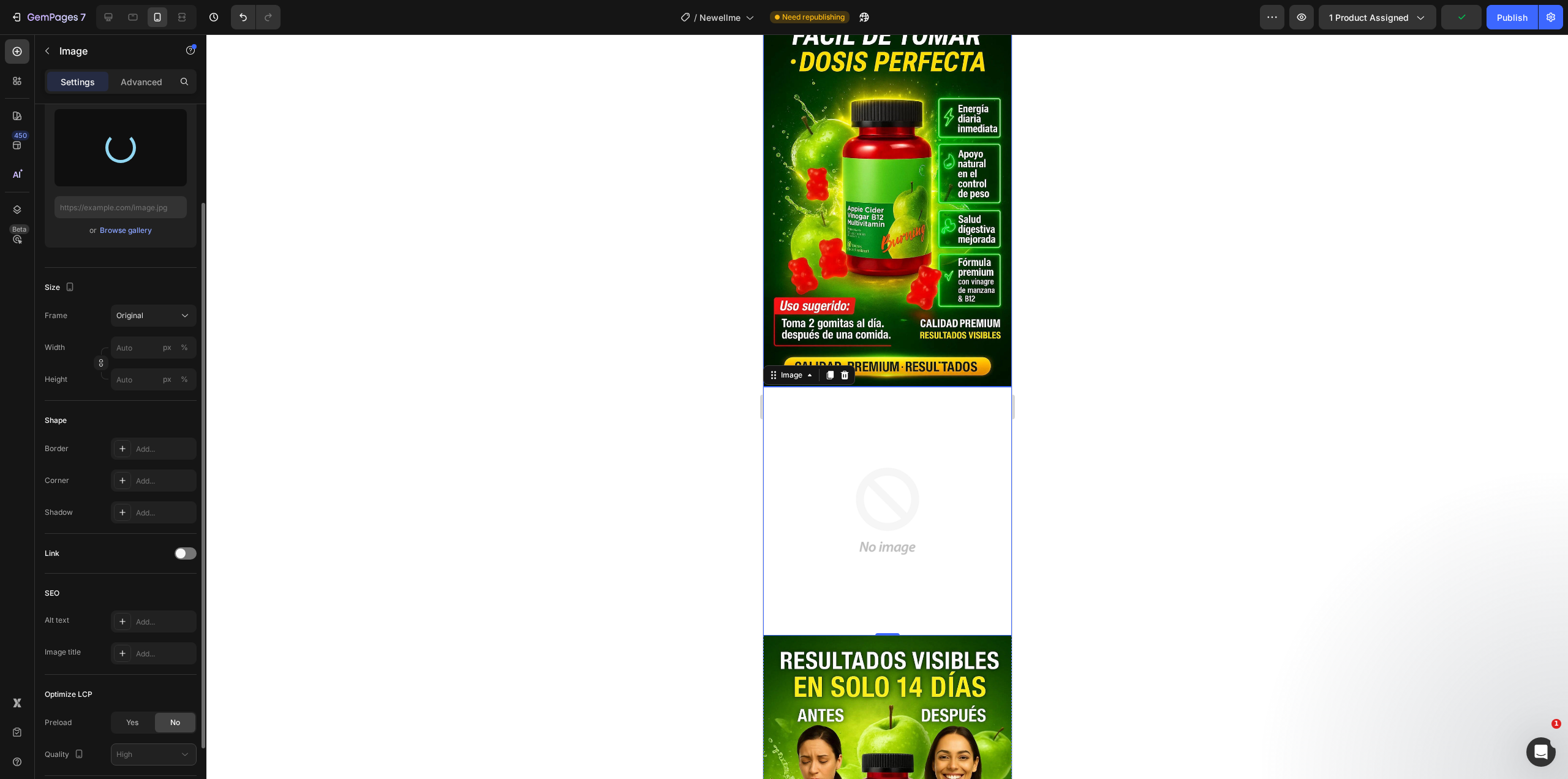
type input "[URL][DOMAIN_NAME]"
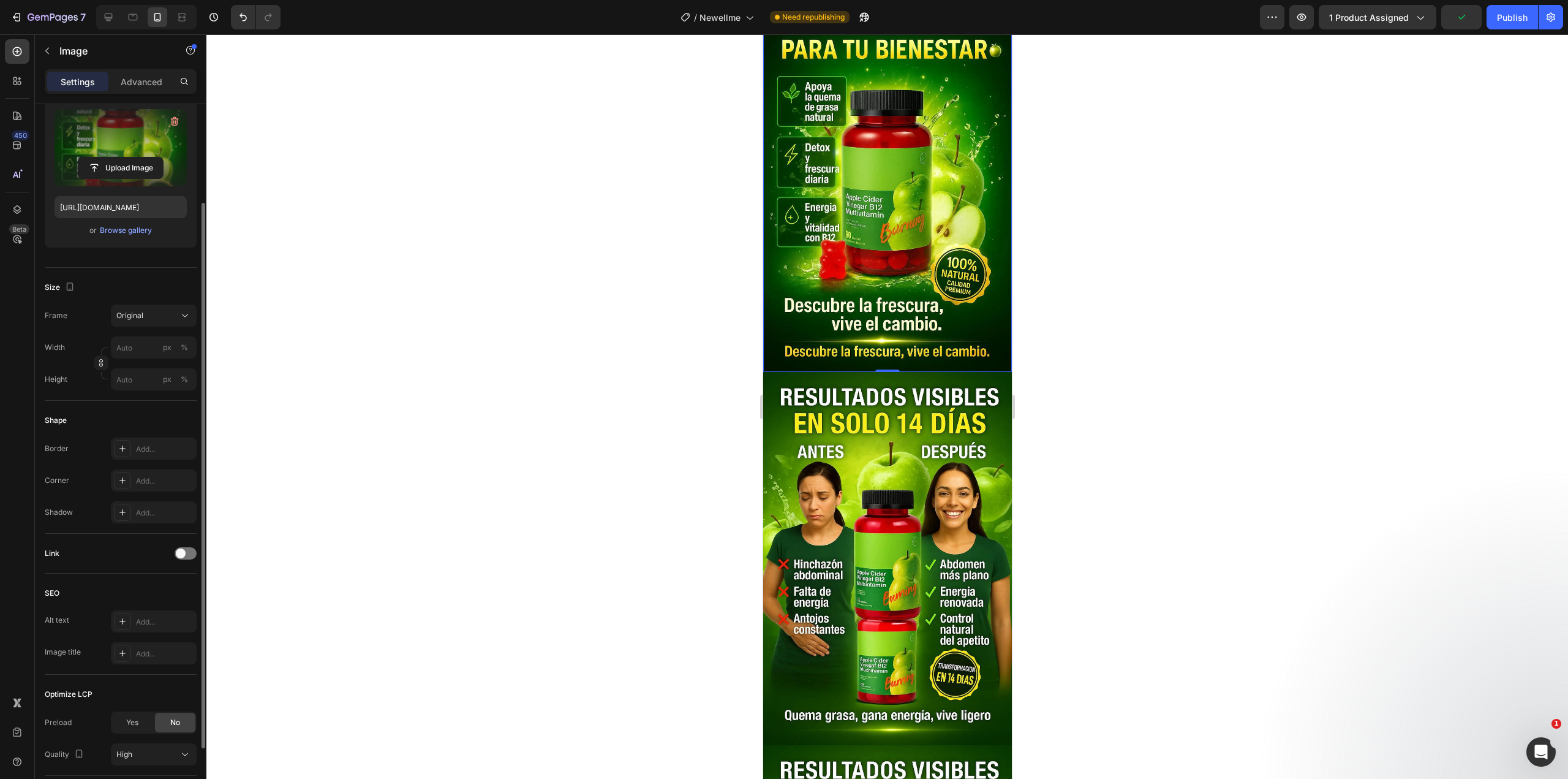
scroll to position [1715, 0]
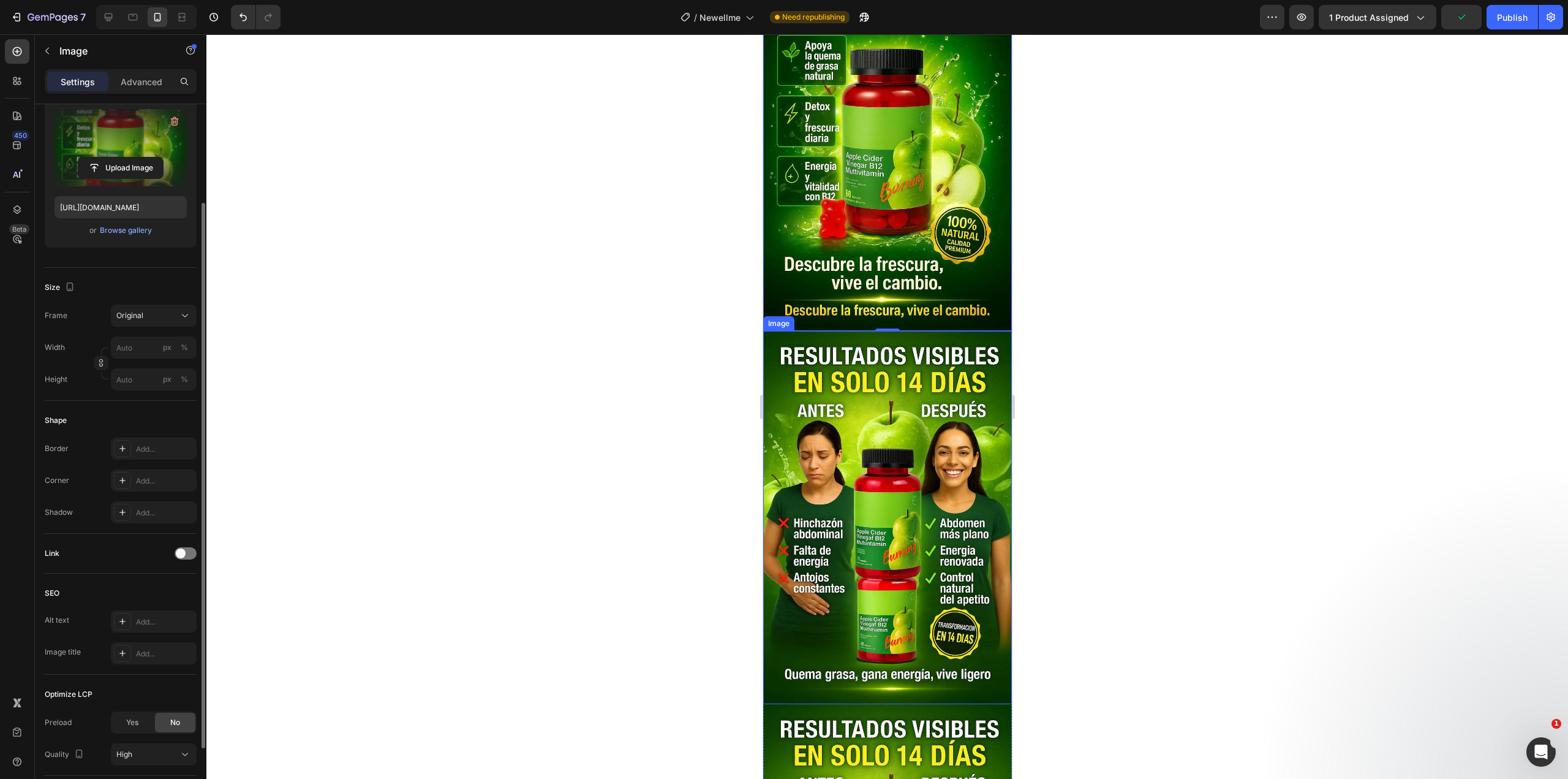
click at [854, 341] on img at bounding box center [887, 517] width 249 height 373
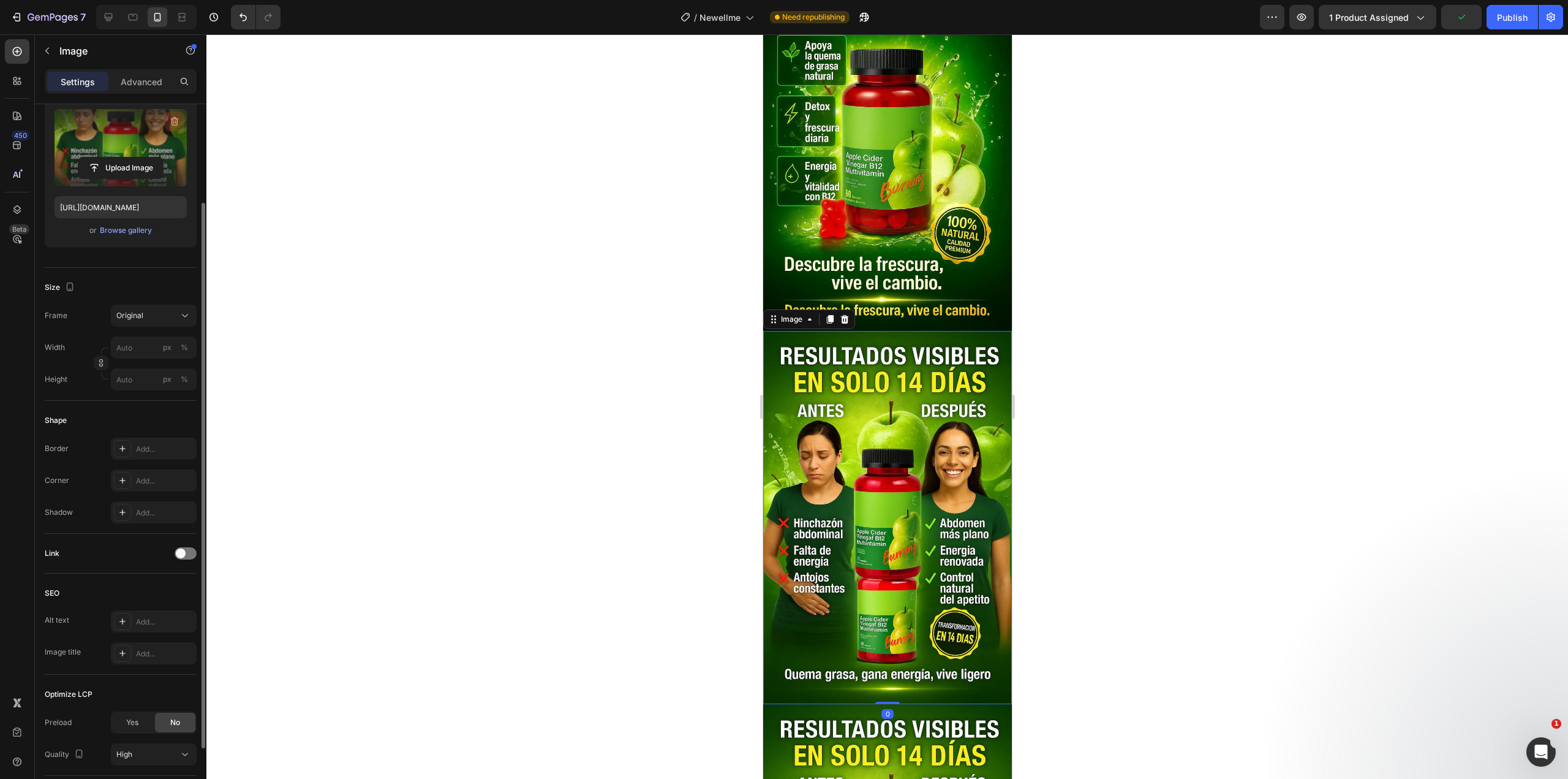
click at [176, 122] on icon "button" at bounding box center [174, 121] width 12 height 12
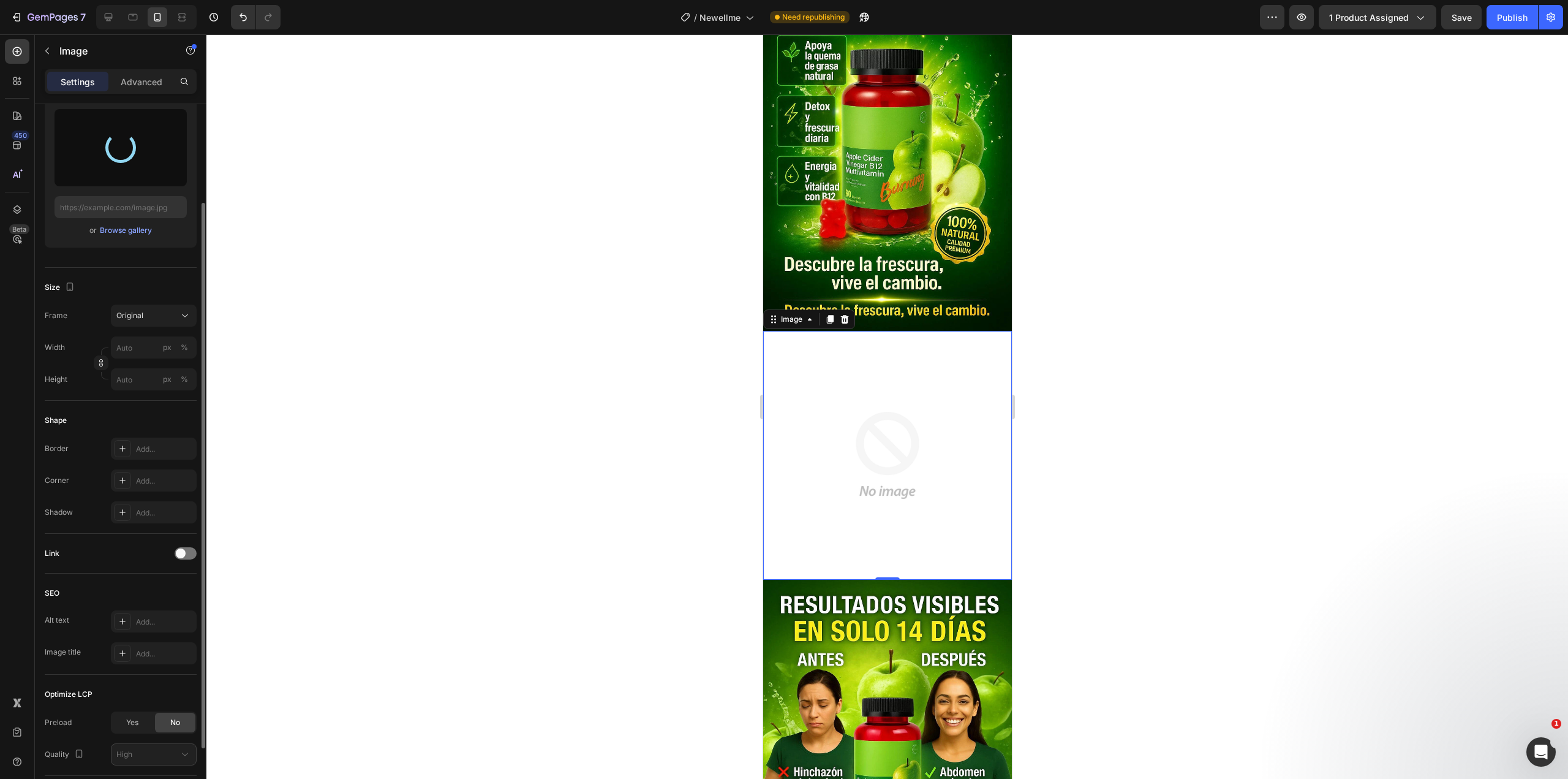
type input "[URL][DOMAIN_NAME]"
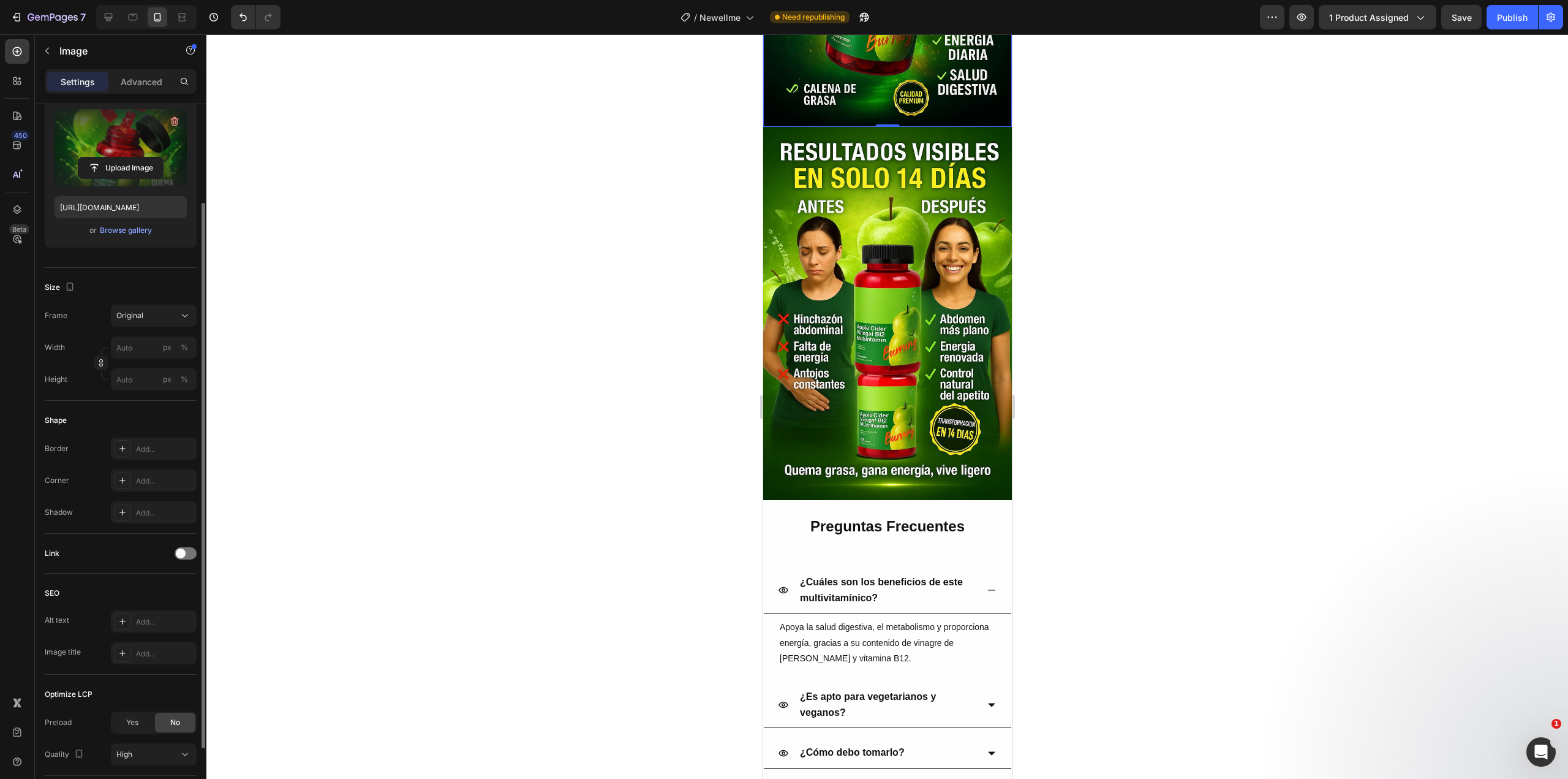
scroll to position [2122, 0]
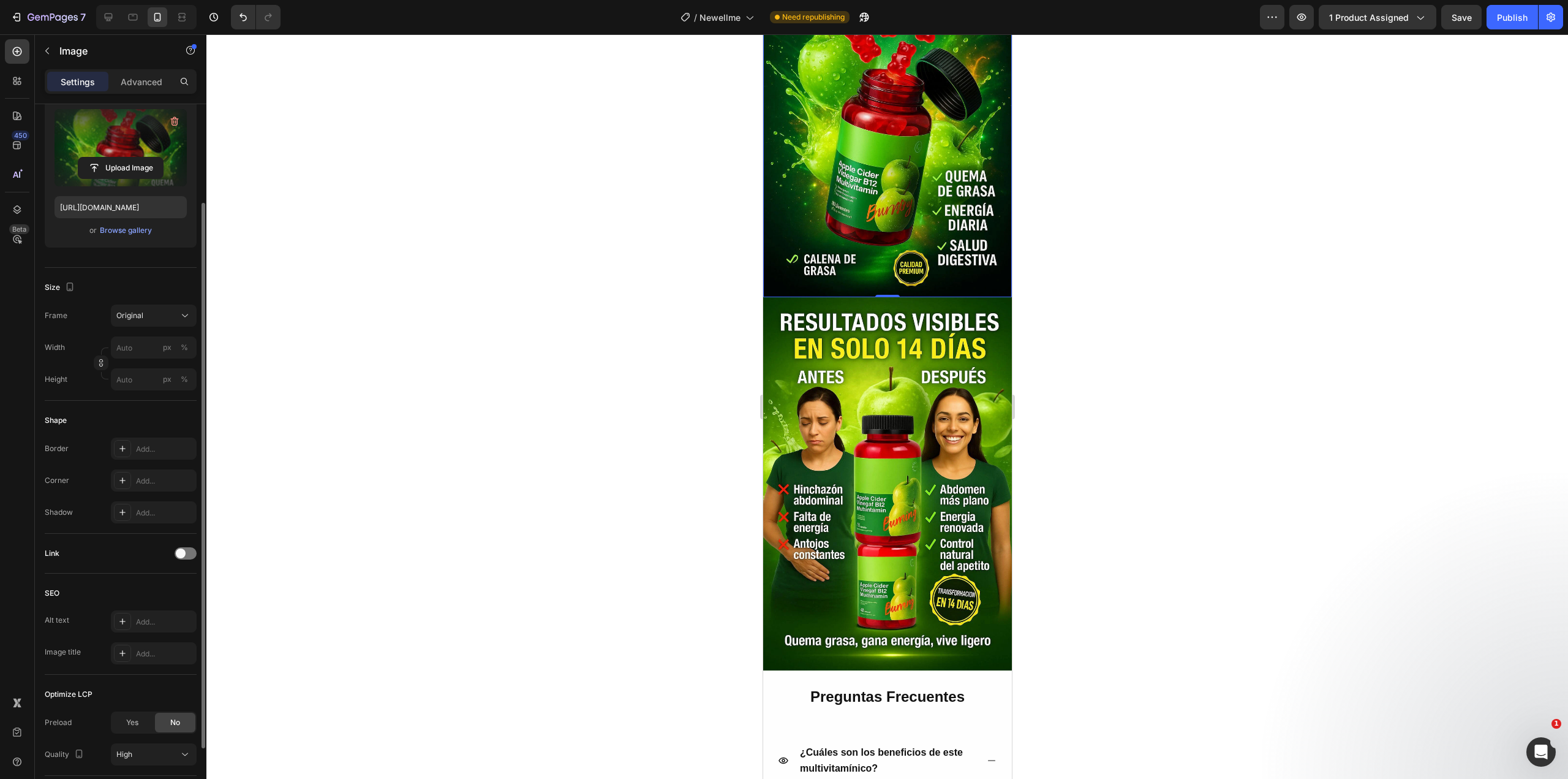
click at [885, 379] on img at bounding box center [887, 483] width 249 height 373
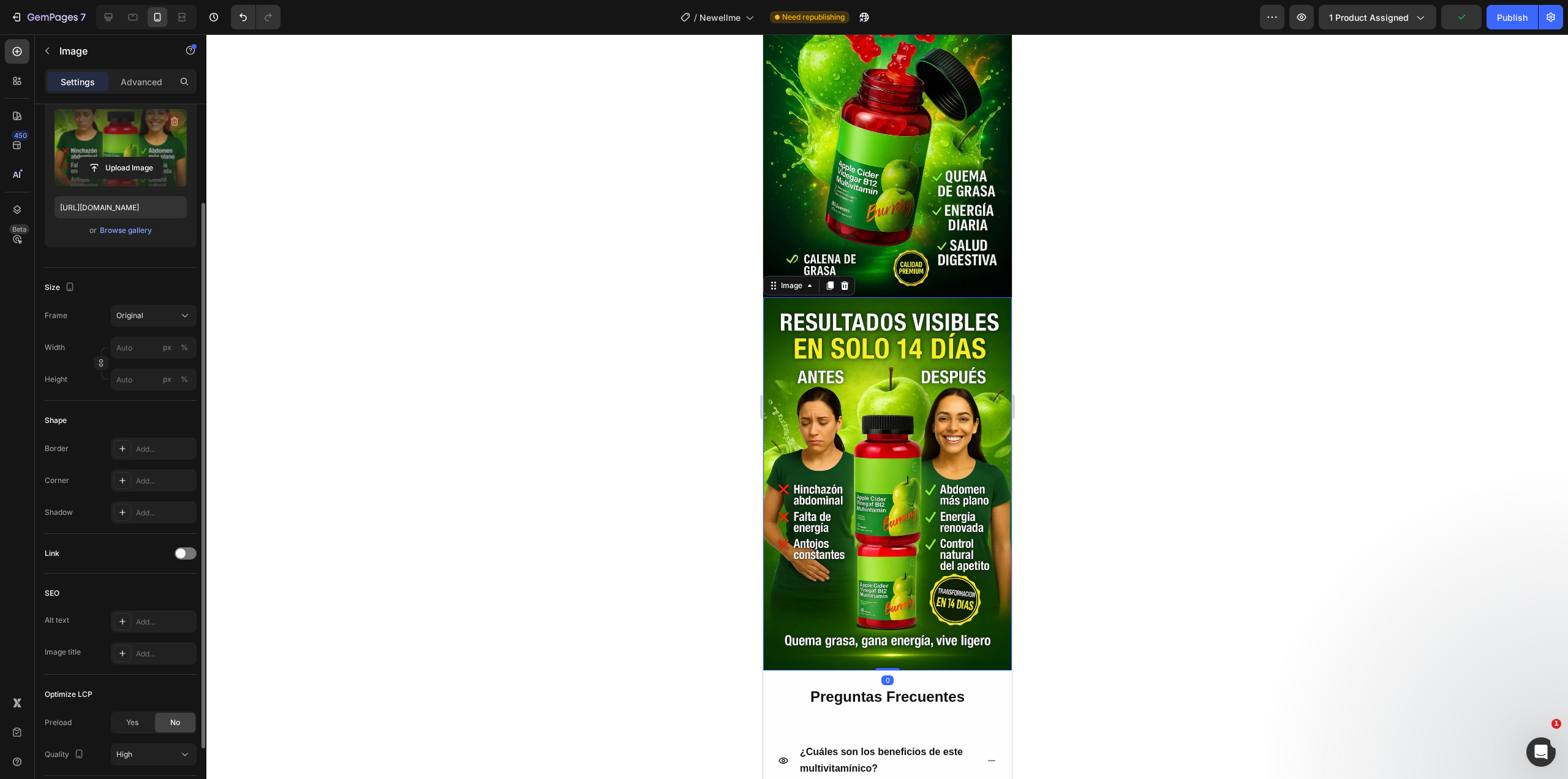
click at [176, 125] on icon "button" at bounding box center [174, 121] width 12 height 12
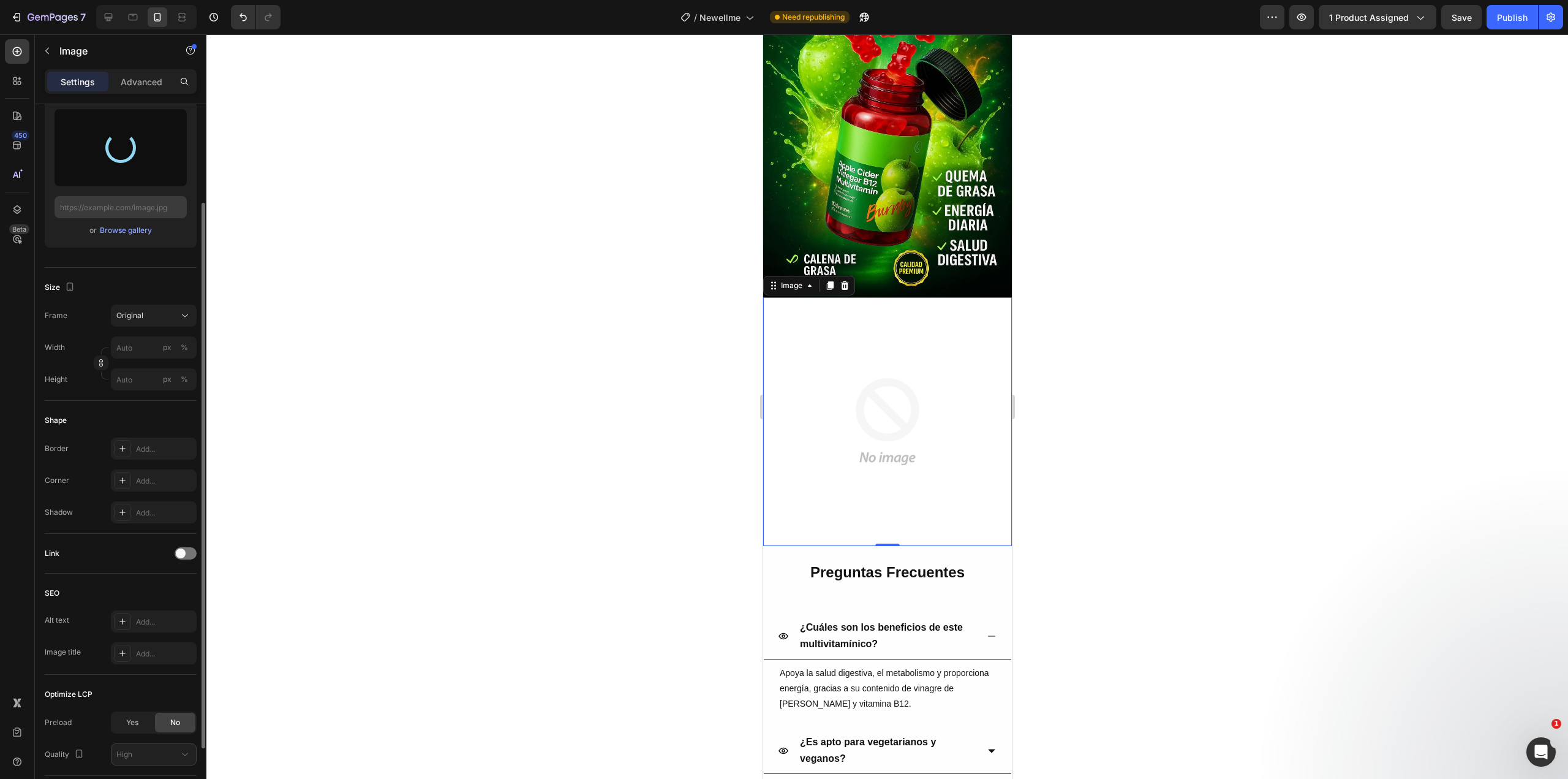
type input "[URL][DOMAIN_NAME]"
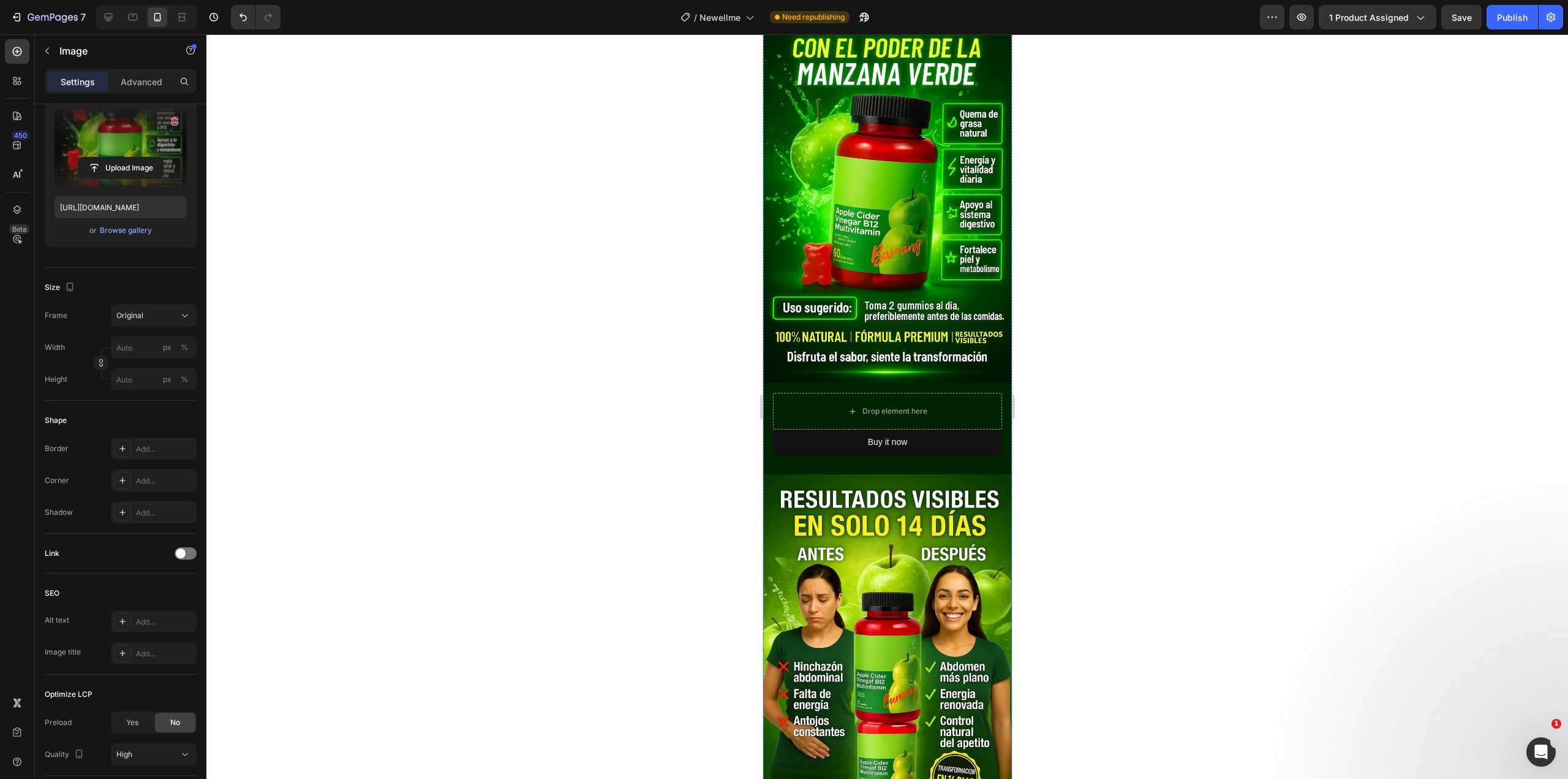
scroll to position [0, 0]
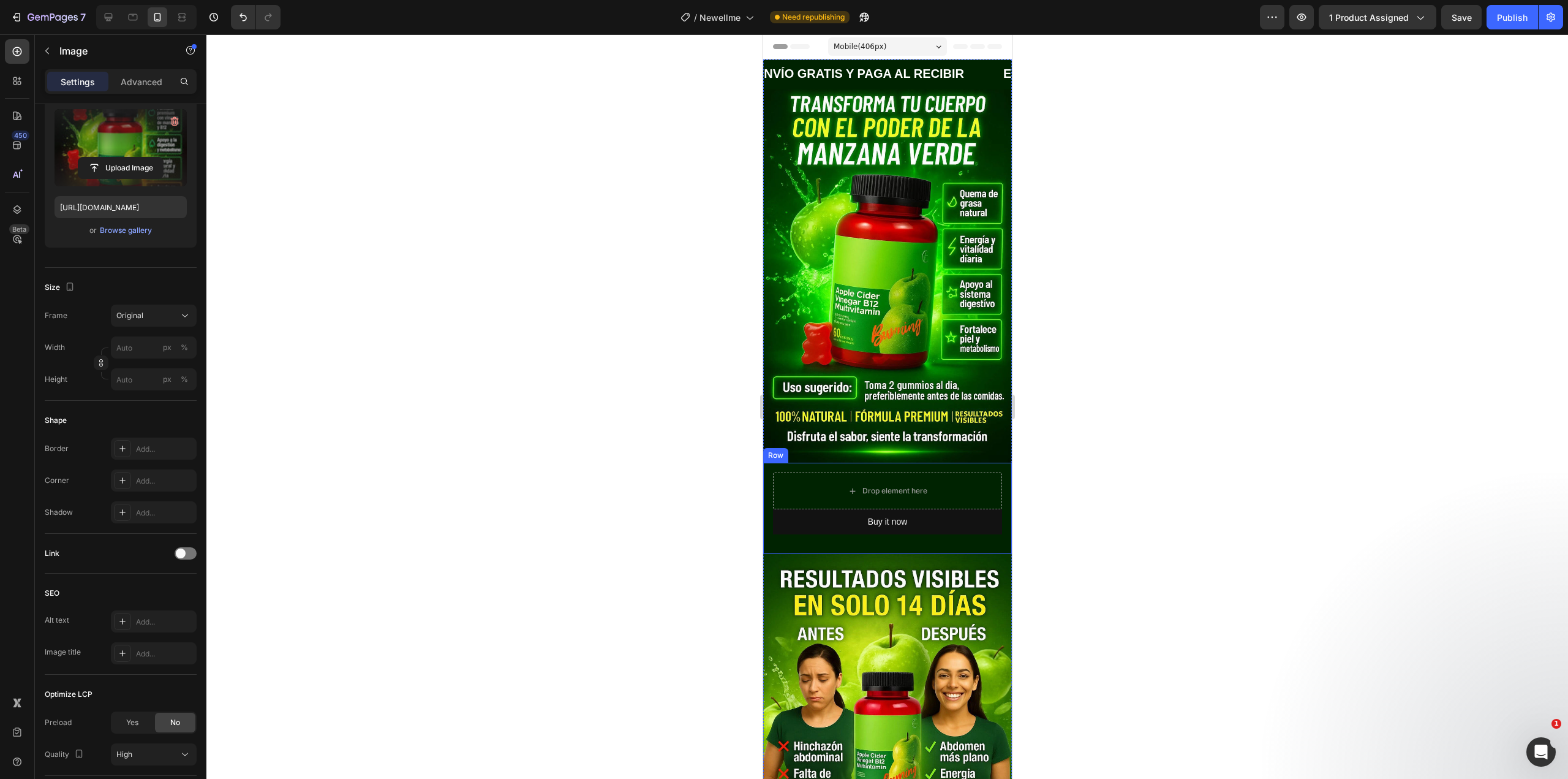
click at [988, 463] on div "Drop element here Buy it now Dynamic Checkout Product Row" at bounding box center [887, 509] width 249 height 92
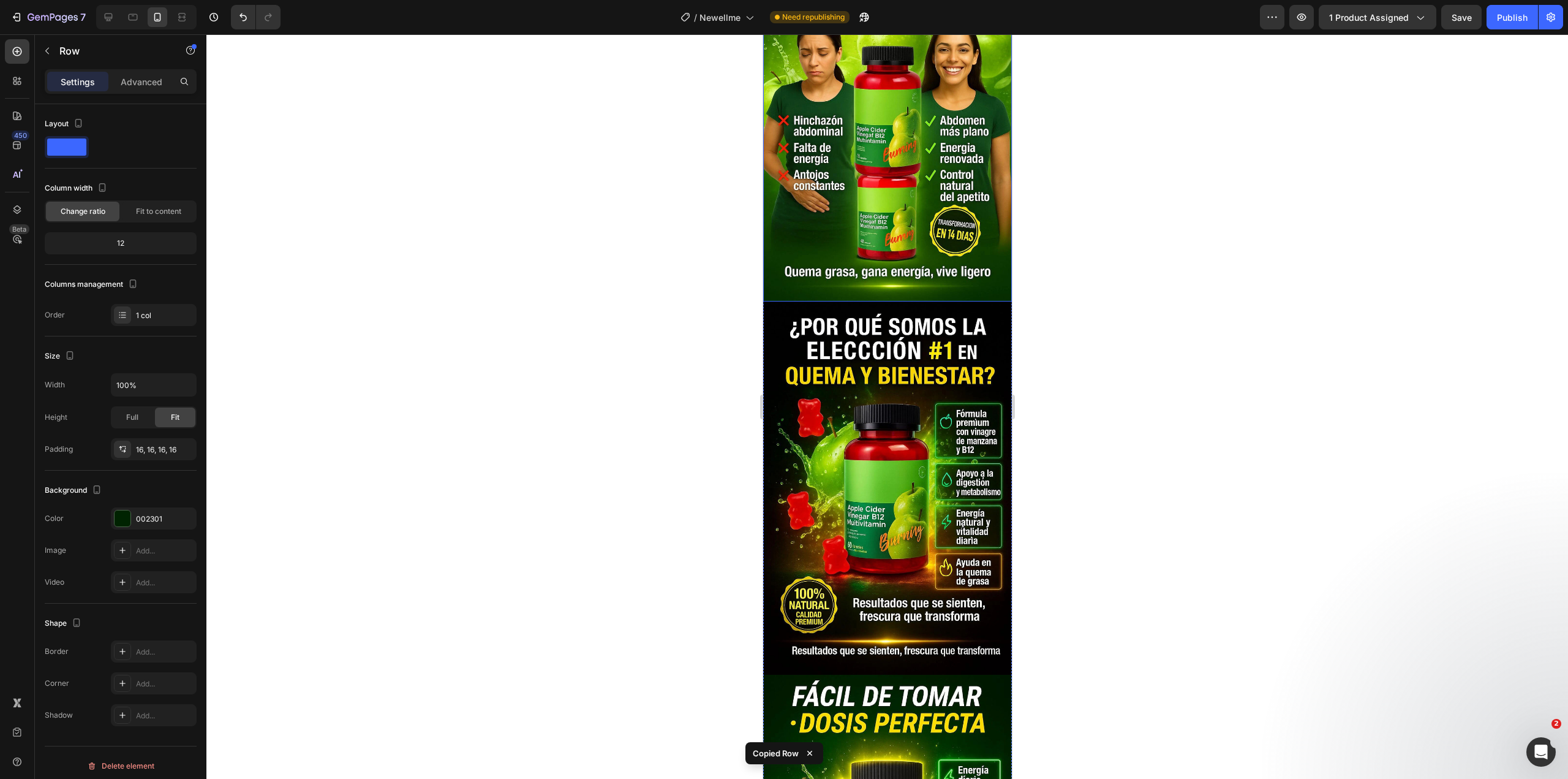
scroll to position [735, 0]
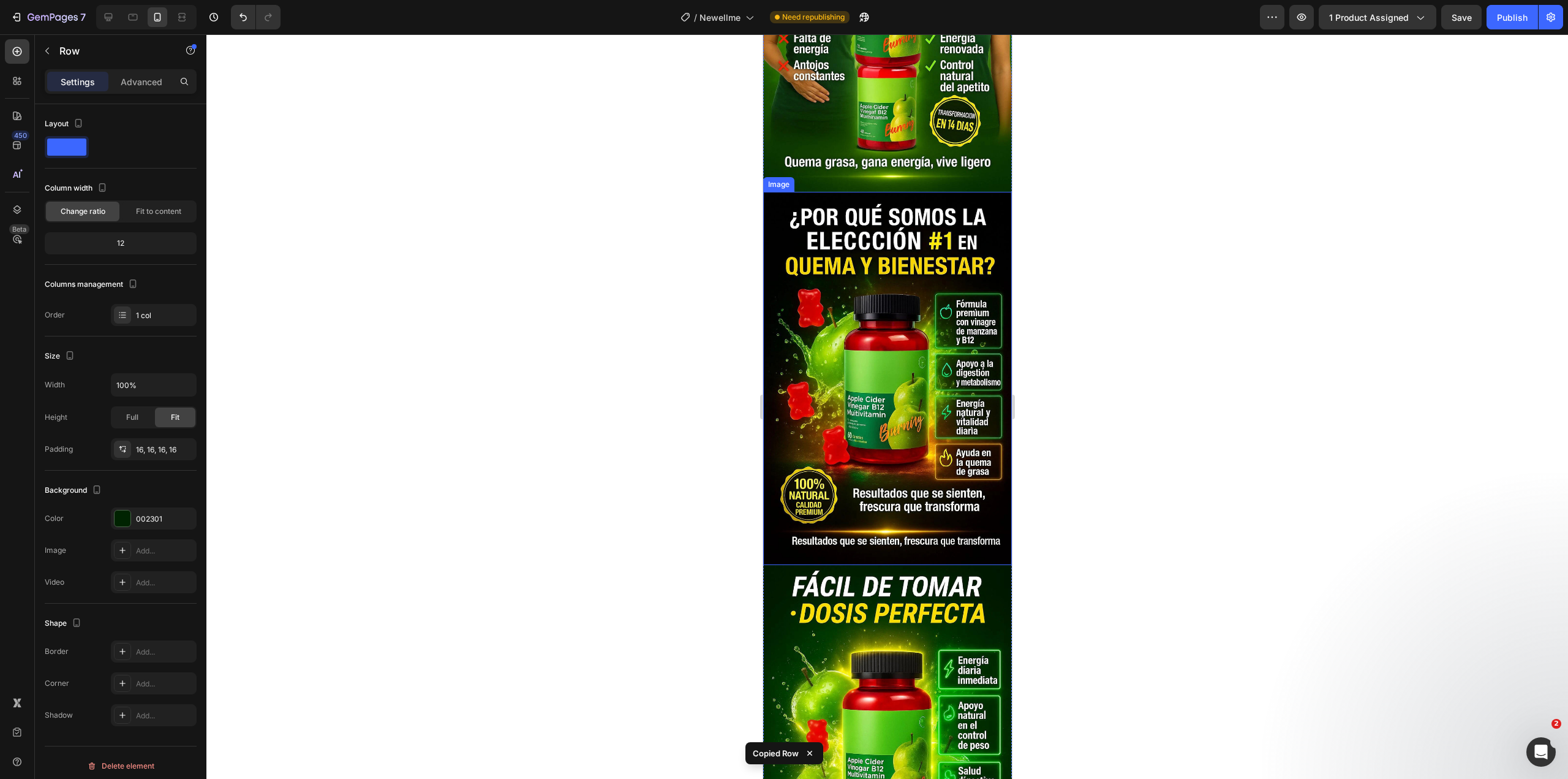
click at [854, 424] on img at bounding box center [887, 378] width 249 height 373
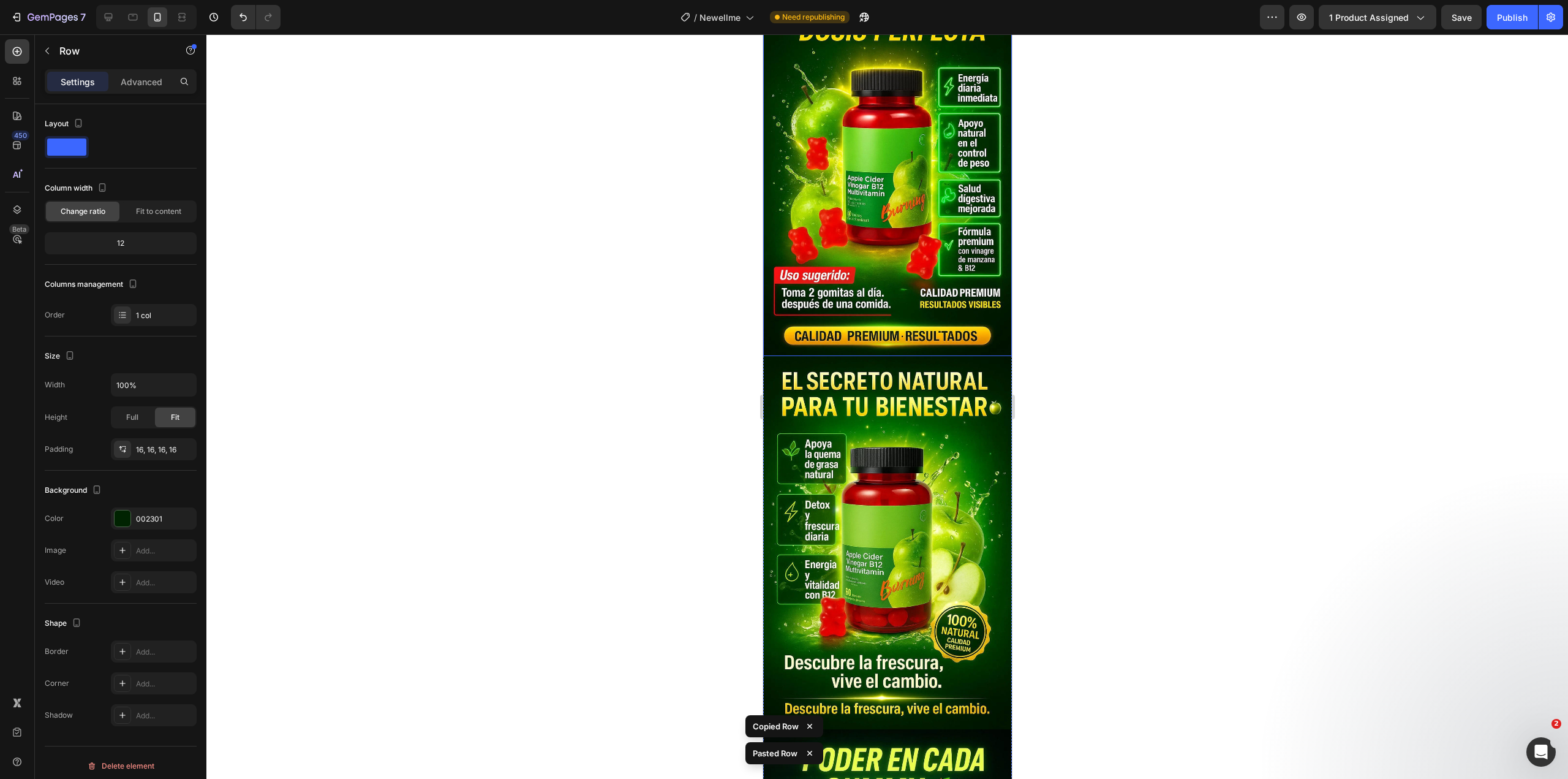
scroll to position [1593, 0]
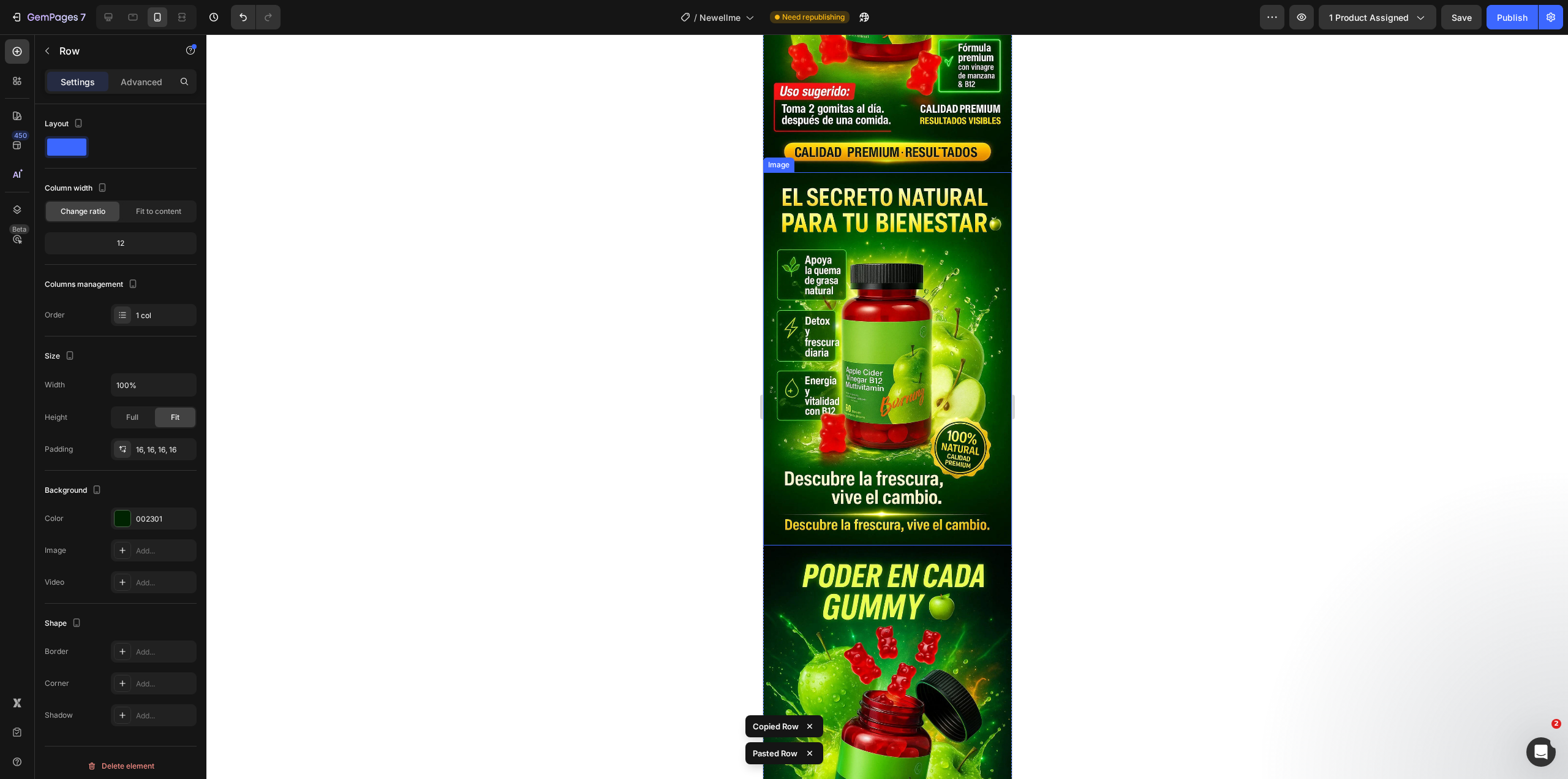
click at [883, 373] on img at bounding box center [887, 358] width 249 height 373
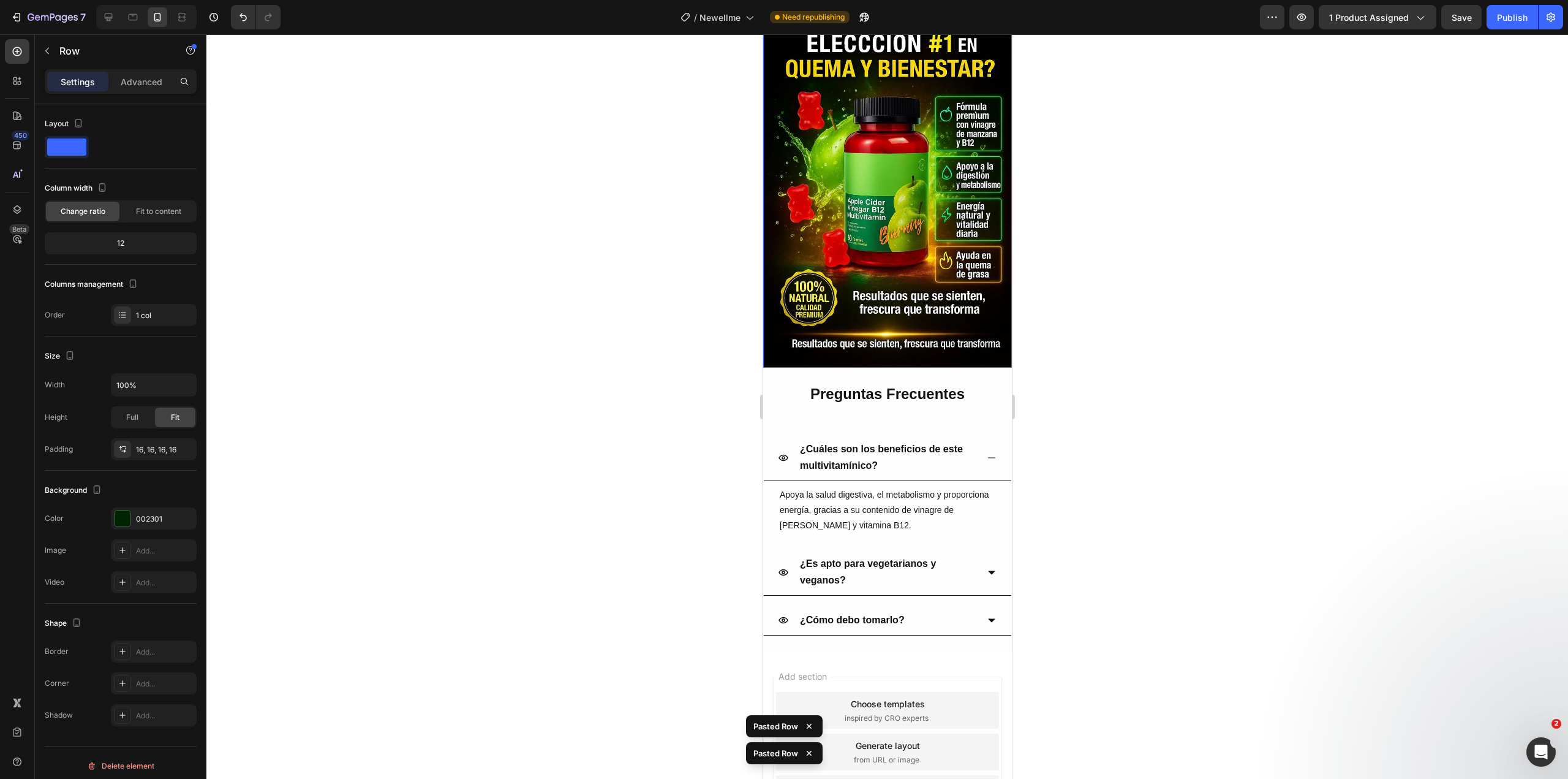
scroll to position [2611, 0]
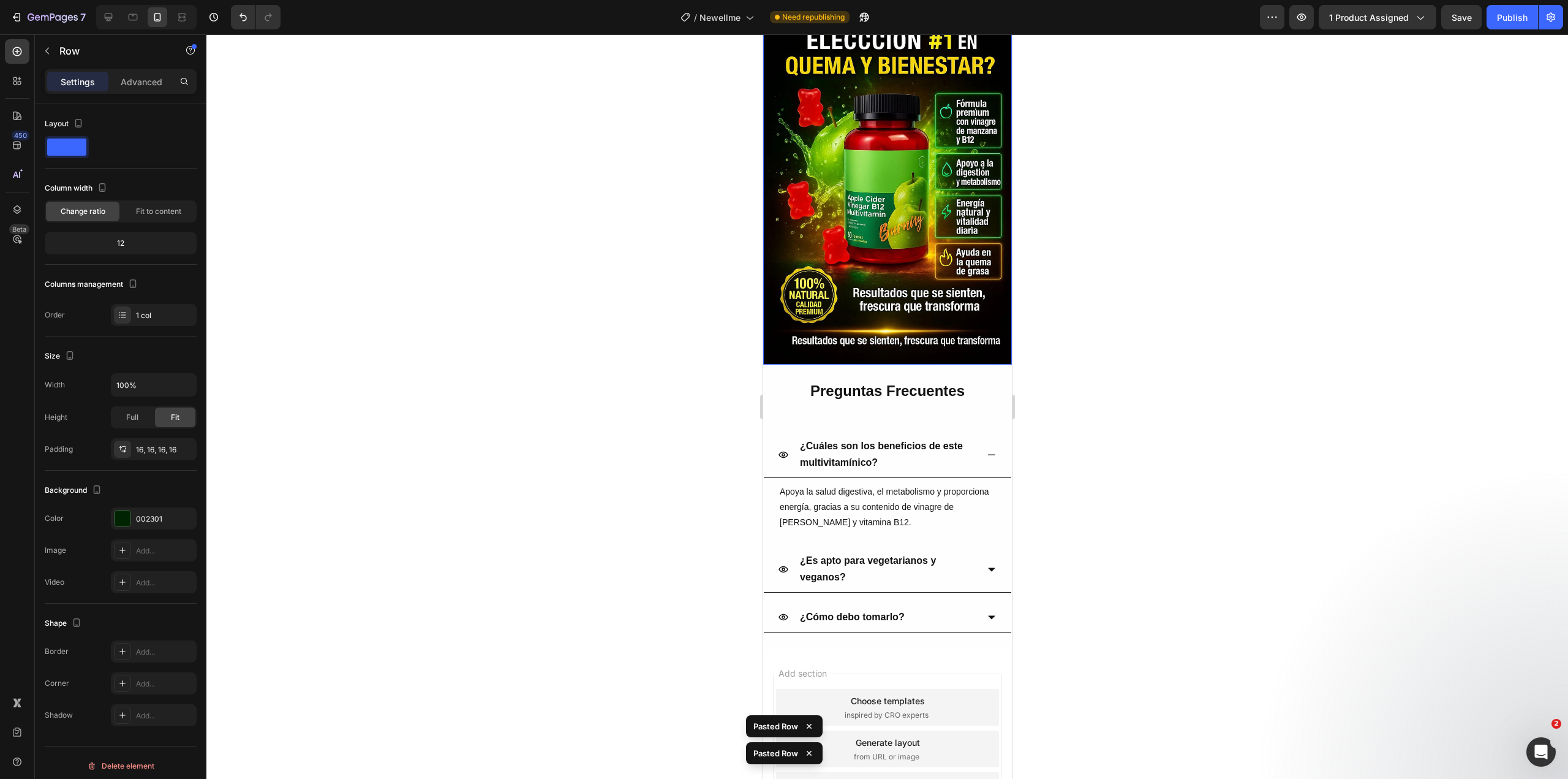
click at [885, 195] on img at bounding box center [887, 178] width 249 height 373
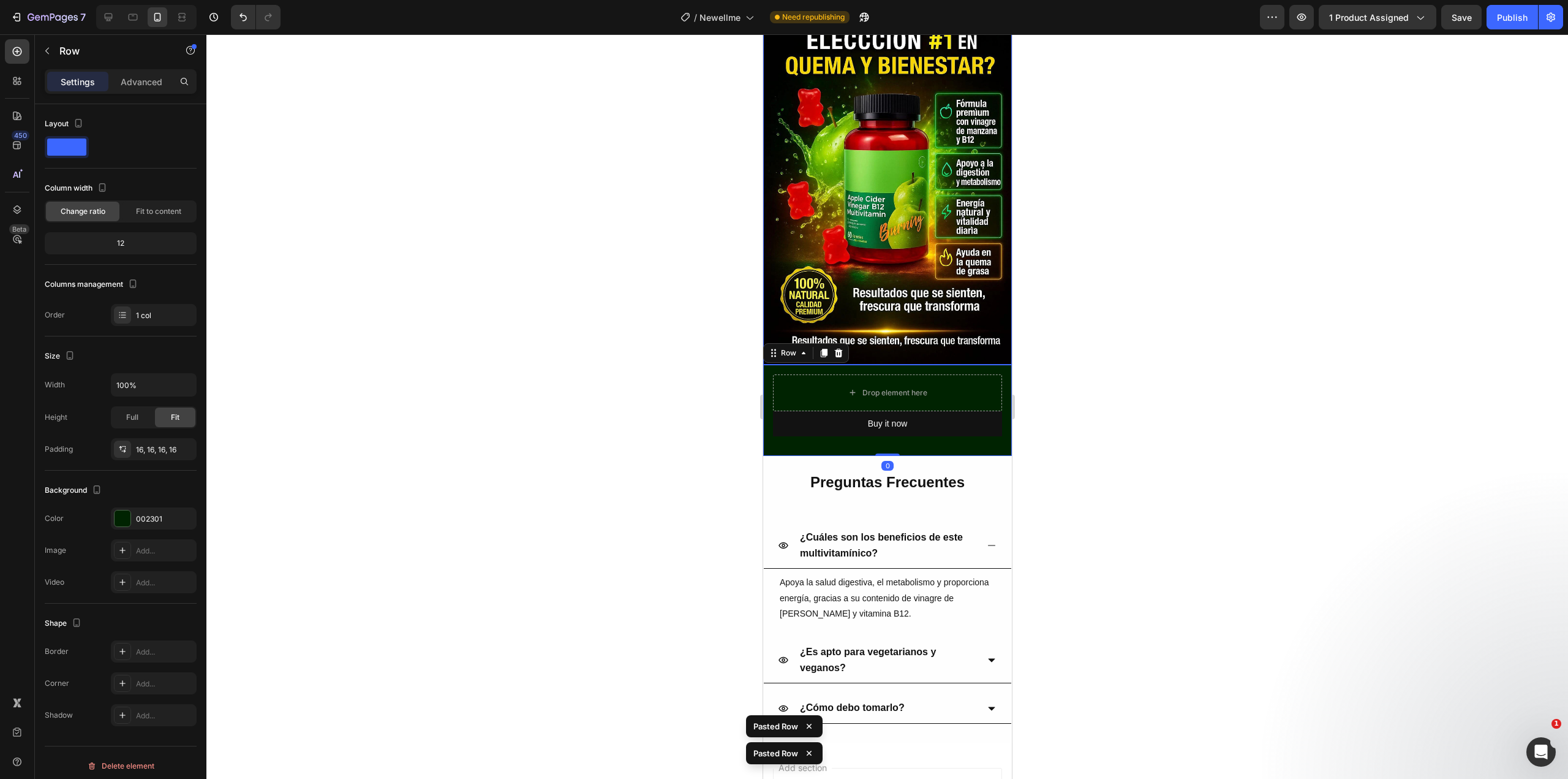
click at [1248, 280] on div at bounding box center [887, 407] width 1361 height 744
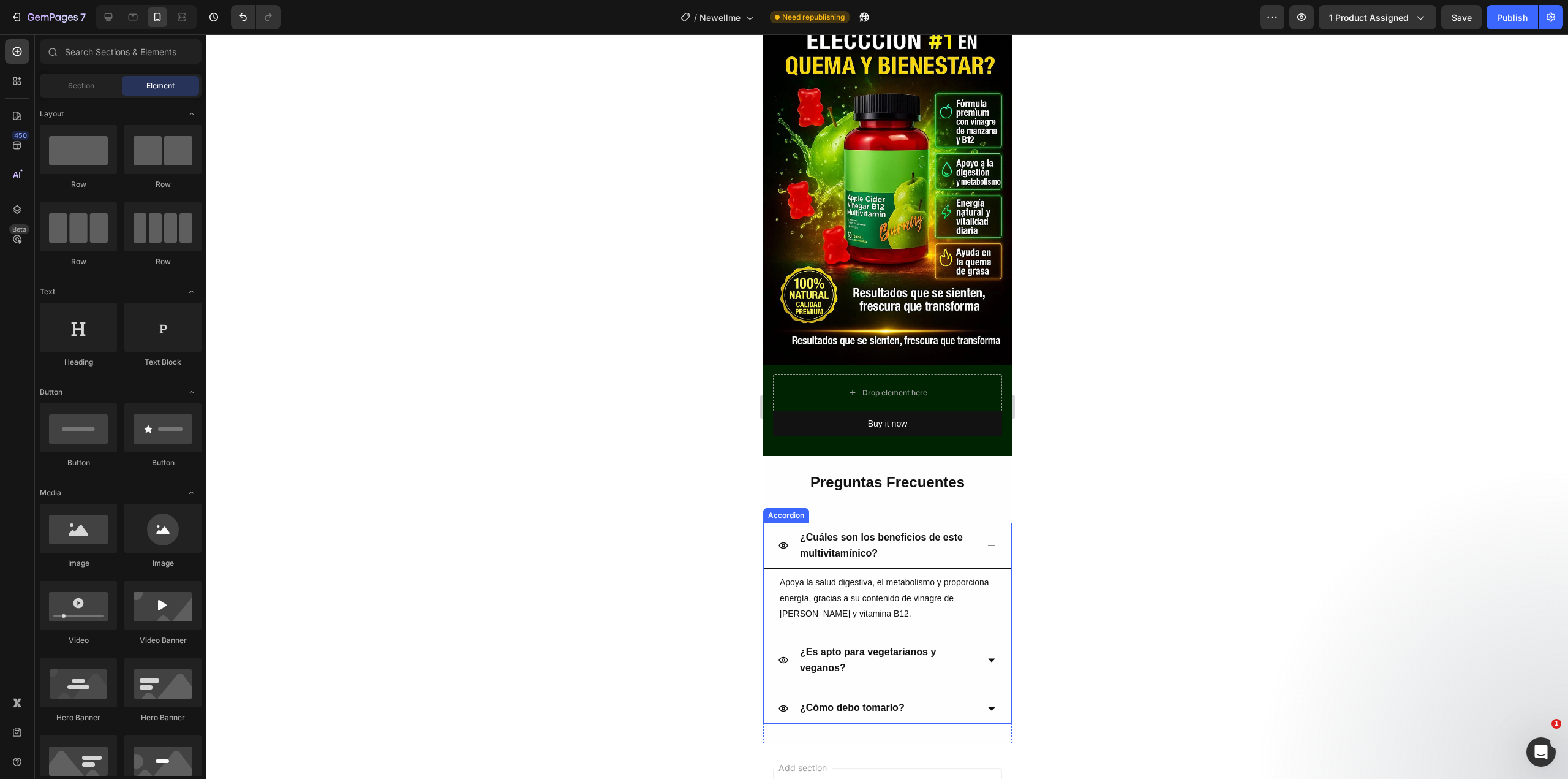
click at [868, 532] on strong "¿Cuáles son los beneficios de este multivitamínico?" at bounding box center [881, 545] width 163 height 26
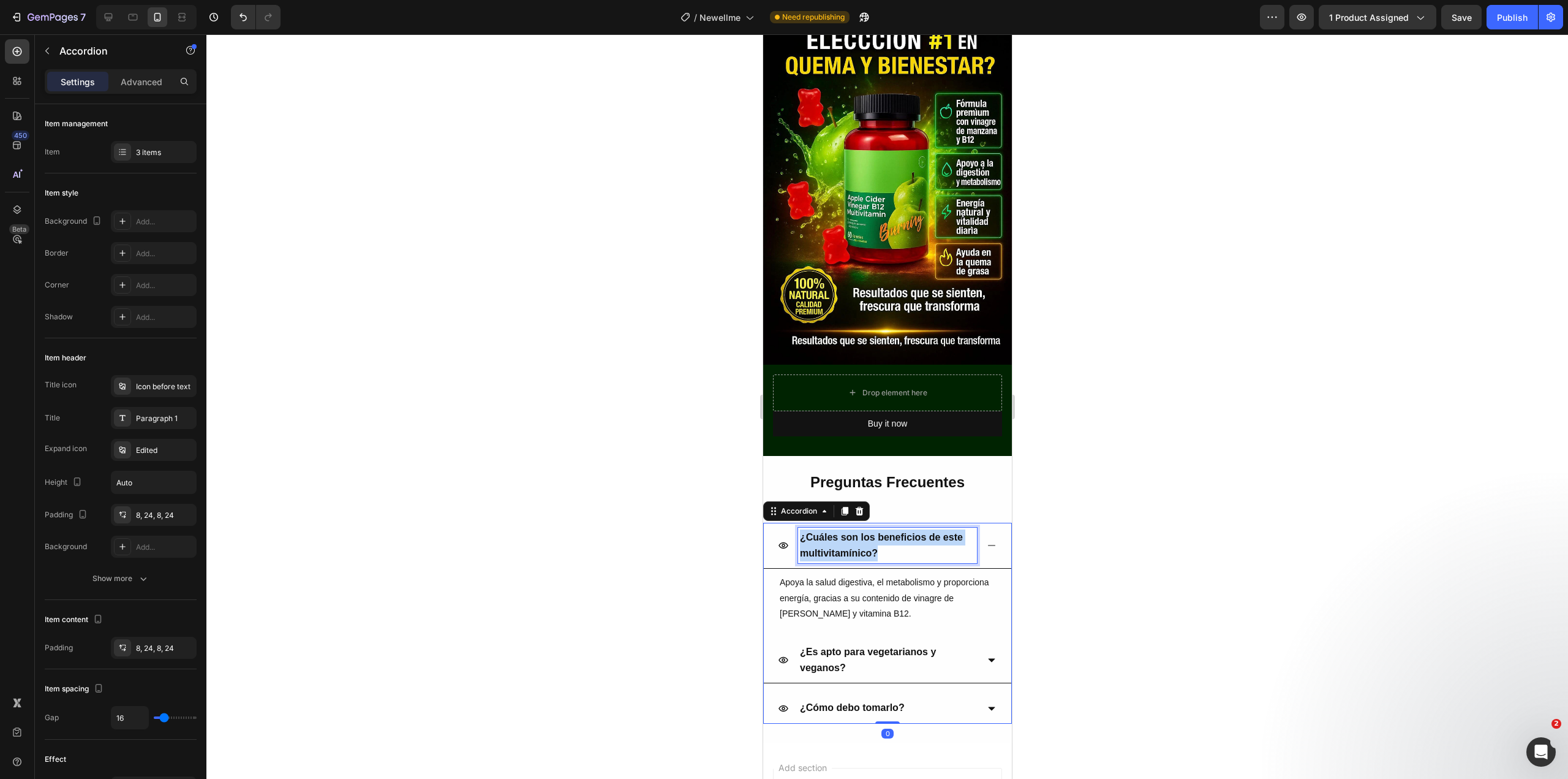
click at [868, 532] on strong "¿Cuáles son los beneficios de este multivitamínico?" at bounding box center [881, 545] width 163 height 26
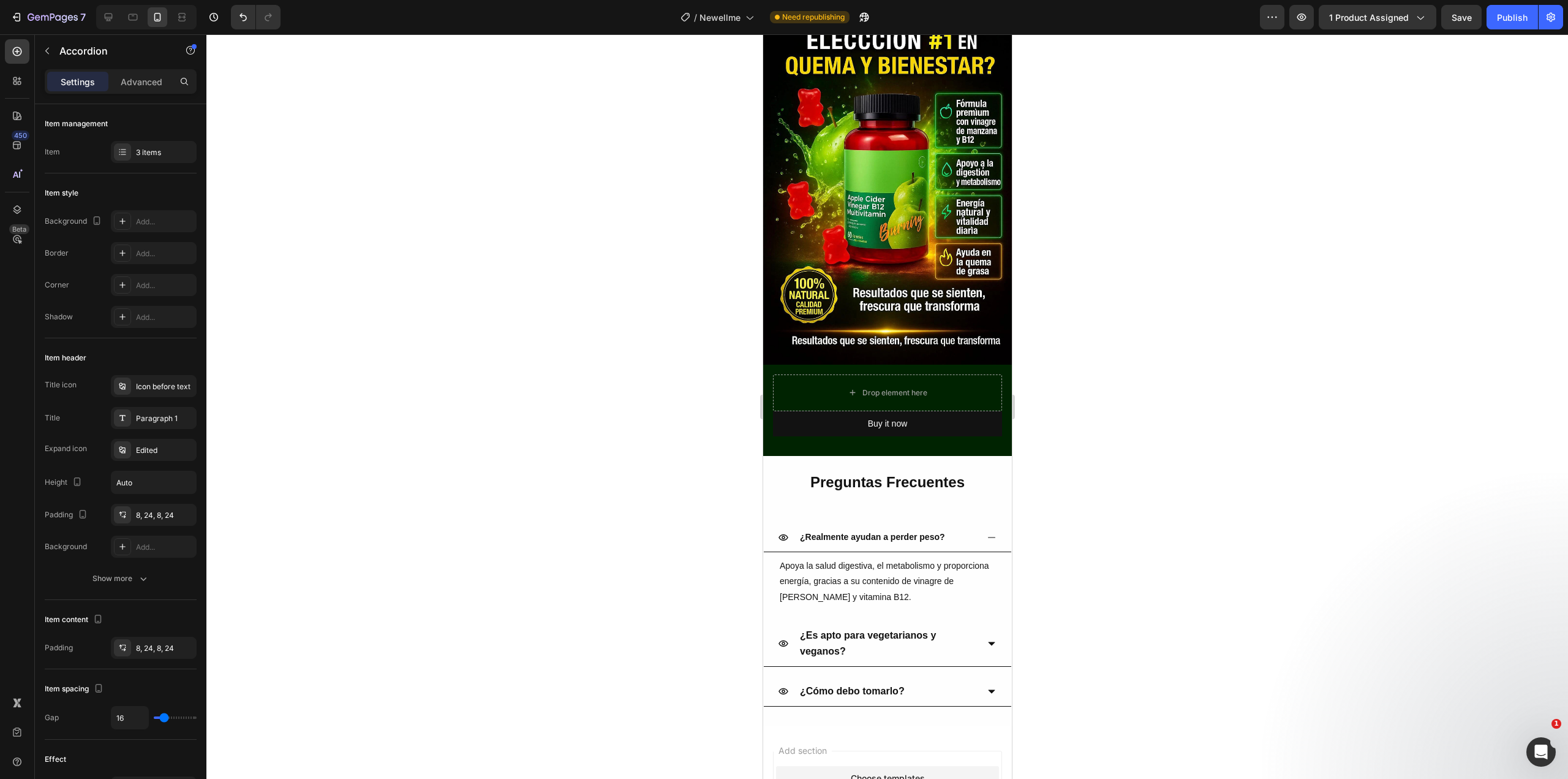
click at [1274, 472] on div at bounding box center [887, 407] width 1361 height 744
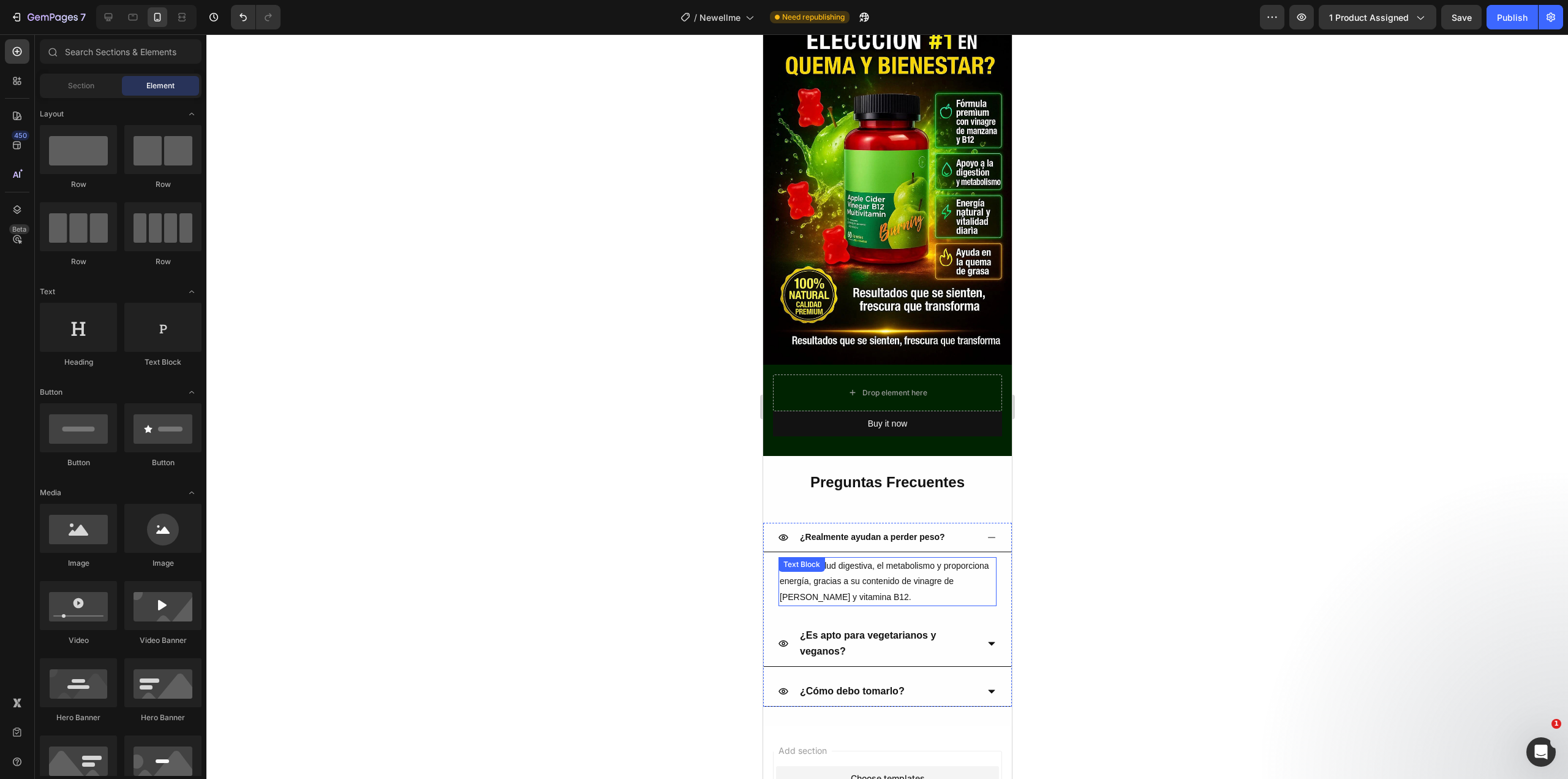
click at [851, 558] on p "Apoya la salud digestiva, el metabolismo y proporciona energía, gracias a su co…" at bounding box center [886, 582] width 216 height 47
click at [851, 559] on div "Text Block" at bounding box center [831, 569] width 108 height 20
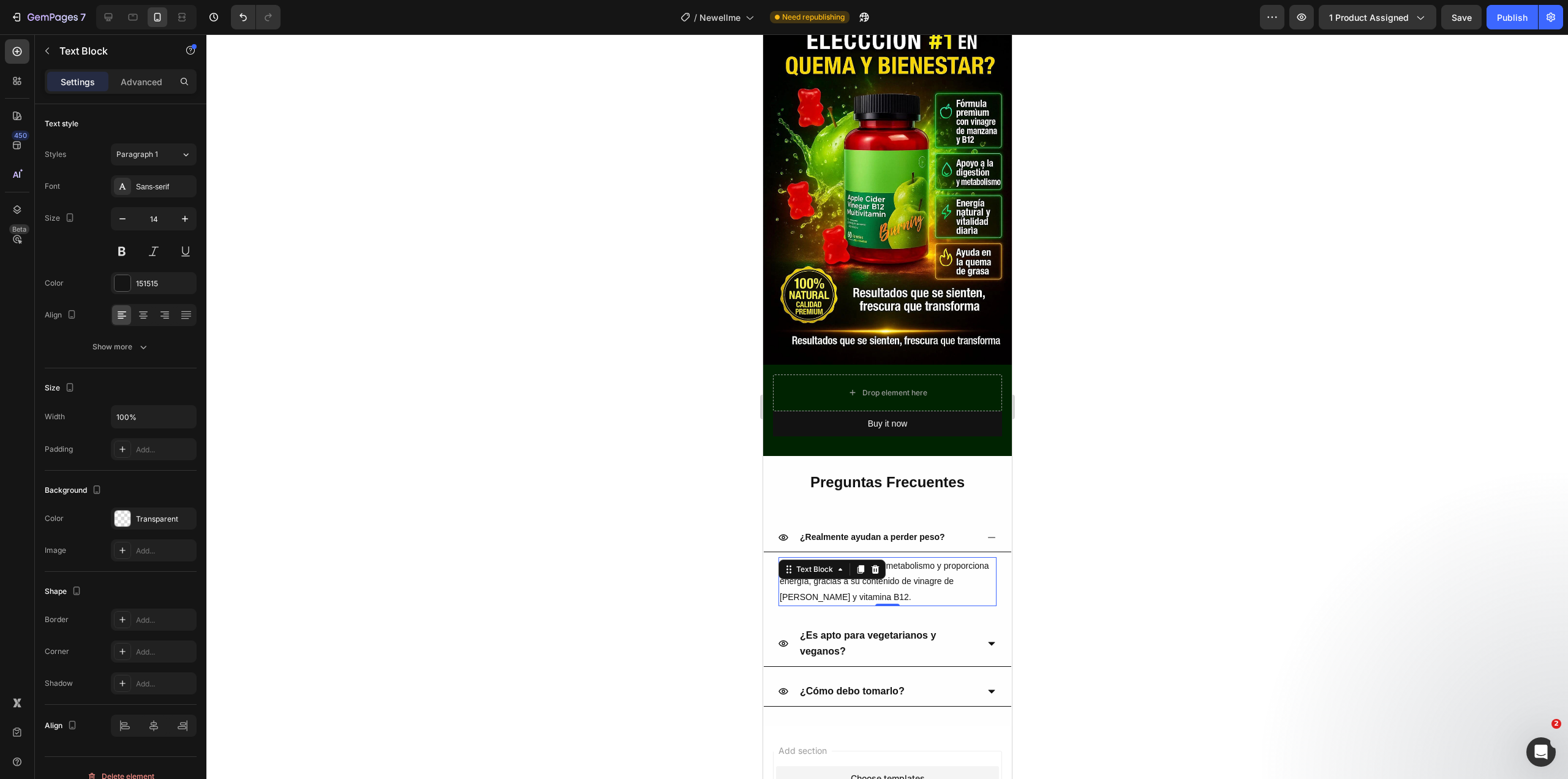
click at [851, 559] on div "Text Block" at bounding box center [831, 569] width 108 height 20
click at [860, 560] on span "Apoya la salud digestiva, el metabolismo y proporciona energía, gracias a su co…" at bounding box center [884, 580] width 209 height 40
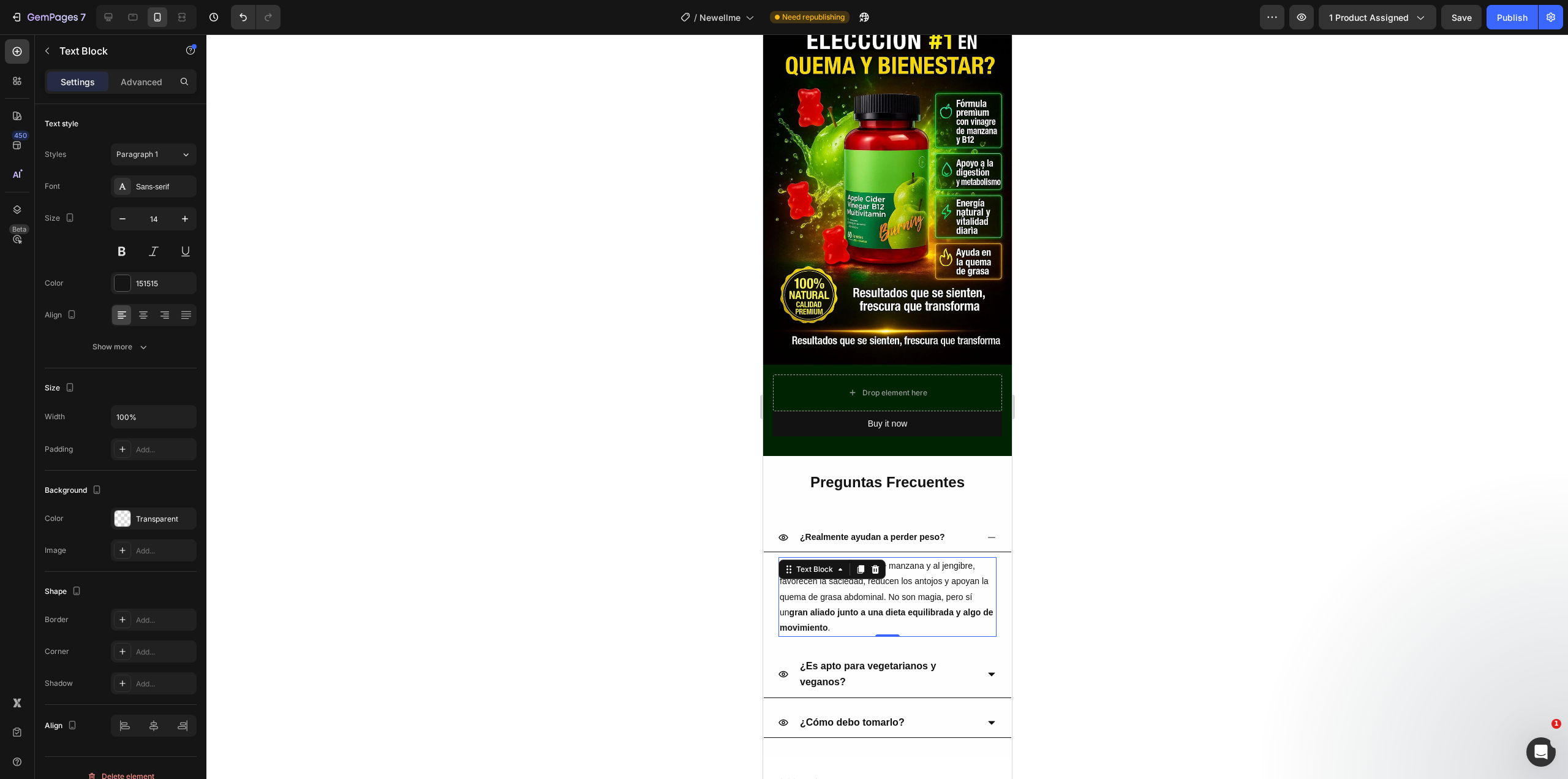
click at [1172, 452] on div at bounding box center [887, 407] width 1361 height 744
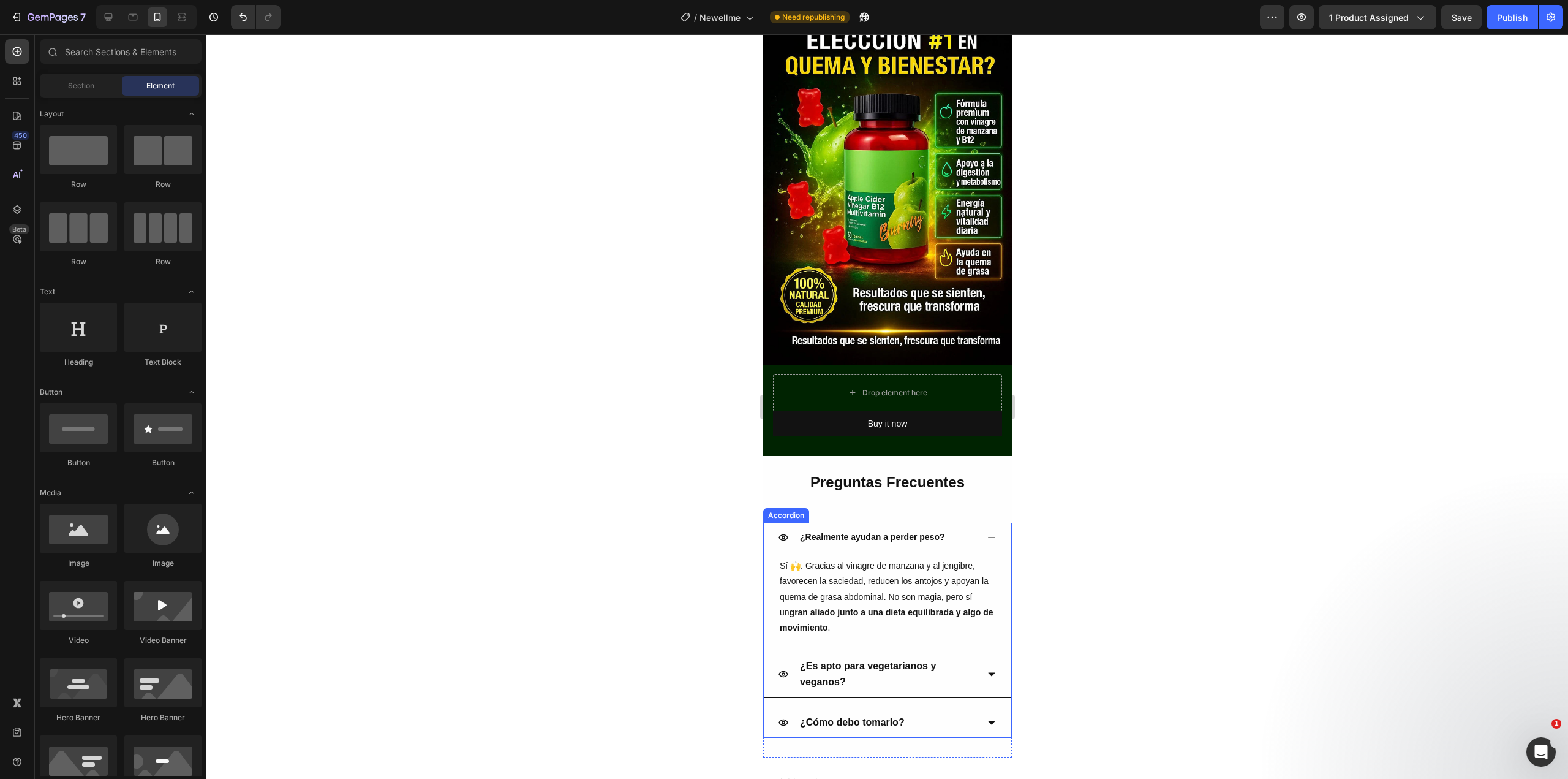
click at [987, 672] on icon at bounding box center [990, 674] width 7 height 4
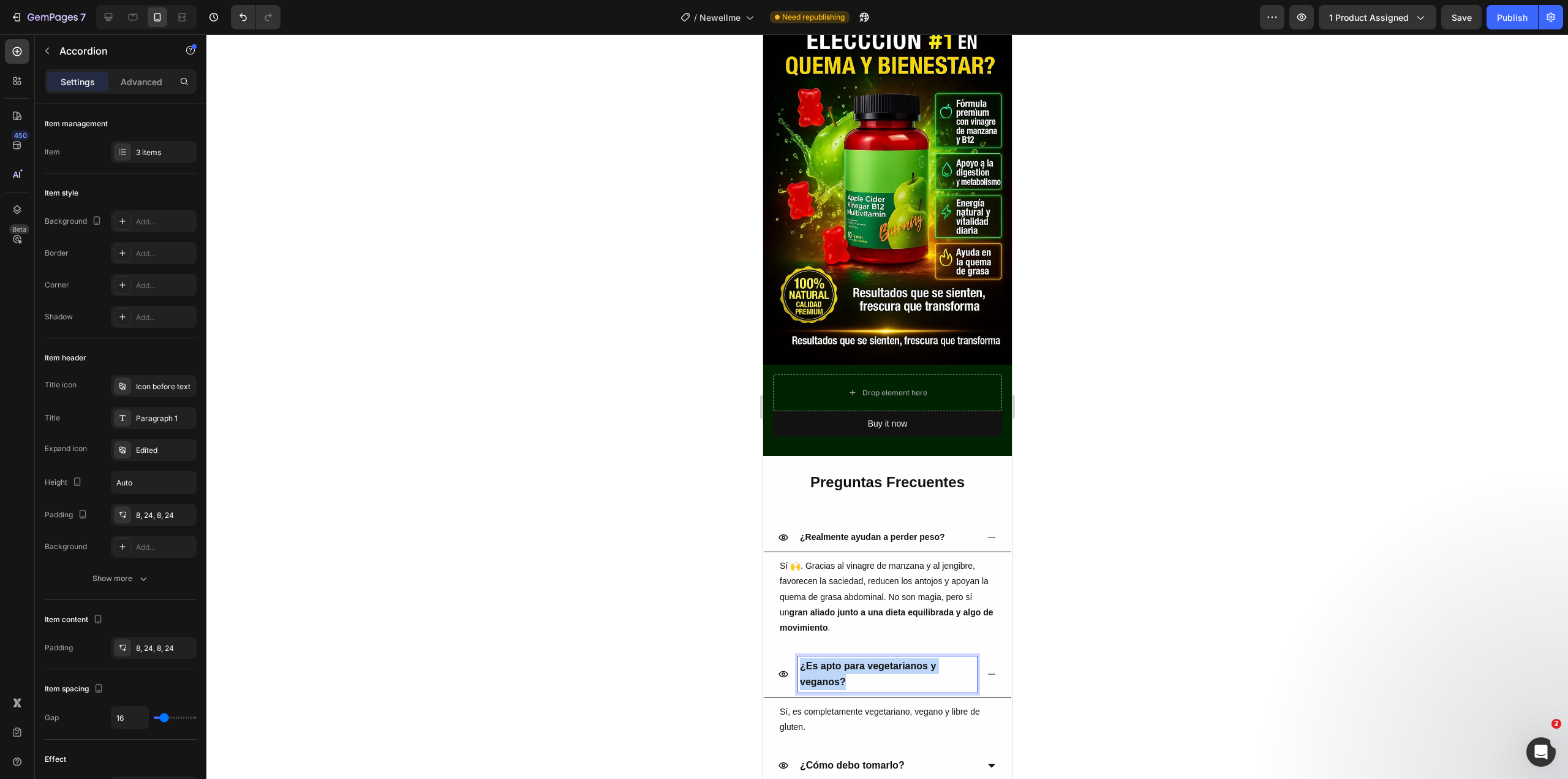
click at [836, 658] on p "¿Es apto para vegetarianos y veganos?" at bounding box center [886, 674] width 175 height 32
click at [817, 702] on p "Sí, es completamente vegetariano, vegano y libre de gluten." at bounding box center [886, 717] width 216 height 31
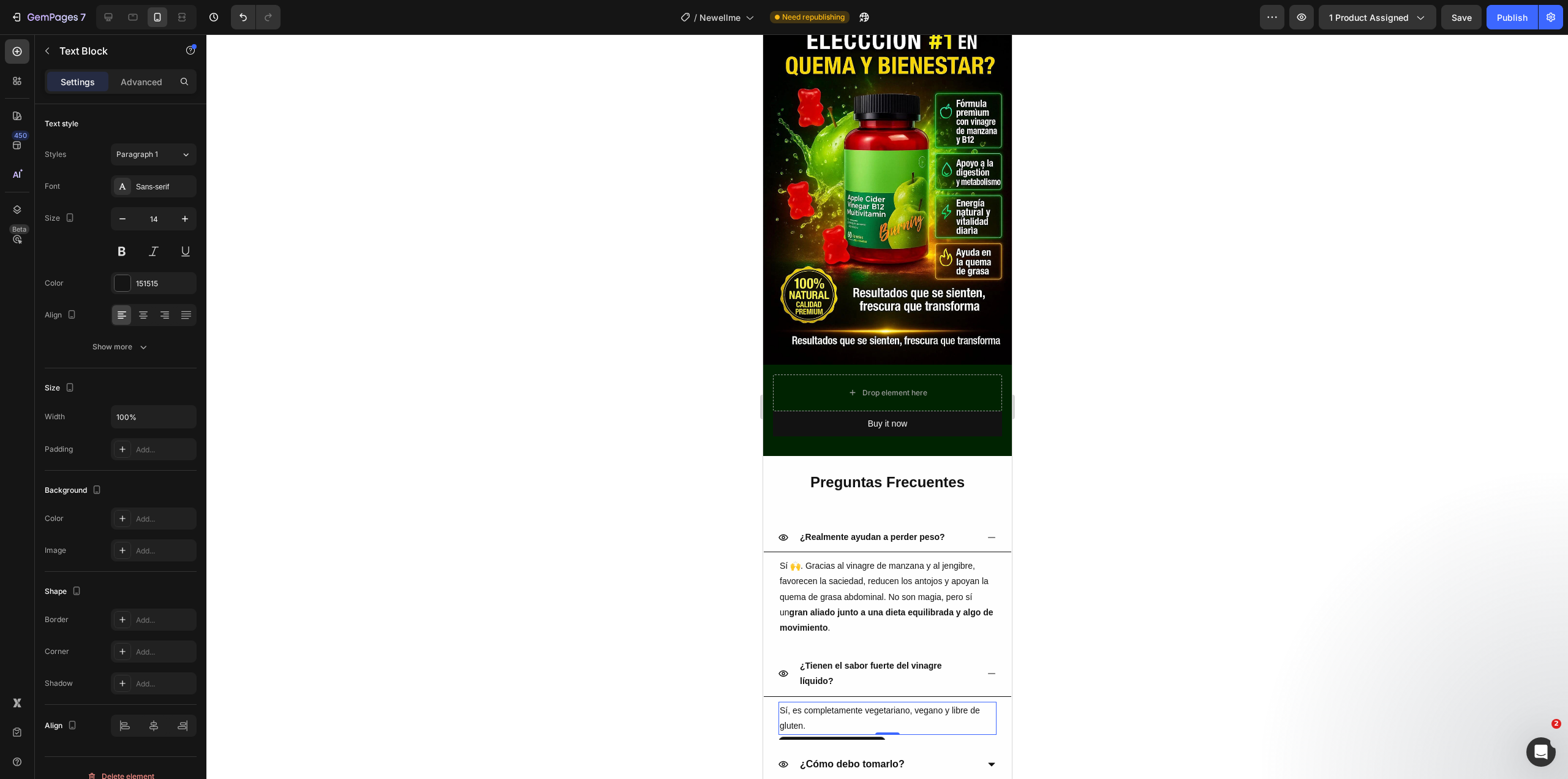
click at [817, 702] on p "Sí, es completamente vegetariano, vegano y libre de gluten." at bounding box center [886, 717] width 216 height 31
click at [1248, 574] on div at bounding box center [887, 407] width 1361 height 744
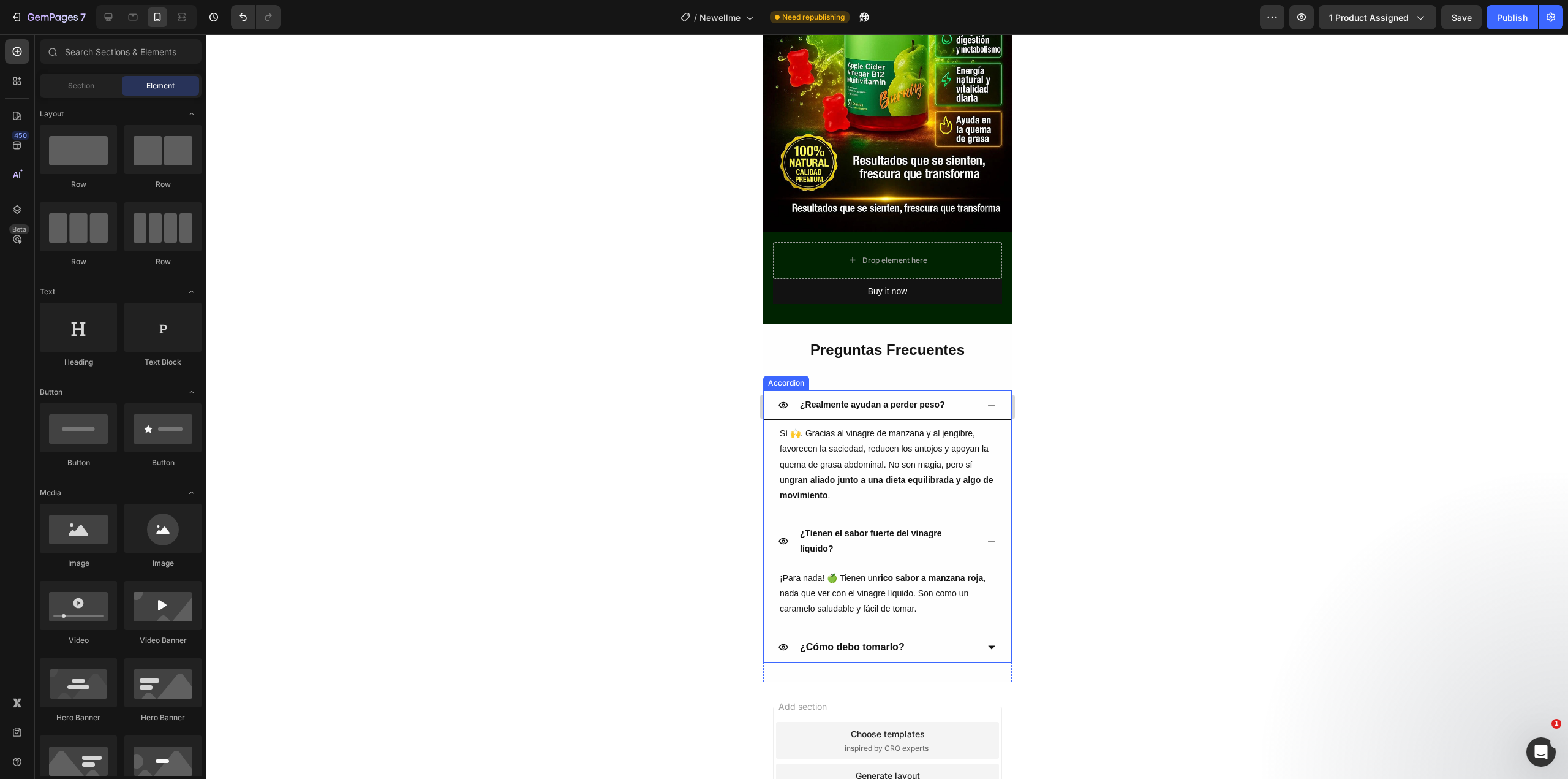
scroll to position [2776, 0]
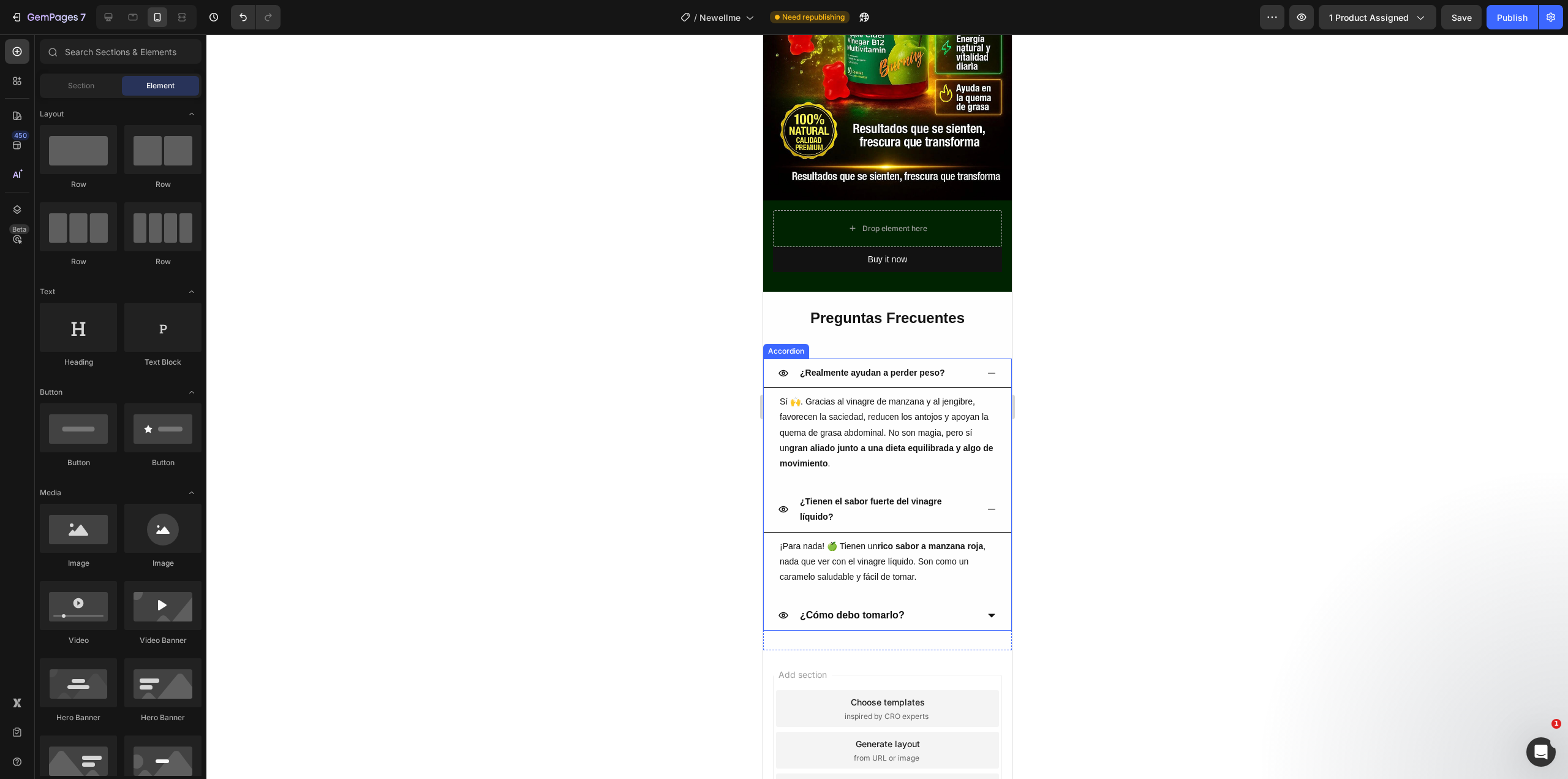
click at [987, 613] on icon at bounding box center [990, 615] width 7 height 4
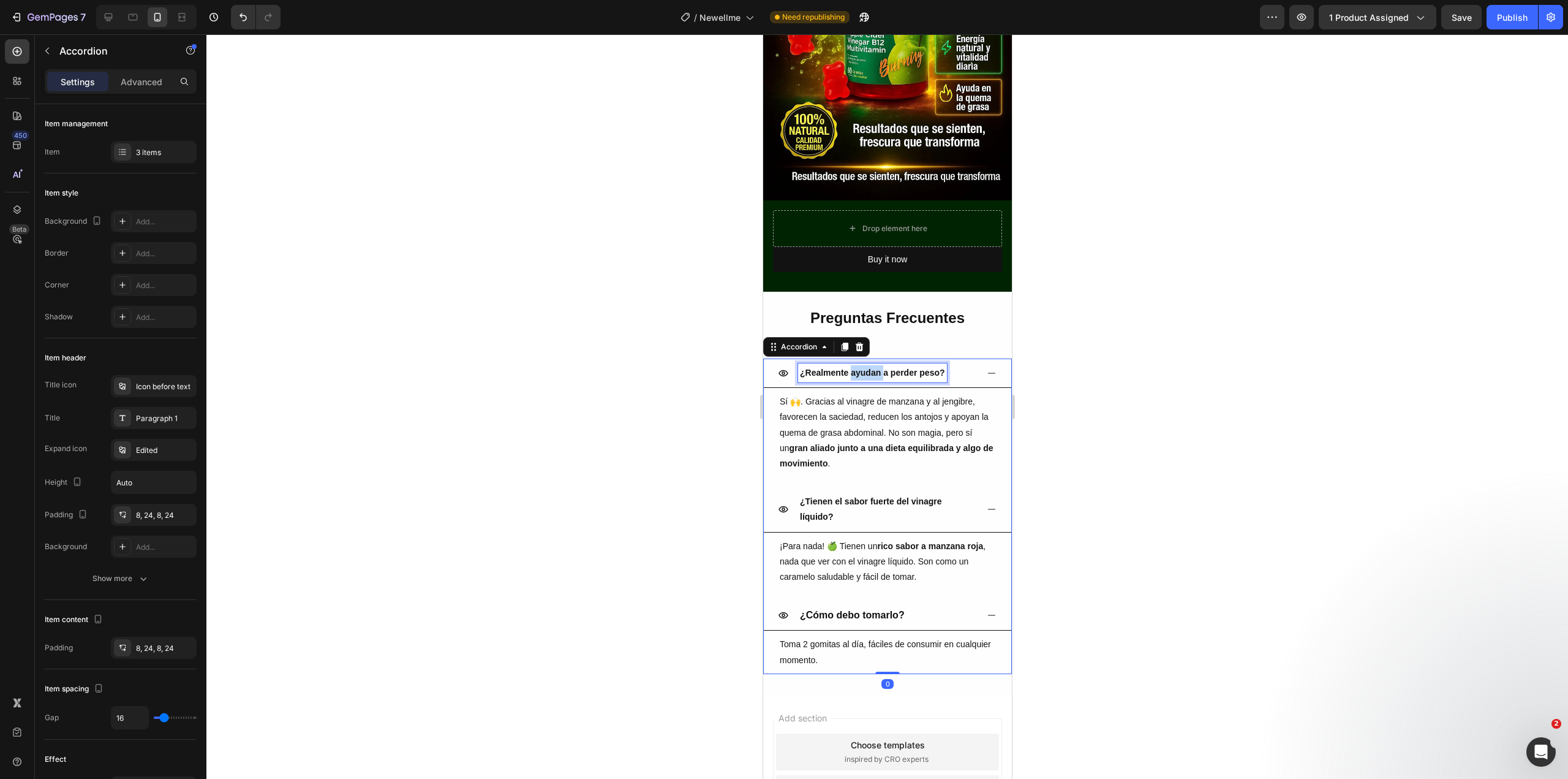
click at [874, 368] on strong "¿Realmente ayudan a perder peso?" at bounding box center [871, 372] width 145 height 9
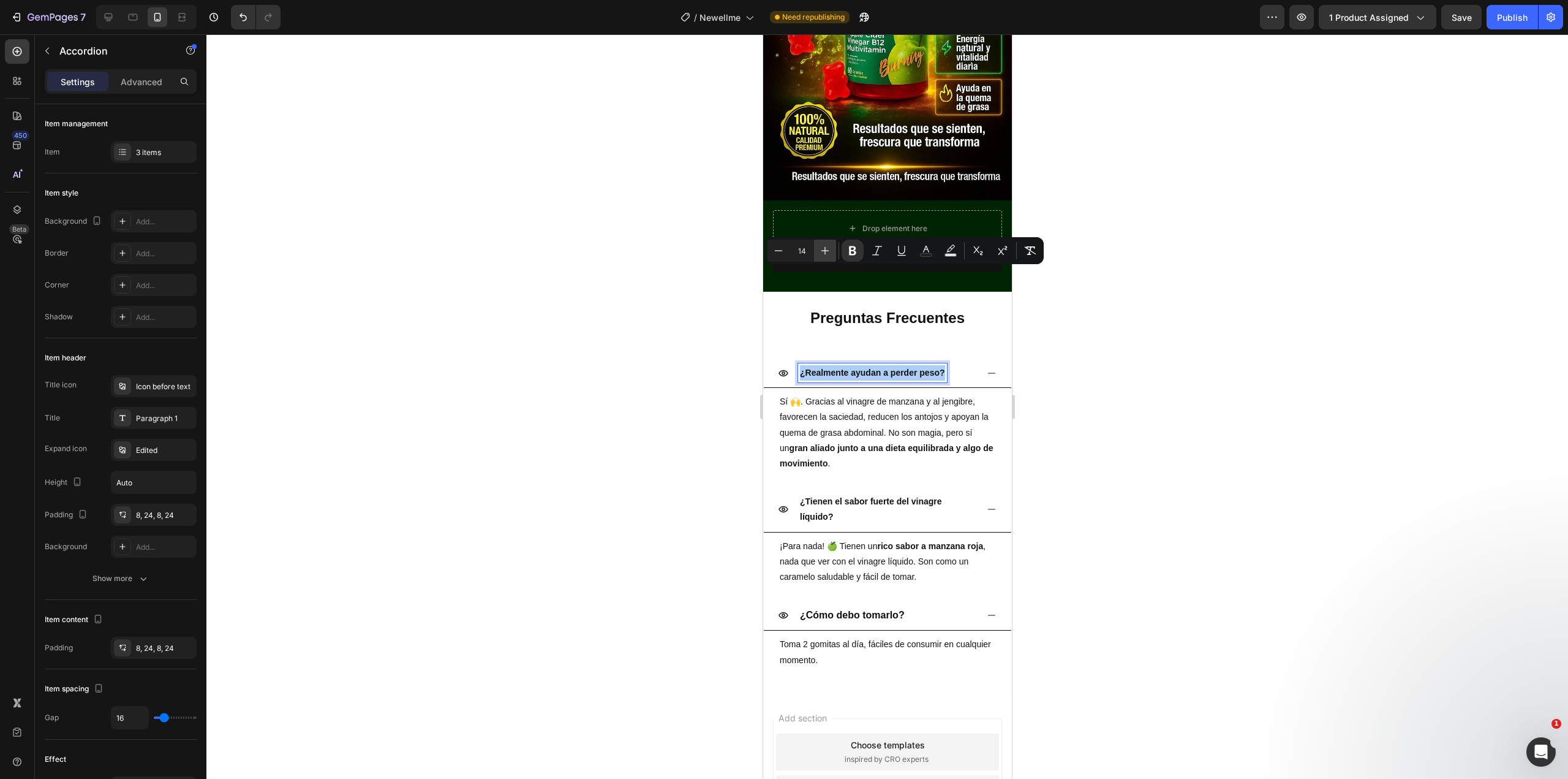
click at [826, 250] on icon "Editor contextual toolbar" at bounding box center [825, 250] width 12 height 12
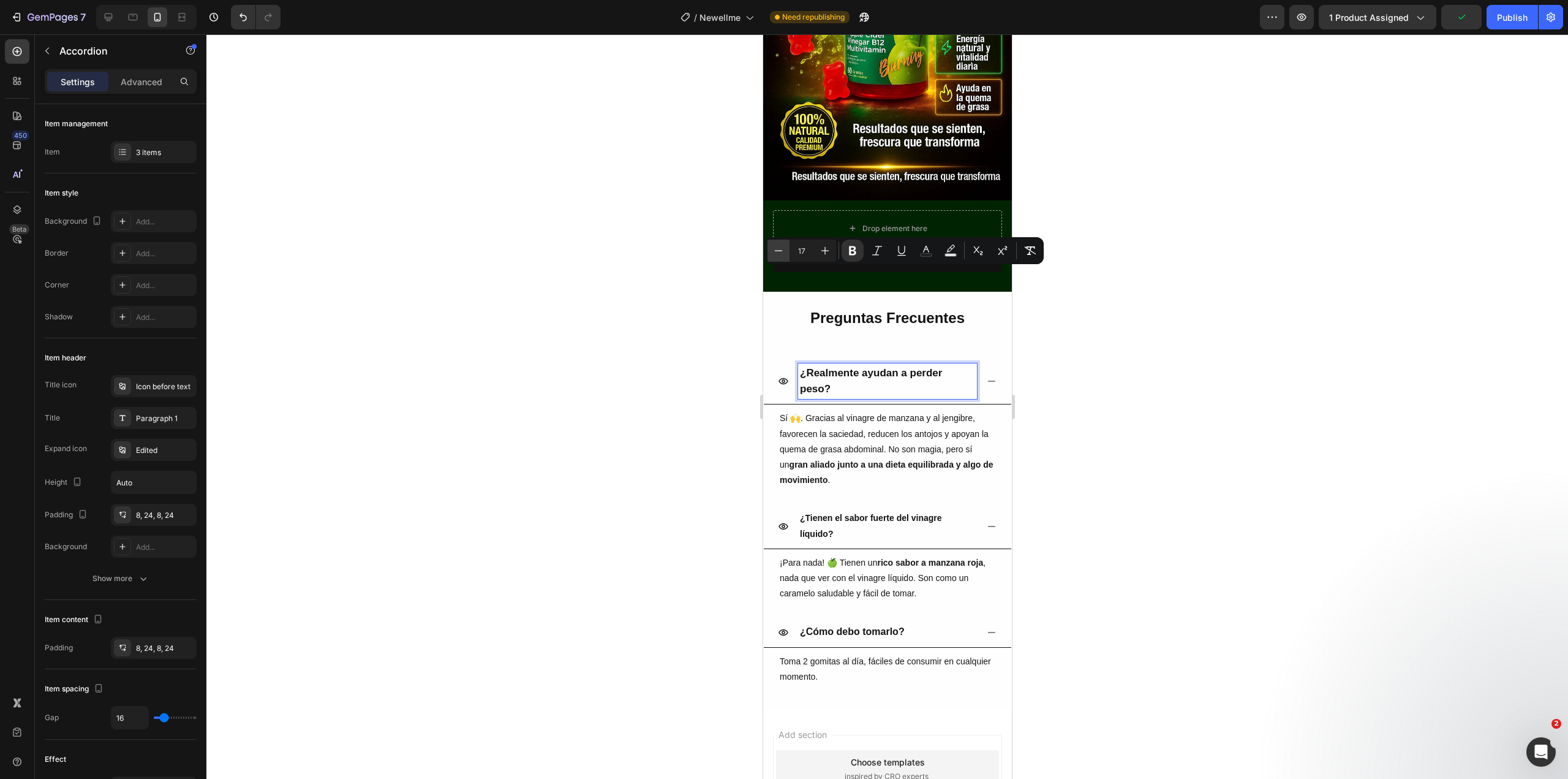
click at [781, 253] on icon "Editor contextual toolbar" at bounding box center [778, 250] width 12 height 12
type input "16"
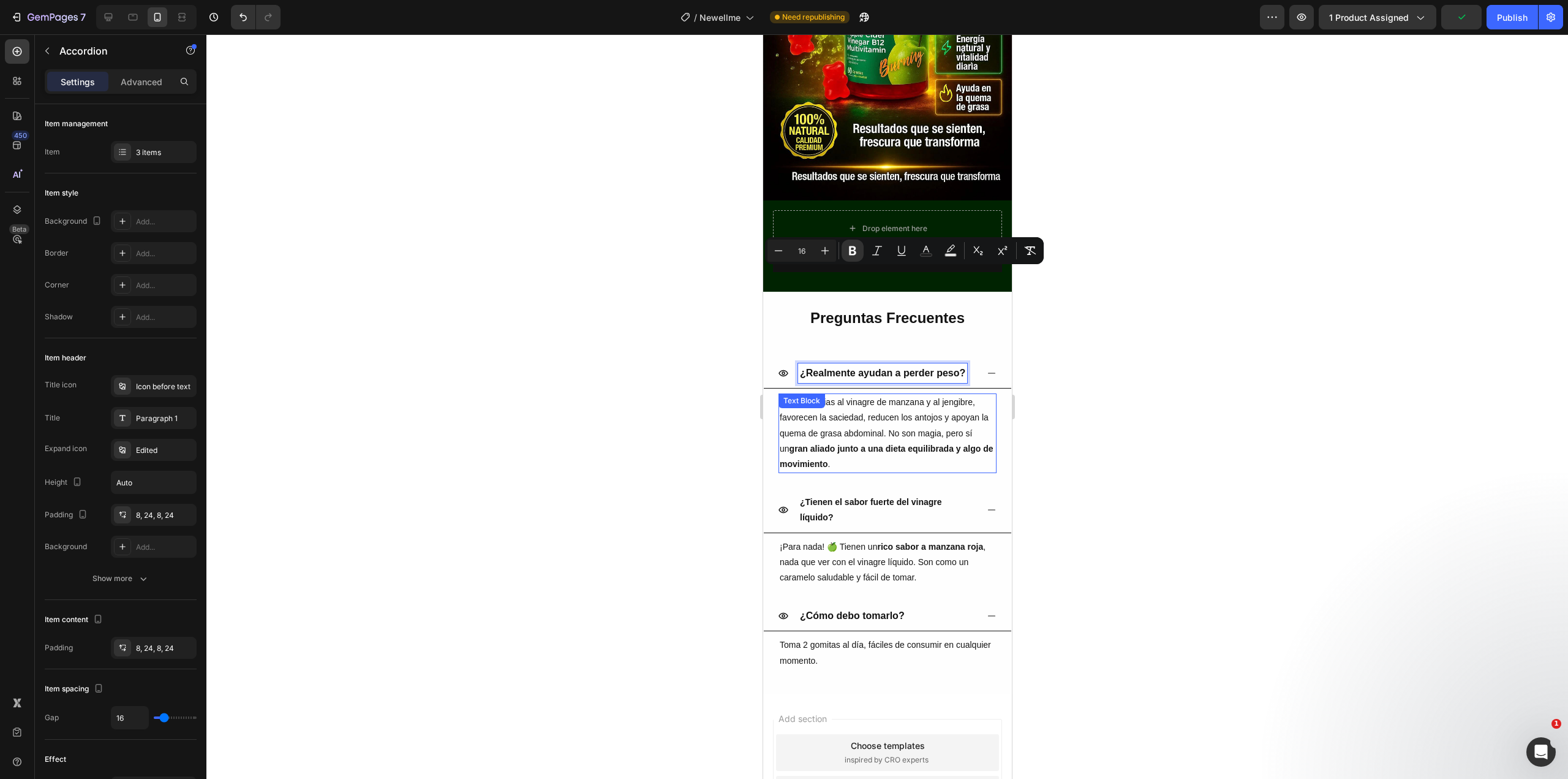
click at [834, 395] on p "Sí 🙌. Gracias al vinagre de manzana y al jengibre, favorecen la saciedad, reduc…" at bounding box center [886, 433] width 216 height 78
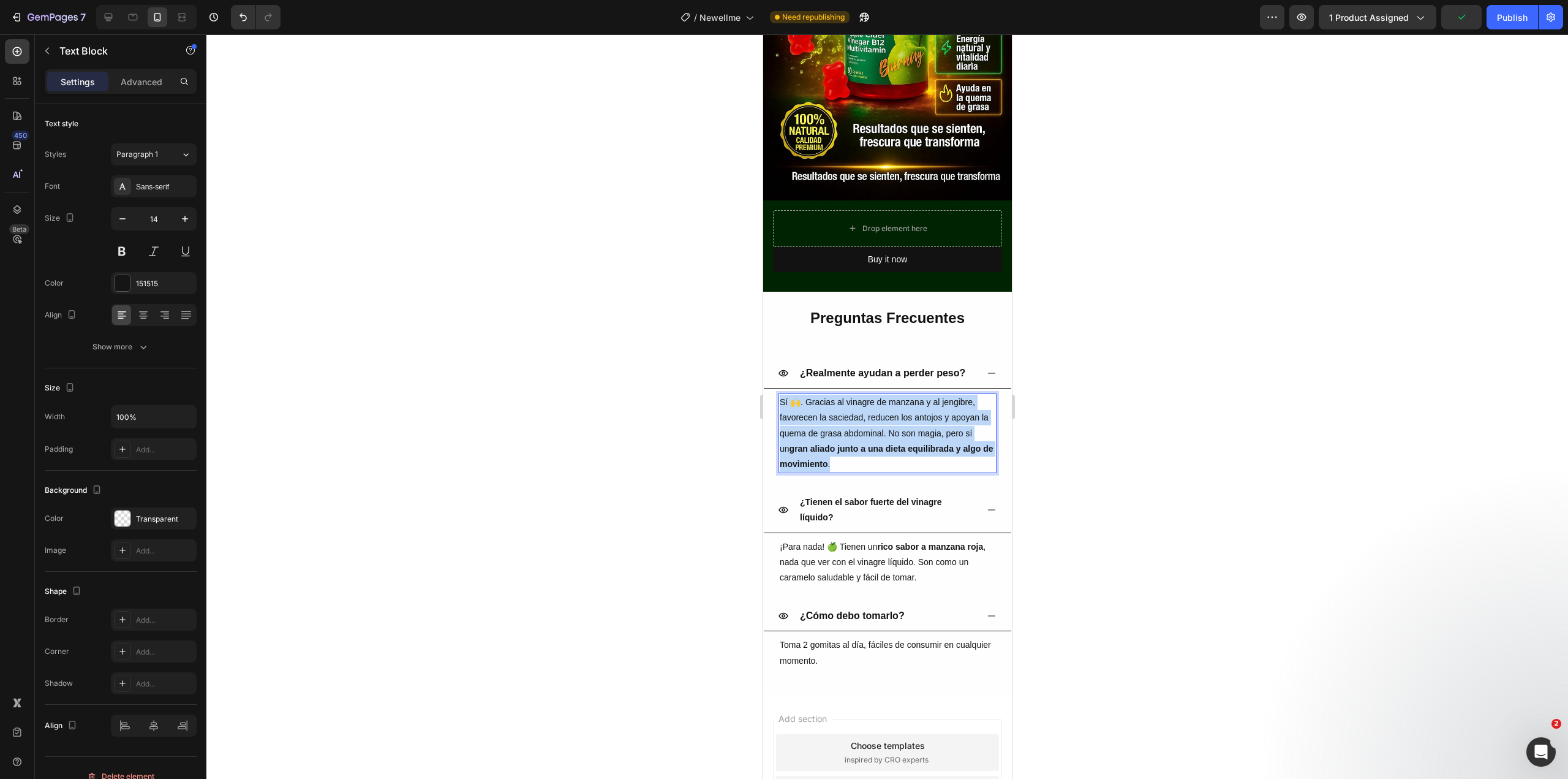
click at [834, 395] on p "Sí 🙌. Gracias al vinagre de manzana y al jengibre, favorecen la saciedad, reduc…" at bounding box center [886, 433] width 216 height 78
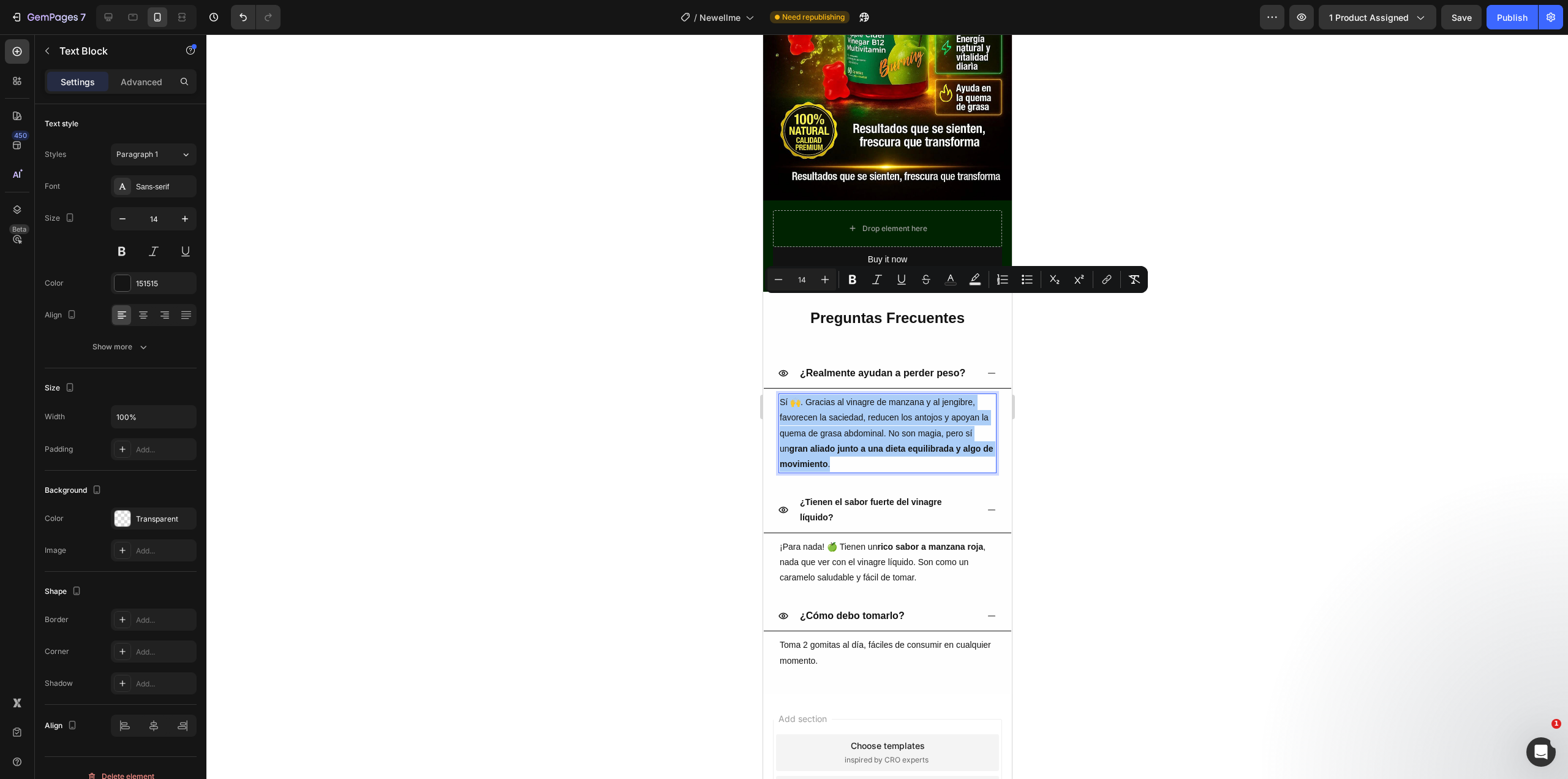
click at [1129, 374] on div at bounding box center [887, 407] width 1361 height 744
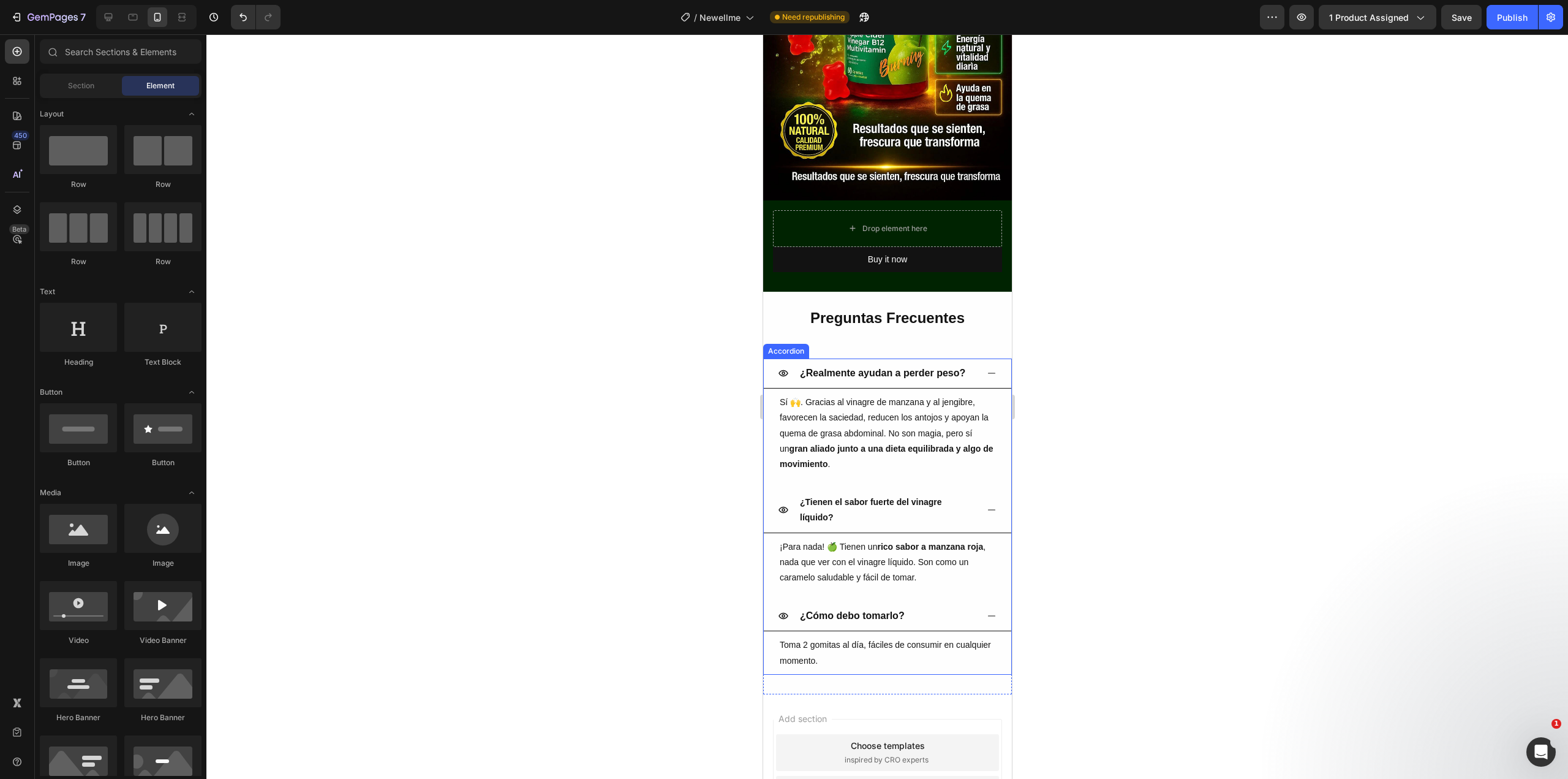
click at [821, 497] on strong "¿Tienen el sabor fuerte del vinagre líquido?" at bounding box center [870, 509] width 142 height 25
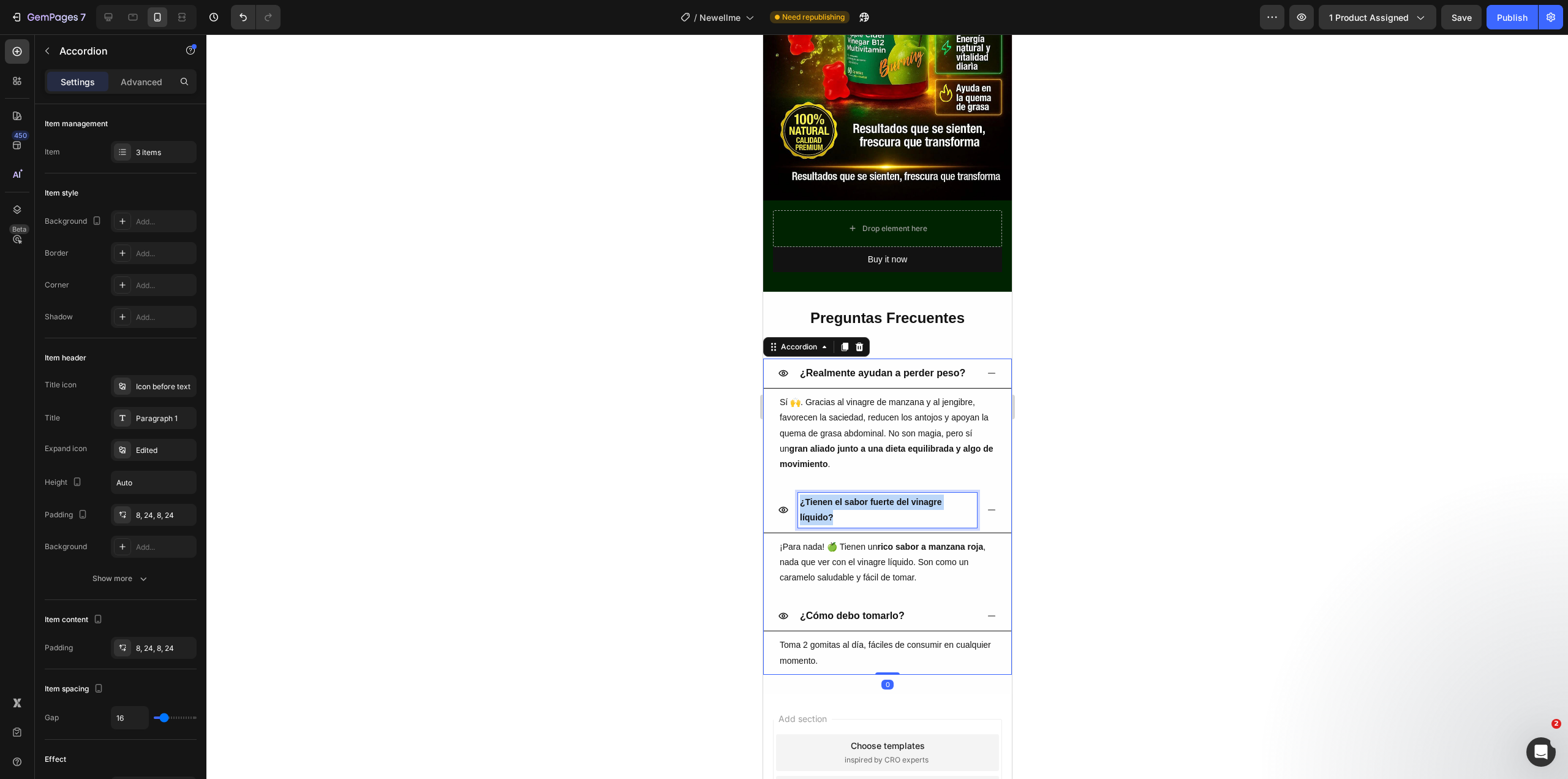
click at [821, 497] on strong "¿Tienen el sabor fuerte del vinagre líquido?" at bounding box center [870, 509] width 142 height 25
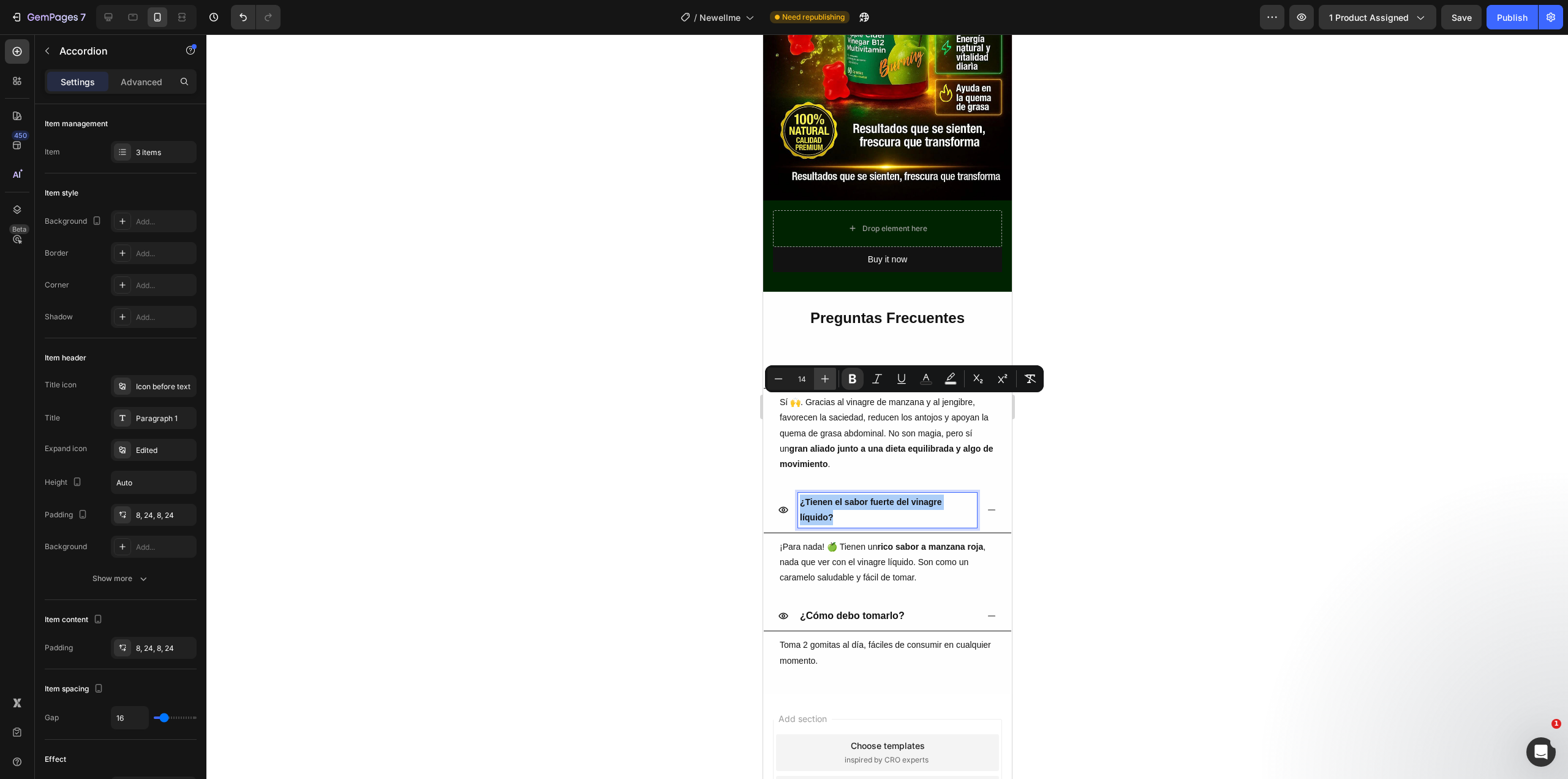
click at [826, 381] on icon "Editor contextual toolbar" at bounding box center [825, 378] width 12 height 12
click at [777, 379] on icon "Editor contextual toolbar" at bounding box center [778, 378] width 12 height 12
type input "16"
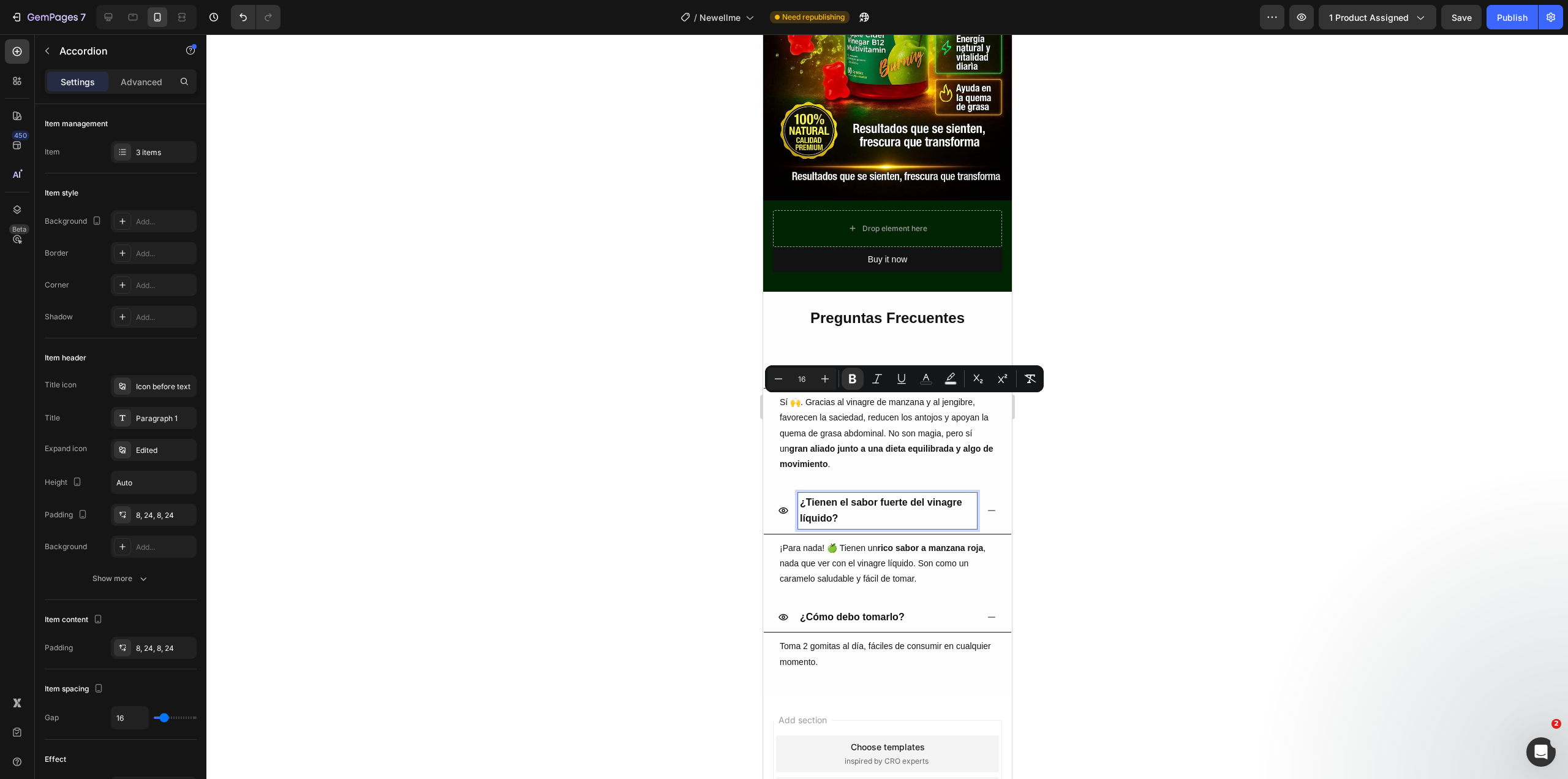
click at [1160, 520] on div at bounding box center [887, 407] width 1361 height 744
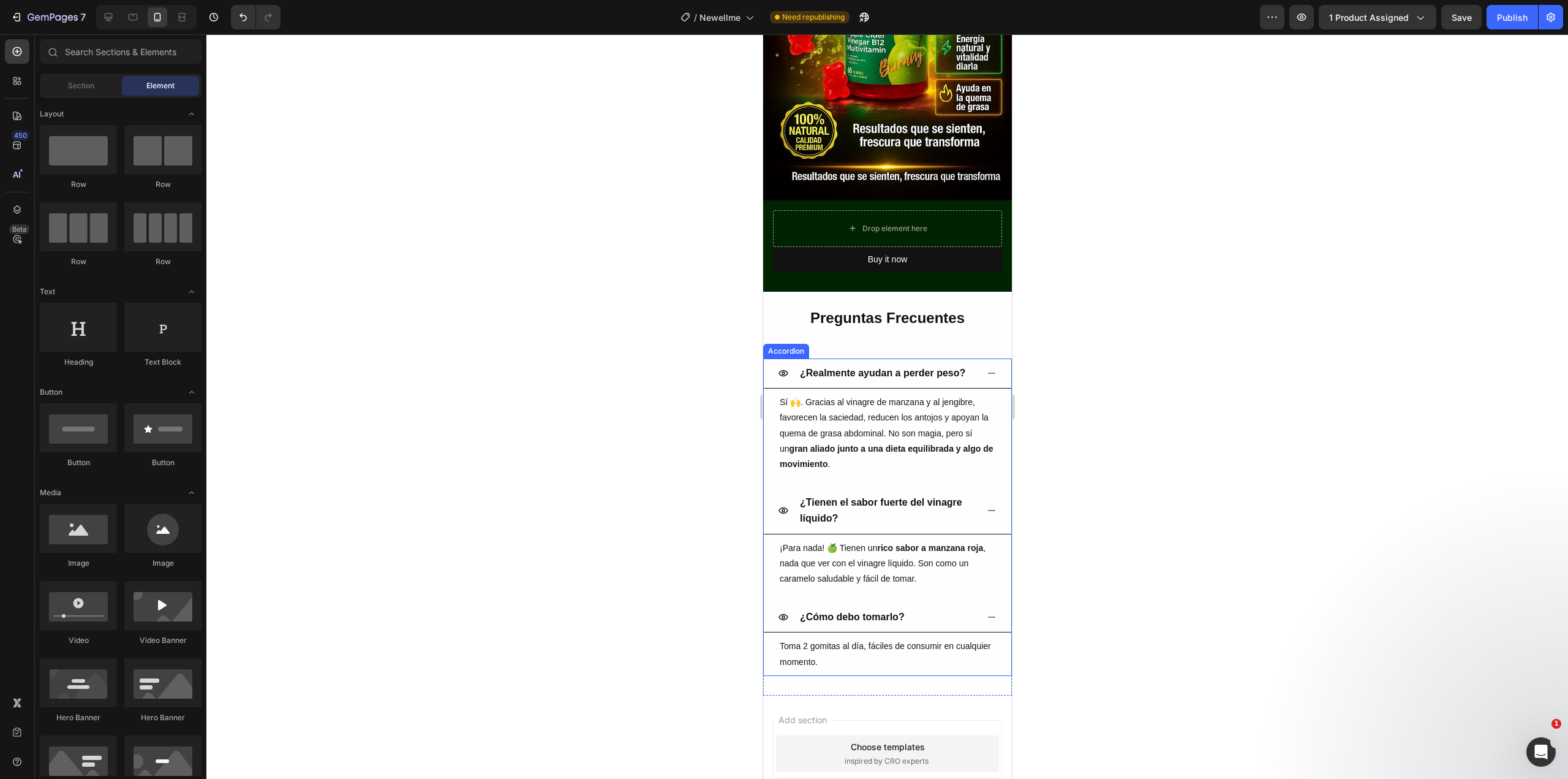
click at [785, 368] on icon at bounding box center [783, 373] width 9 height 9
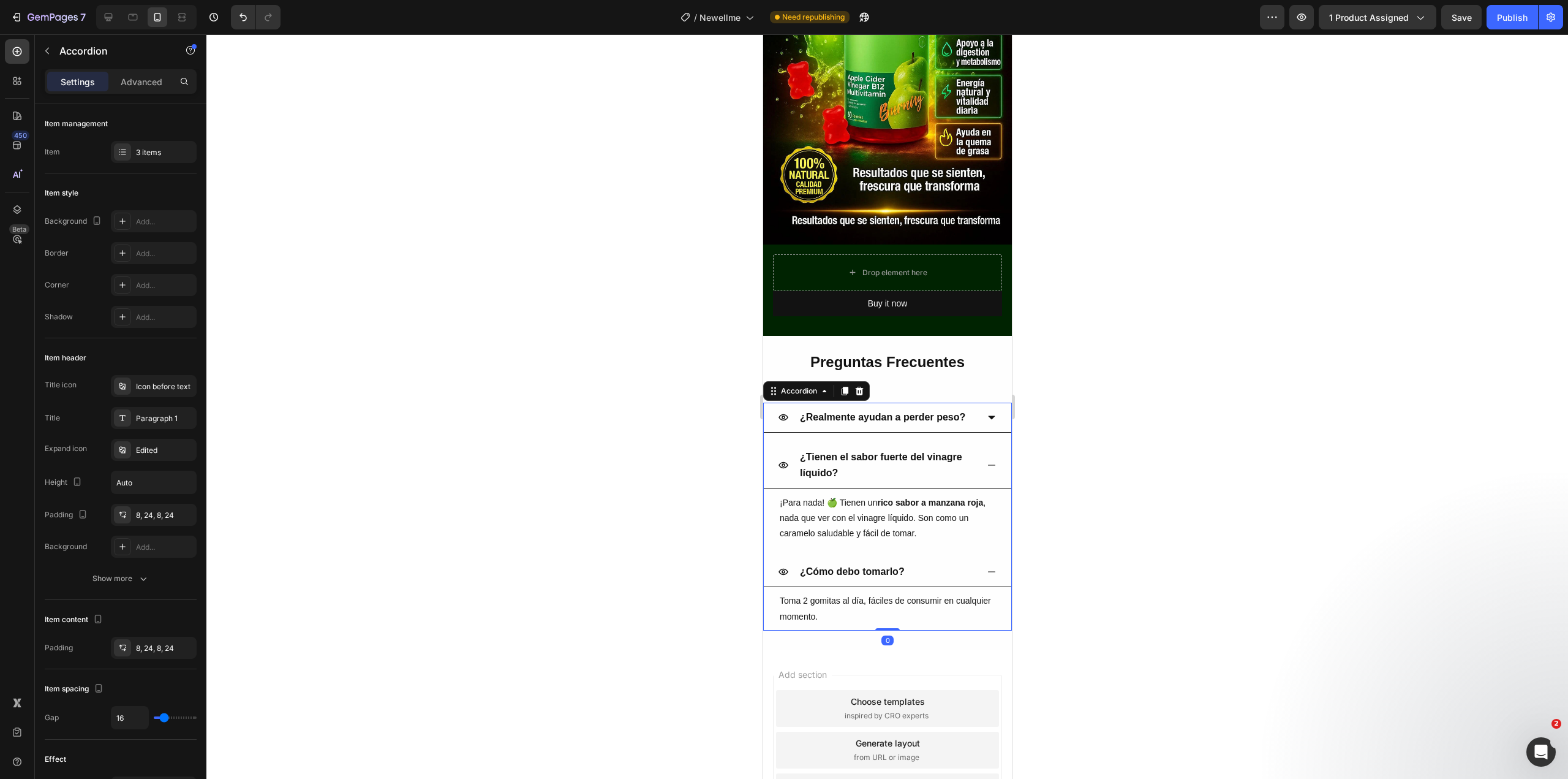
scroll to position [2730, 0]
click at [887, 568] on strong "¿Cómo debo tomarlo?" at bounding box center [852, 572] width 105 height 10
click at [848, 565] on p "¿Pueden tomarlas personas con diabetes?" at bounding box center [886, 572] width 175 height 15
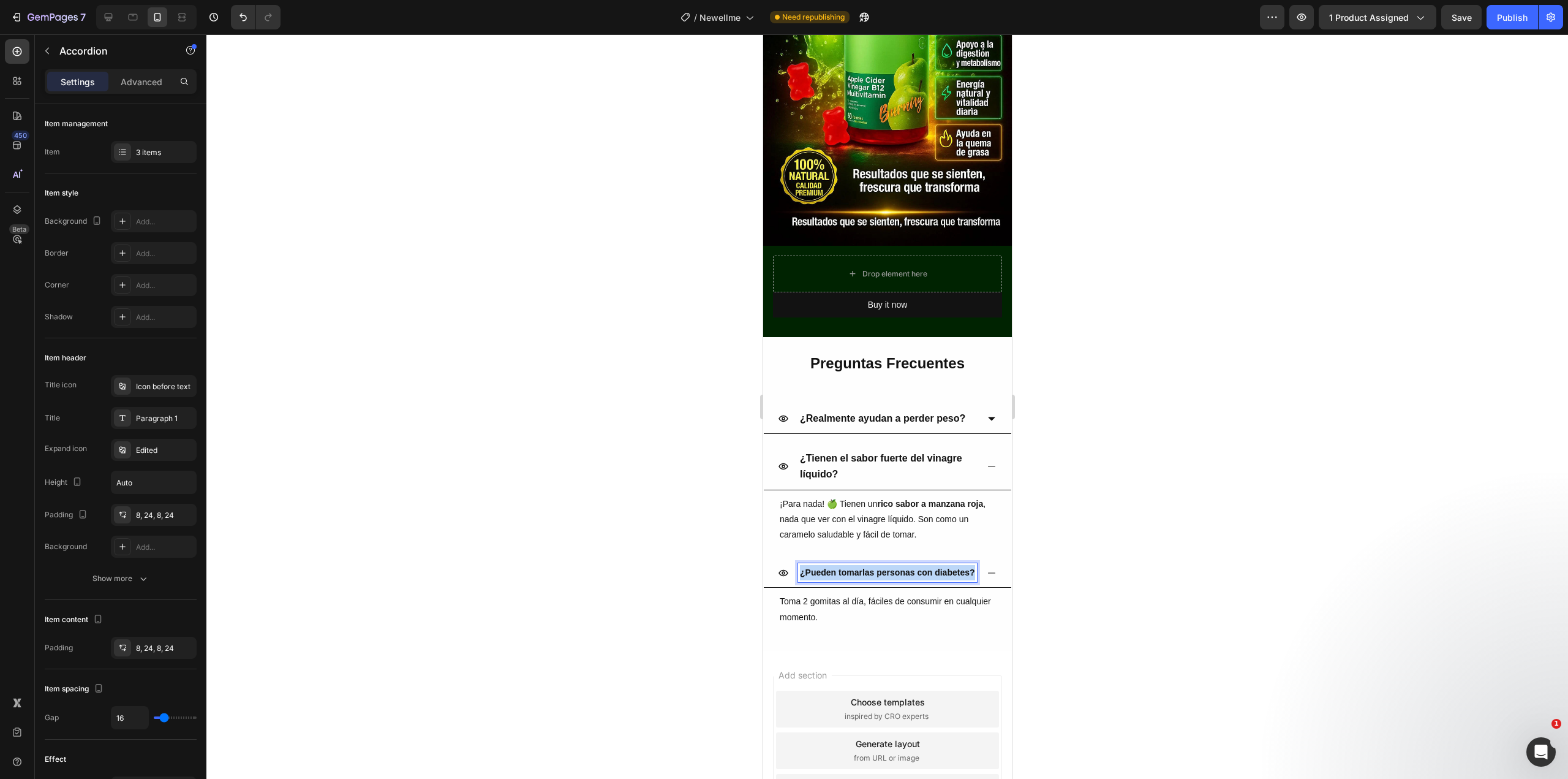
click at [848, 565] on p "¿Pueden tomarlas personas con diabetes?" at bounding box center [886, 572] width 175 height 15
click at [829, 449] on icon "Editor contextual toolbar" at bounding box center [825, 447] width 12 height 12
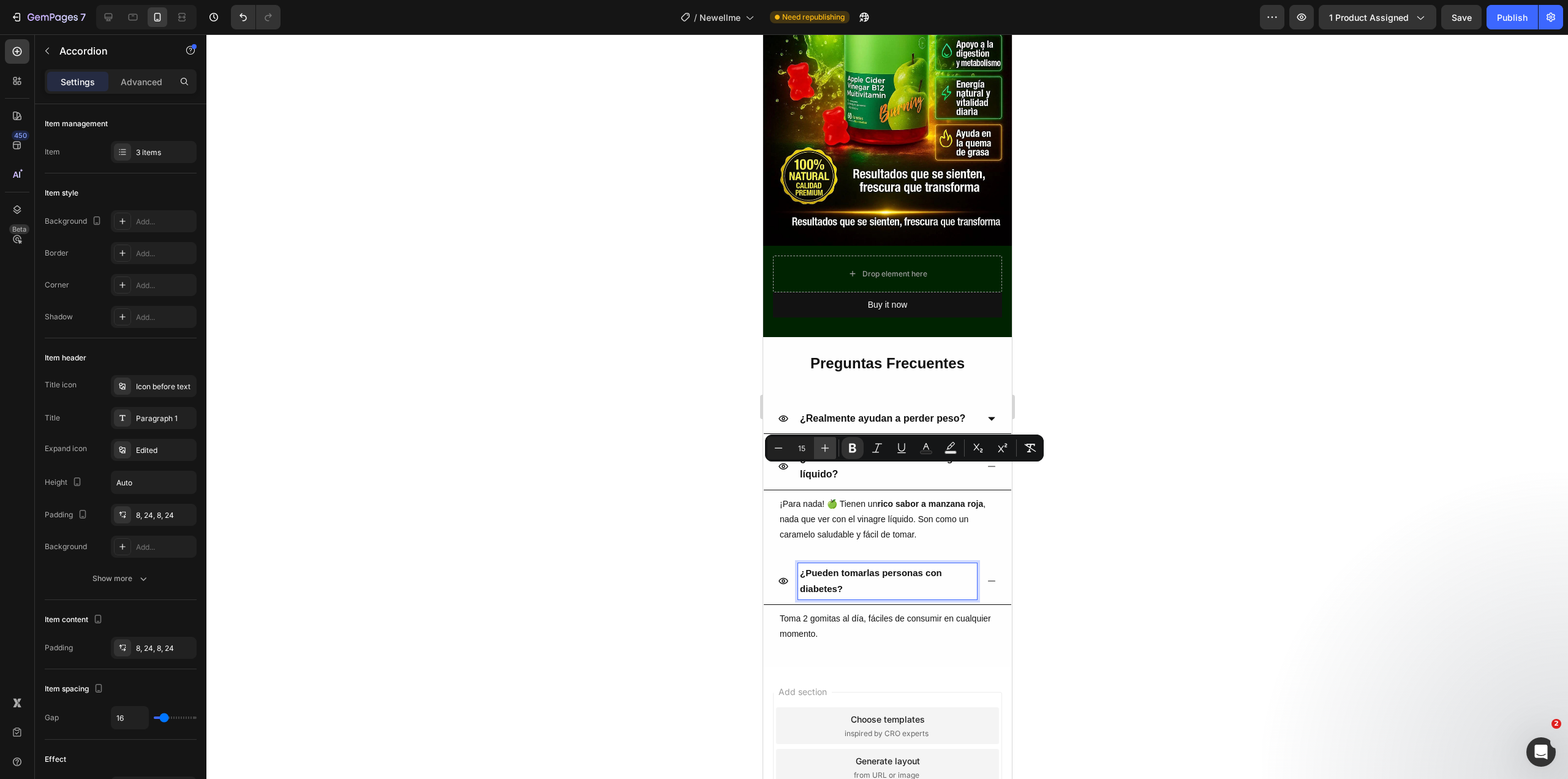
click at [829, 449] on icon "Editor contextual toolbar" at bounding box center [825, 447] width 12 height 12
type input "16"
click at [1358, 548] on div at bounding box center [887, 407] width 1361 height 744
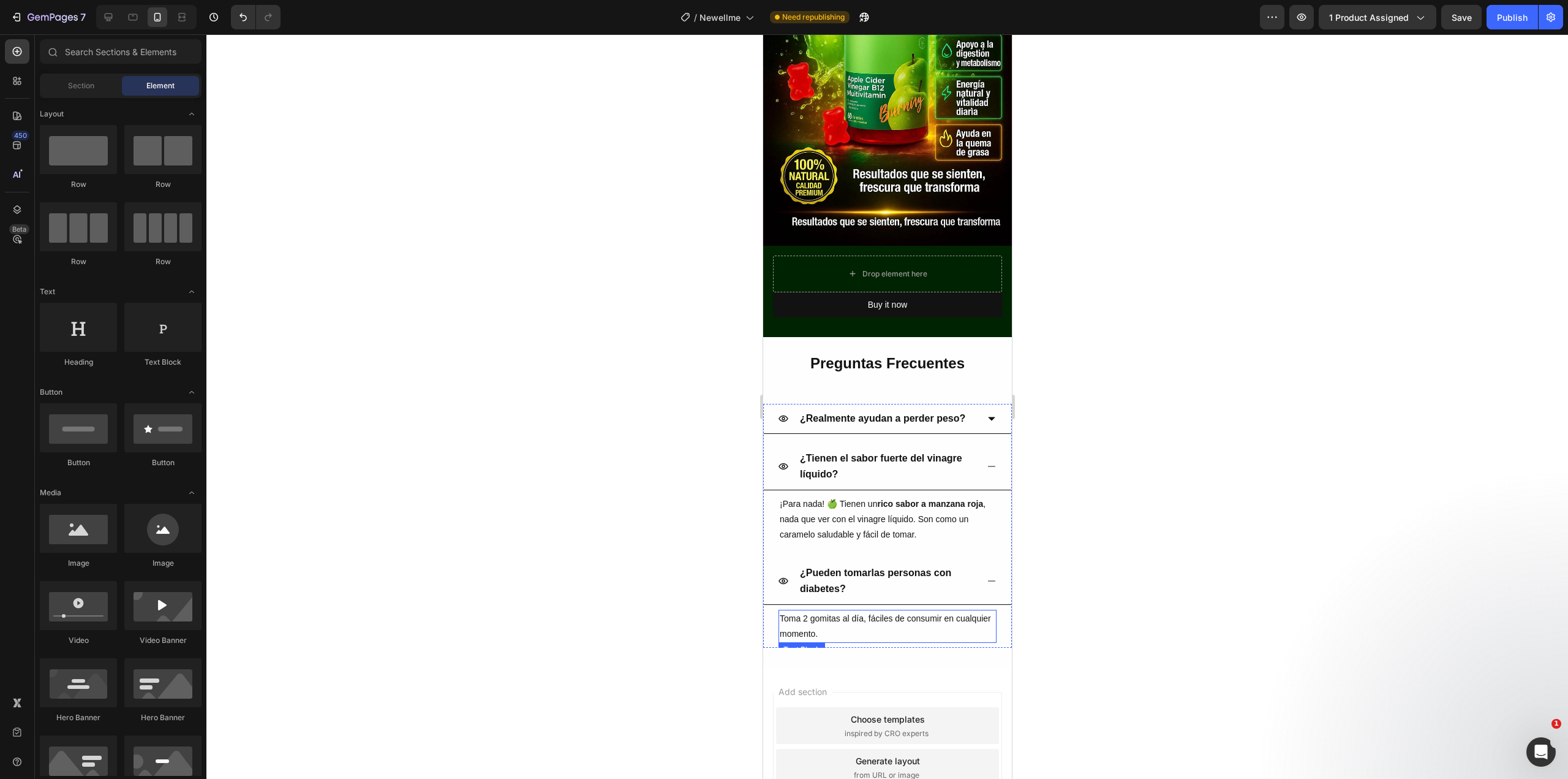
click at [825, 613] on span "Toma 2 gomitas al día, fáciles de consumir en cualquier momento." at bounding box center [885, 626] width 211 height 25
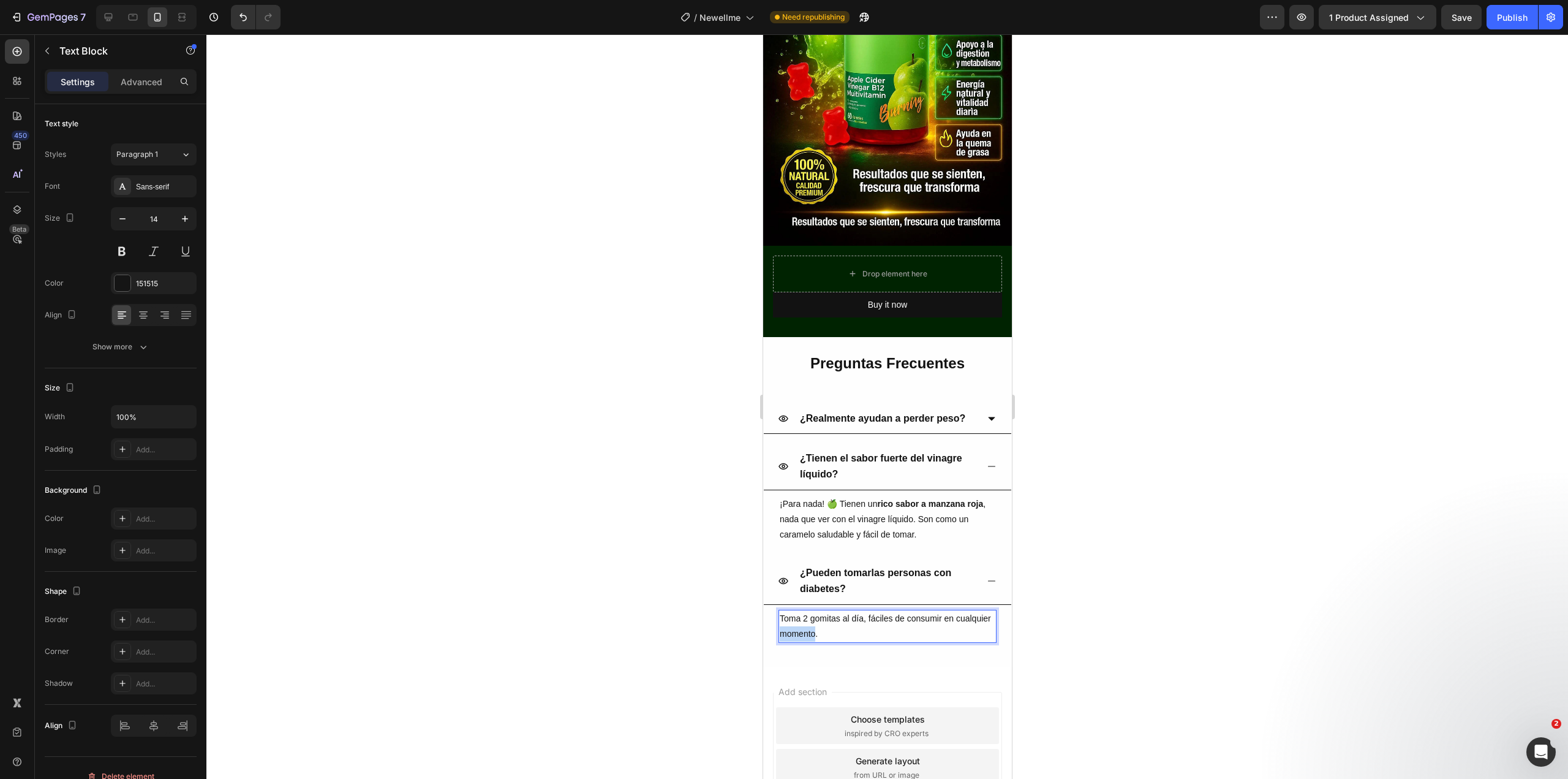
click at [825, 613] on span "Toma 2 gomitas al día, fáciles de consumir en cualquier momento." at bounding box center [885, 626] width 211 height 25
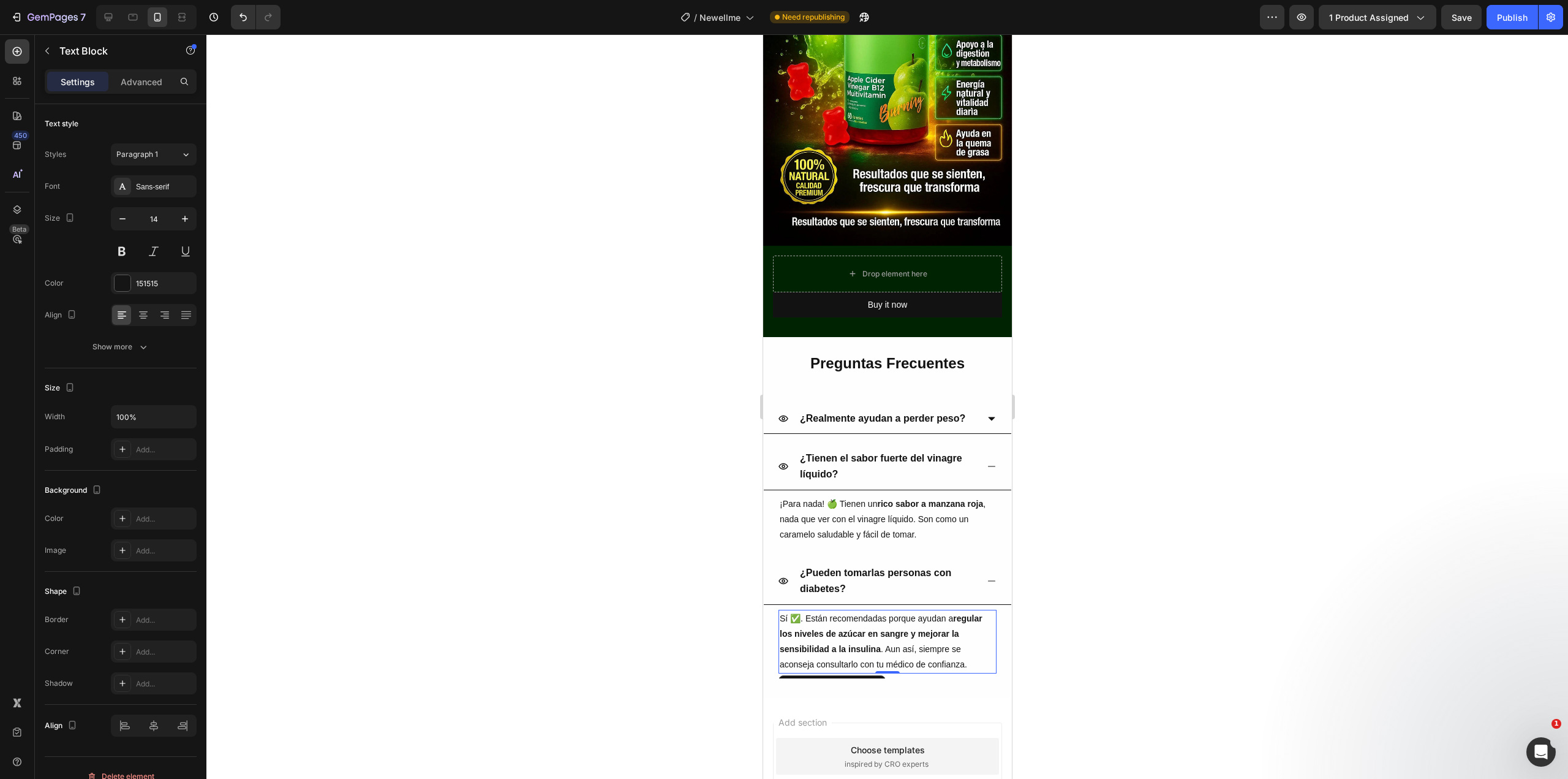
click at [1192, 532] on div at bounding box center [887, 407] width 1361 height 744
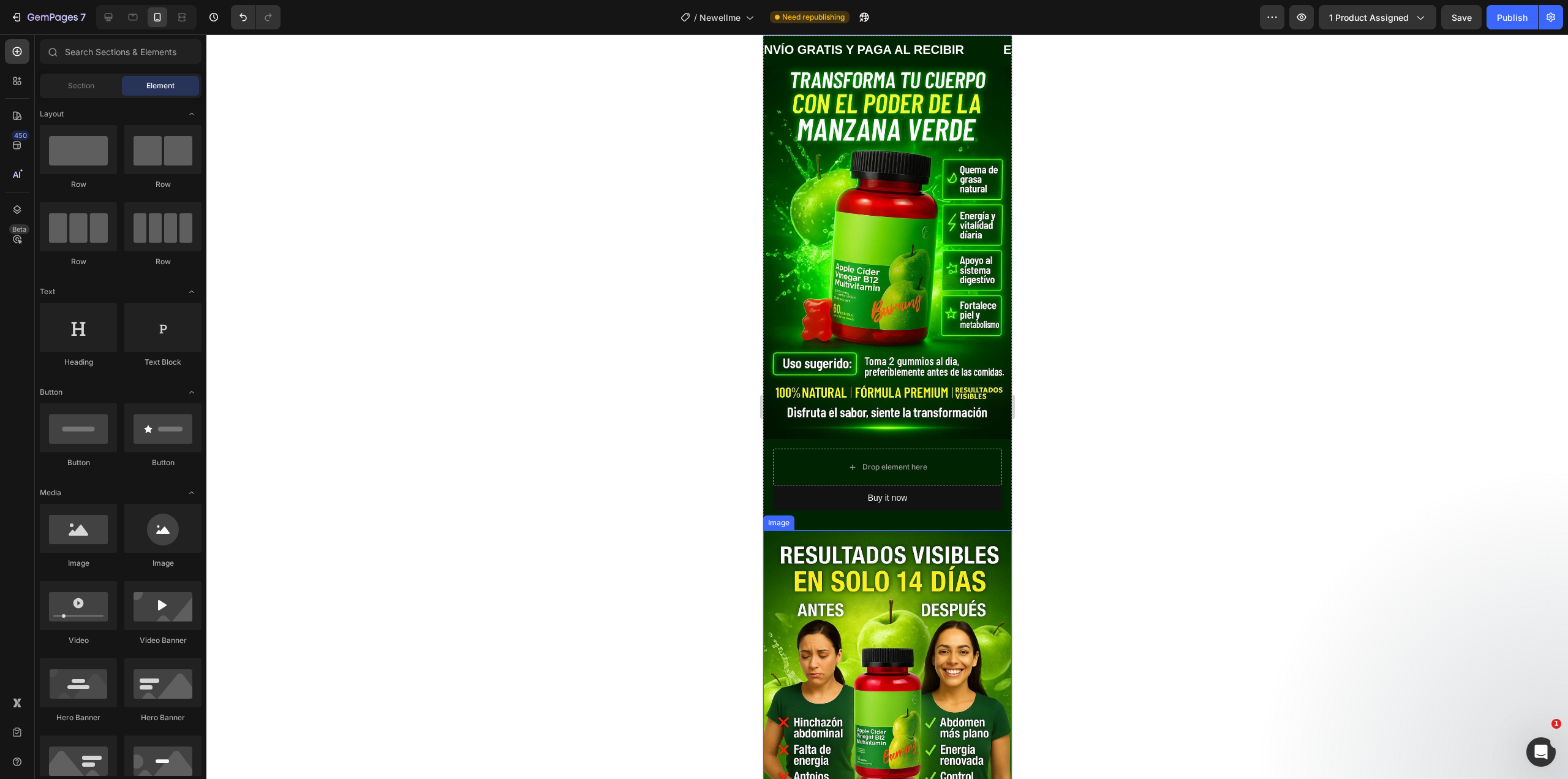
scroll to position [0, 0]
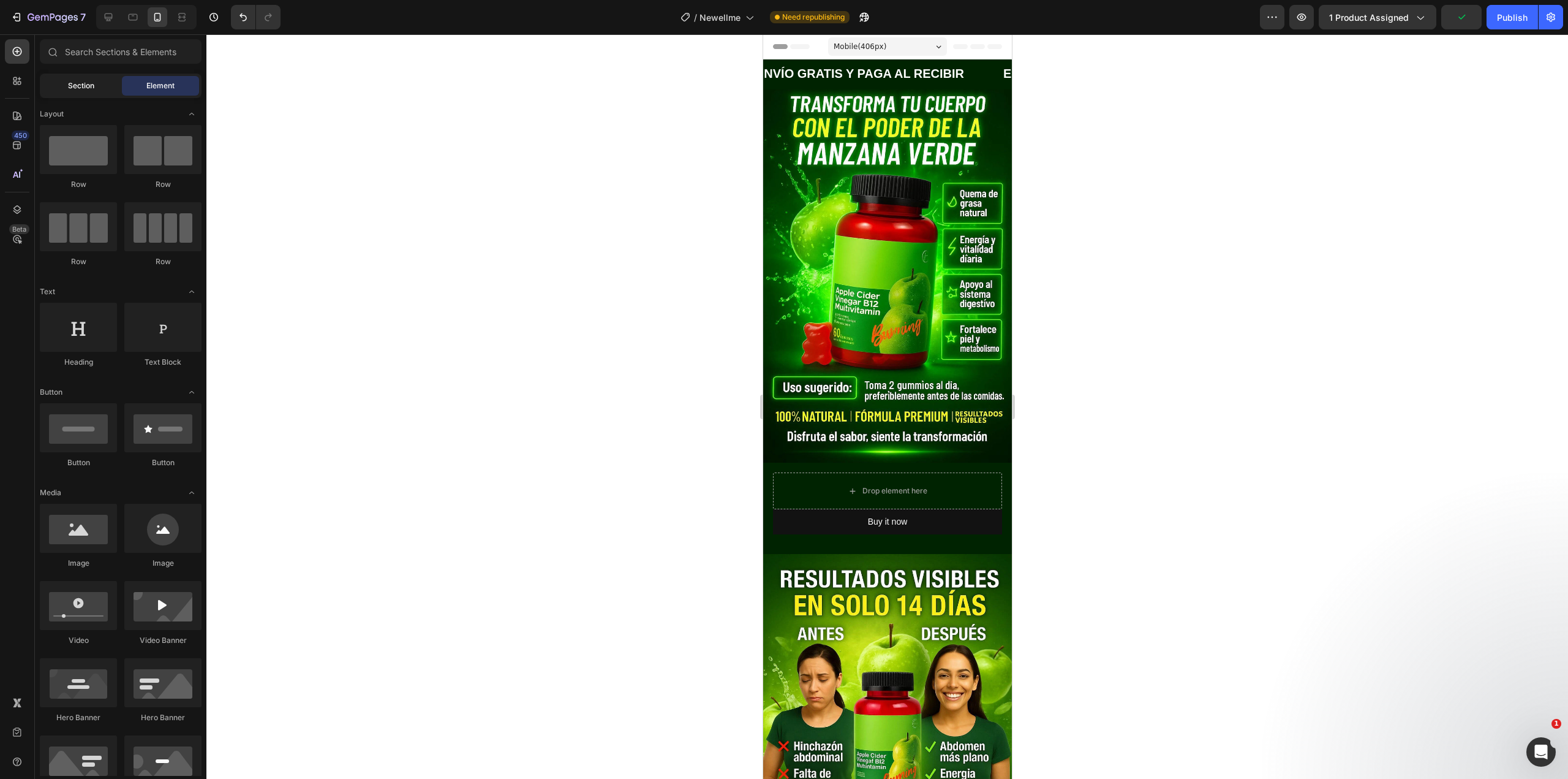
click at [83, 83] on span "Section" at bounding box center [81, 86] width 26 height 11
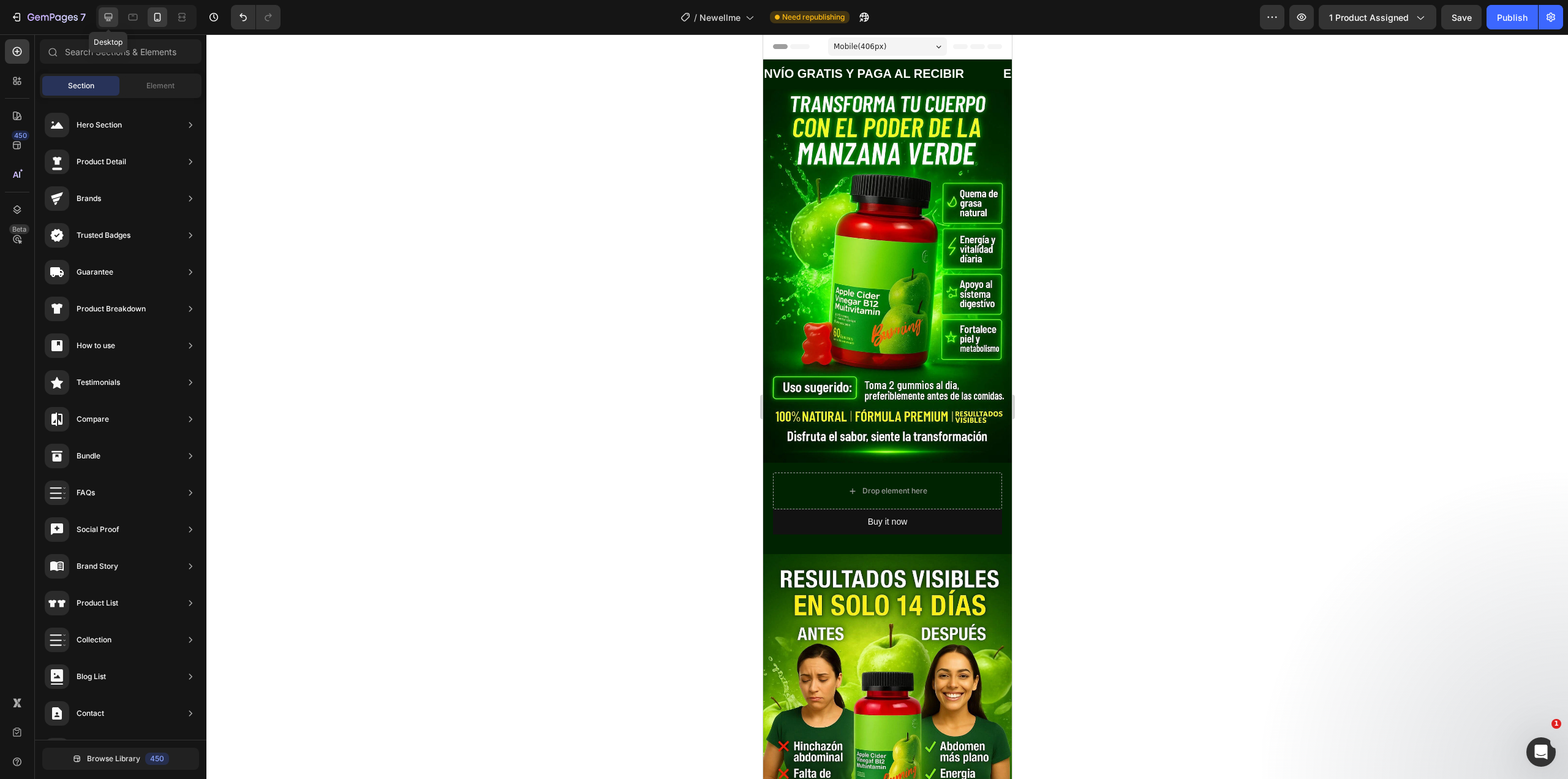
click at [117, 19] on div at bounding box center [108, 17] width 20 height 20
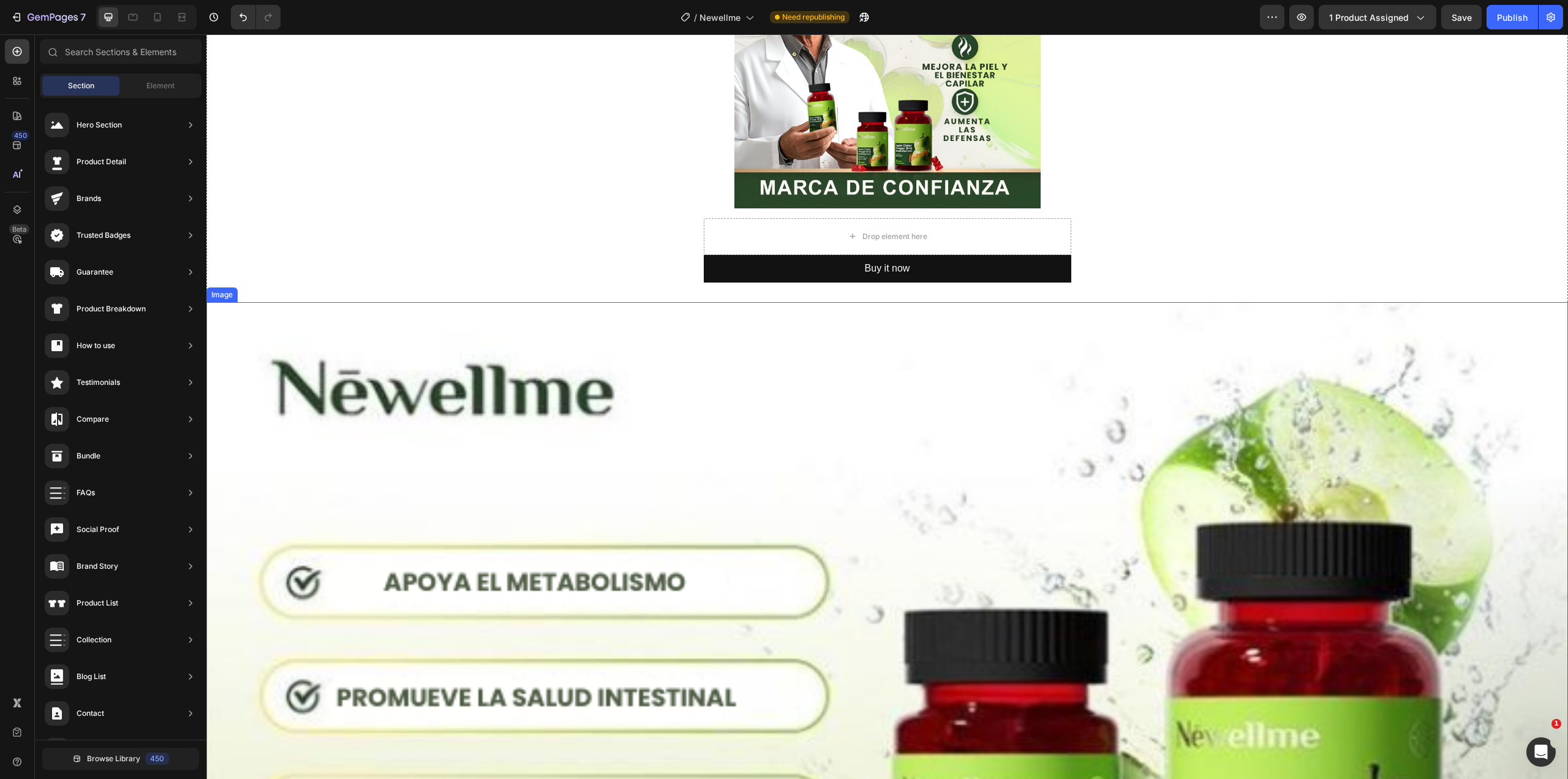
scroll to position [62, 0]
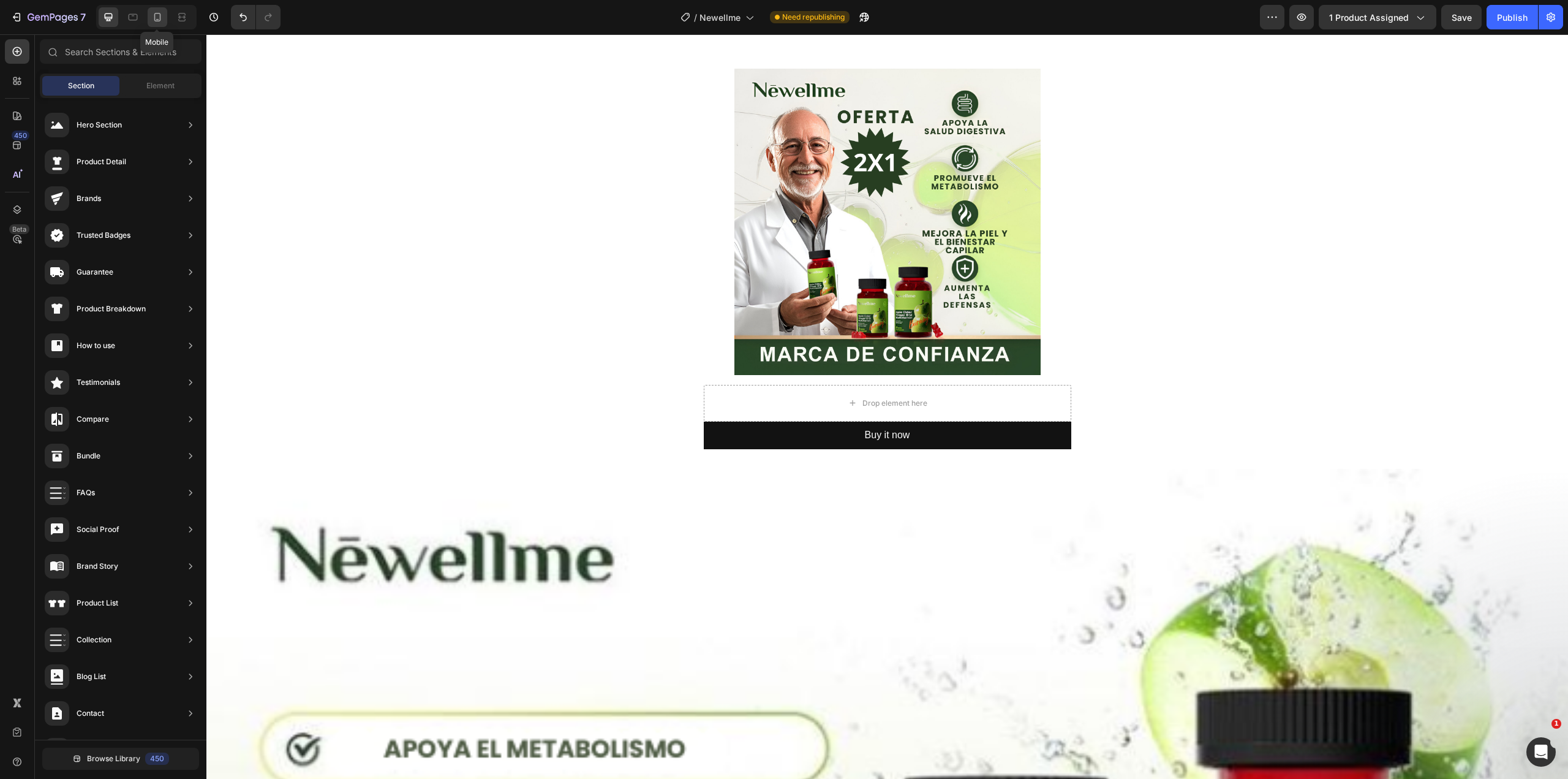
click at [165, 15] on div at bounding box center [157, 17] width 20 height 20
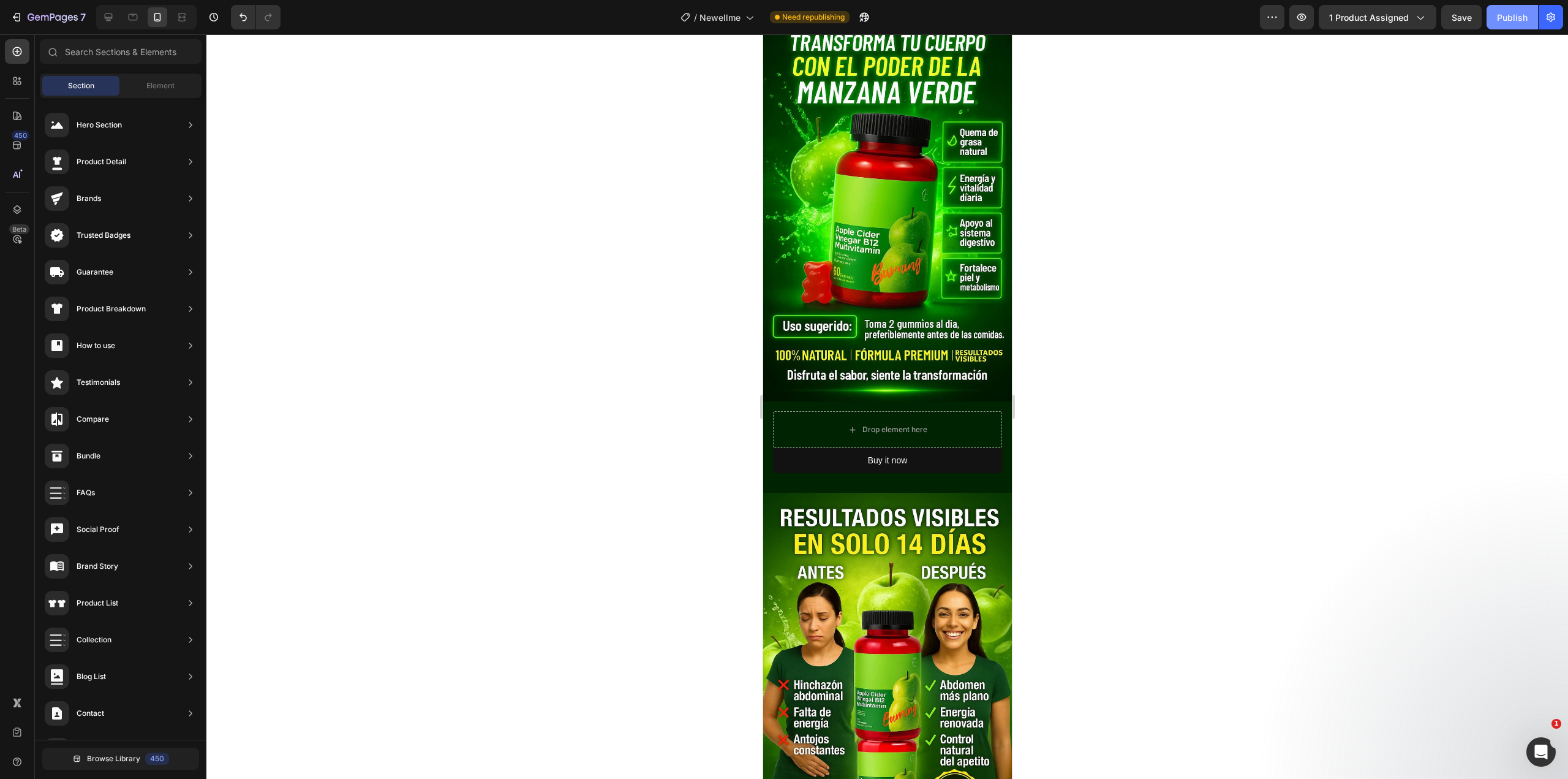
click at [1503, 19] on div "Publish" at bounding box center [1512, 18] width 31 height 13
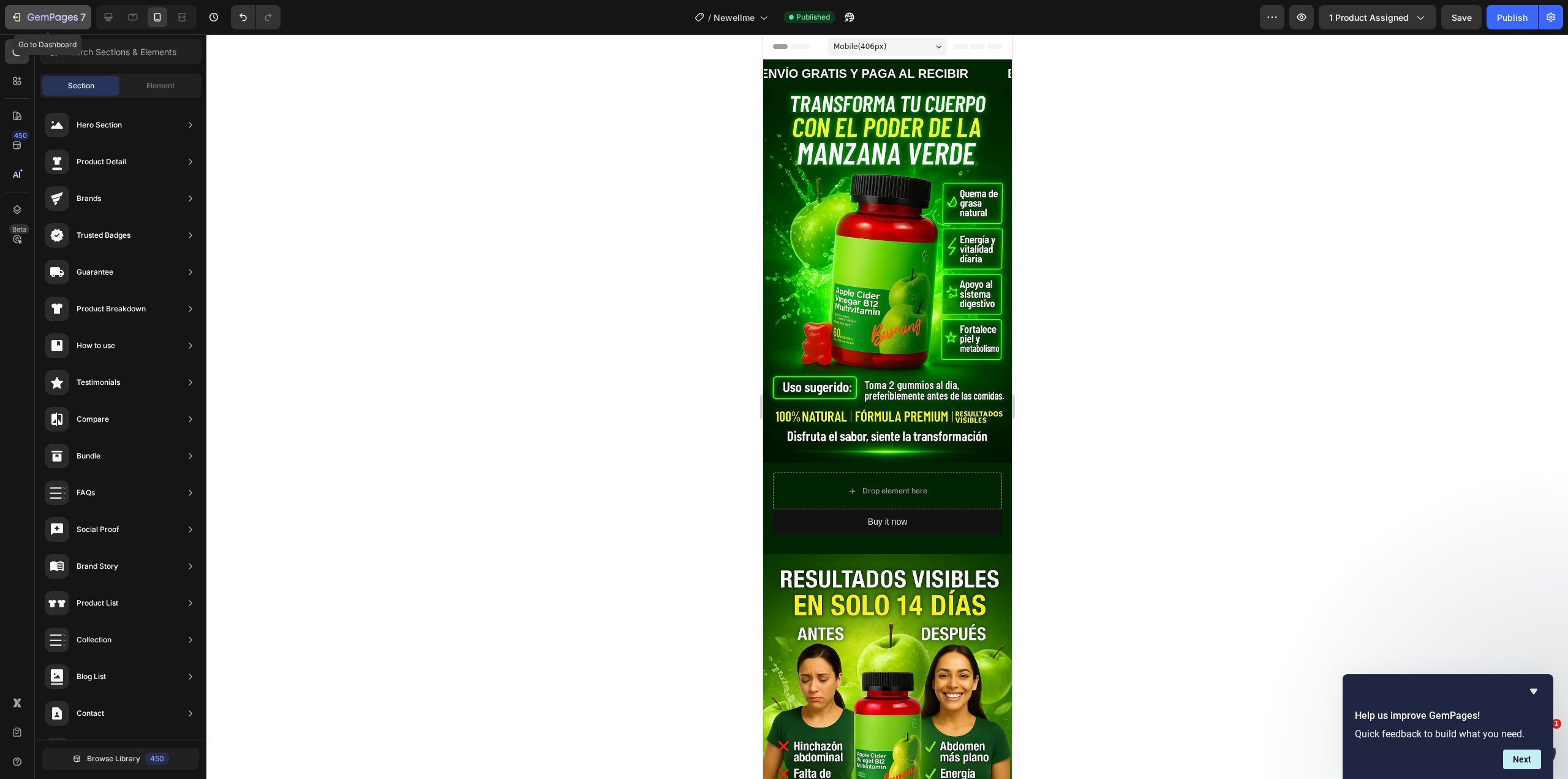
click at [55, 13] on icon "button" at bounding box center [52, 18] width 50 height 10
